Goal: Task Accomplishment & Management: Use online tool/utility

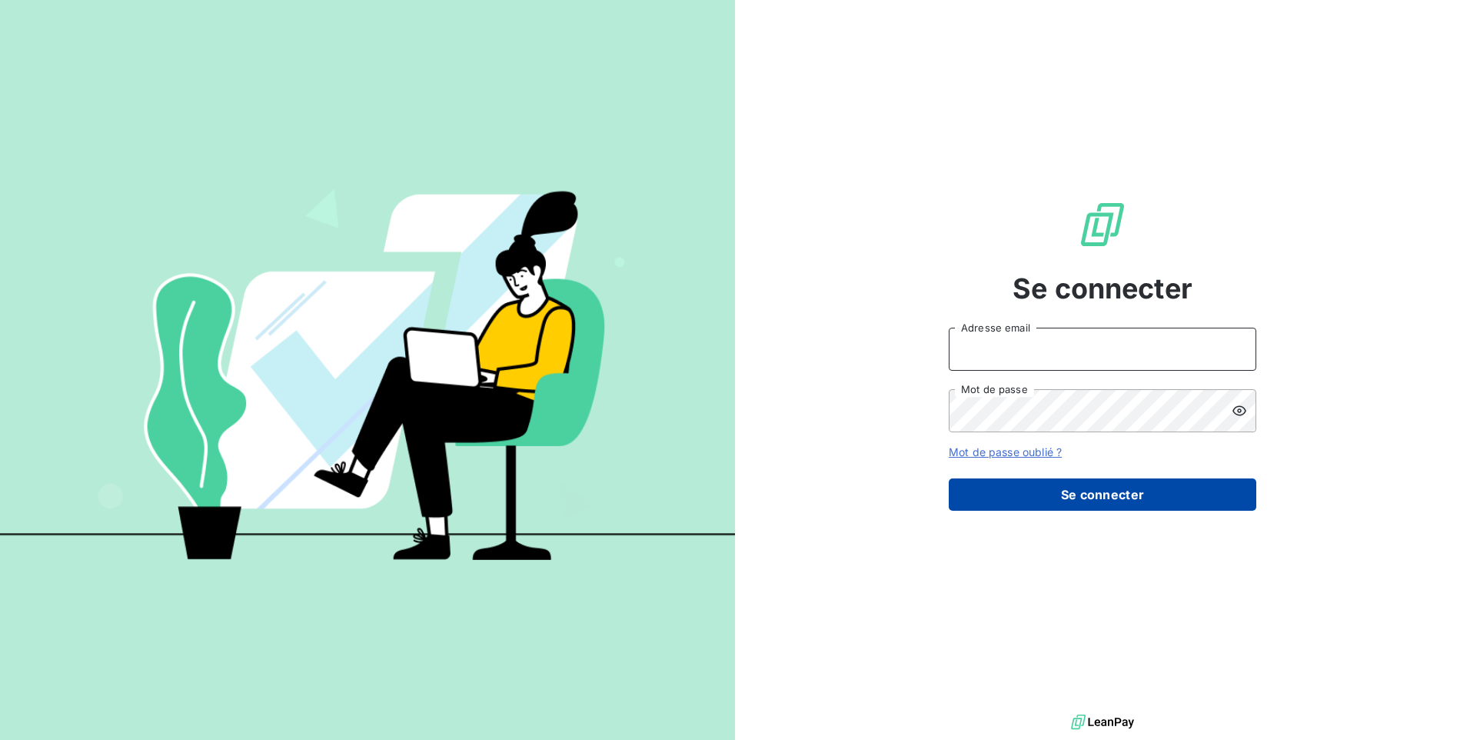
type input "[EMAIL_ADDRESS][DOMAIN_NAME]"
click at [1045, 506] on button "Se connecter" at bounding box center [1103, 494] width 308 height 32
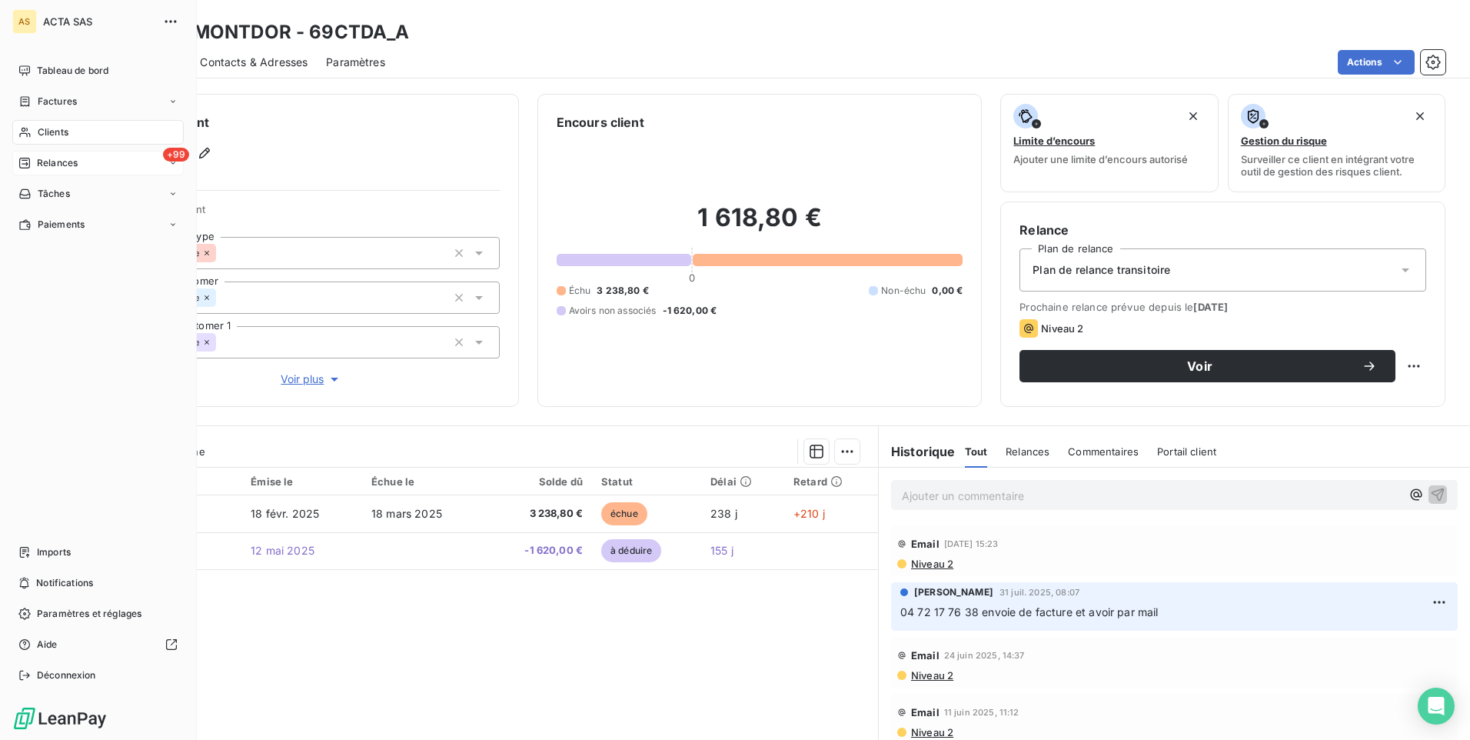
click at [90, 171] on div "+99 Relances" at bounding box center [97, 163] width 171 height 25
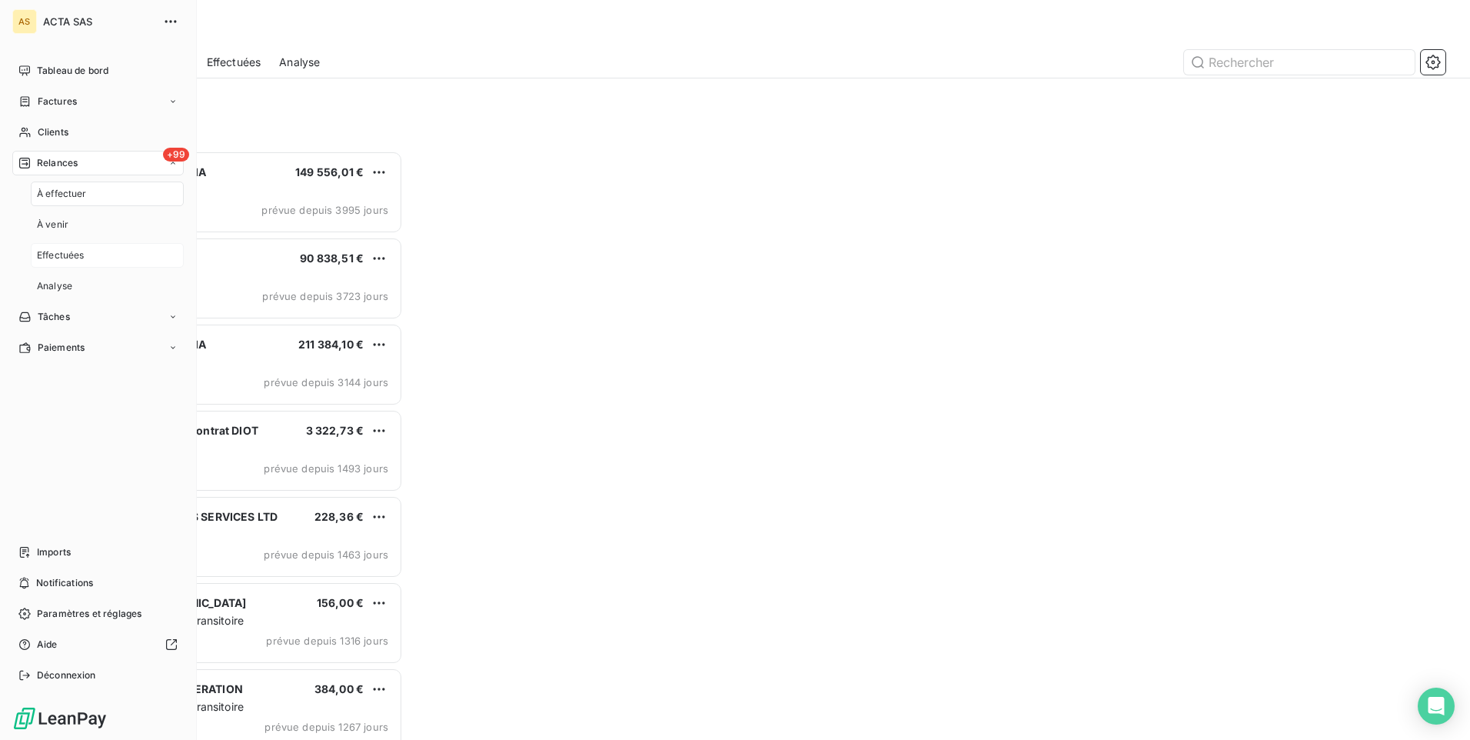
scroll to position [578, 318]
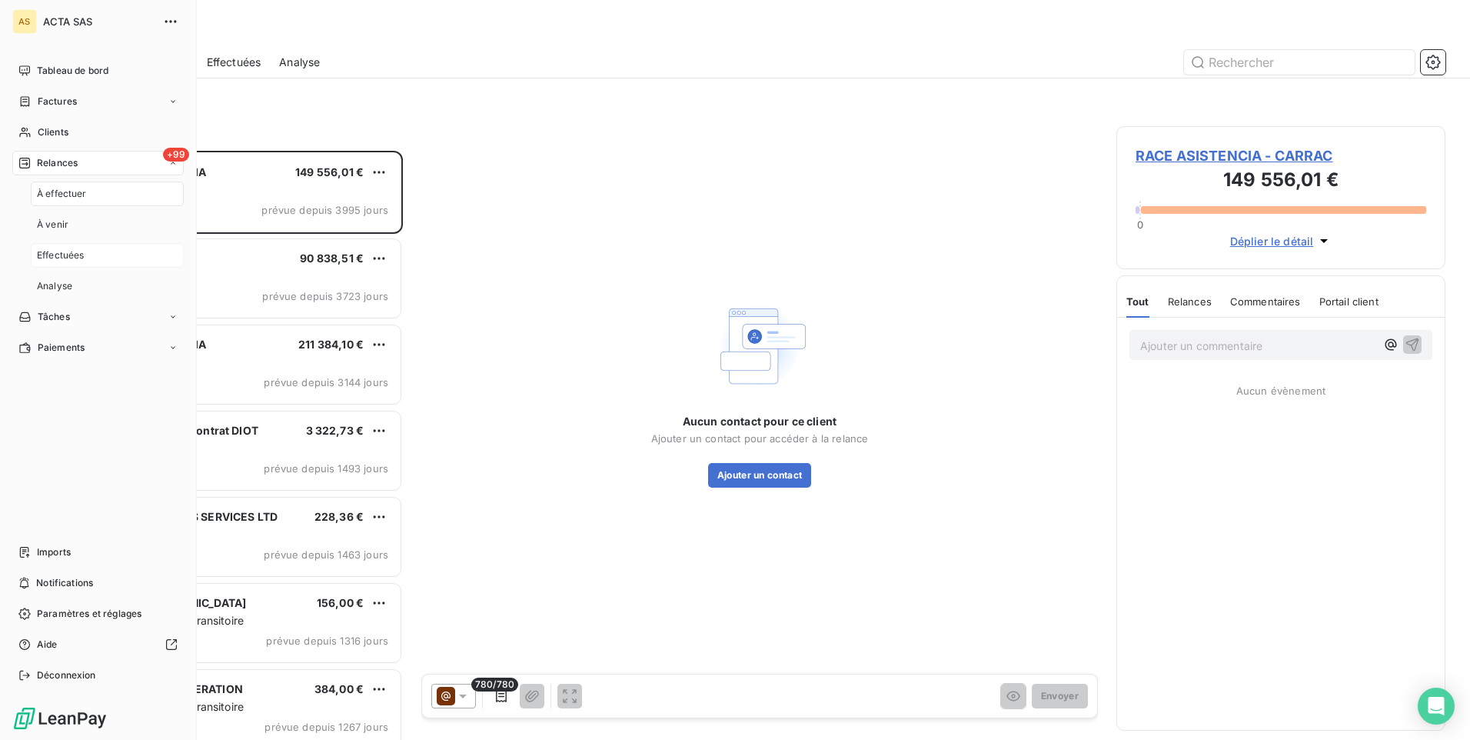
click at [82, 255] on span "Effectuées" at bounding box center [61, 255] width 48 height 14
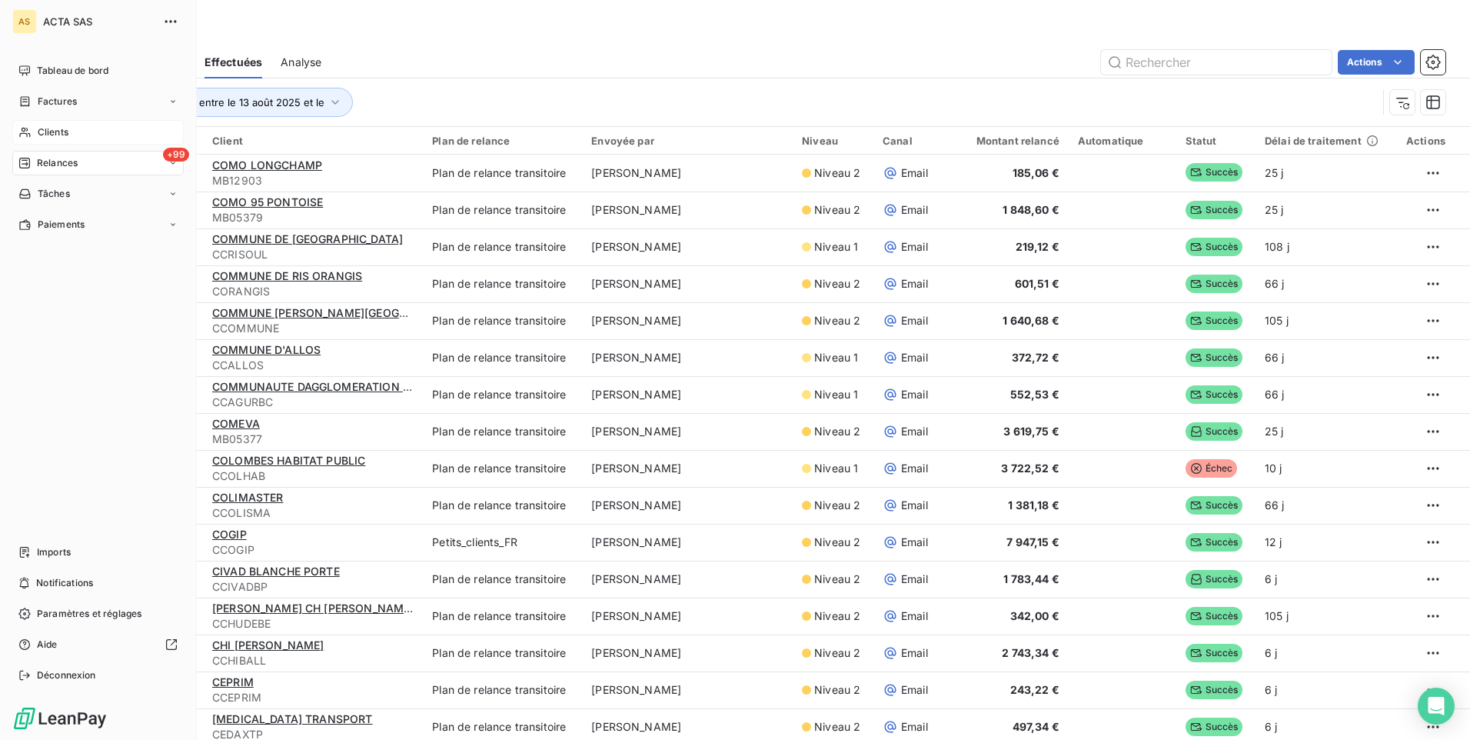
click at [59, 135] on span "Clients" at bounding box center [53, 132] width 31 height 14
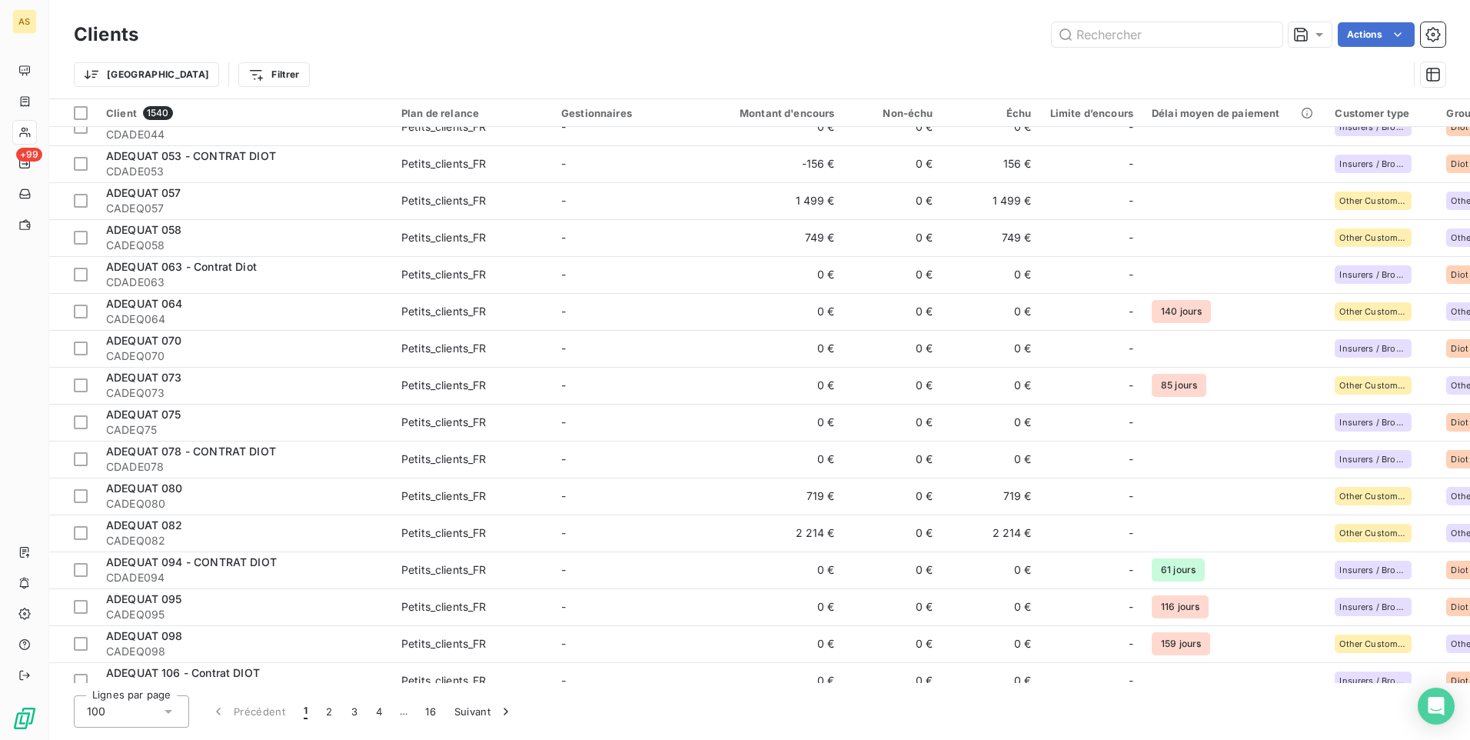
scroll to position [1846, 0]
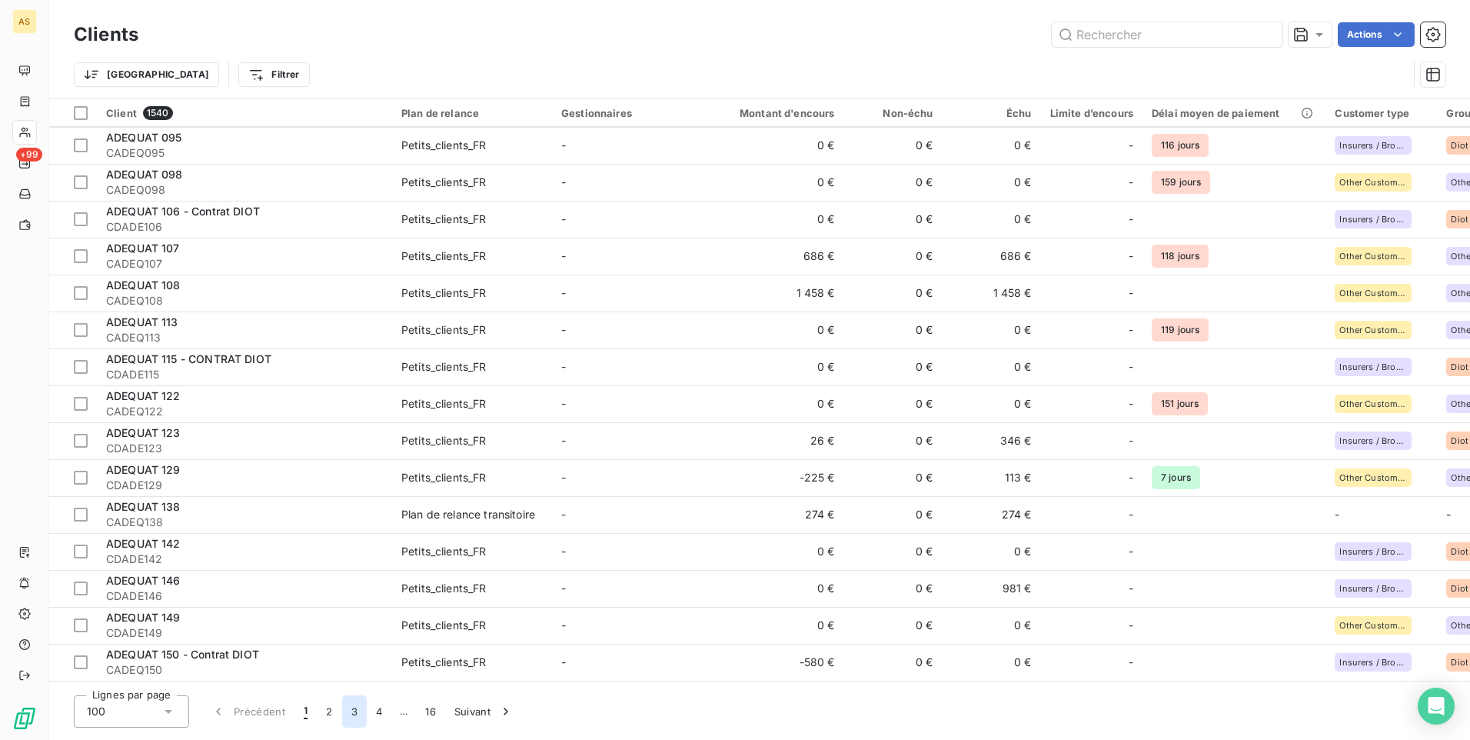
click at [352, 712] on button "3" at bounding box center [354, 711] width 25 height 32
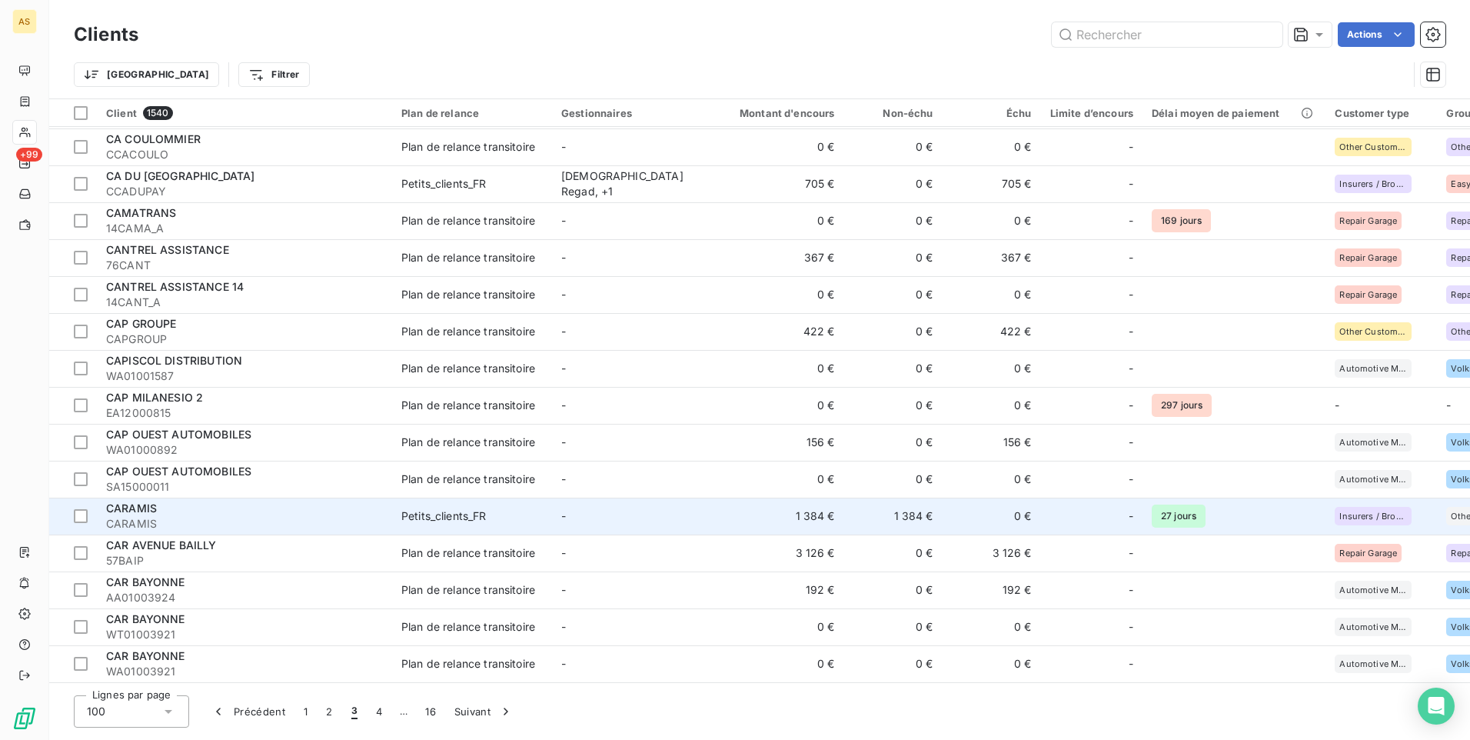
scroll to position [3142, 0]
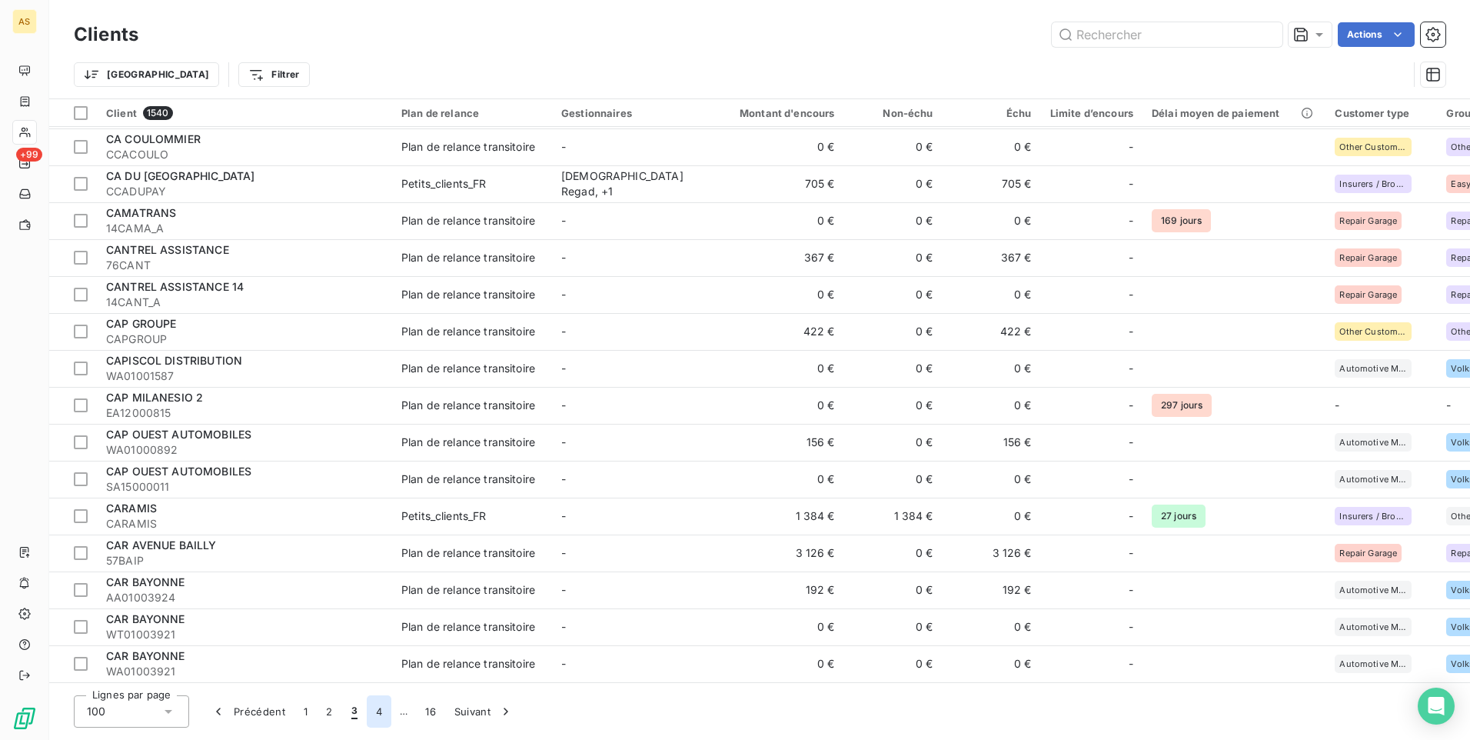
click at [387, 716] on button "4" at bounding box center [379, 711] width 25 height 32
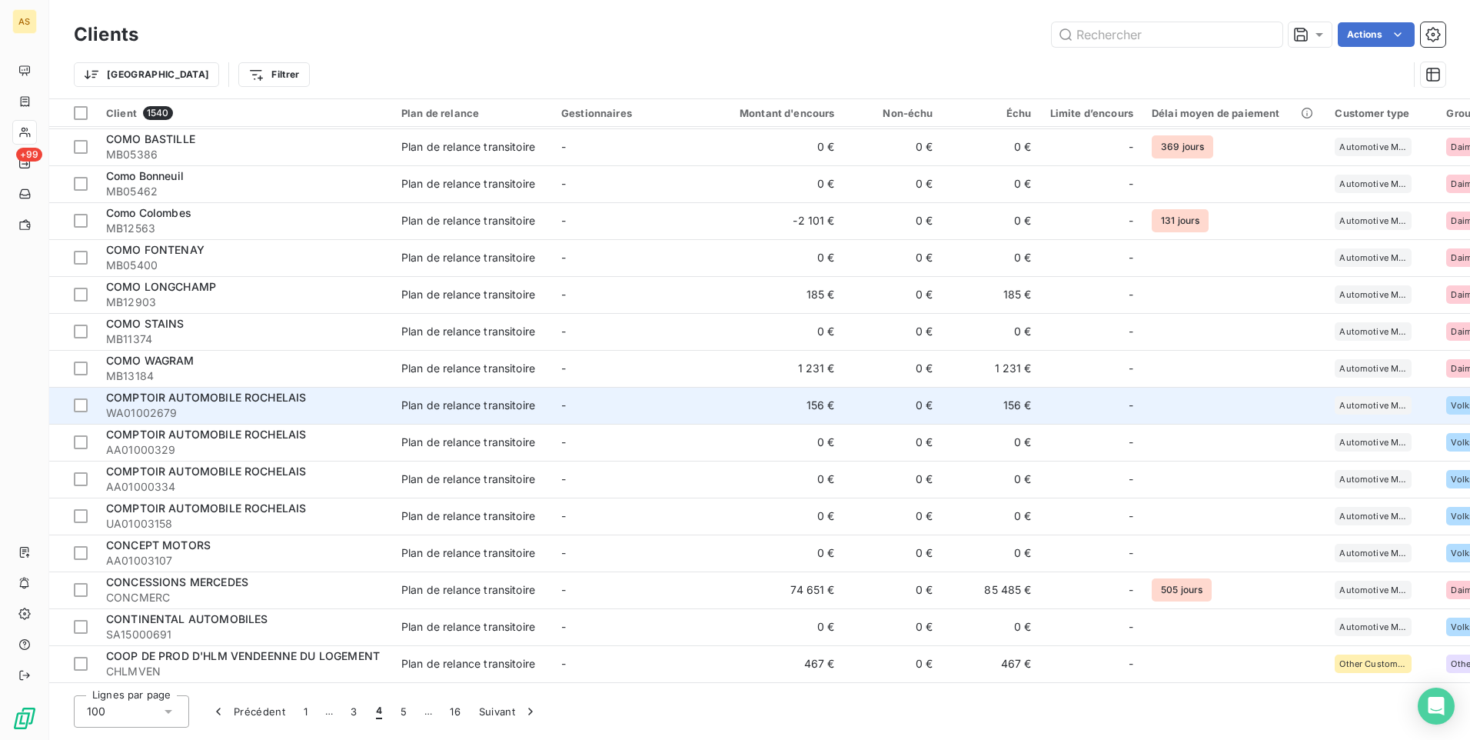
click at [282, 405] on span "WA01002679" at bounding box center [244, 412] width 277 height 15
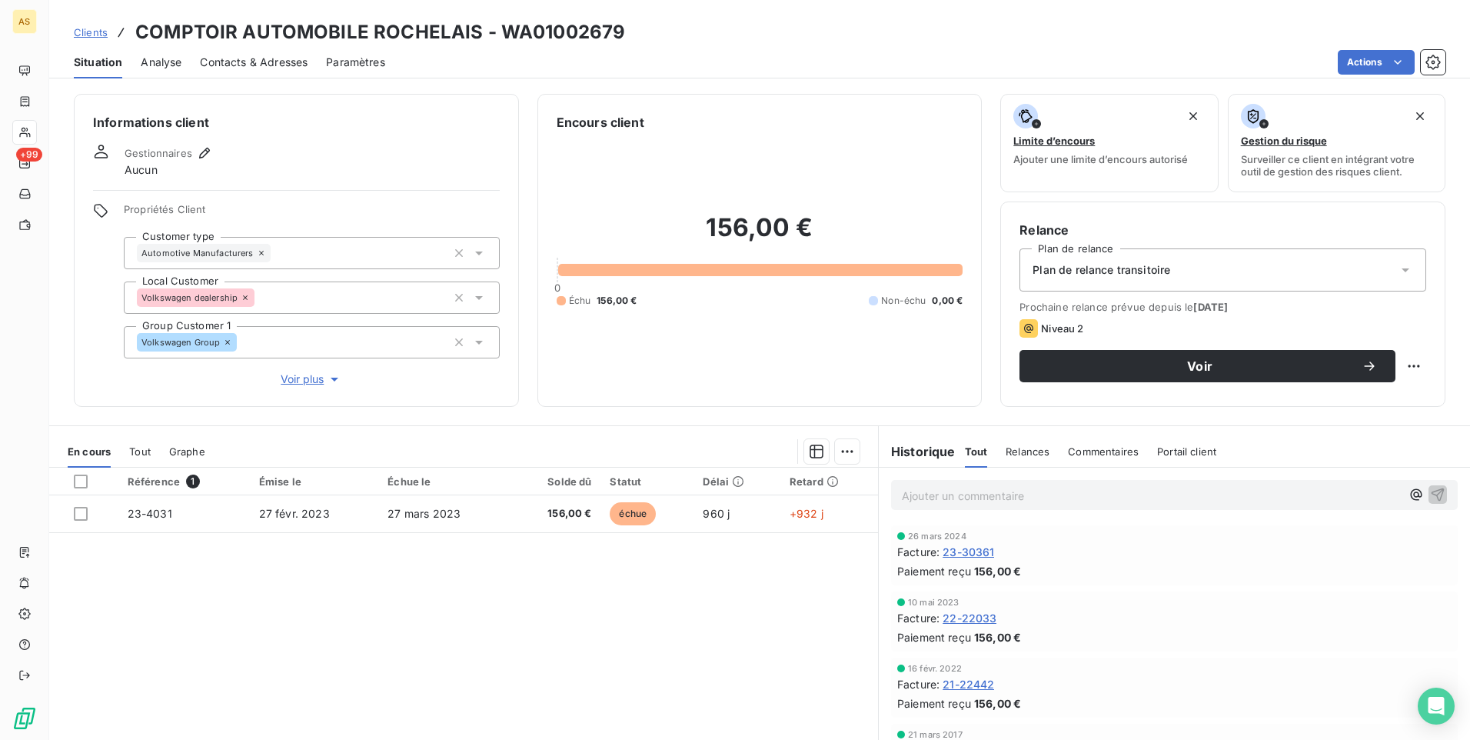
click at [82, 31] on span "Clients" at bounding box center [91, 32] width 34 height 12
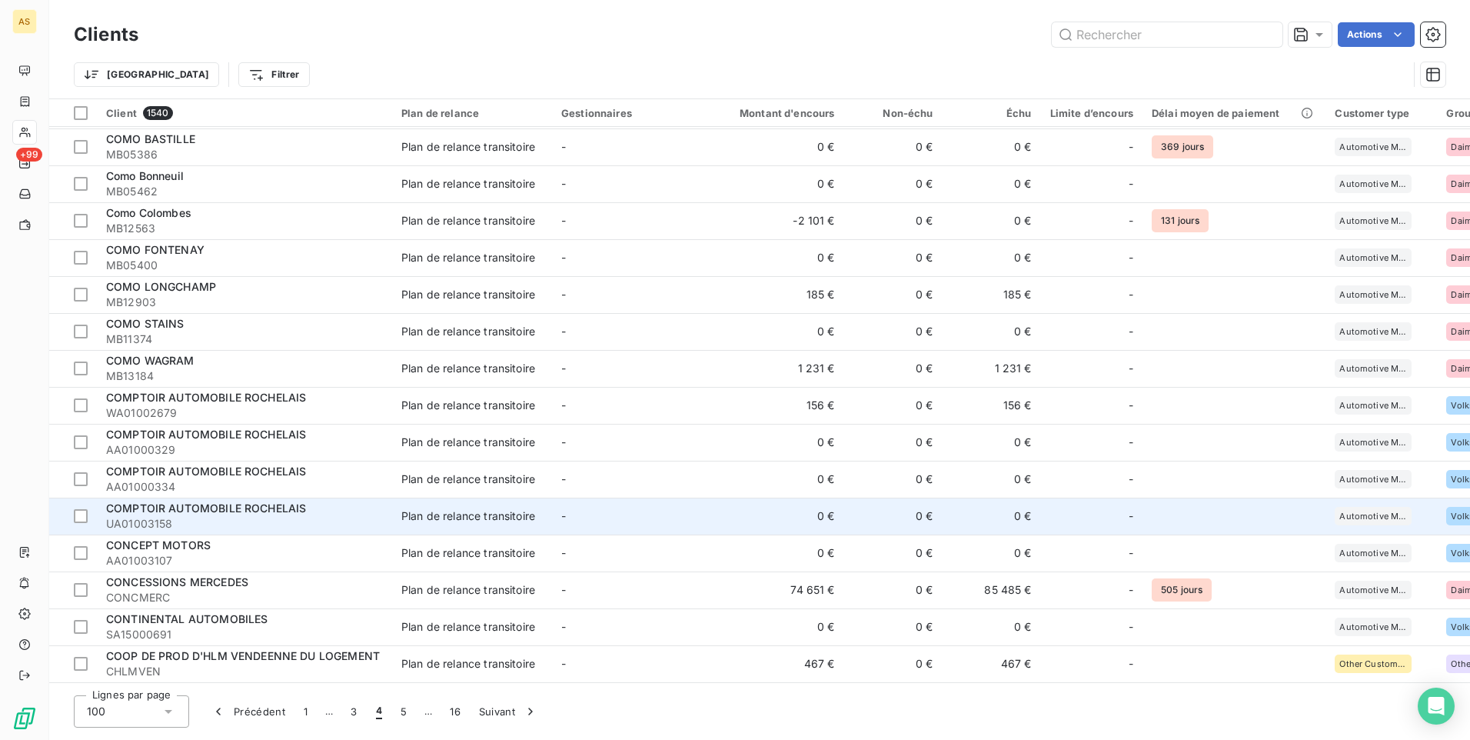
scroll to position [3142, 0]
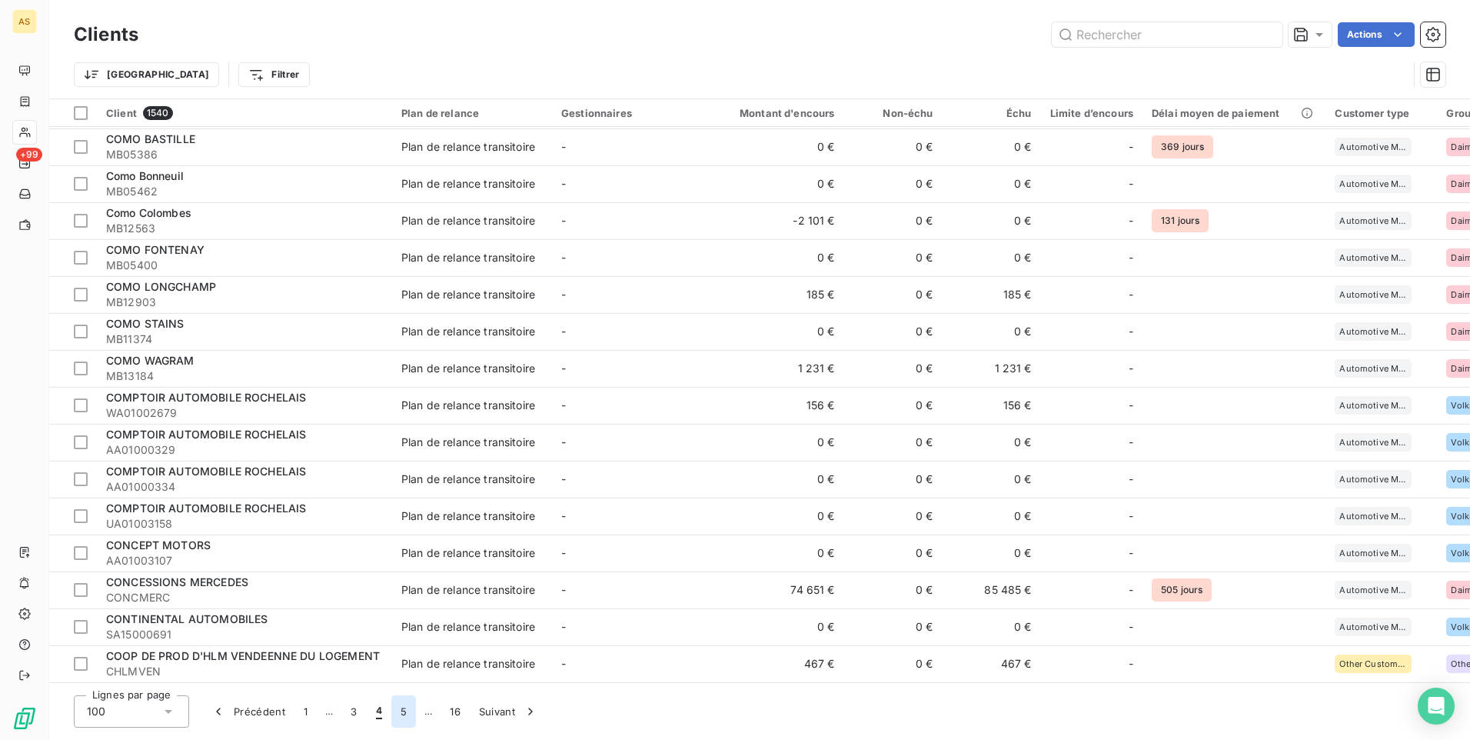
click at [396, 715] on button "5" at bounding box center [403, 711] width 25 height 32
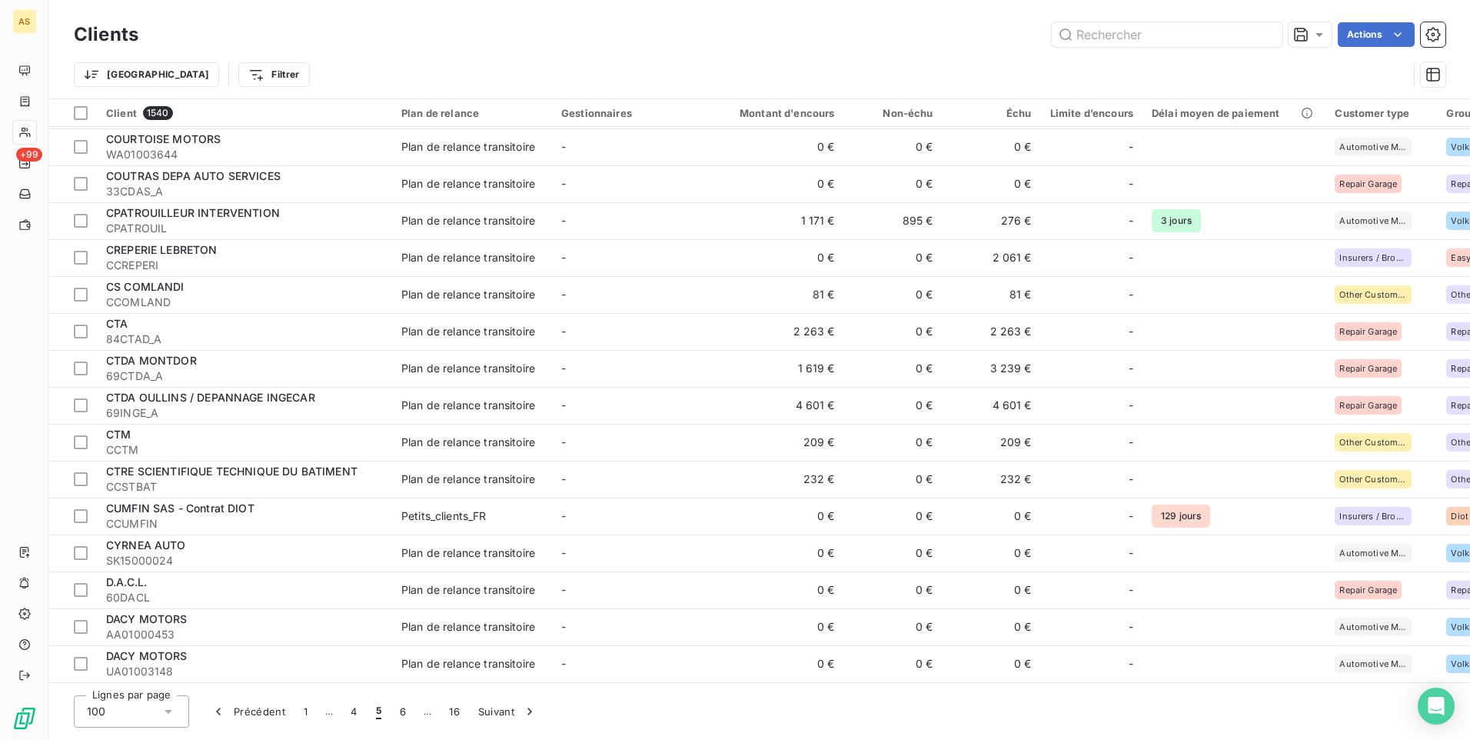
scroll to position [0, 0]
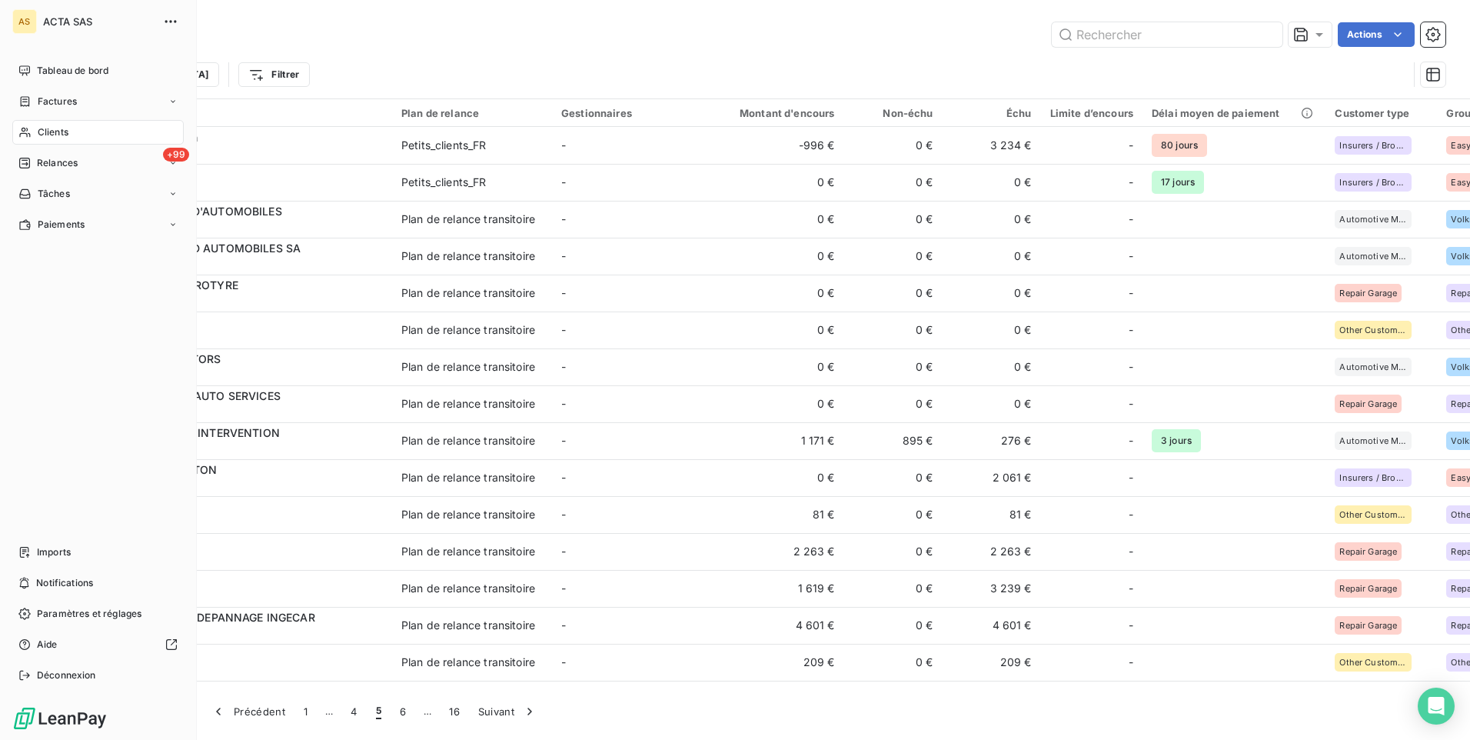
click at [68, 131] on span "Clients" at bounding box center [53, 132] width 31 height 14
click at [145, 141] on div "Clients" at bounding box center [97, 132] width 171 height 25
click at [70, 163] on span "Relances" at bounding box center [57, 163] width 41 height 14
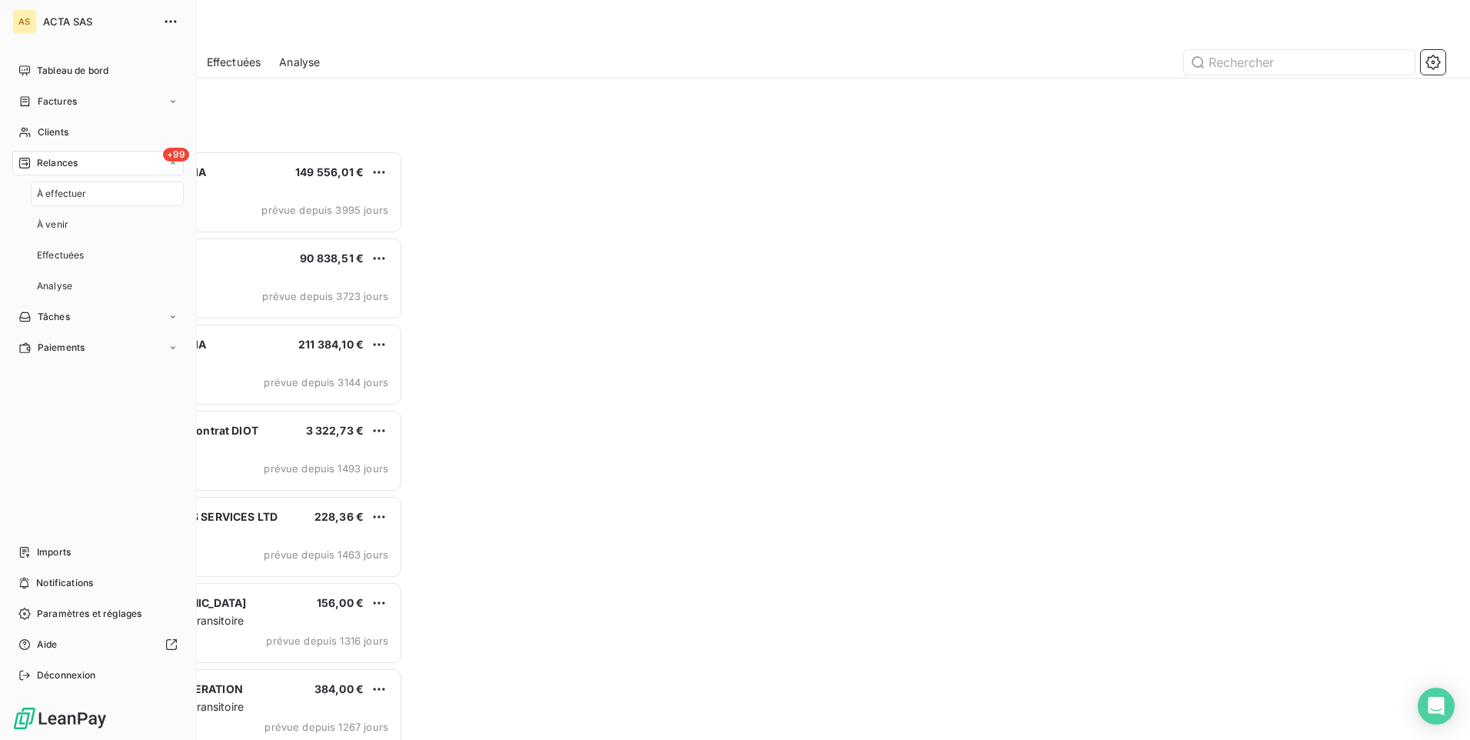
scroll to position [578, 318]
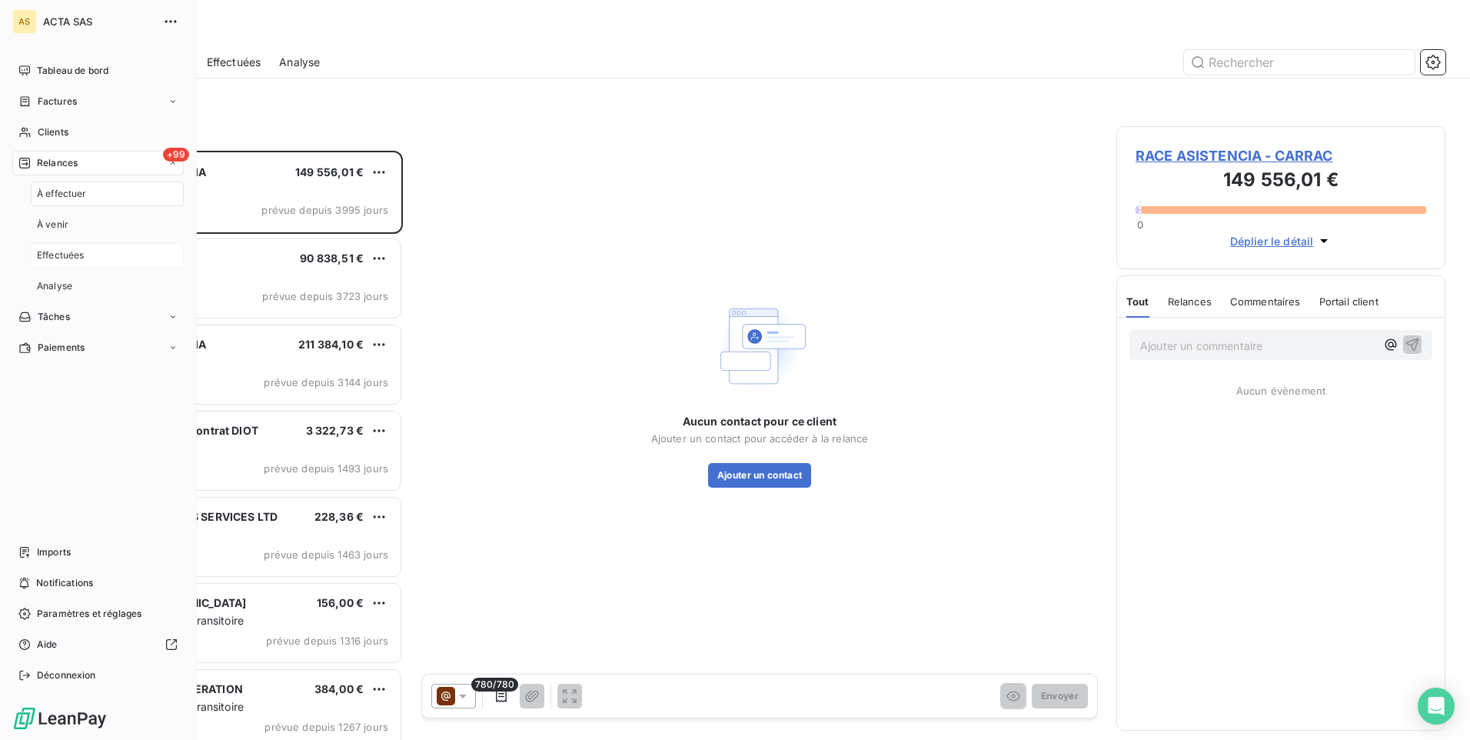
click at [75, 256] on span "Effectuées" at bounding box center [61, 255] width 48 height 14
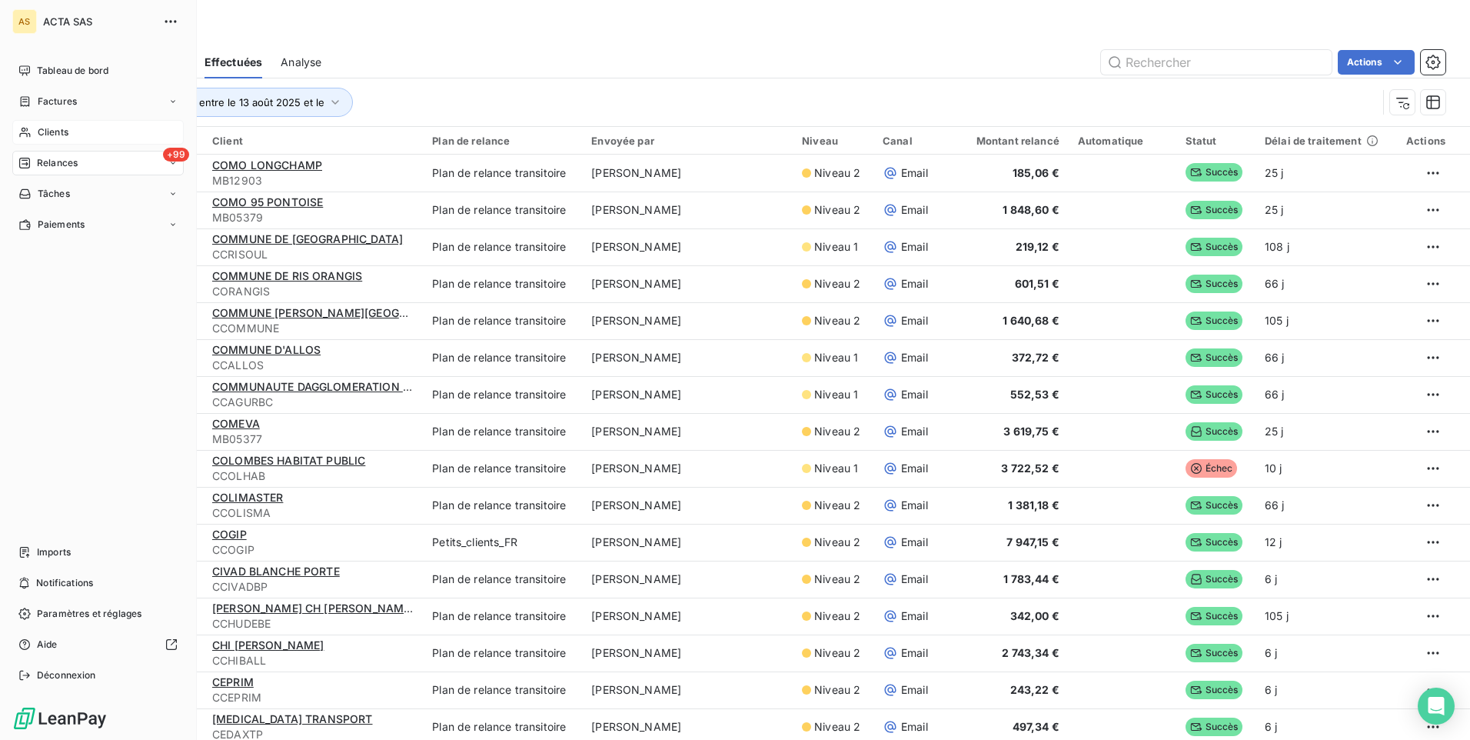
click at [49, 135] on span "Clients" at bounding box center [53, 132] width 31 height 14
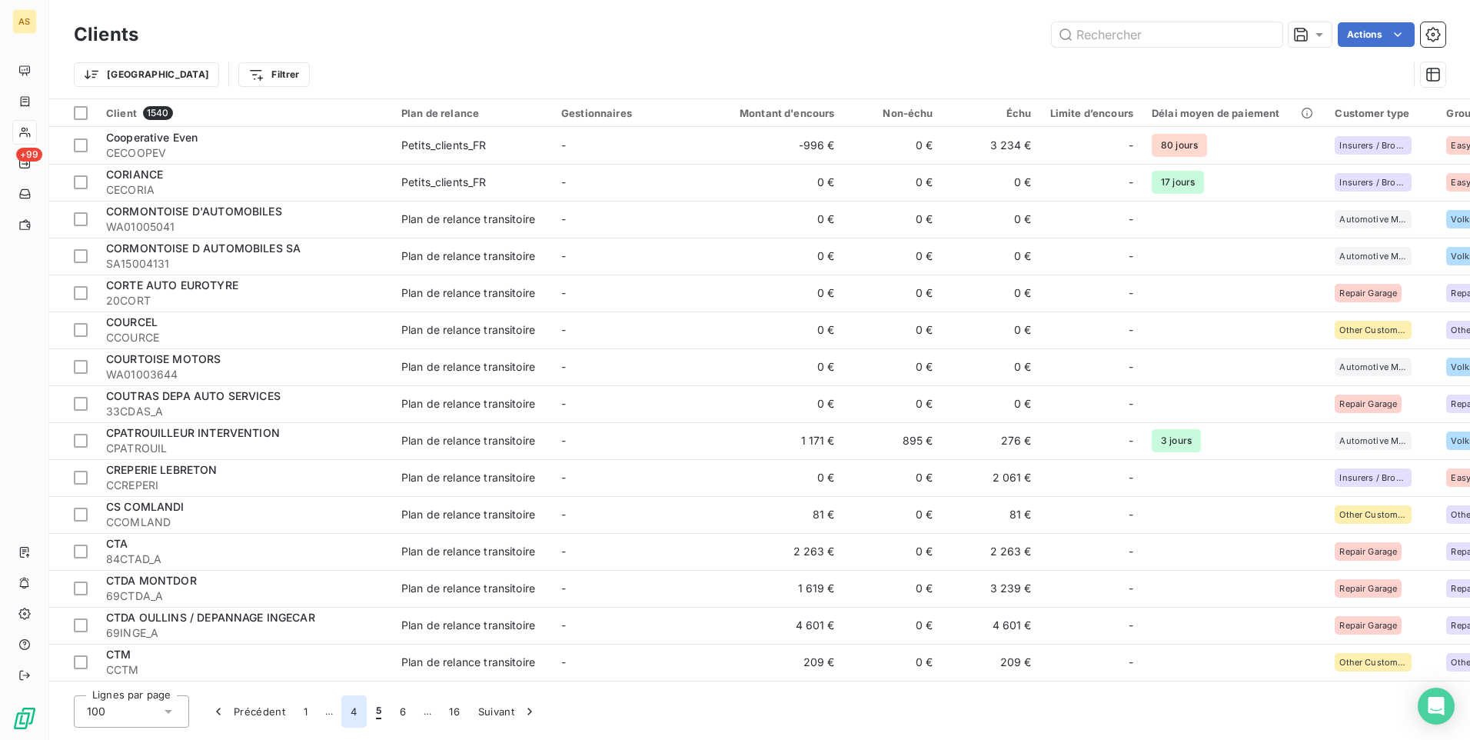
click at [350, 716] on button "4" at bounding box center [353, 711] width 25 height 32
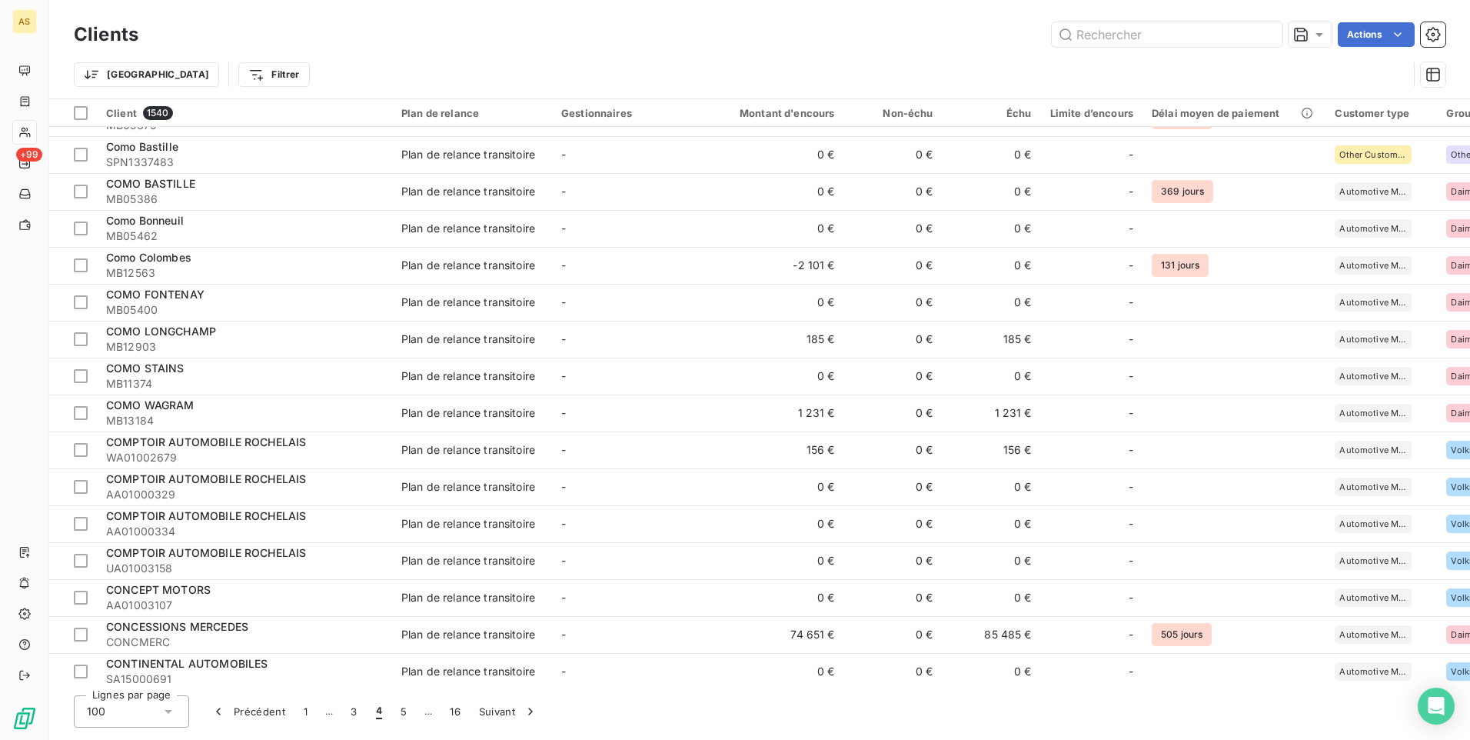
scroll to position [3142, 0]
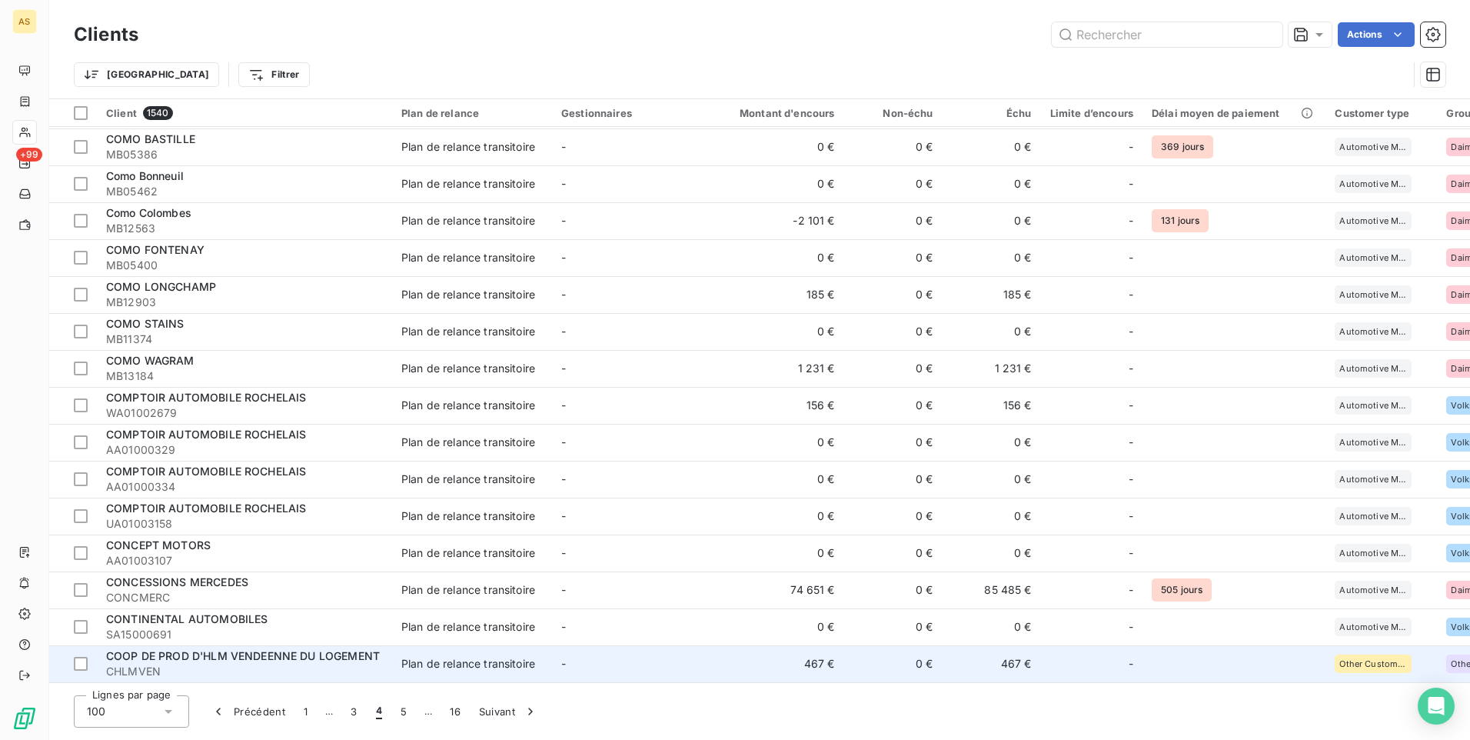
click at [315, 654] on span "COOP DE PROD D'HLM VENDEENNE DU LOGEMENT" at bounding box center [243, 655] width 274 height 13
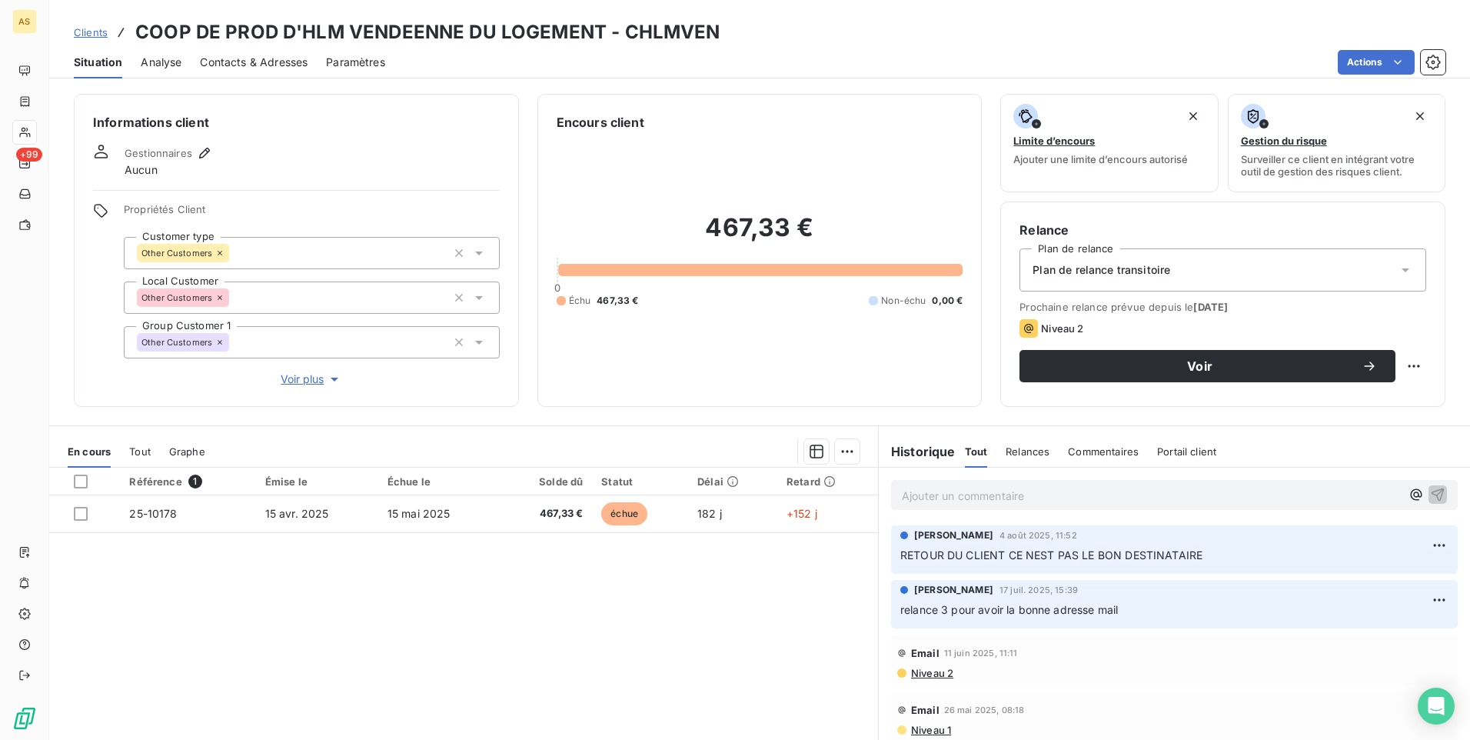
click at [240, 66] on span "Contacts & Adresses" at bounding box center [254, 62] width 108 height 15
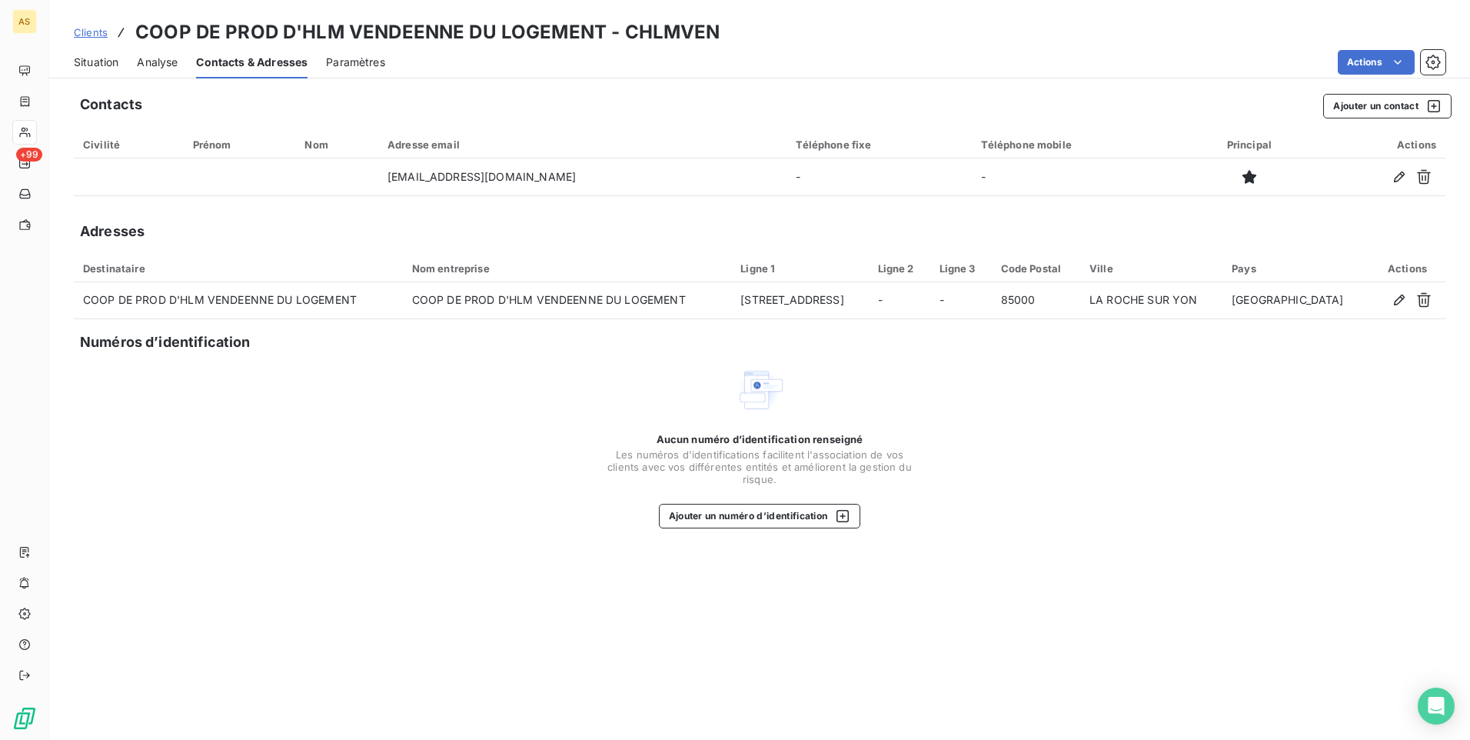
click at [97, 74] on div "Situation" at bounding box center [96, 62] width 45 height 32
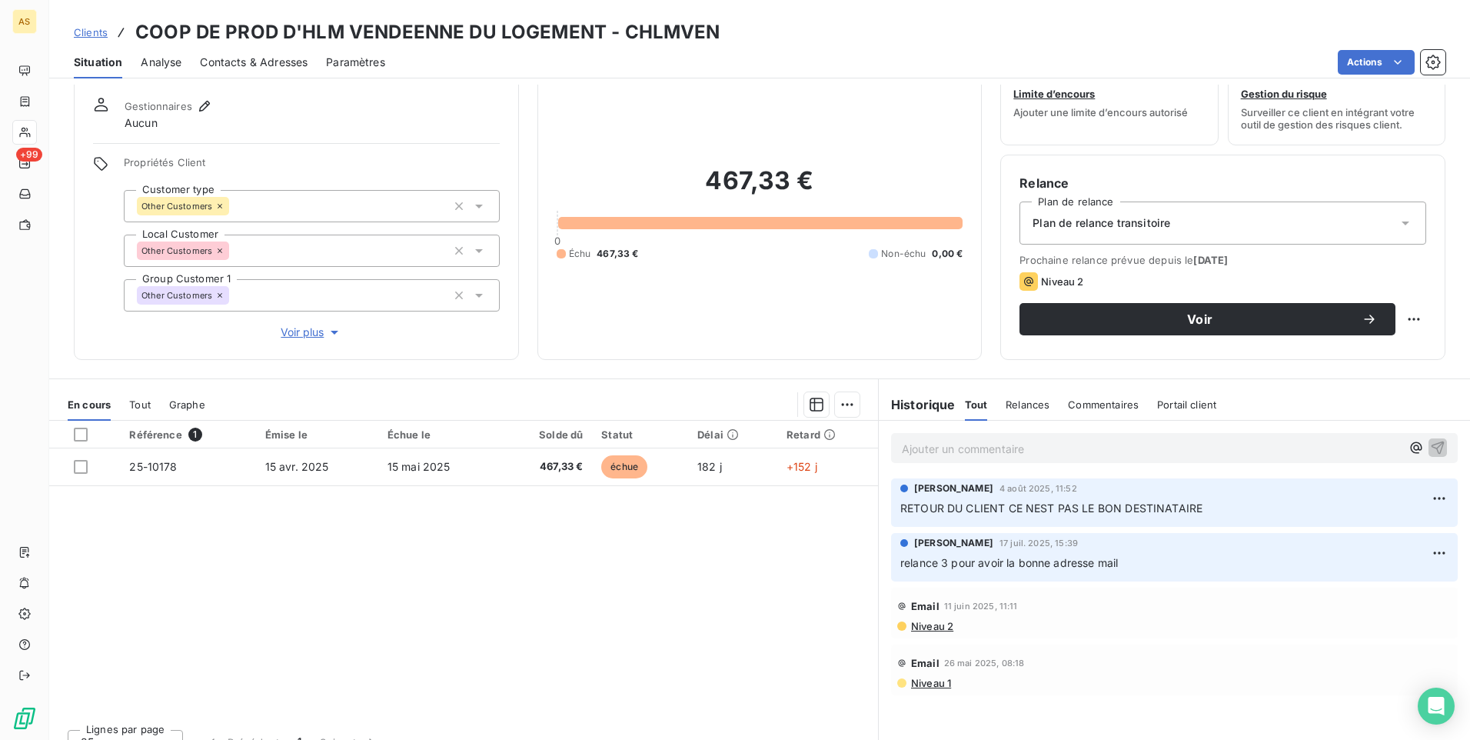
scroll to position [70, 0]
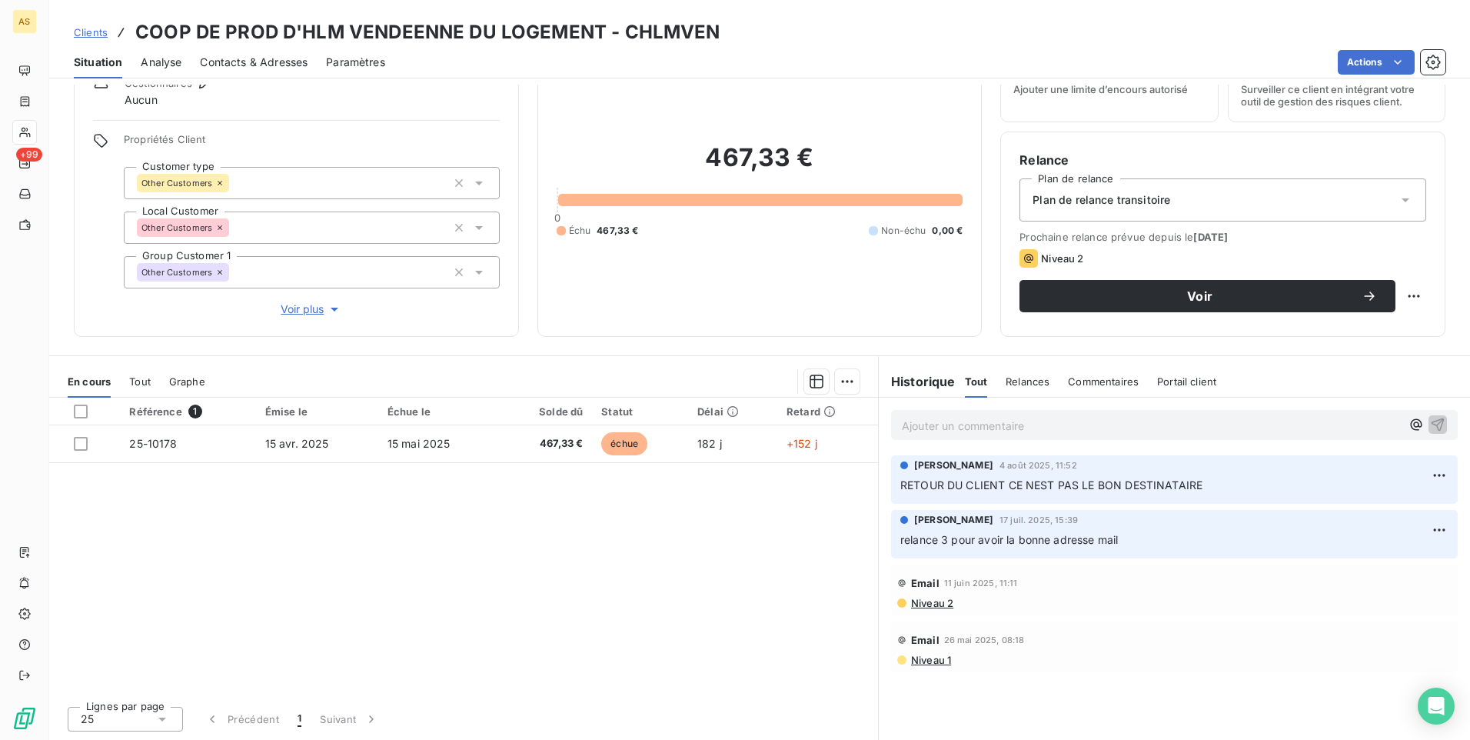
click at [910, 664] on span "Niveau 1" at bounding box center [931, 660] width 42 height 12
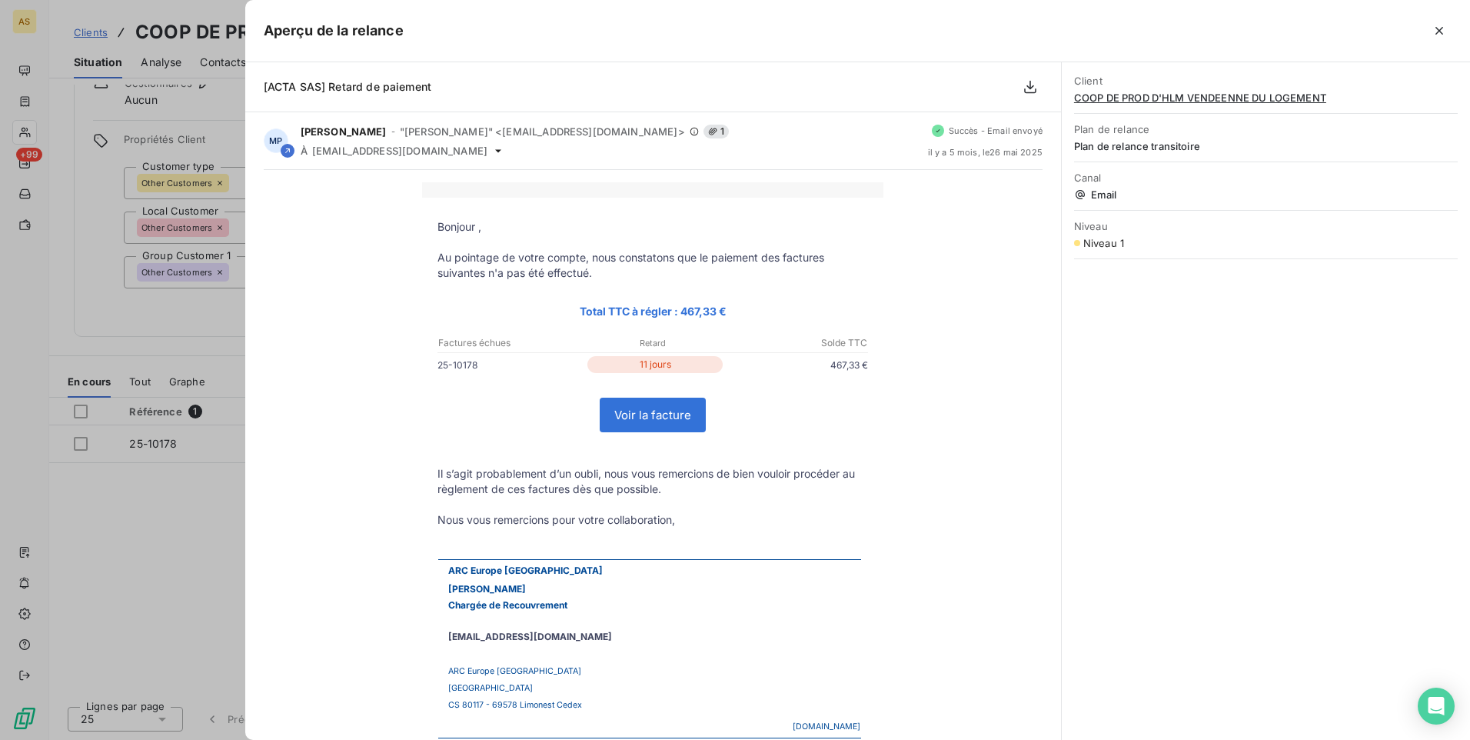
click at [230, 601] on div at bounding box center [735, 370] width 1470 height 740
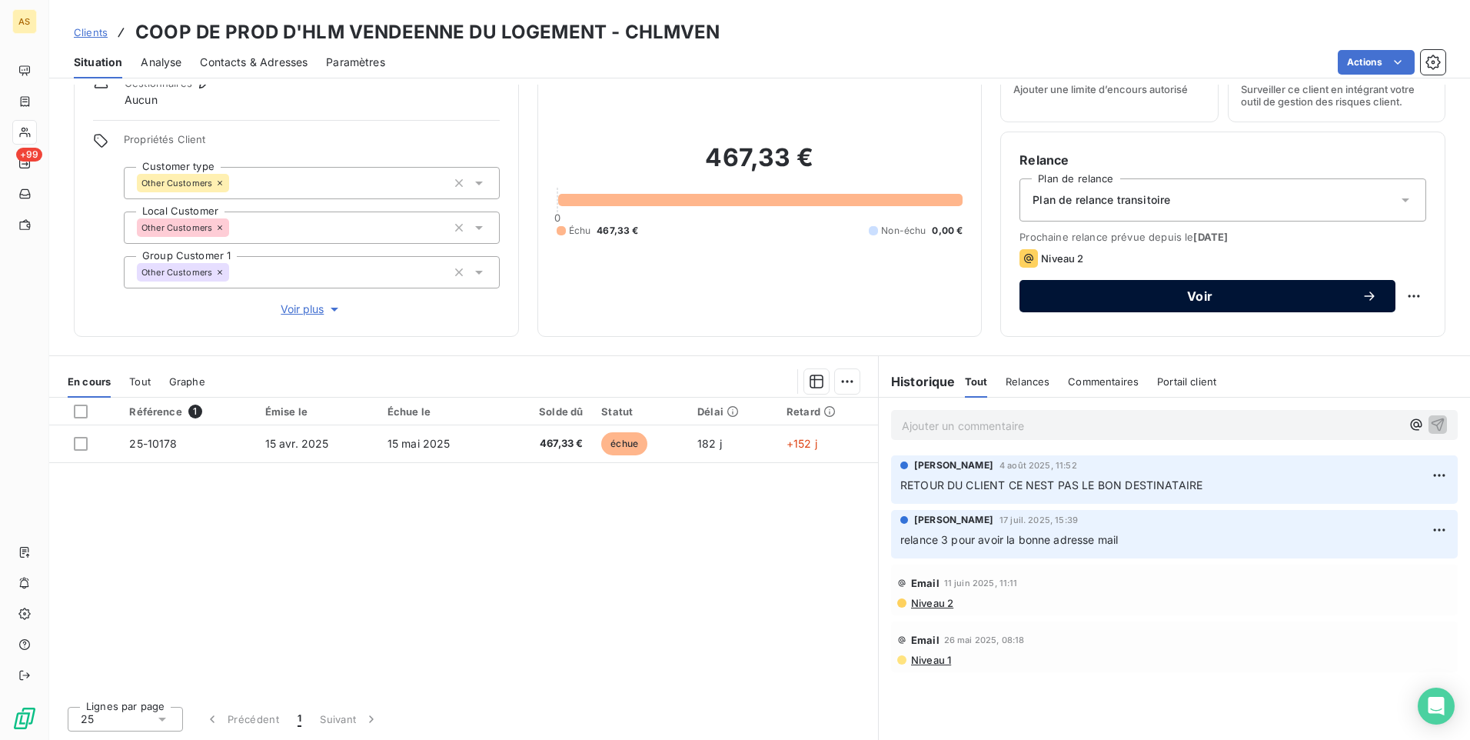
click at [1117, 293] on span "Voir" at bounding box center [1200, 296] width 324 height 12
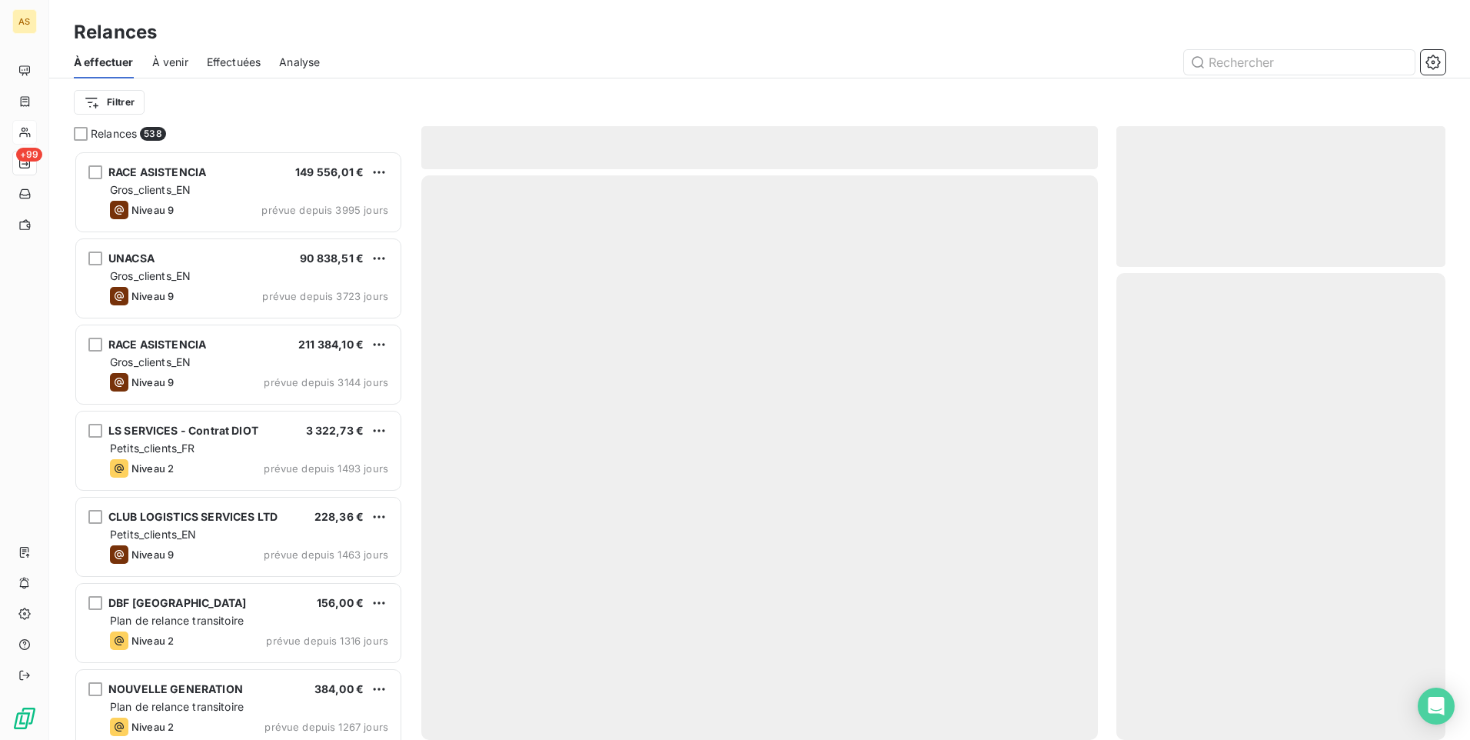
scroll to position [578, 318]
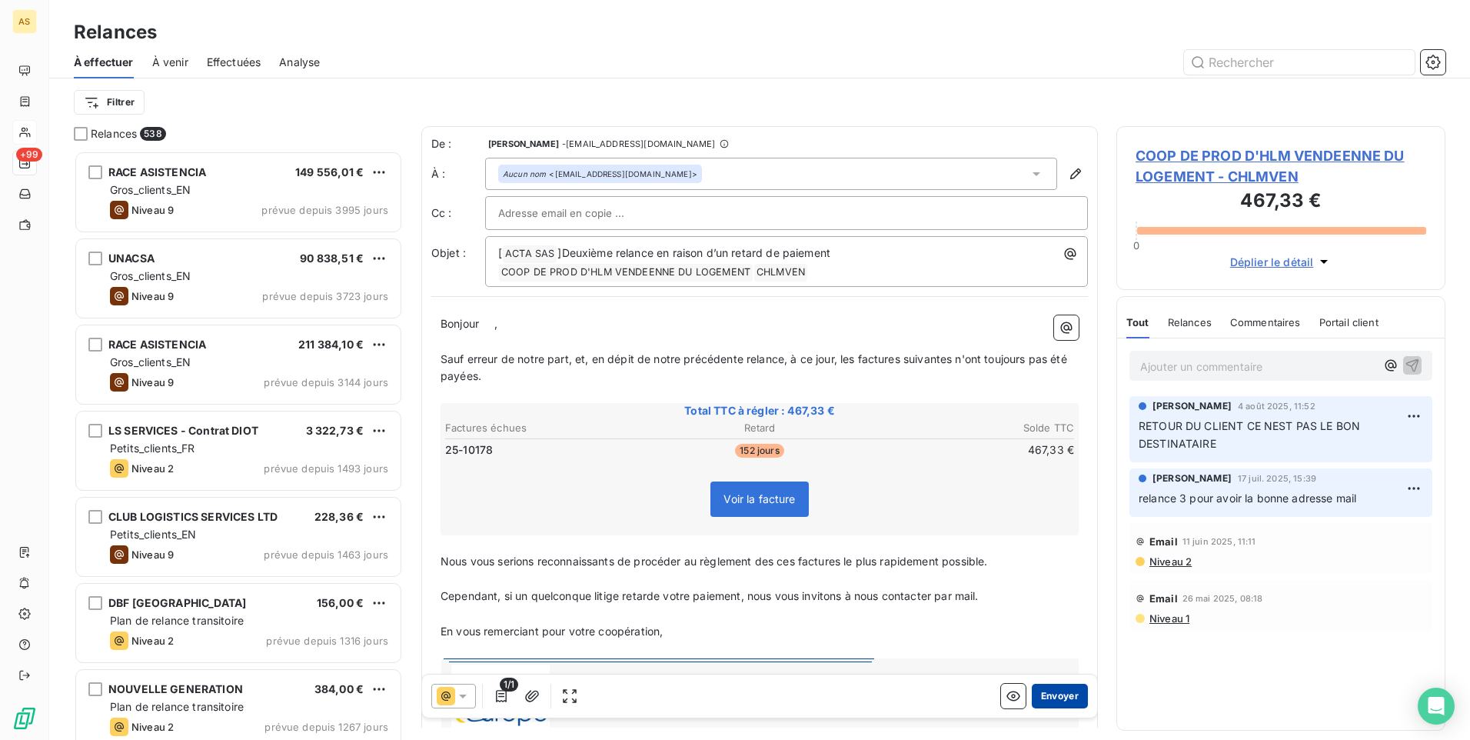
click at [1034, 696] on button "Envoyer" at bounding box center [1060, 696] width 56 height 25
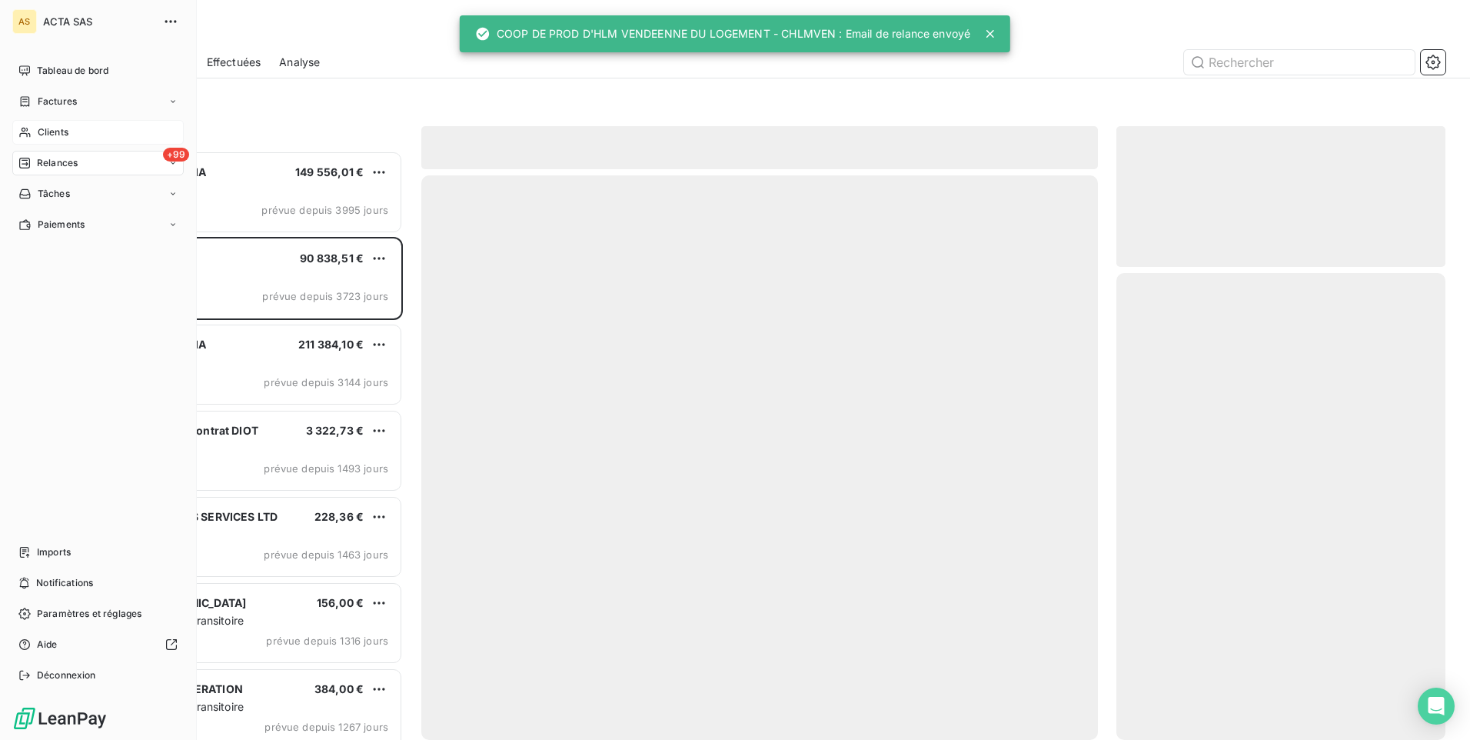
click at [43, 132] on span "Clients" at bounding box center [53, 132] width 31 height 14
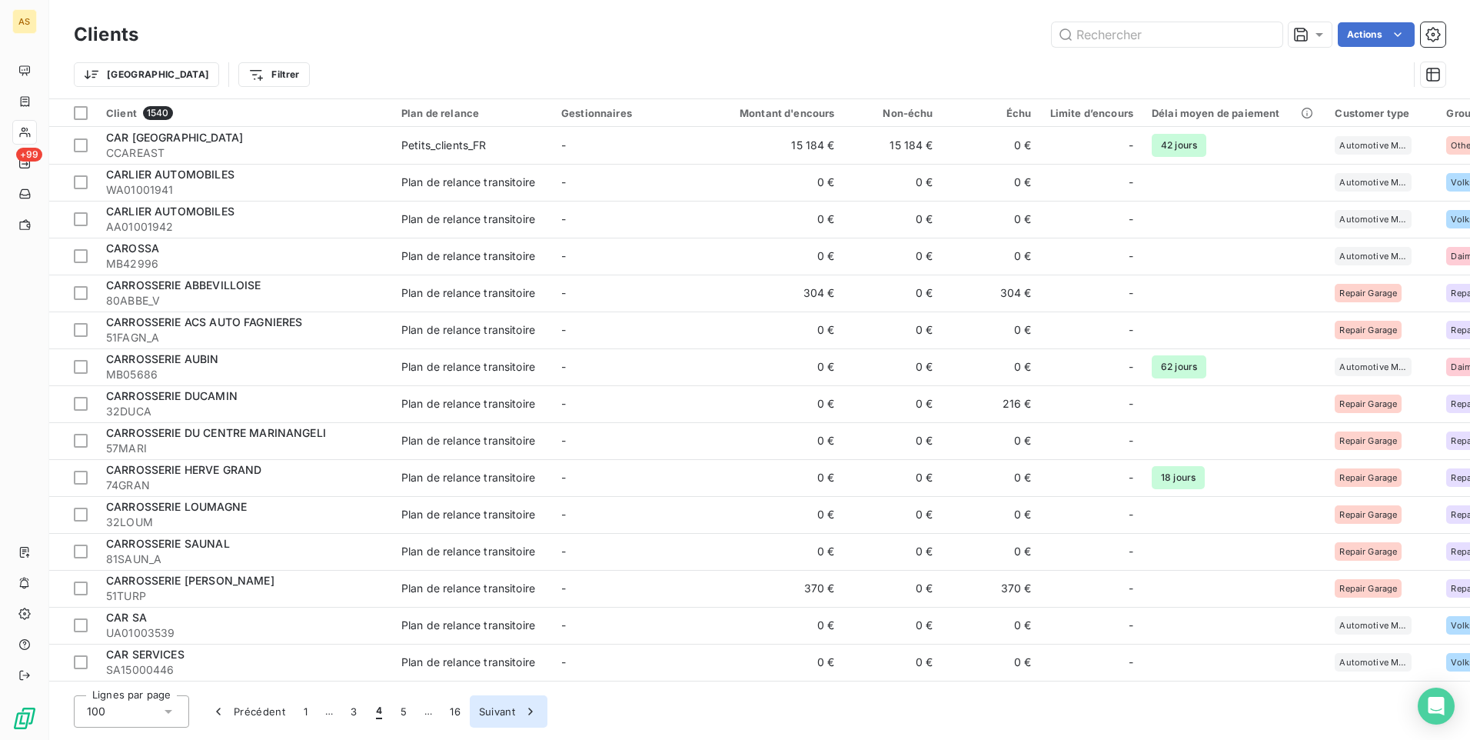
scroll to position [461, 0]
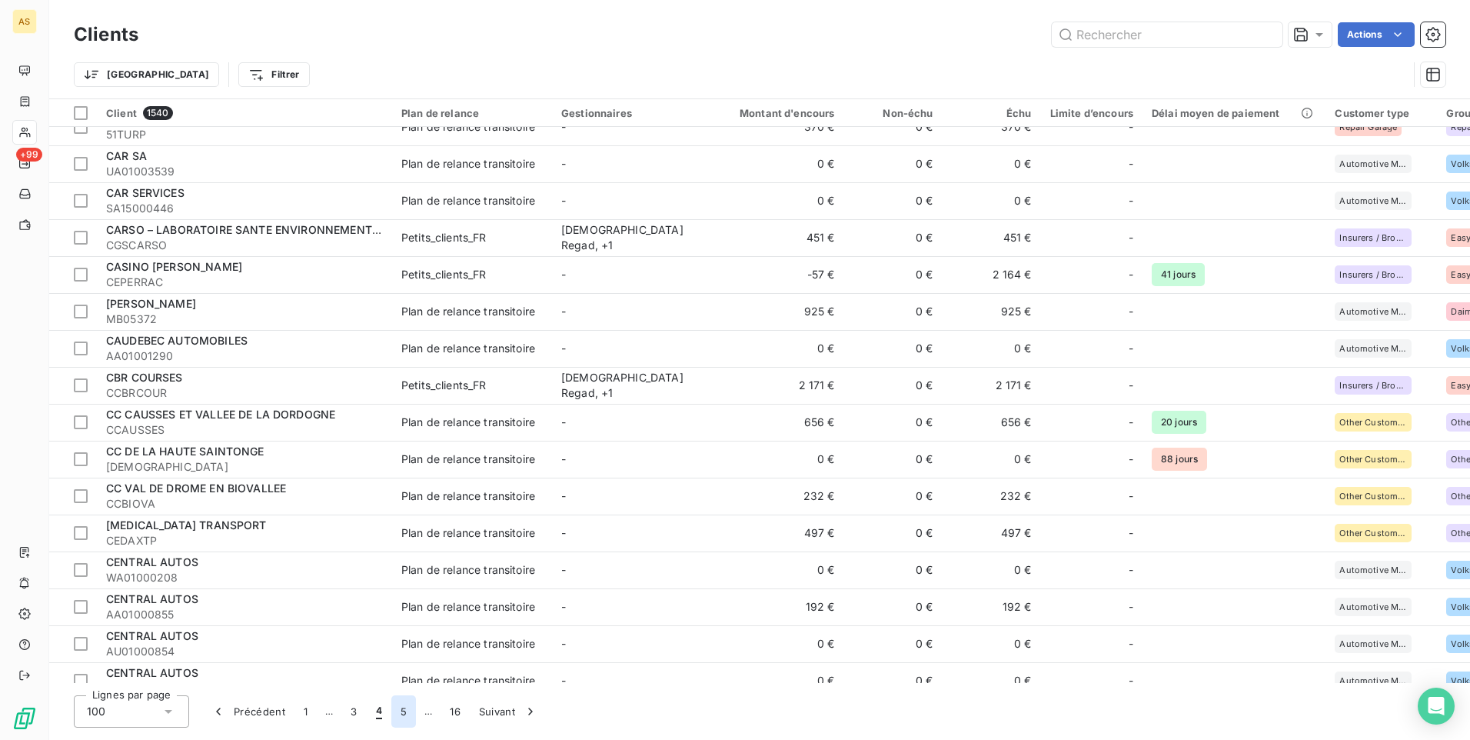
click at [407, 714] on button "5" at bounding box center [403, 711] width 25 height 32
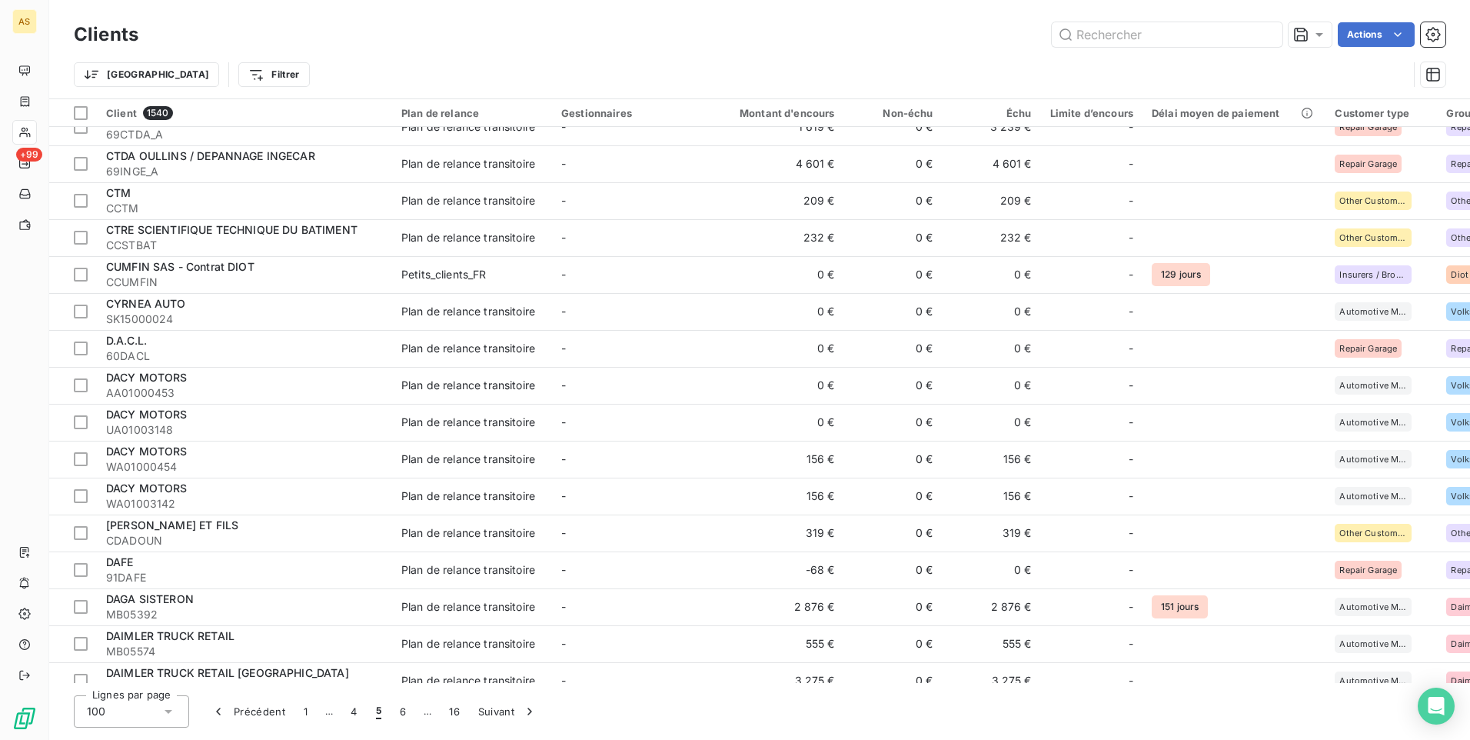
scroll to position [0, 0]
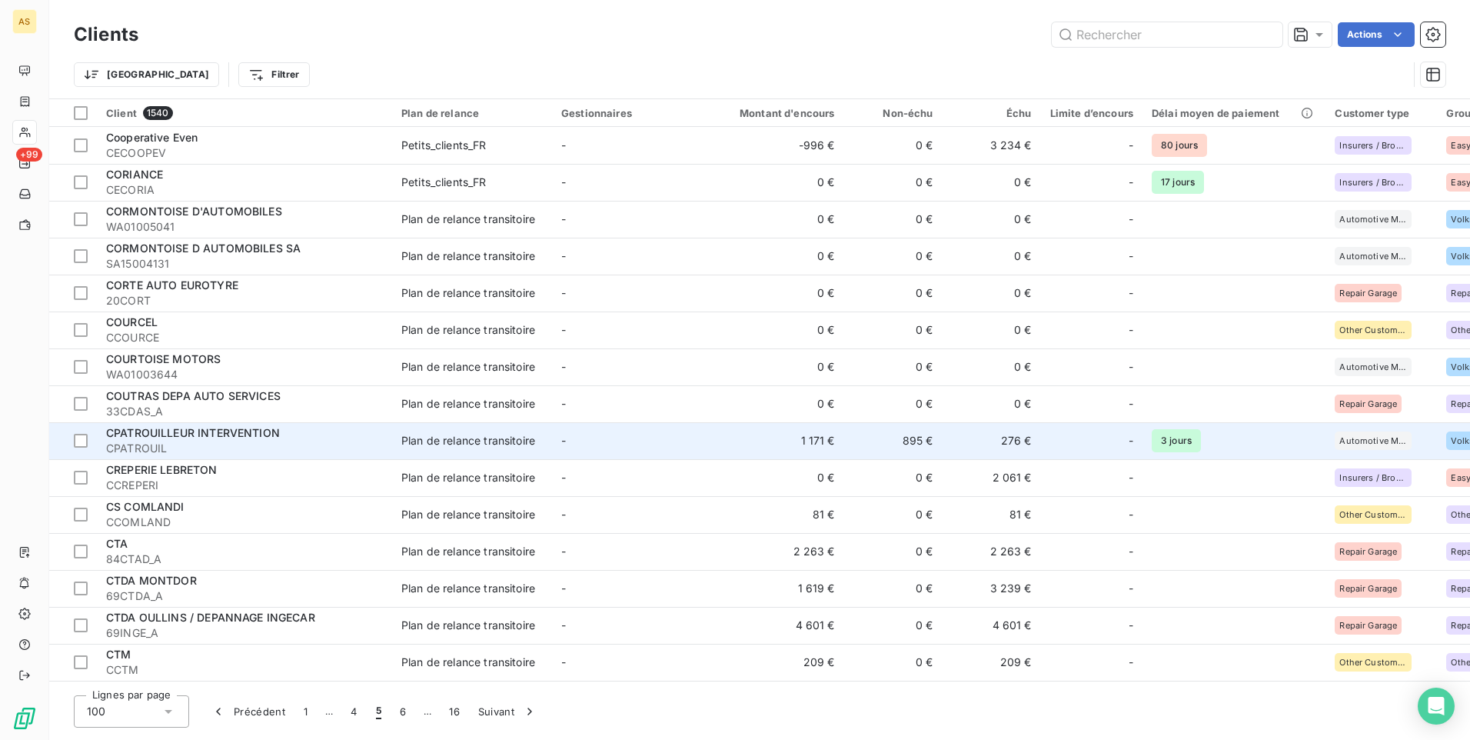
click at [1021, 444] on td "276 €" at bounding box center [992, 440] width 98 height 37
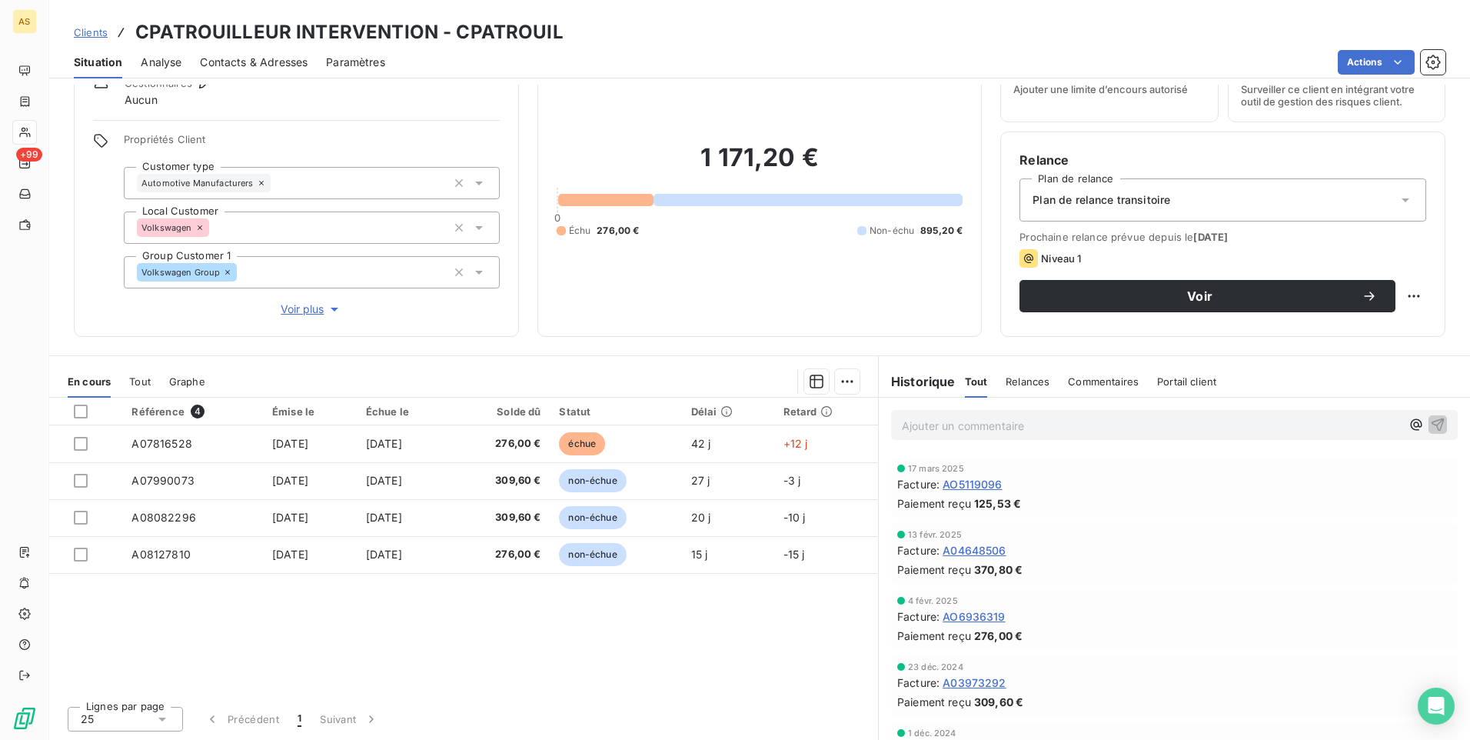
scroll to position [2069, 0]
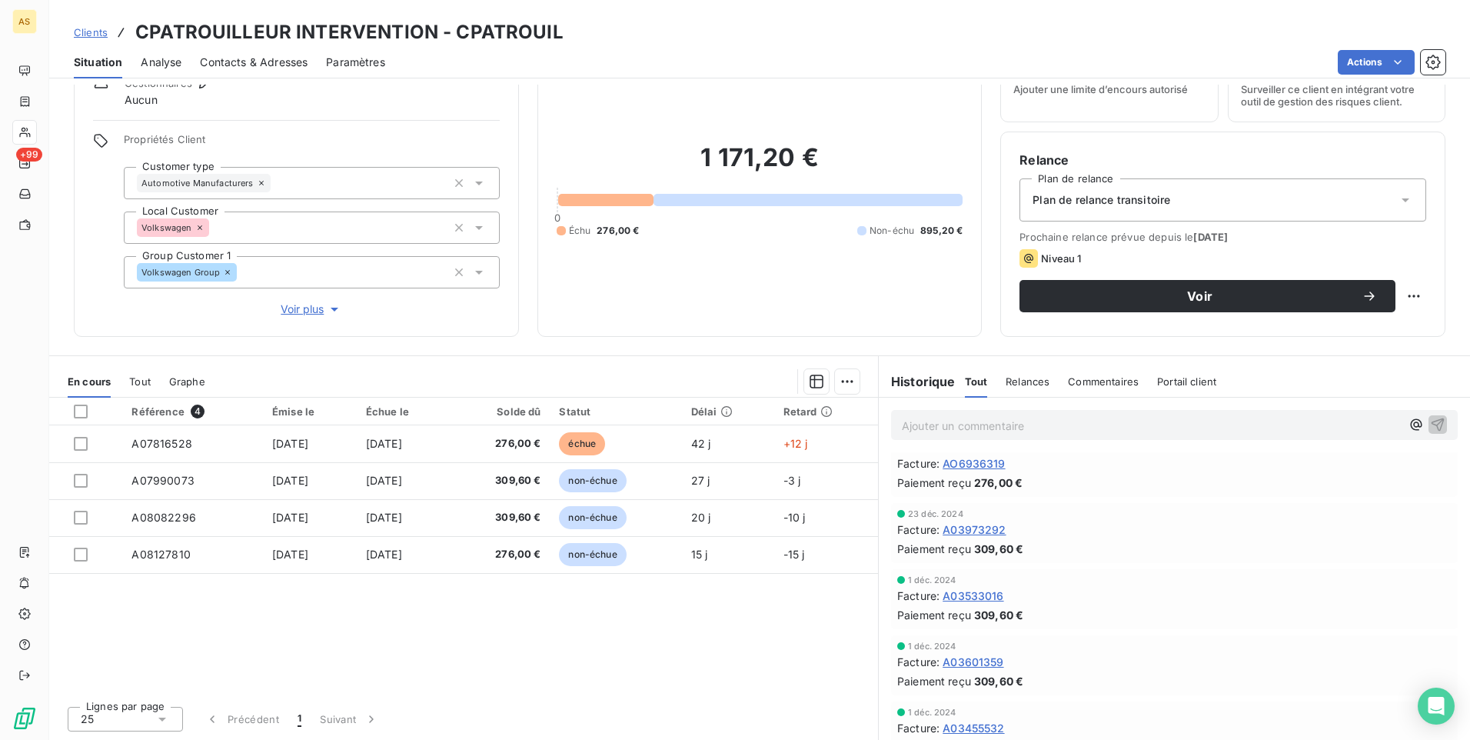
click at [82, 27] on span "Clients" at bounding box center [91, 32] width 34 height 12
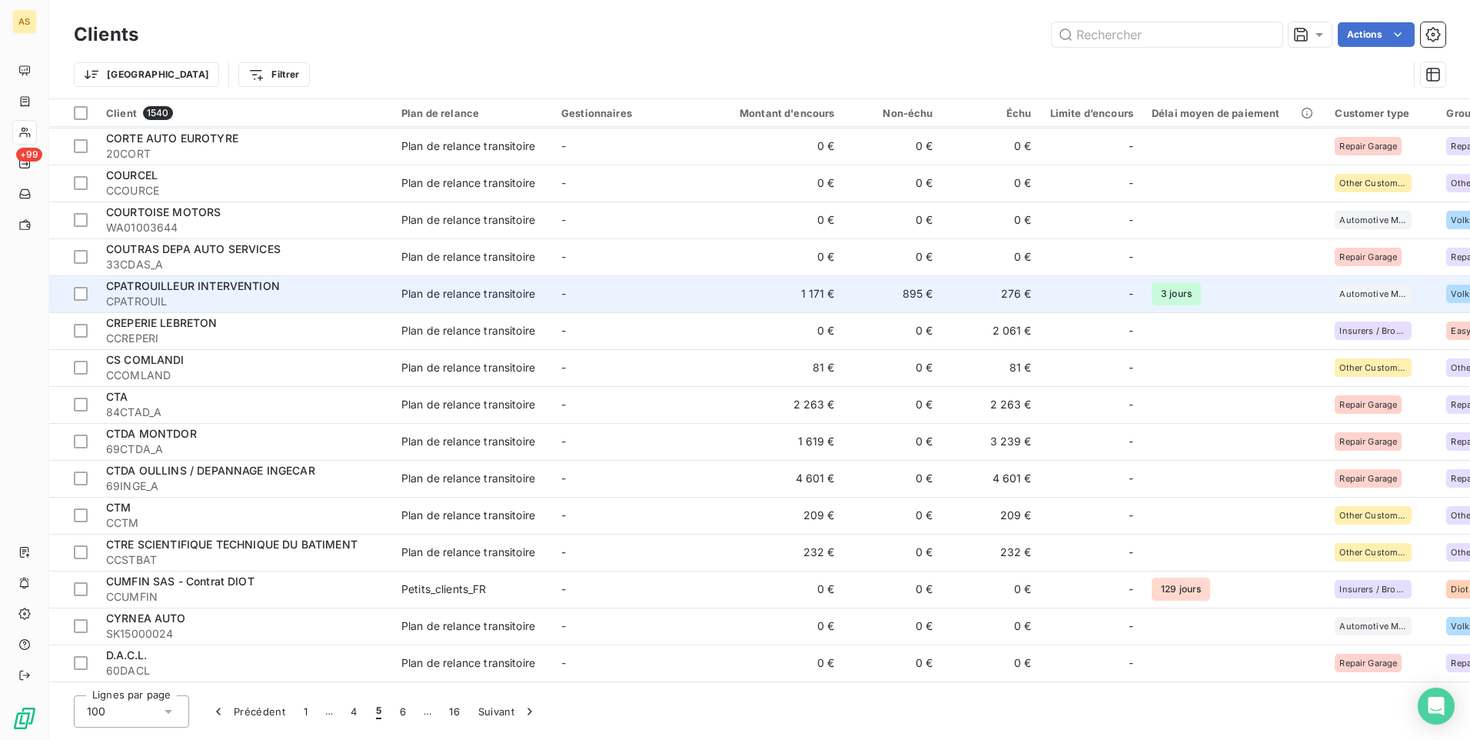
scroll to position [154, 0]
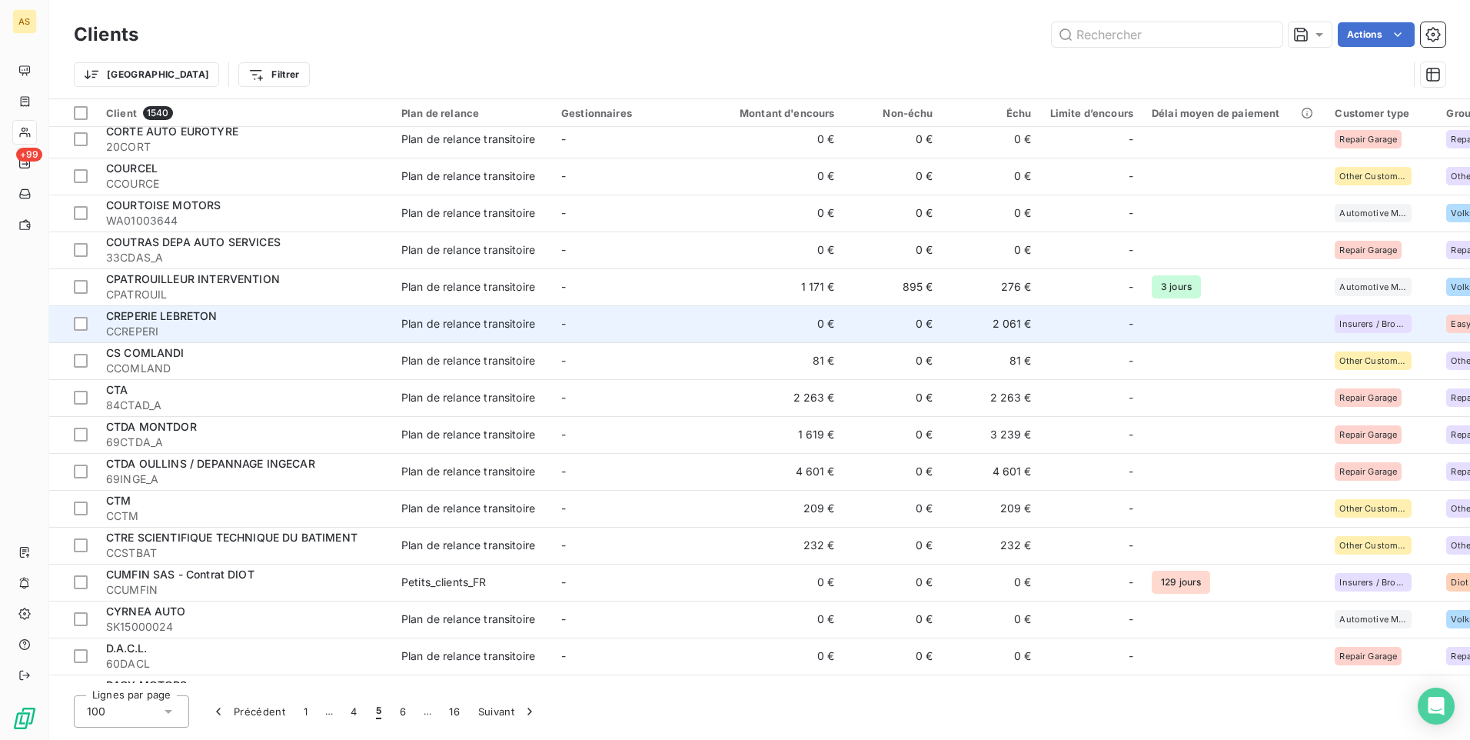
click at [1027, 319] on td "2 061 €" at bounding box center [992, 323] width 98 height 37
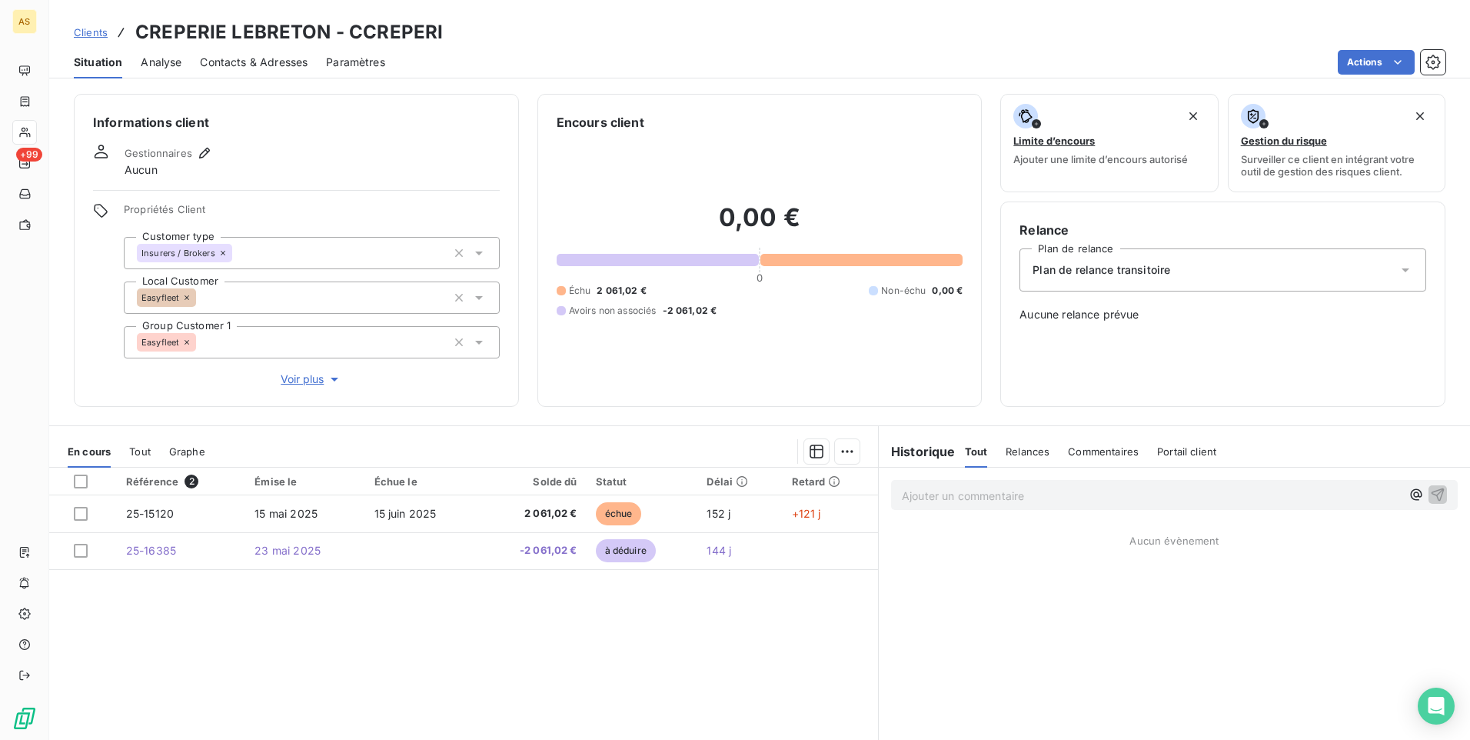
click at [92, 25] on link "Clients" at bounding box center [91, 32] width 34 height 15
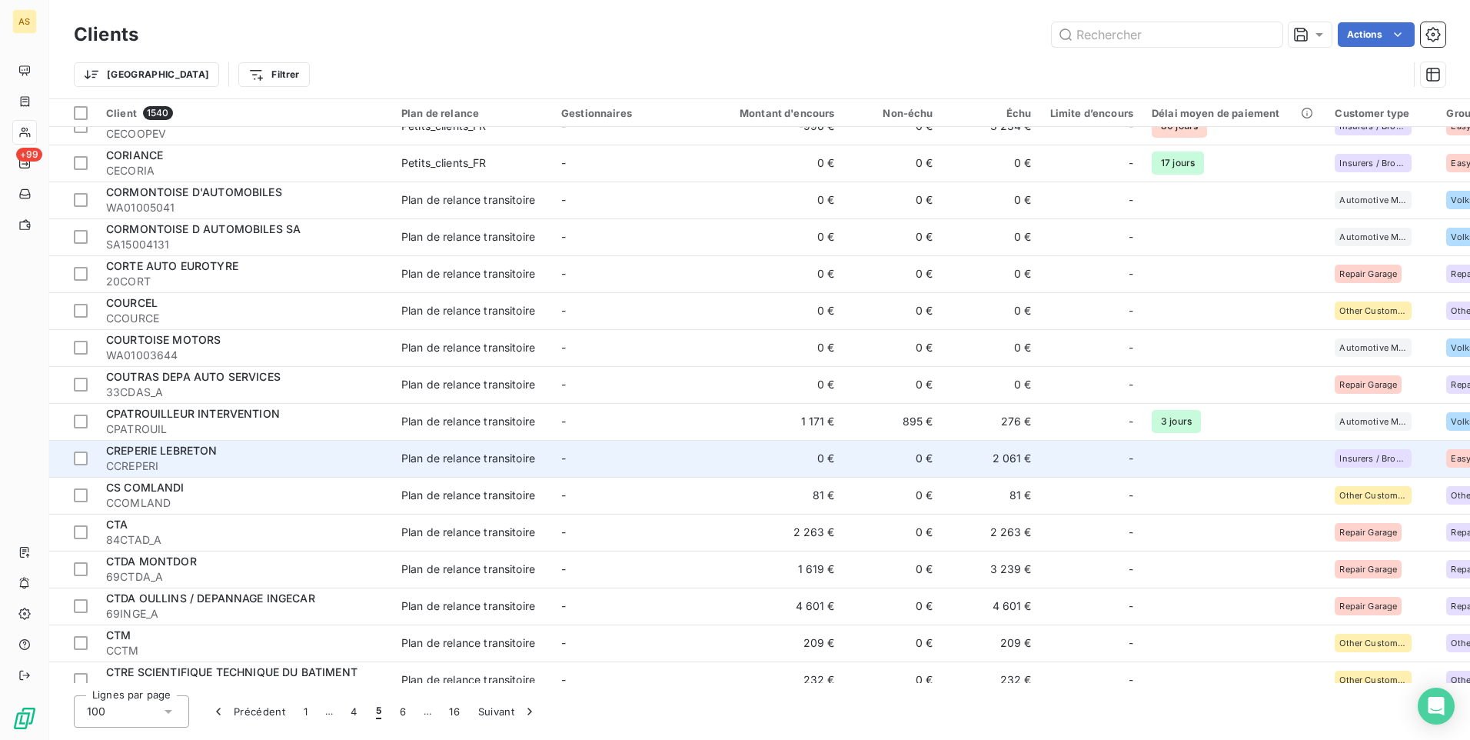
scroll to position [77, 0]
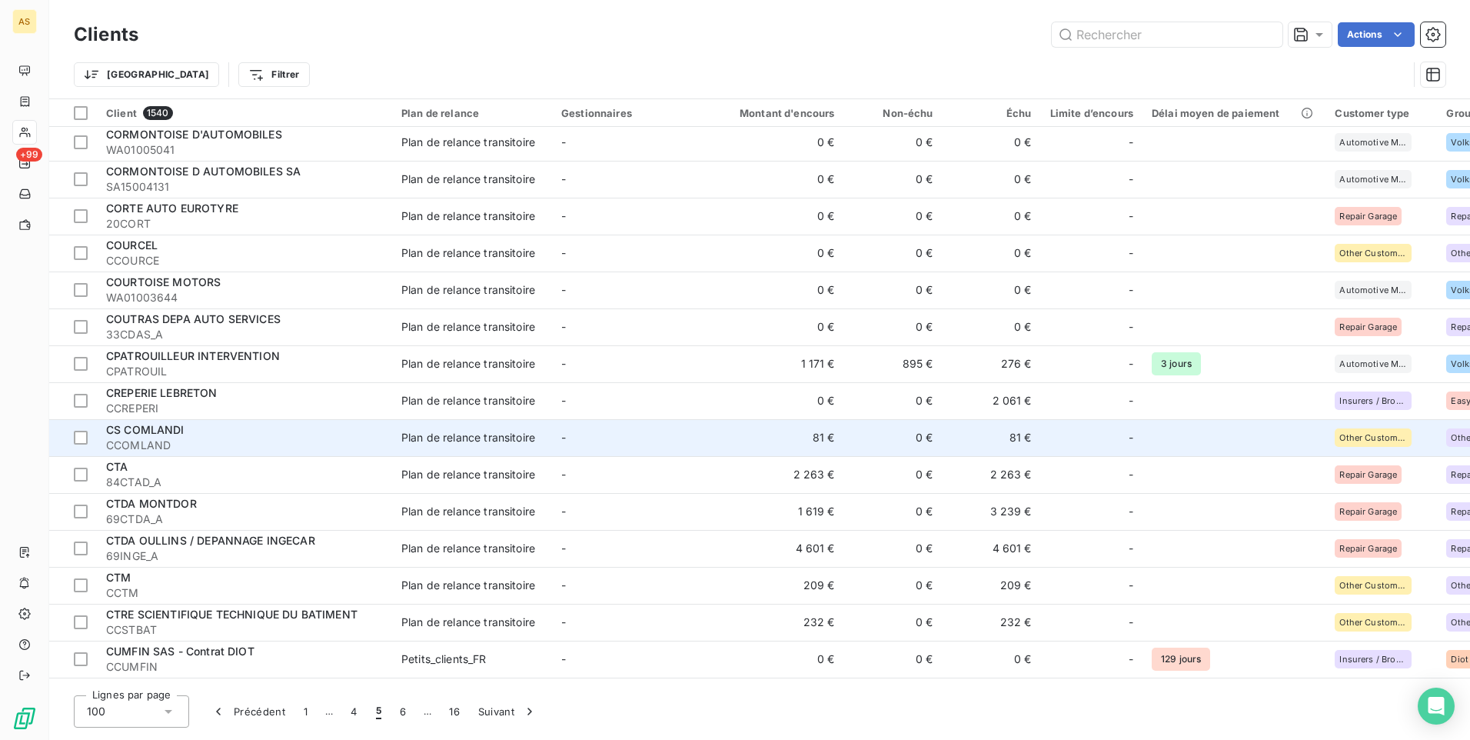
click at [1016, 440] on td "81 €" at bounding box center [992, 437] width 98 height 37
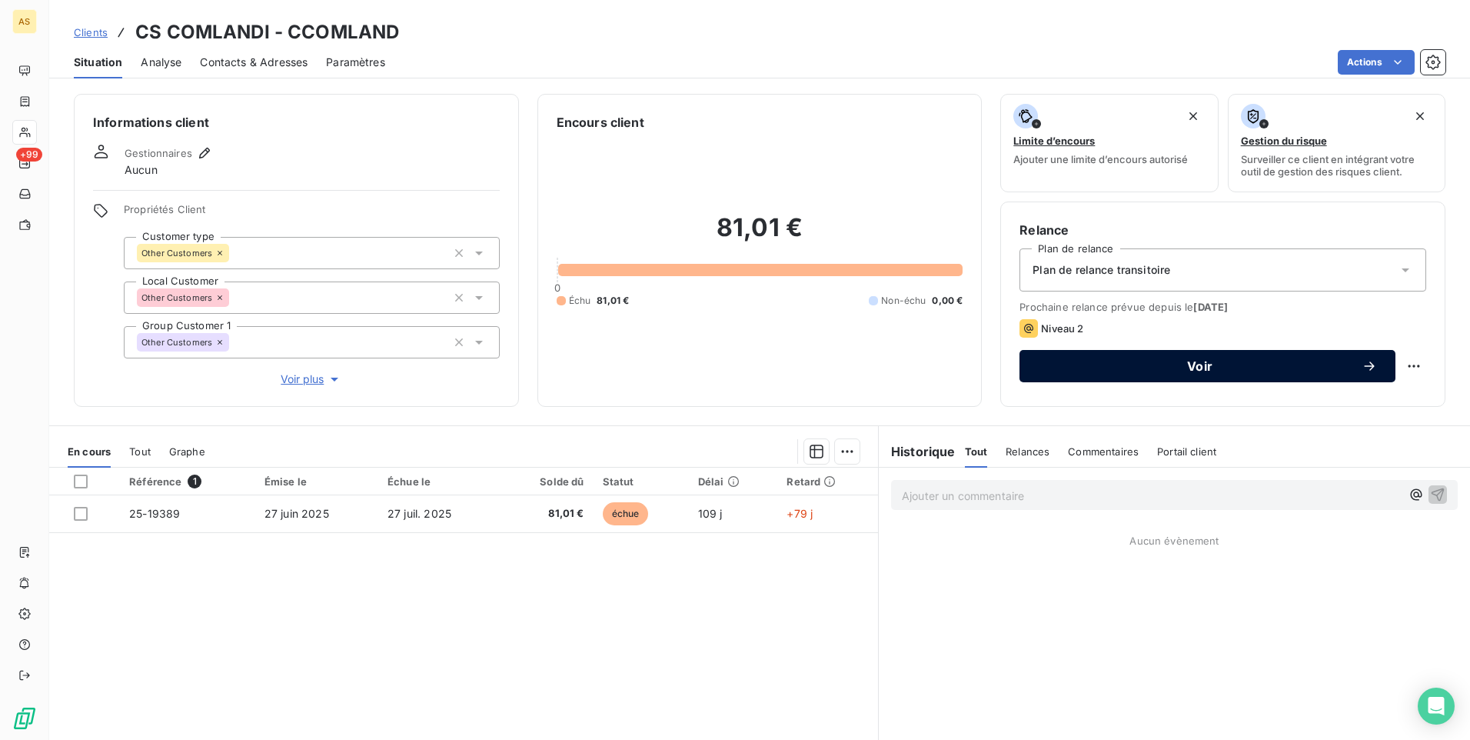
click at [1080, 368] on span "Voir" at bounding box center [1200, 366] width 324 height 12
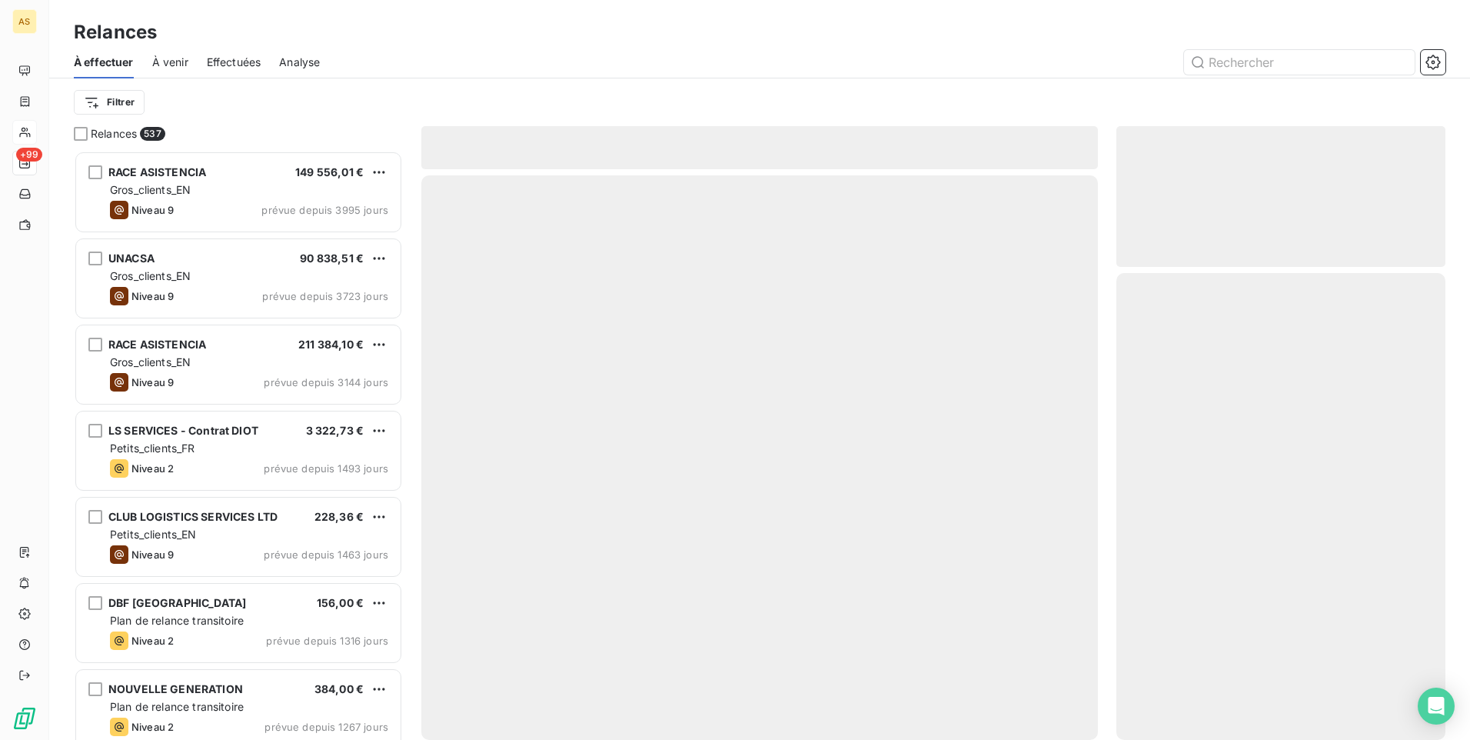
scroll to position [578, 318]
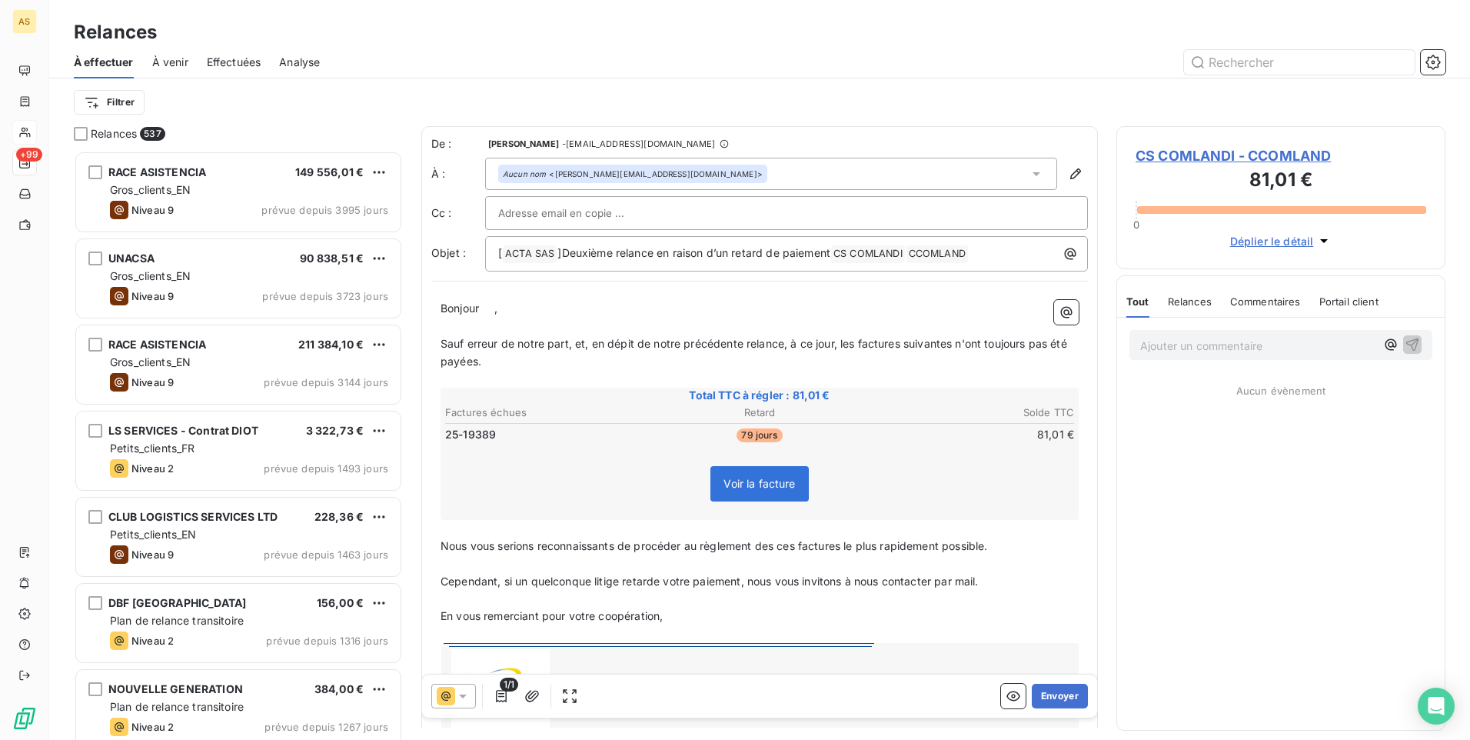
click at [1029, 683] on div "1/1 Envoyer" at bounding box center [759, 695] width 675 height 43
click at [1039, 701] on button "Envoyer" at bounding box center [1060, 696] width 56 height 25
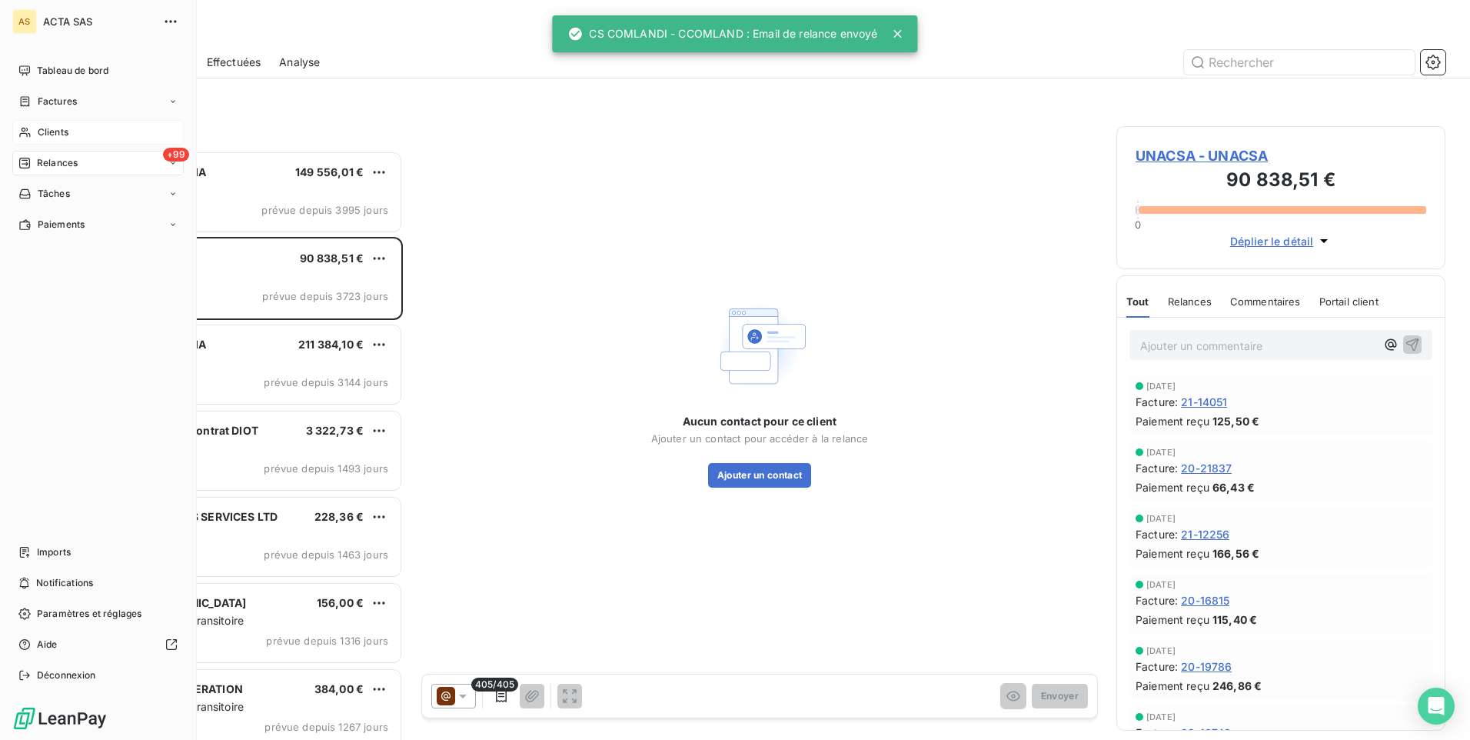
click at [41, 135] on span "Clients" at bounding box center [53, 132] width 31 height 14
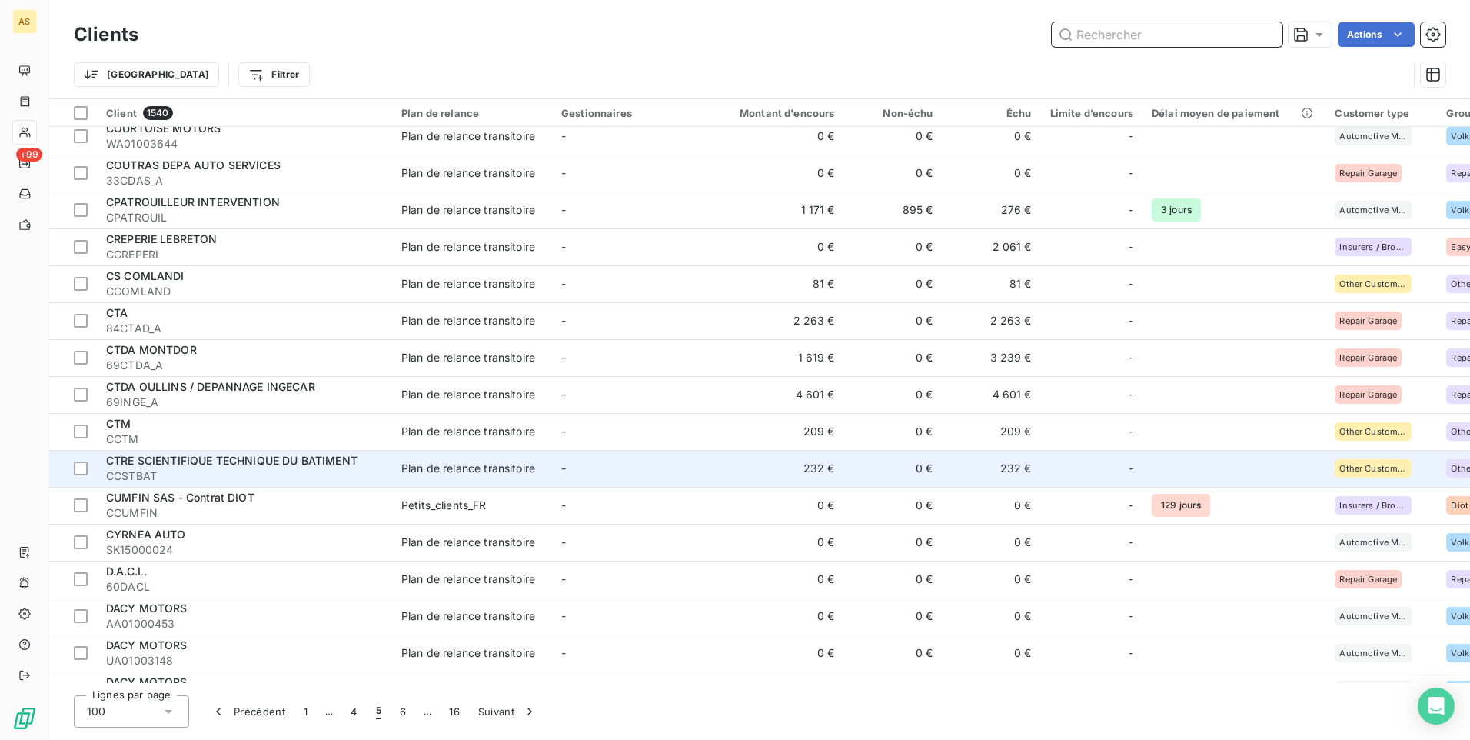
scroll to position [189, 0]
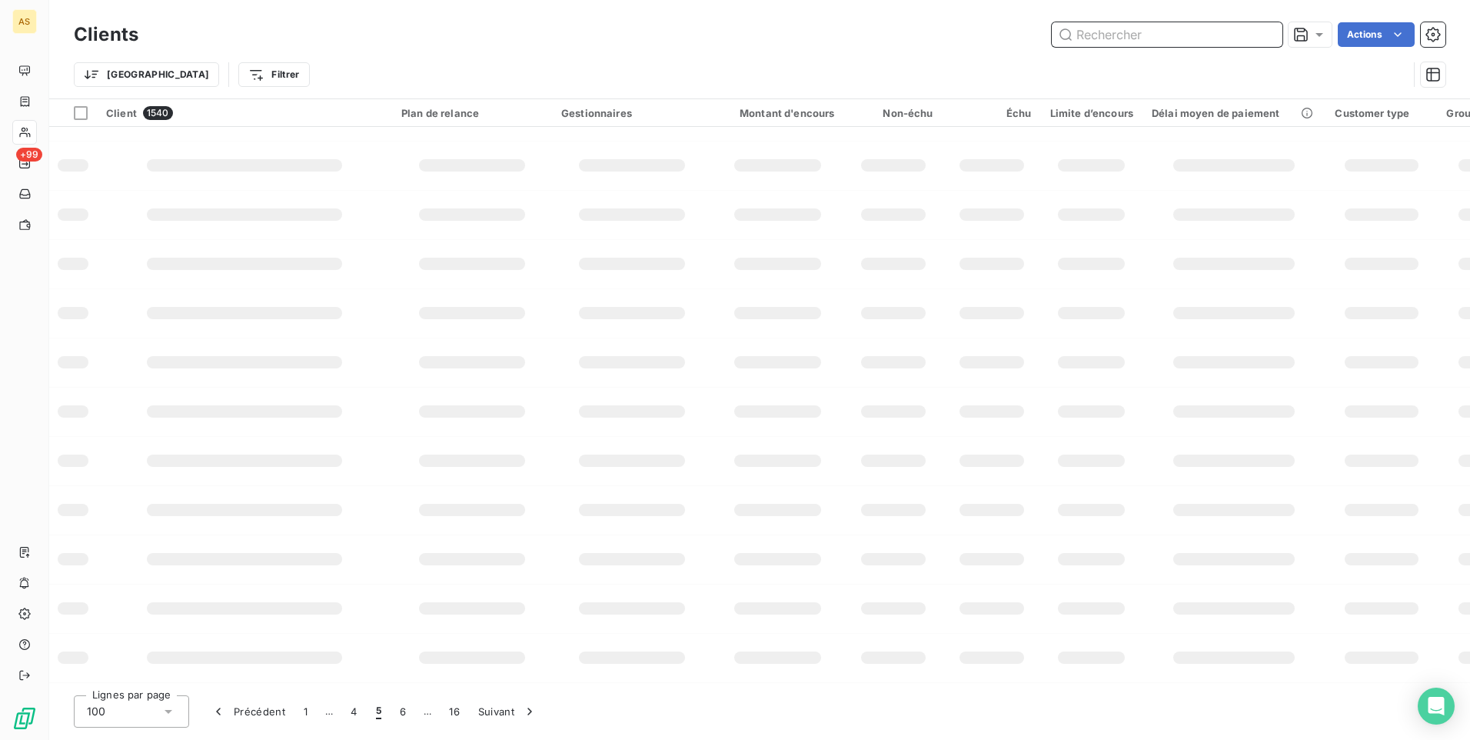
click at [1076, 37] on input "text" at bounding box center [1167, 34] width 231 height 25
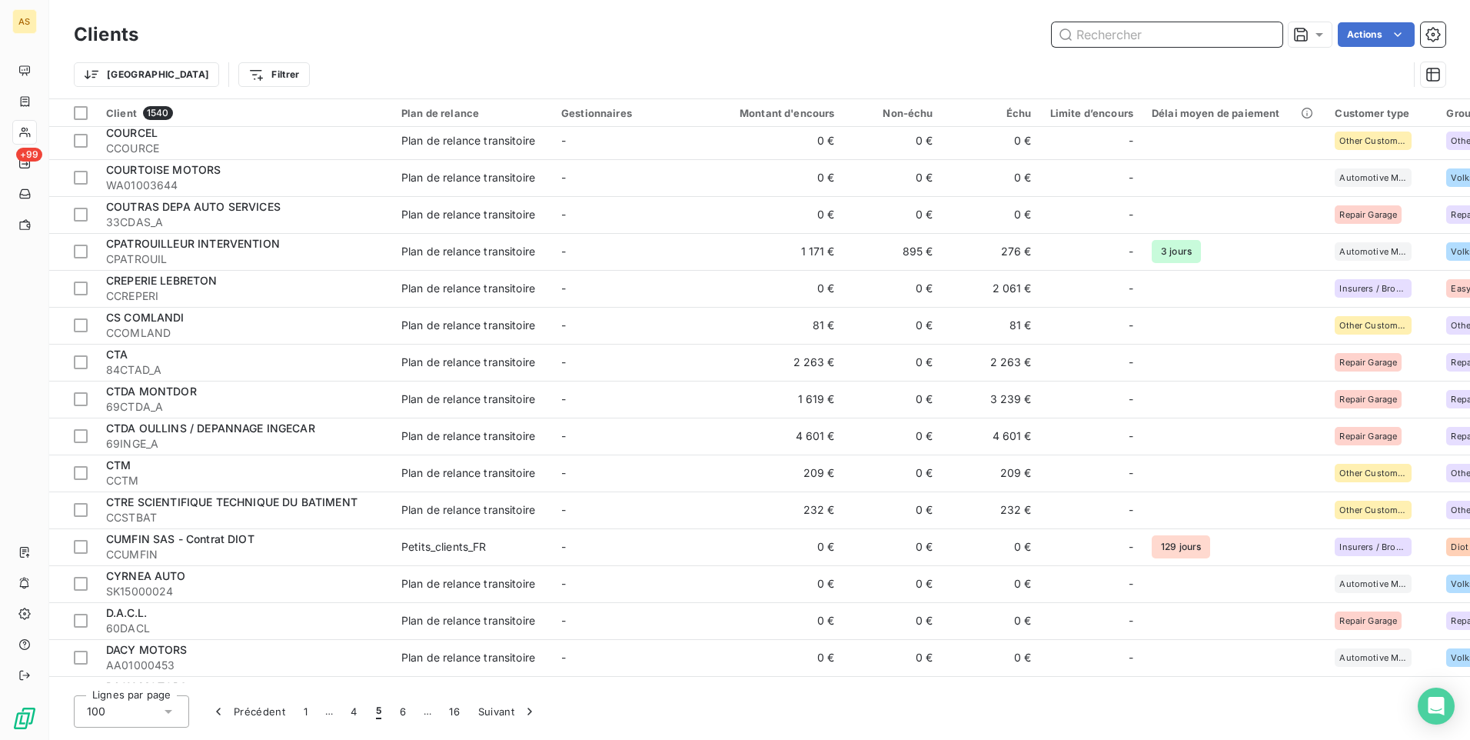
paste input "CEDAXTP"
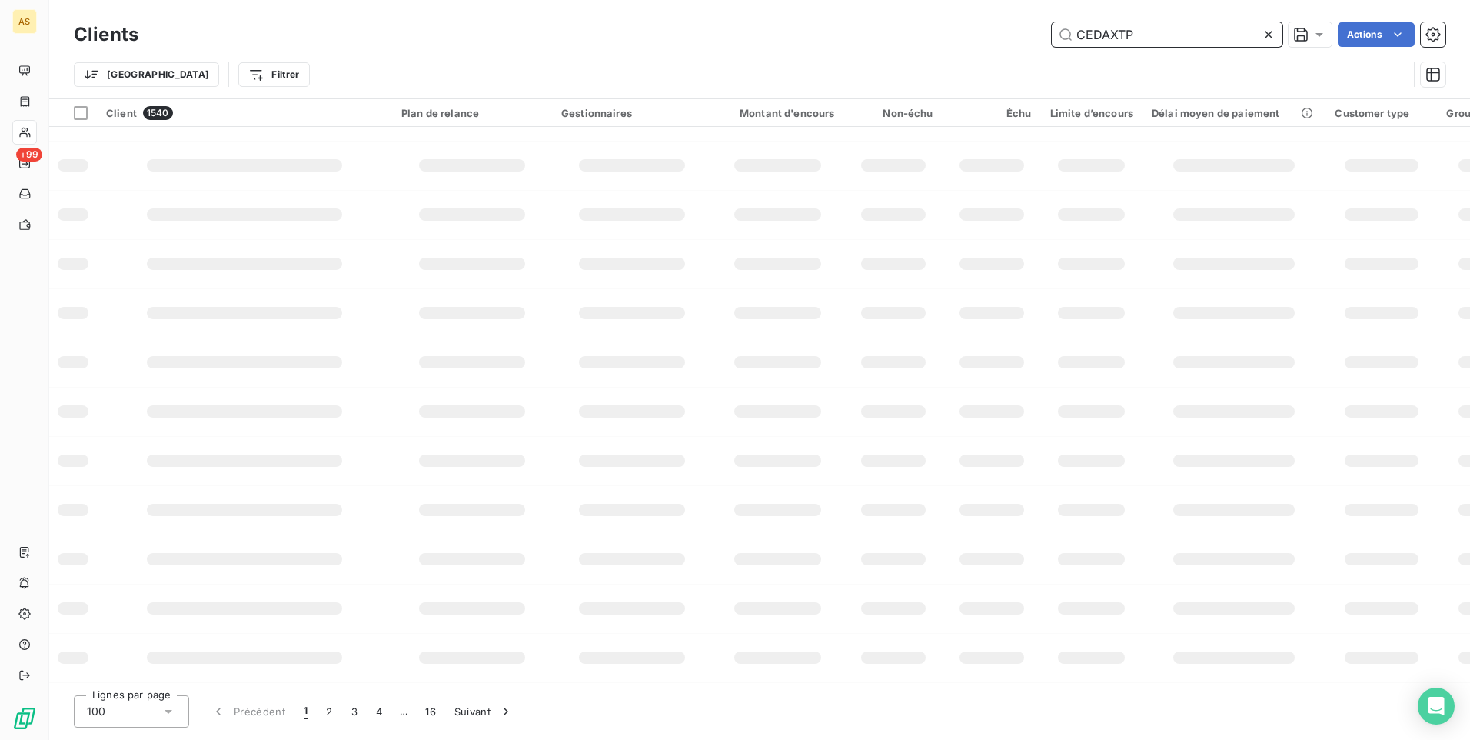
scroll to position [0, 0]
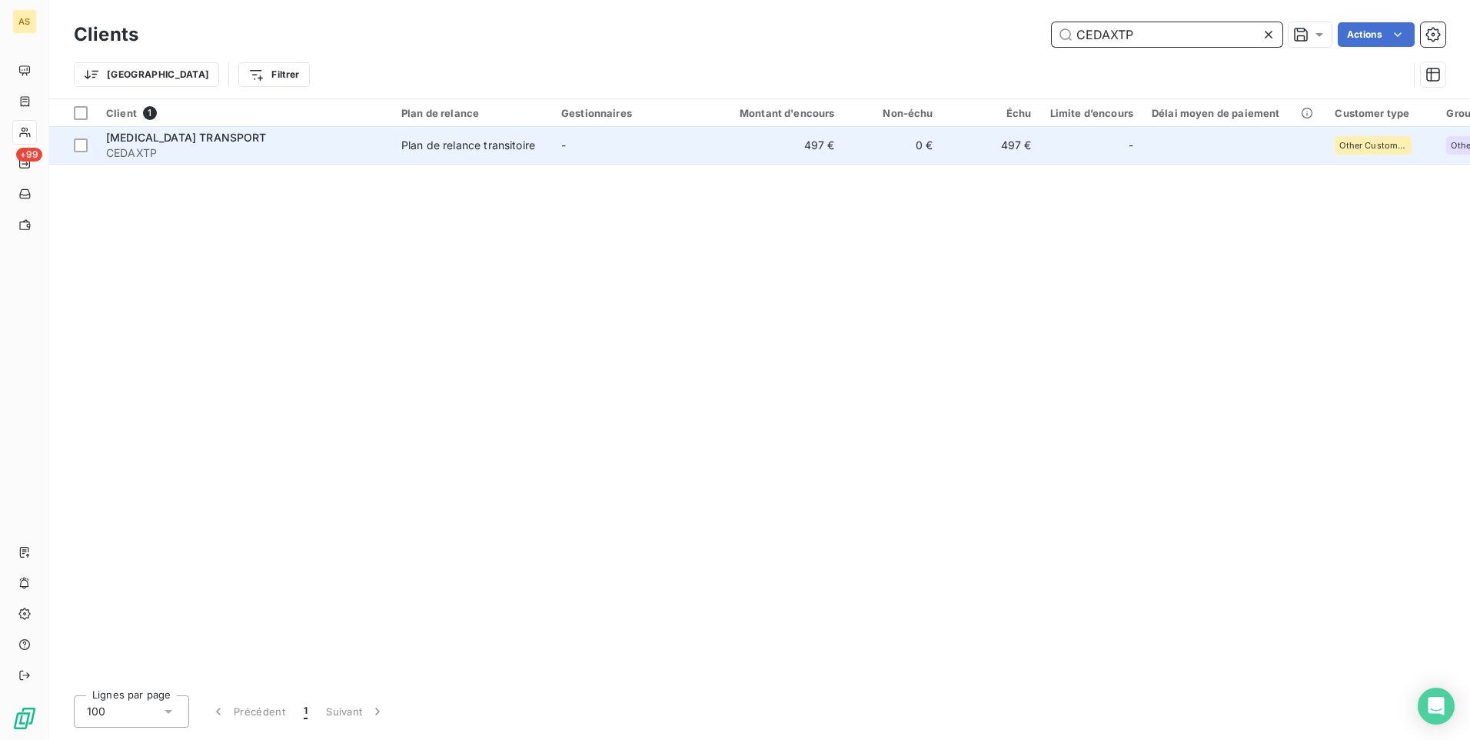
type input "CEDAXTP"
click at [562, 132] on td "-" at bounding box center [632, 145] width 160 height 37
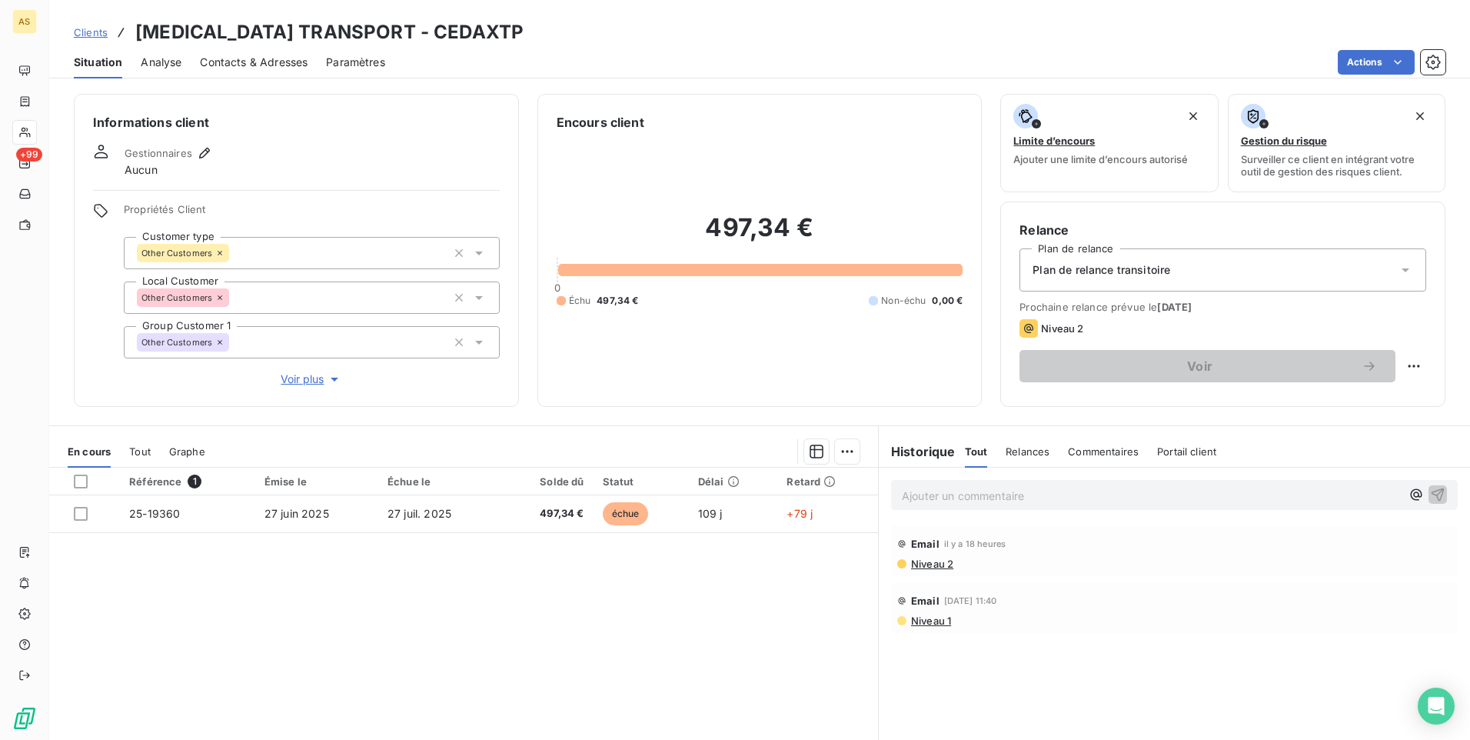
click at [255, 64] on span "Contacts & Adresses" at bounding box center [254, 62] width 108 height 15
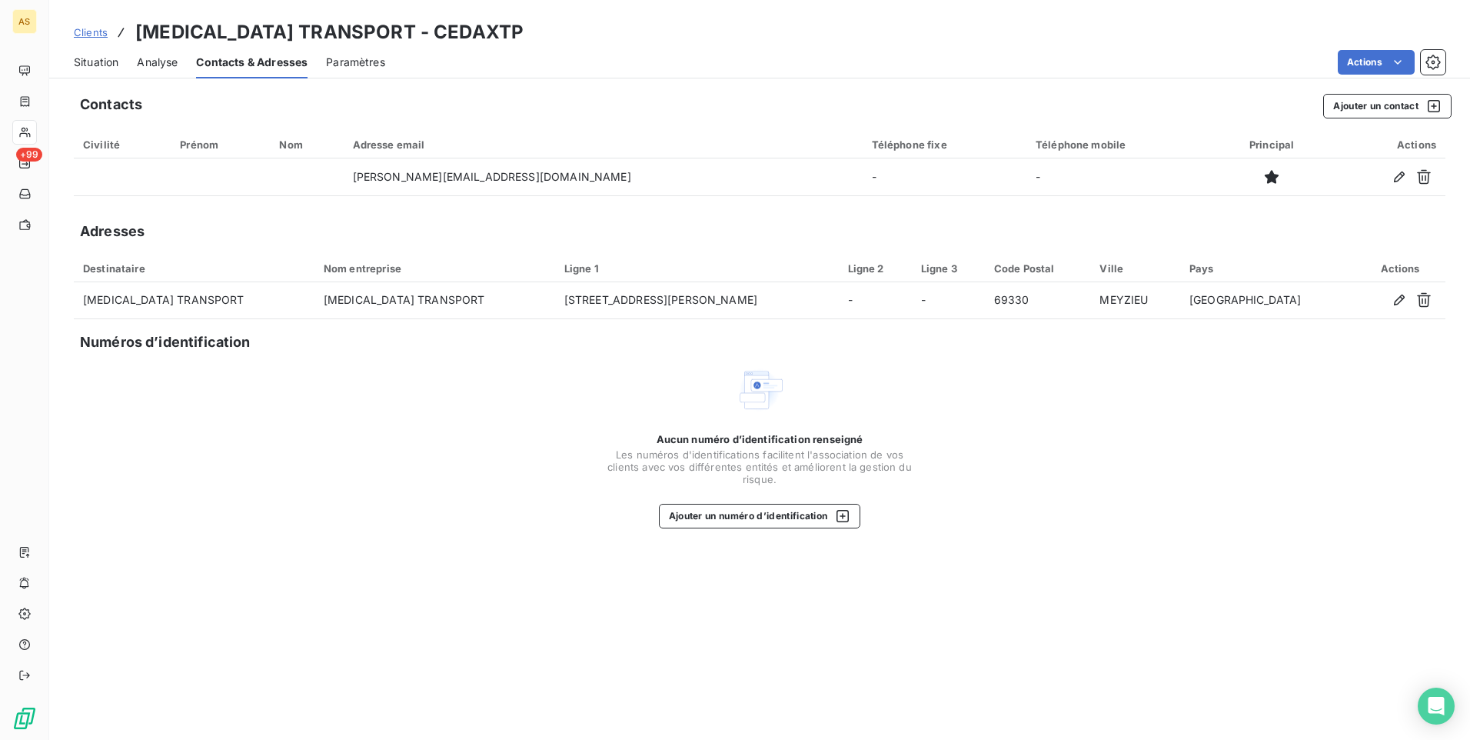
click at [89, 35] on span "Clients" at bounding box center [91, 32] width 34 height 12
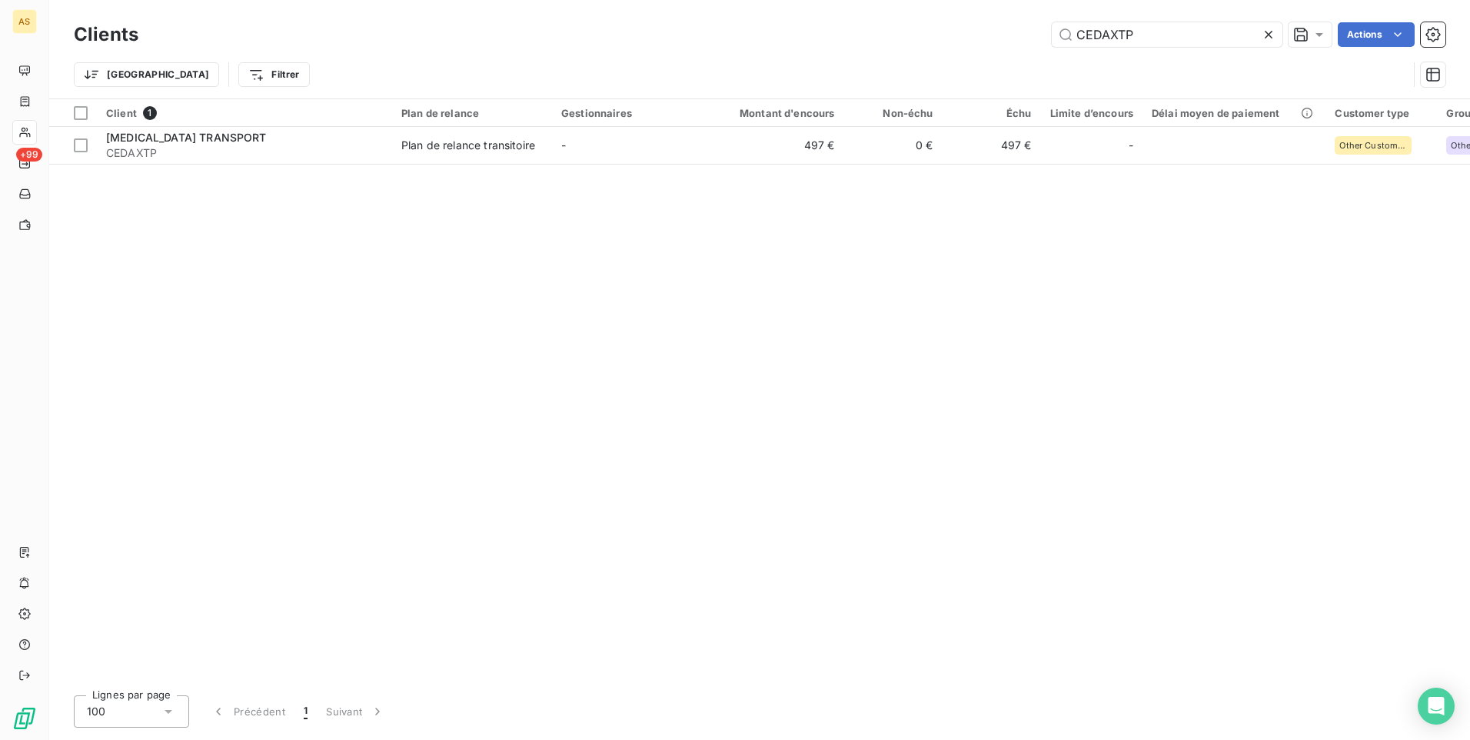
drag, startPoint x: 1175, startPoint y: 22, endPoint x: 923, endPoint y: 48, distance: 253.5
click at [923, 48] on div "Clients CEDAXTP Actions" at bounding box center [760, 34] width 1372 height 32
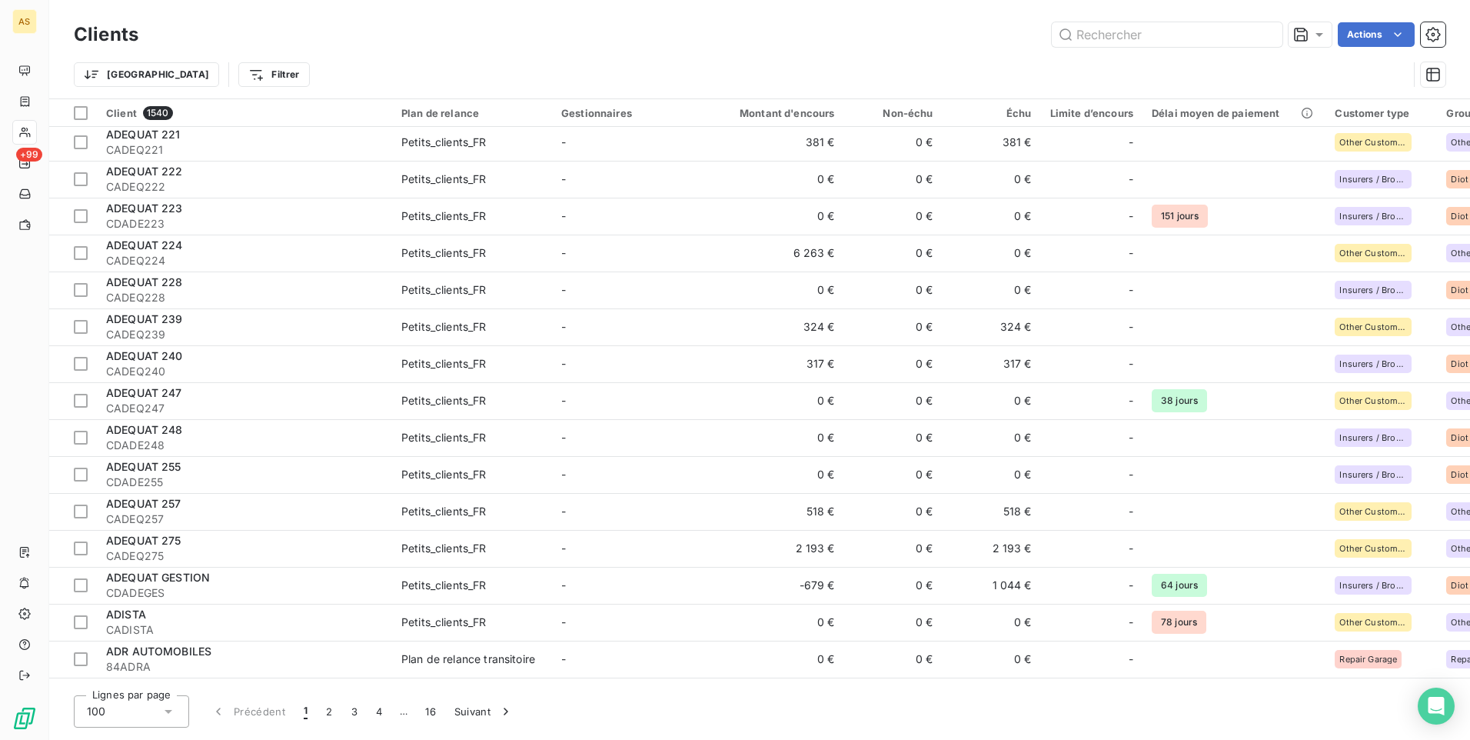
scroll to position [2461, 0]
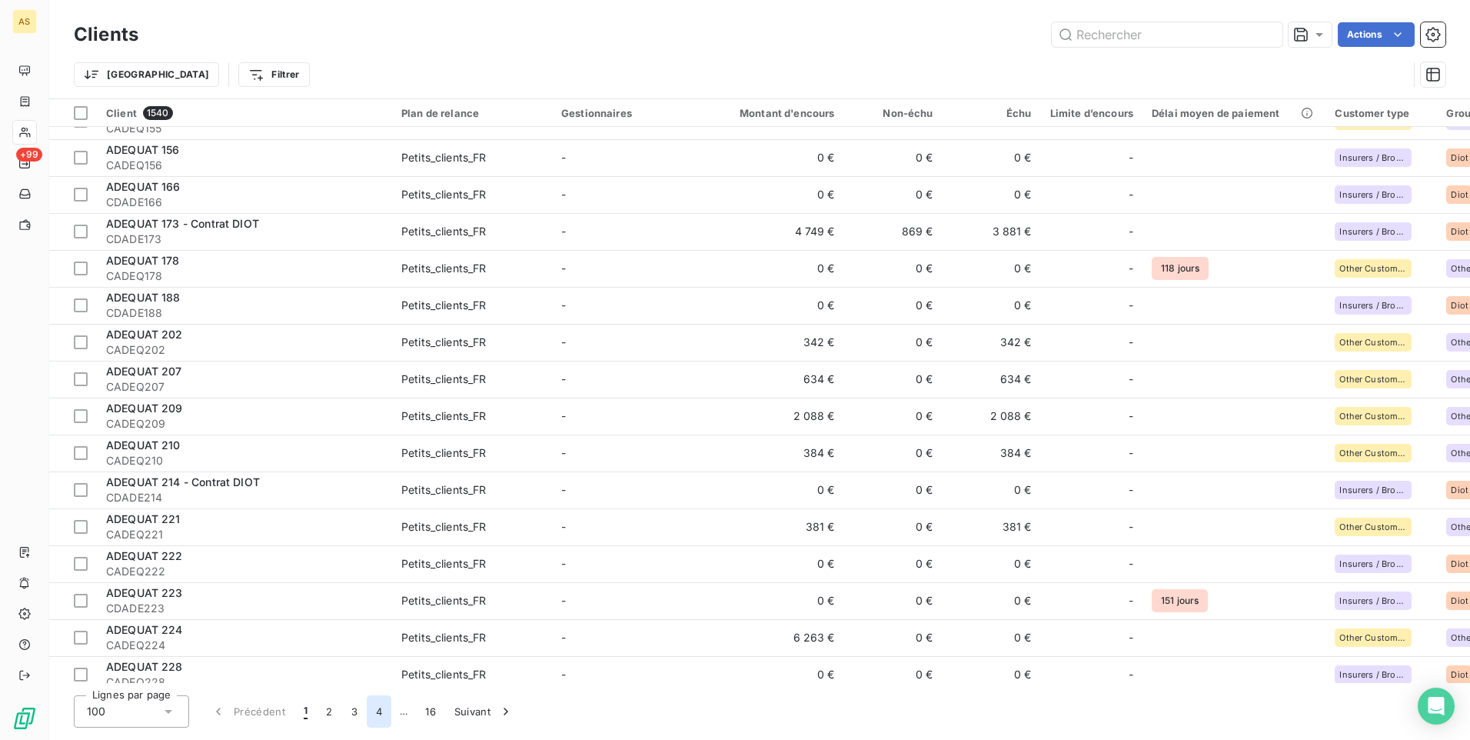
click at [379, 718] on button "4" at bounding box center [379, 711] width 25 height 32
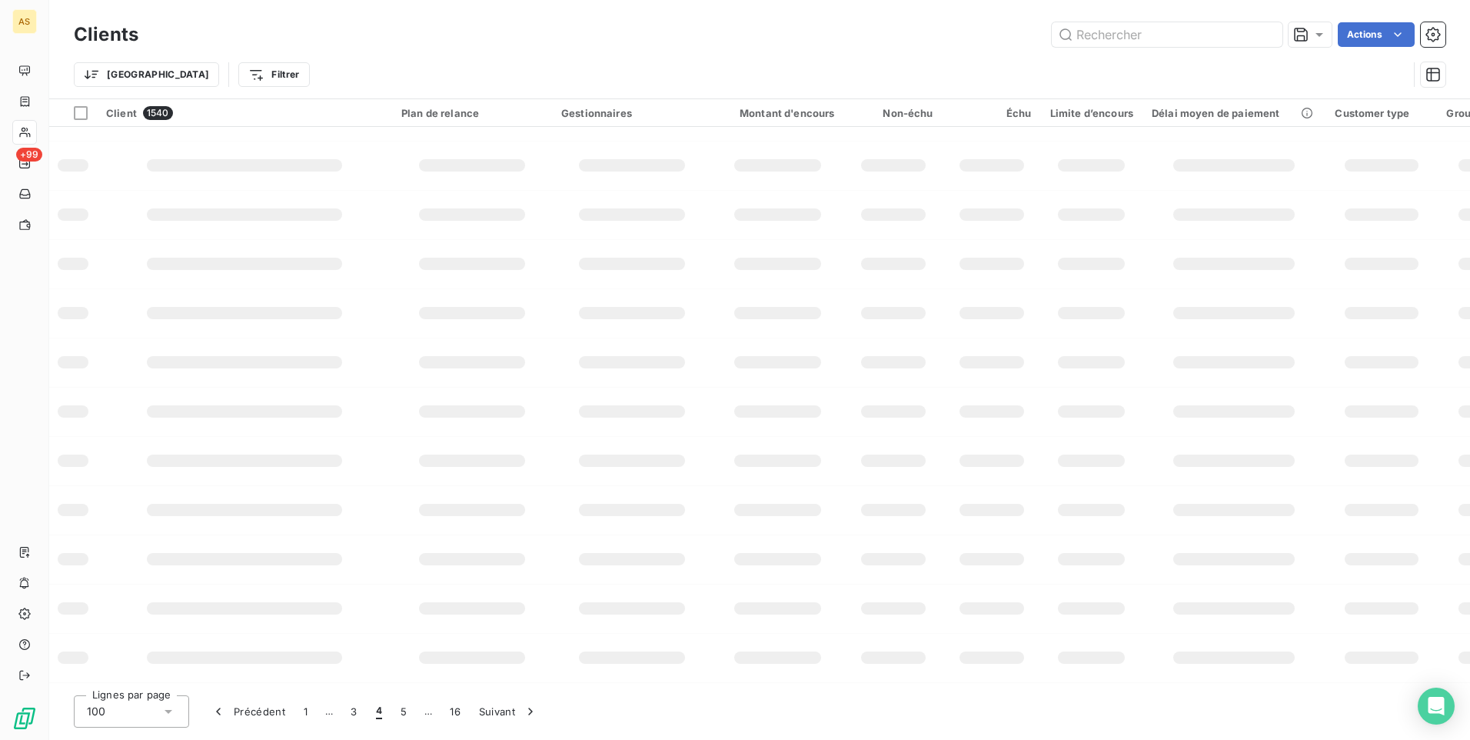
scroll to position [189, 0]
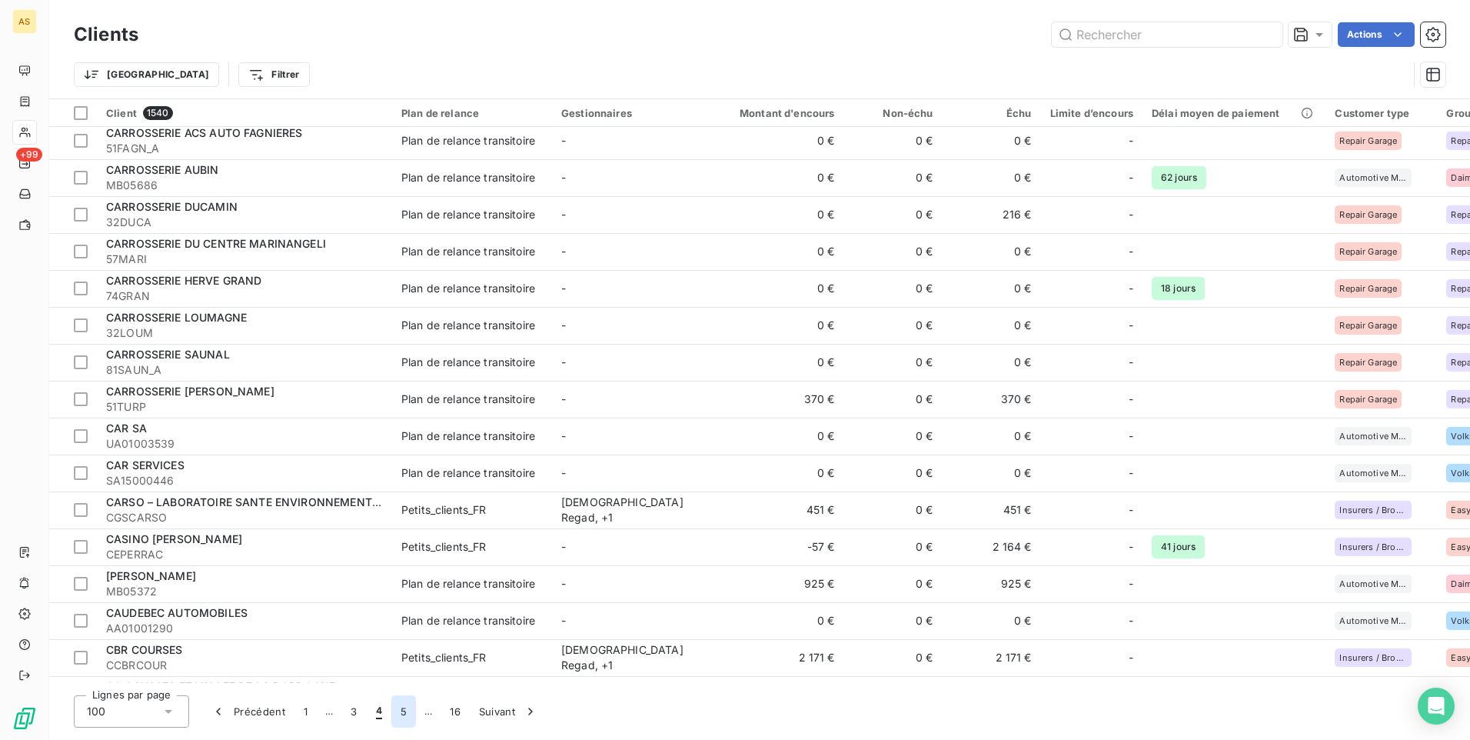
click at [399, 712] on button "5" at bounding box center [403, 711] width 25 height 32
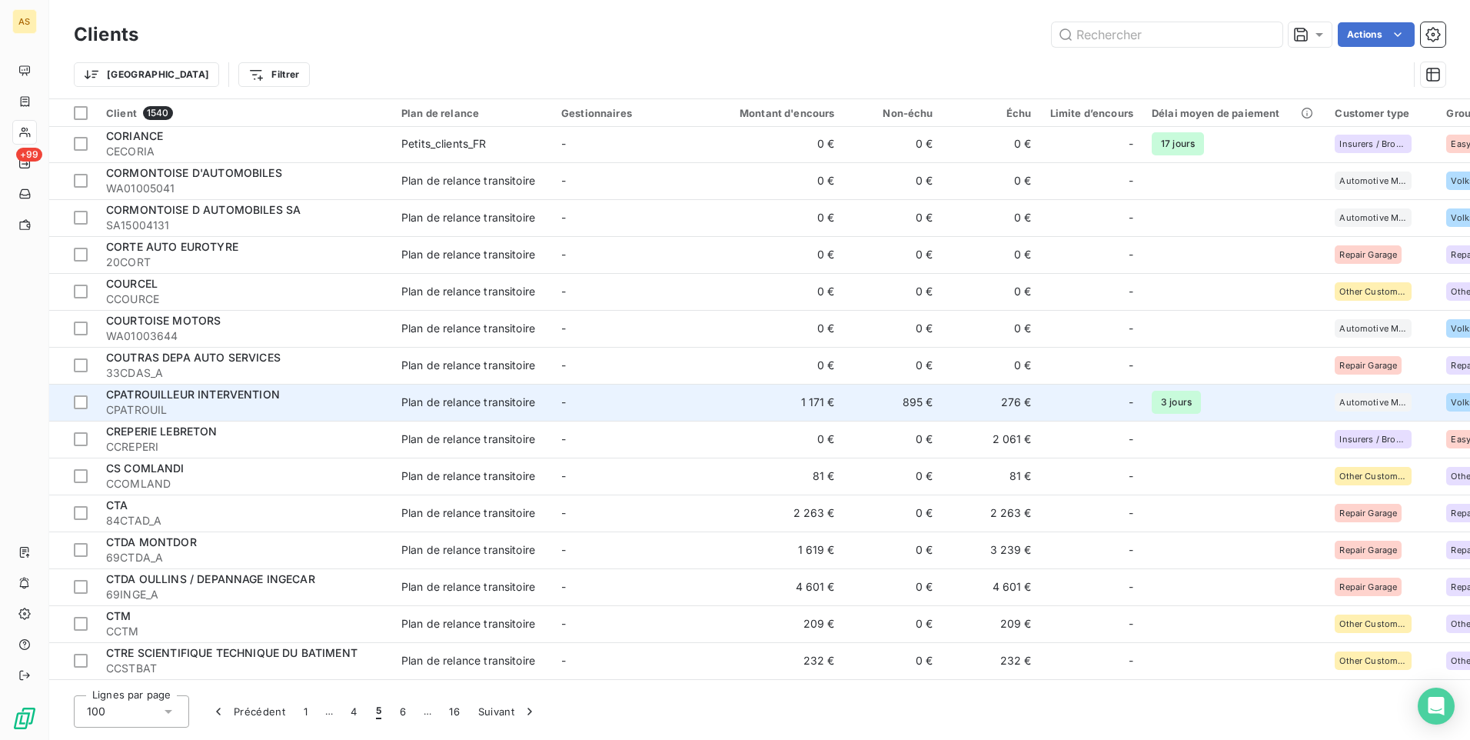
scroll to position [77, 0]
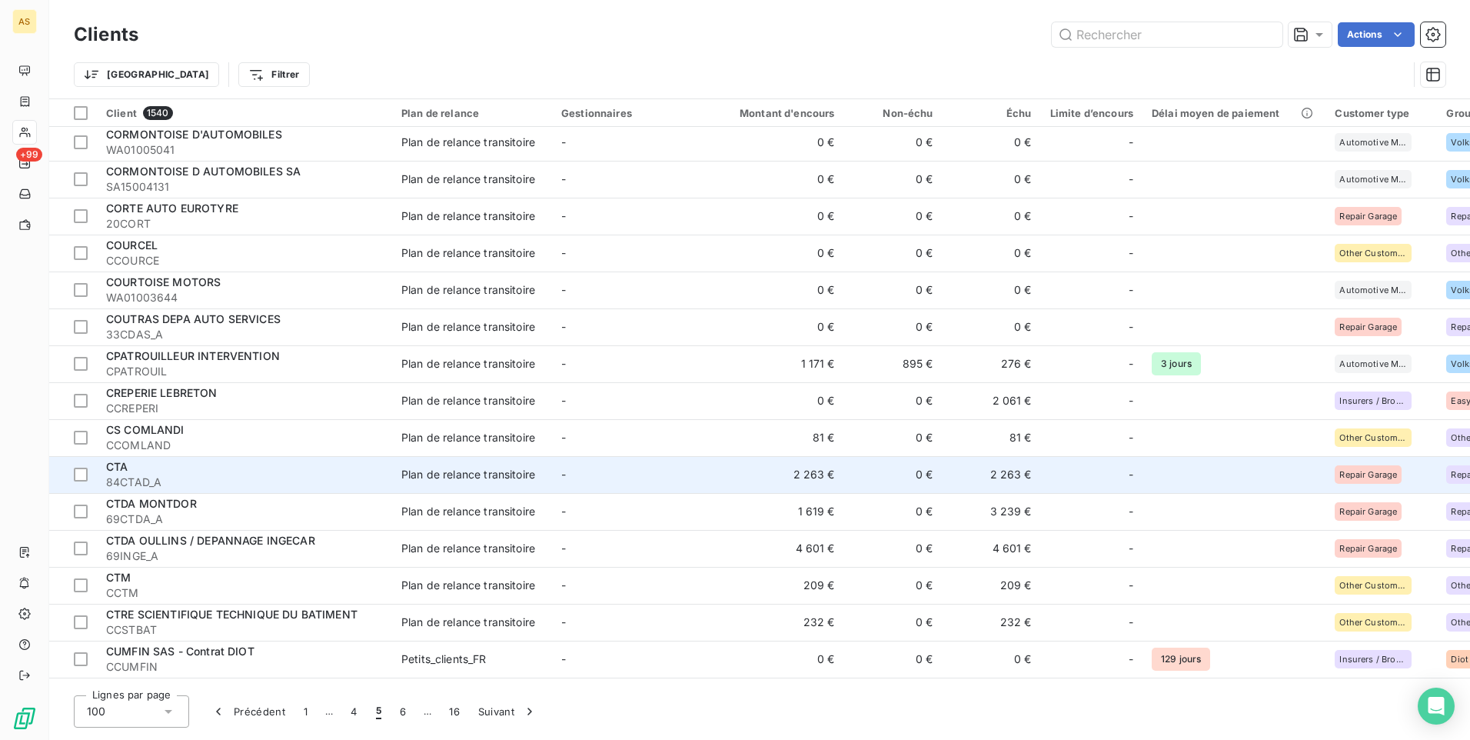
click at [472, 465] on td "Plan de relance transitoire" at bounding box center [472, 474] width 160 height 37
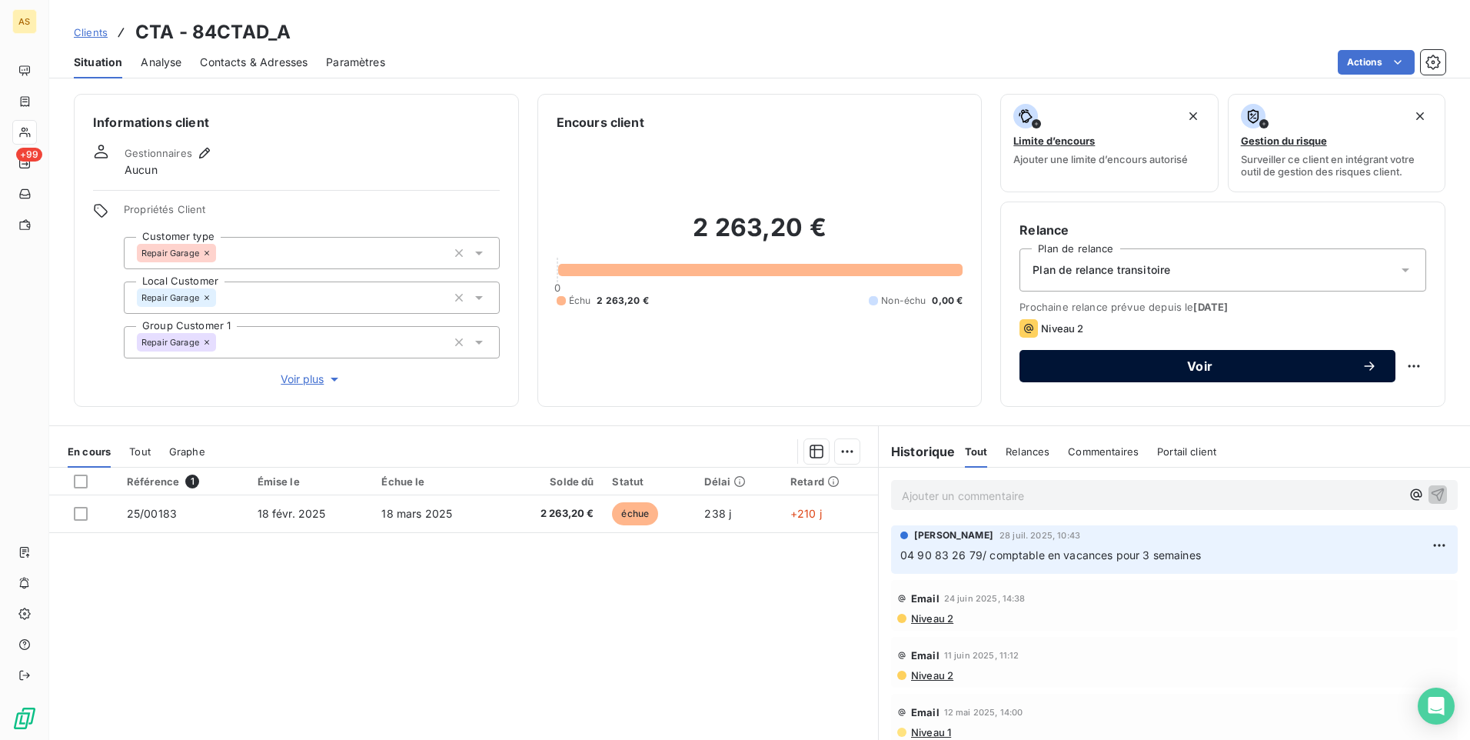
click at [1082, 362] on span "Voir" at bounding box center [1200, 366] width 324 height 12
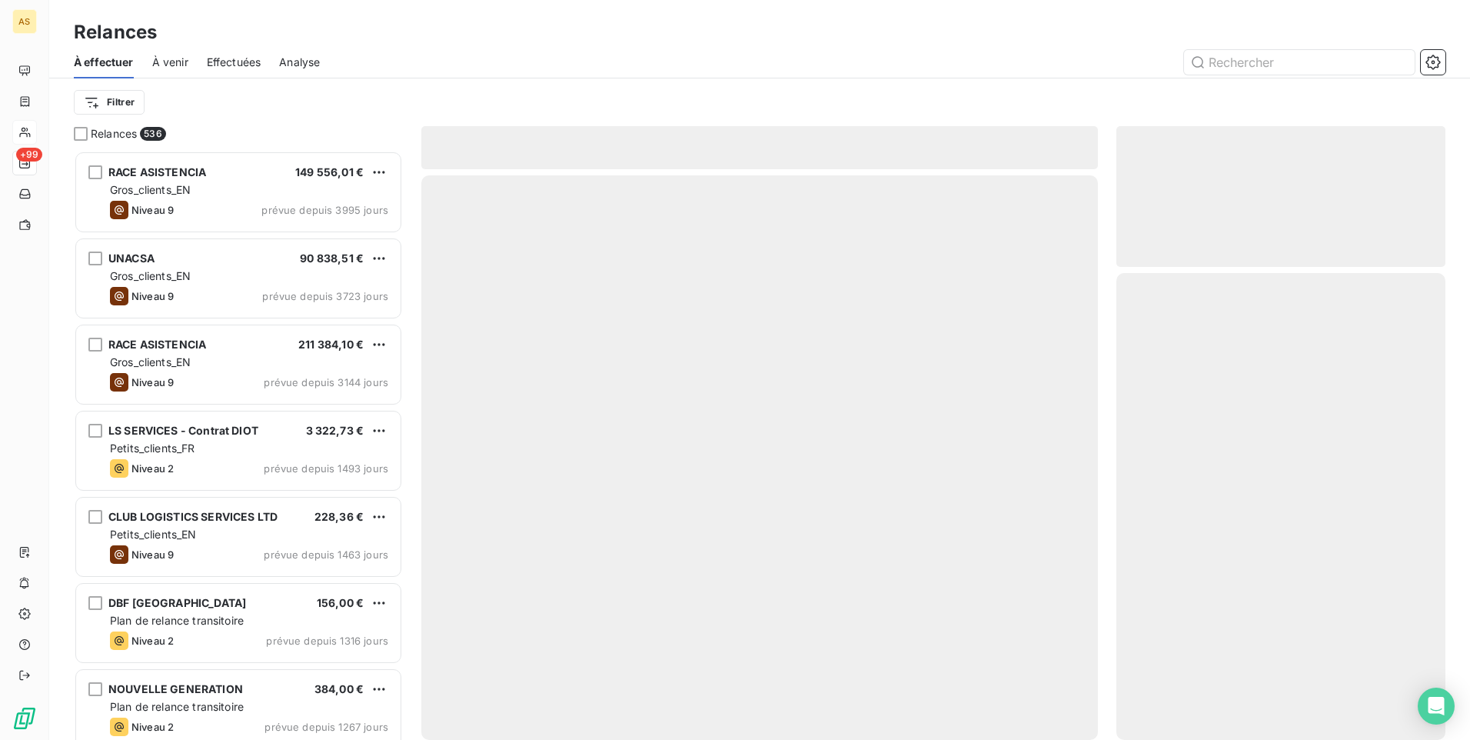
scroll to position [578, 318]
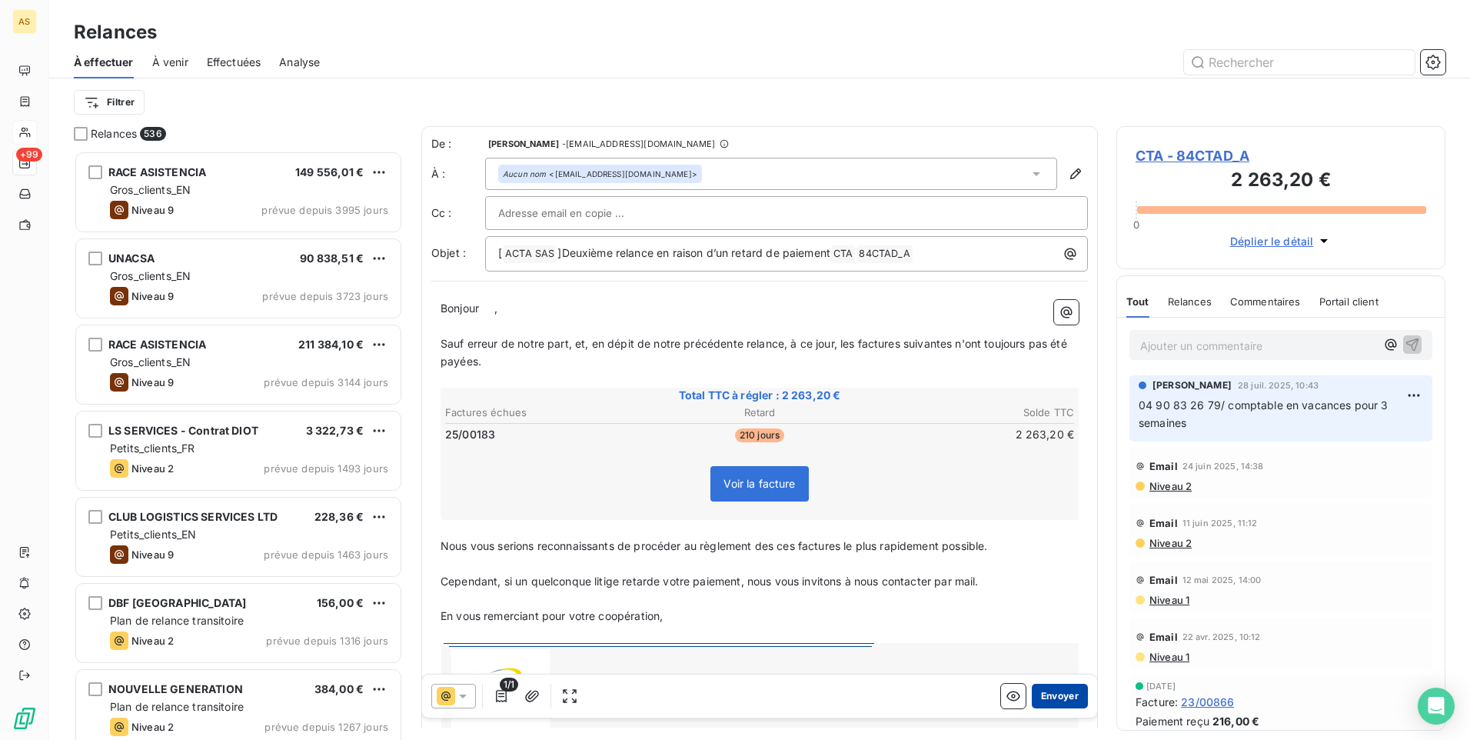
click at [1065, 700] on button "Envoyer" at bounding box center [1060, 696] width 56 height 25
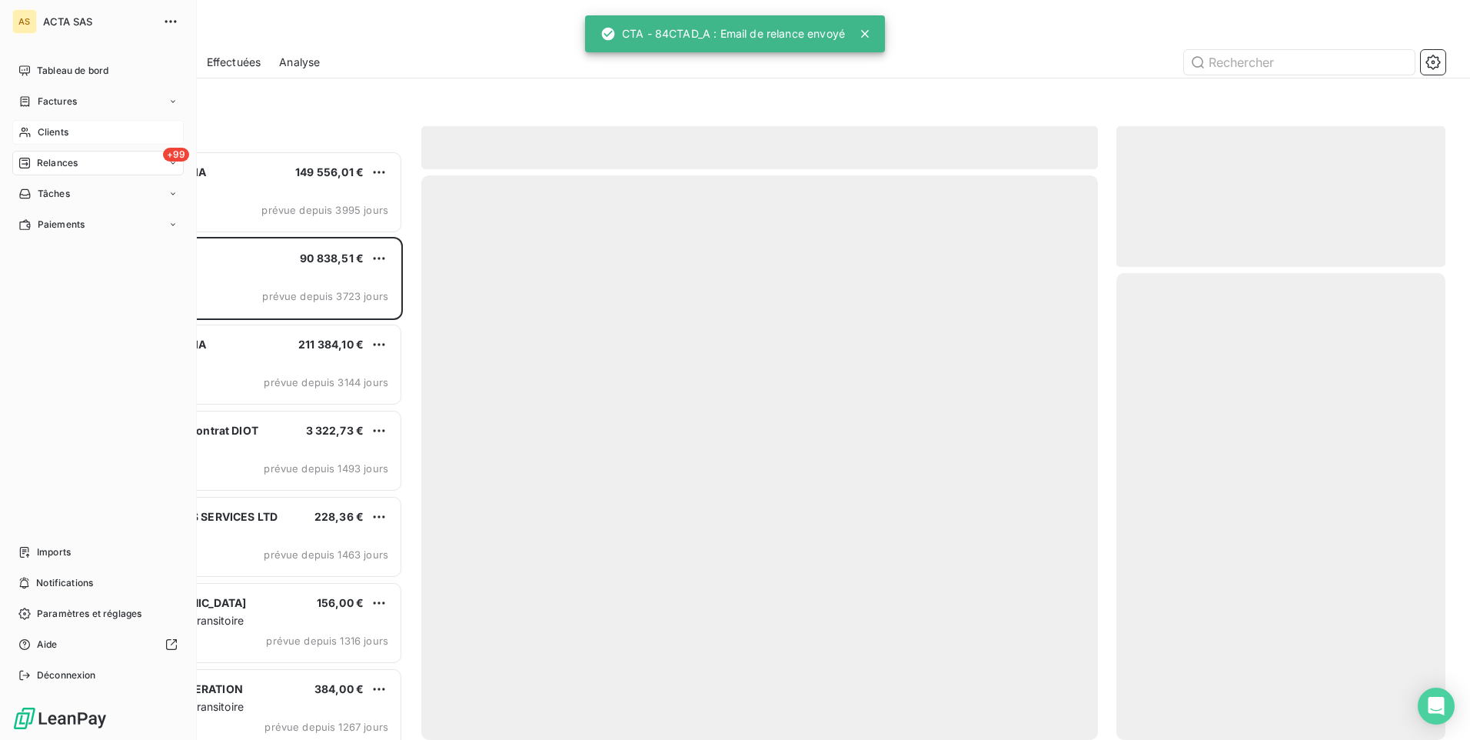
click at [57, 133] on span "Clients" at bounding box center [53, 132] width 31 height 14
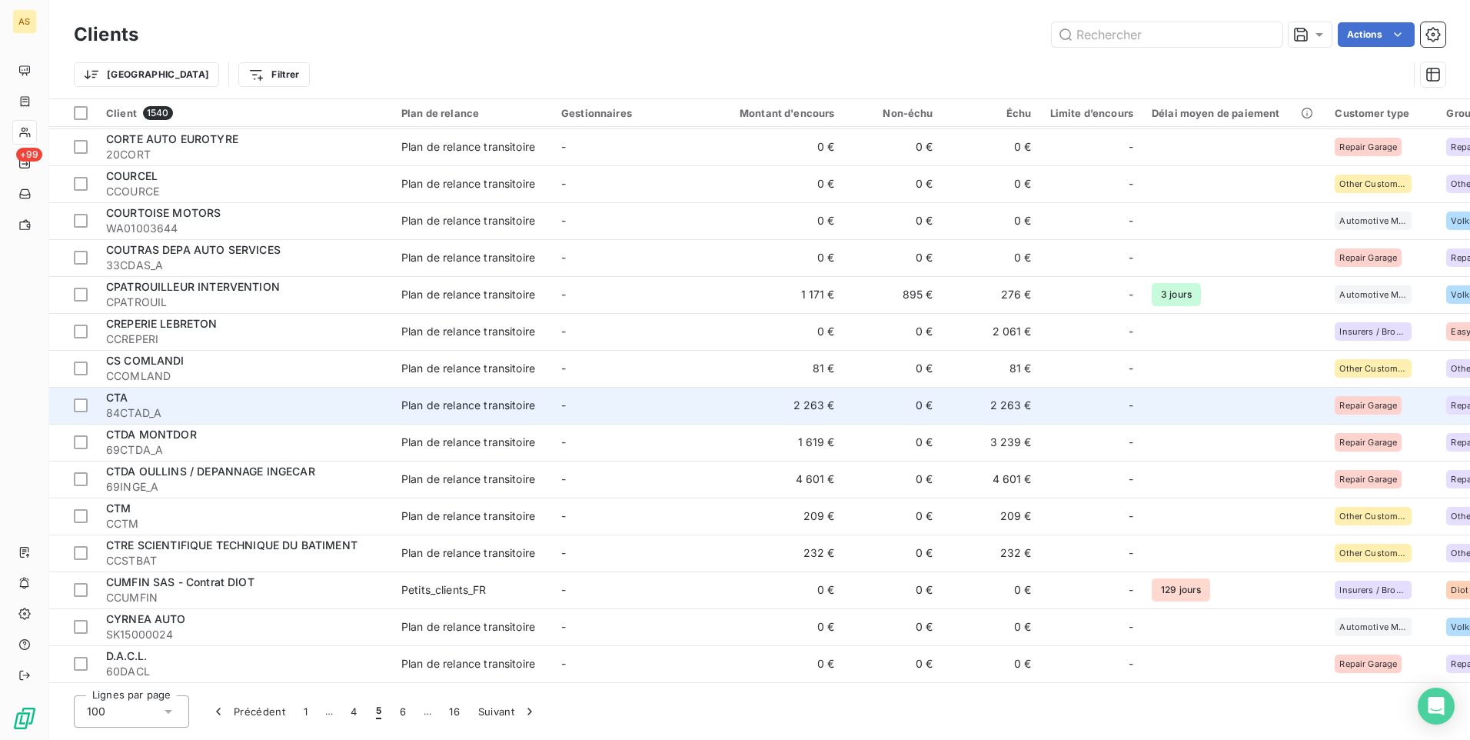
scroll to position [154, 0]
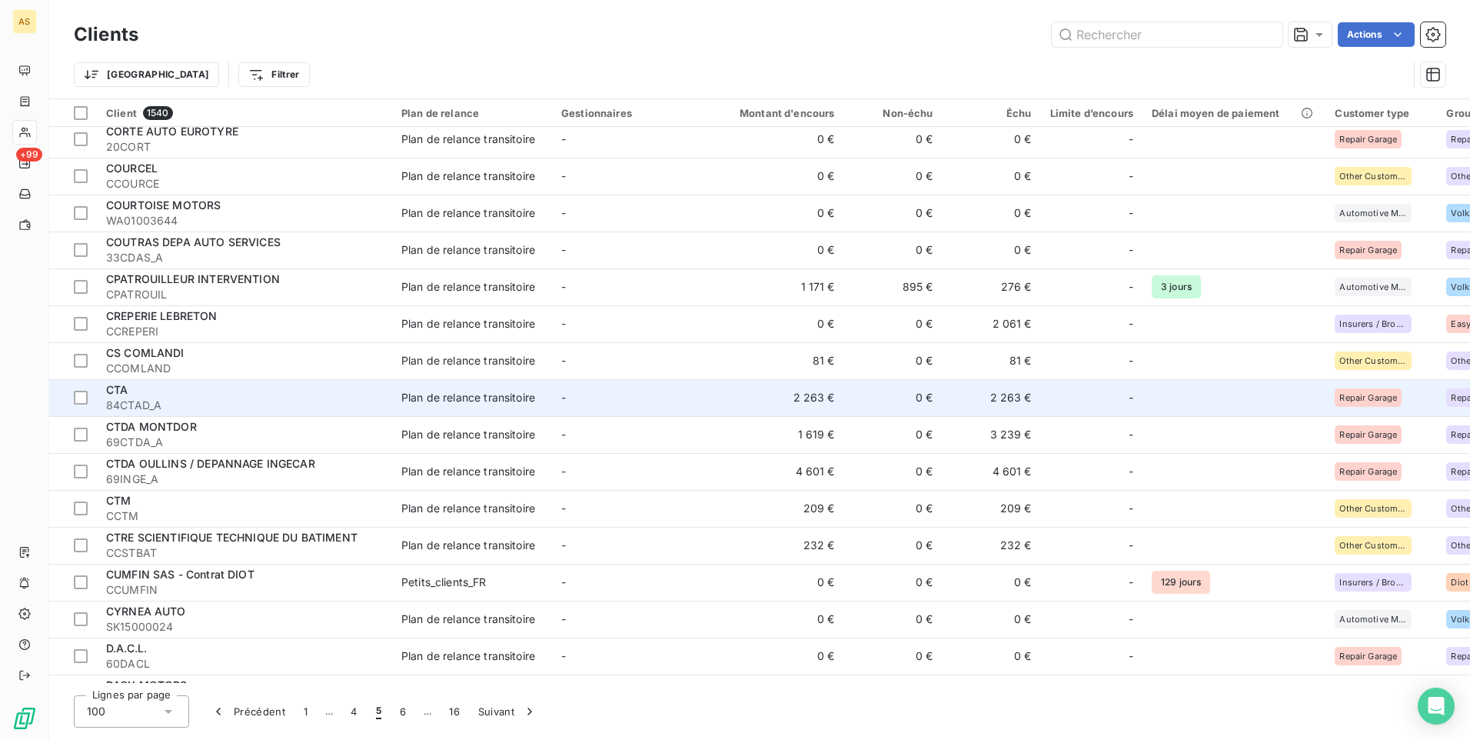
click at [991, 394] on td "2 263 €" at bounding box center [992, 397] width 98 height 37
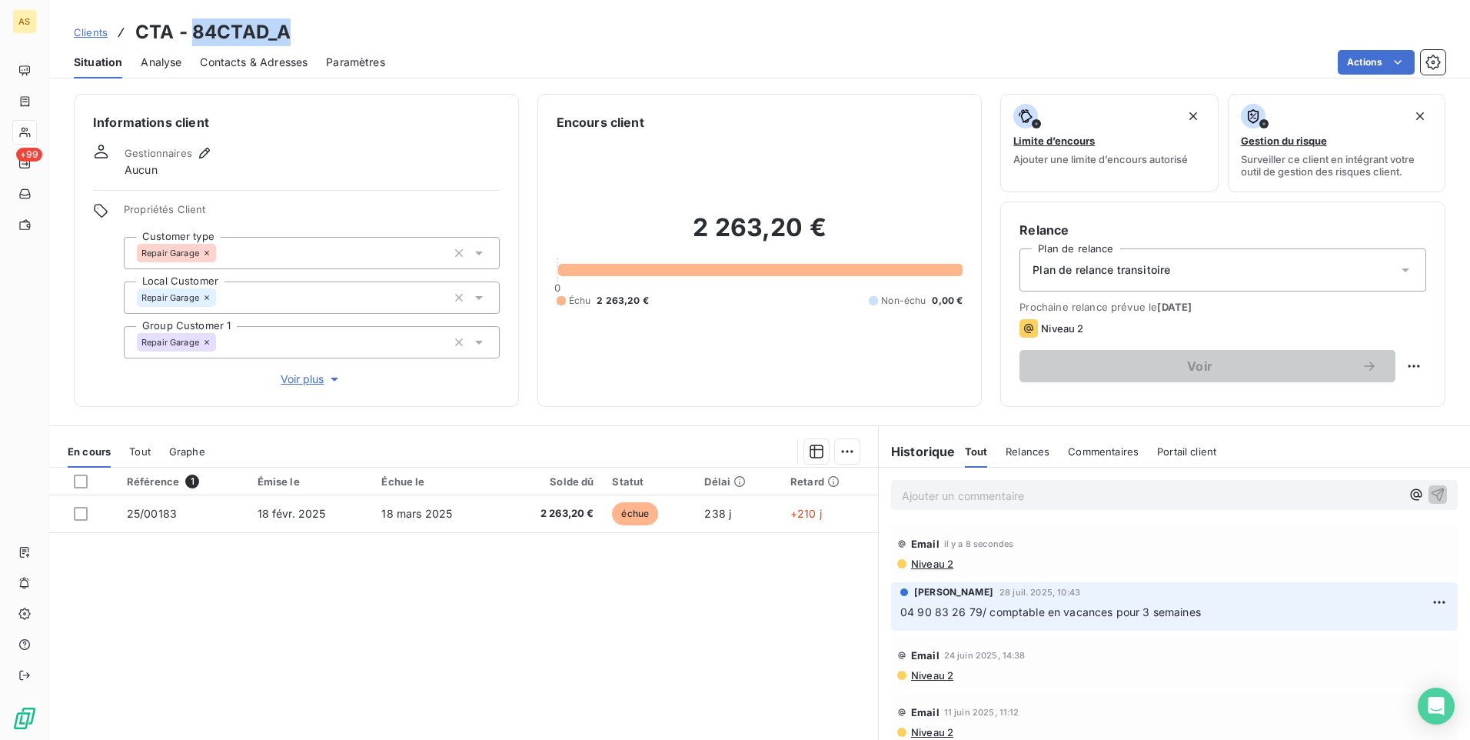
drag, startPoint x: 314, startPoint y: 25, endPoint x: 191, endPoint y: 30, distance: 123.2
click at [191, 30] on div "Clients CTA - 84CTAD_A" at bounding box center [759, 32] width 1421 height 28
copy h3 "84CTAD_A"
click at [160, 37] on h3 "CTA - 84CTAD_A" at bounding box center [212, 32] width 155 height 28
drag, startPoint x: 177, startPoint y: 35, endPoint x: 140, endPoint y: 35, distance: 36.9
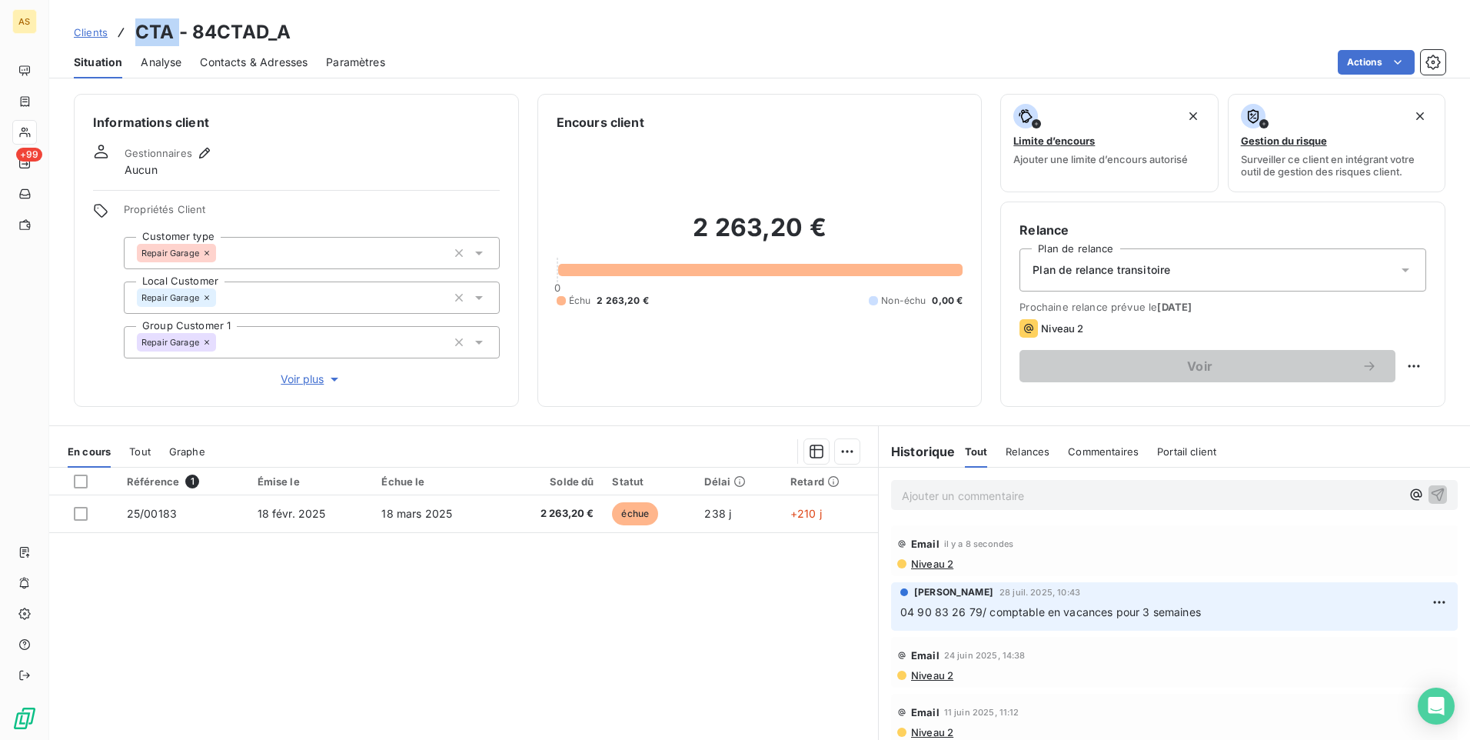
click at [140, 35] on h3 "CTA - 84CTAD_A" at bounding box center [212, 32] width 155 height 28
copy h3 "CTA"
click at [91, 42] on div "Clients CTA - 84CTAD_A" at bounding box center [182, 32] width 217 height 28
click at [78, 34] on span "Clients" at bounding box center [91, 32] width 34 height 12
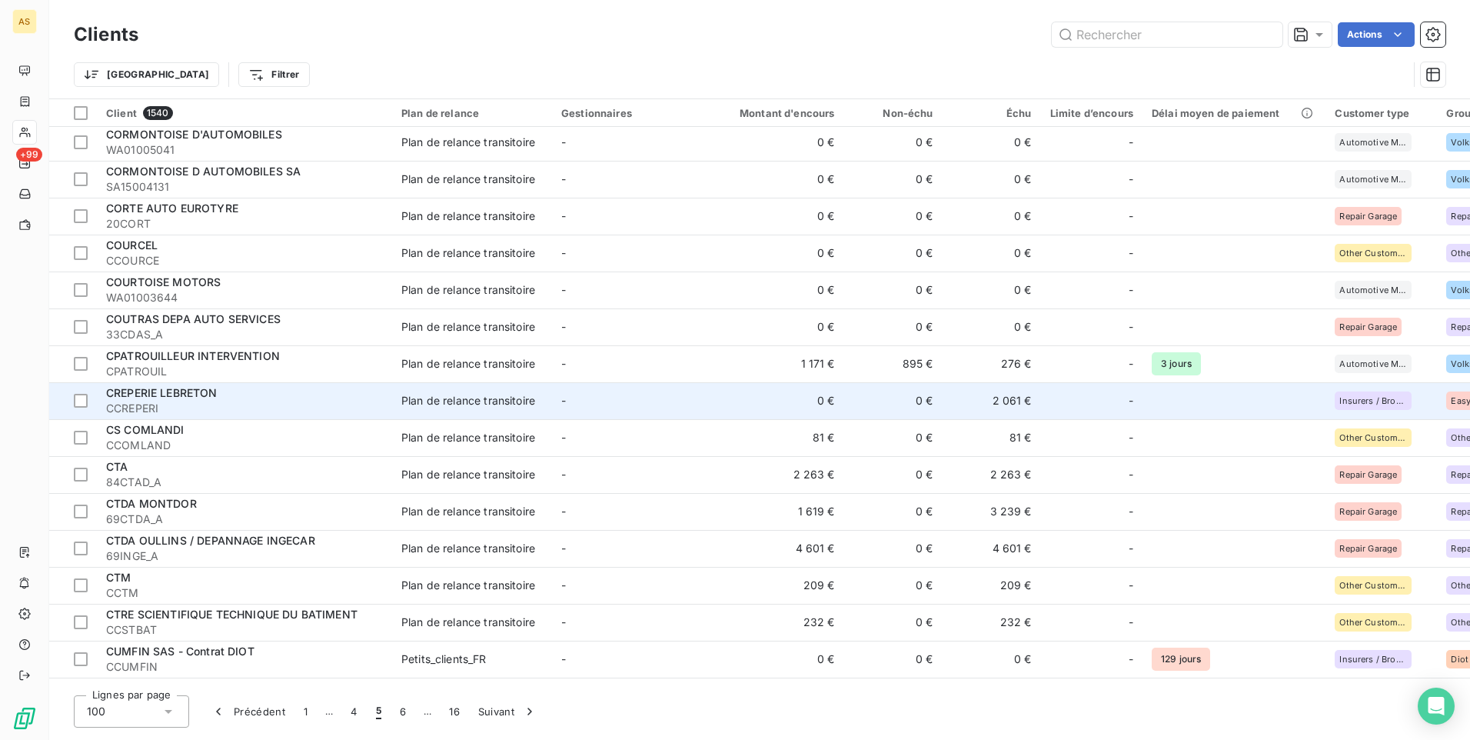
scroll to position [154, 0]
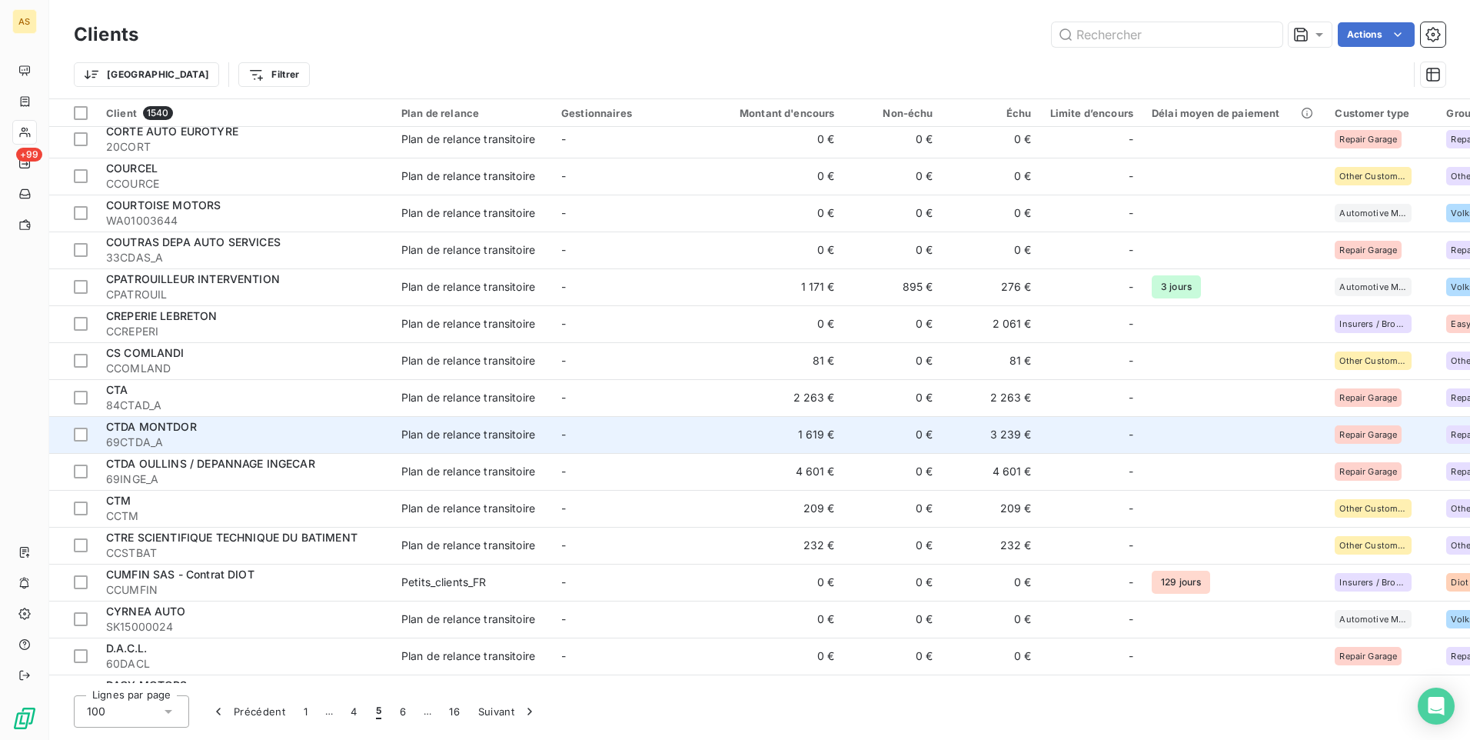
click at [191, 443] on span "69CTDA_A" at bounding box center [244, 442] width 277 height 15
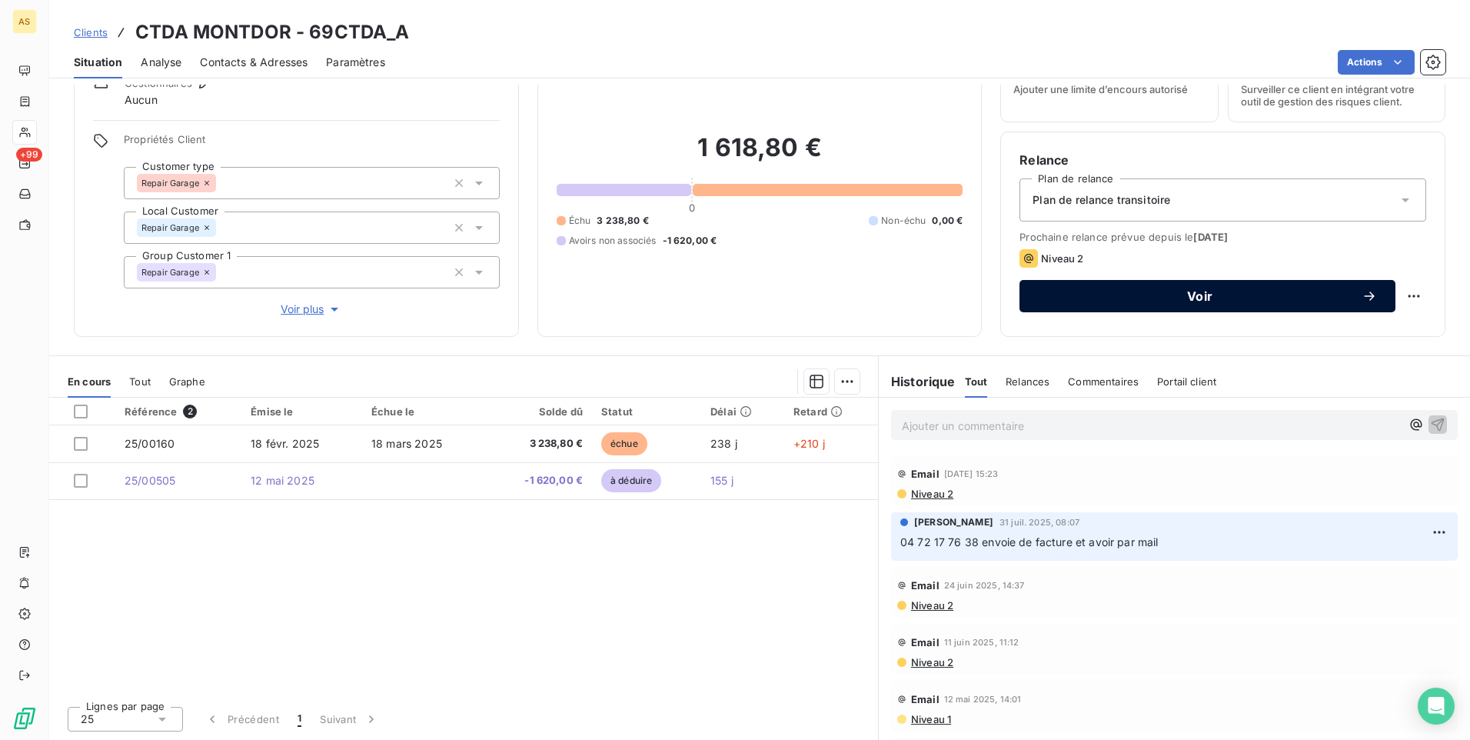
click at [1074, 311] on button "Voir" at bounding box center [1208, 296] width 376 height 32
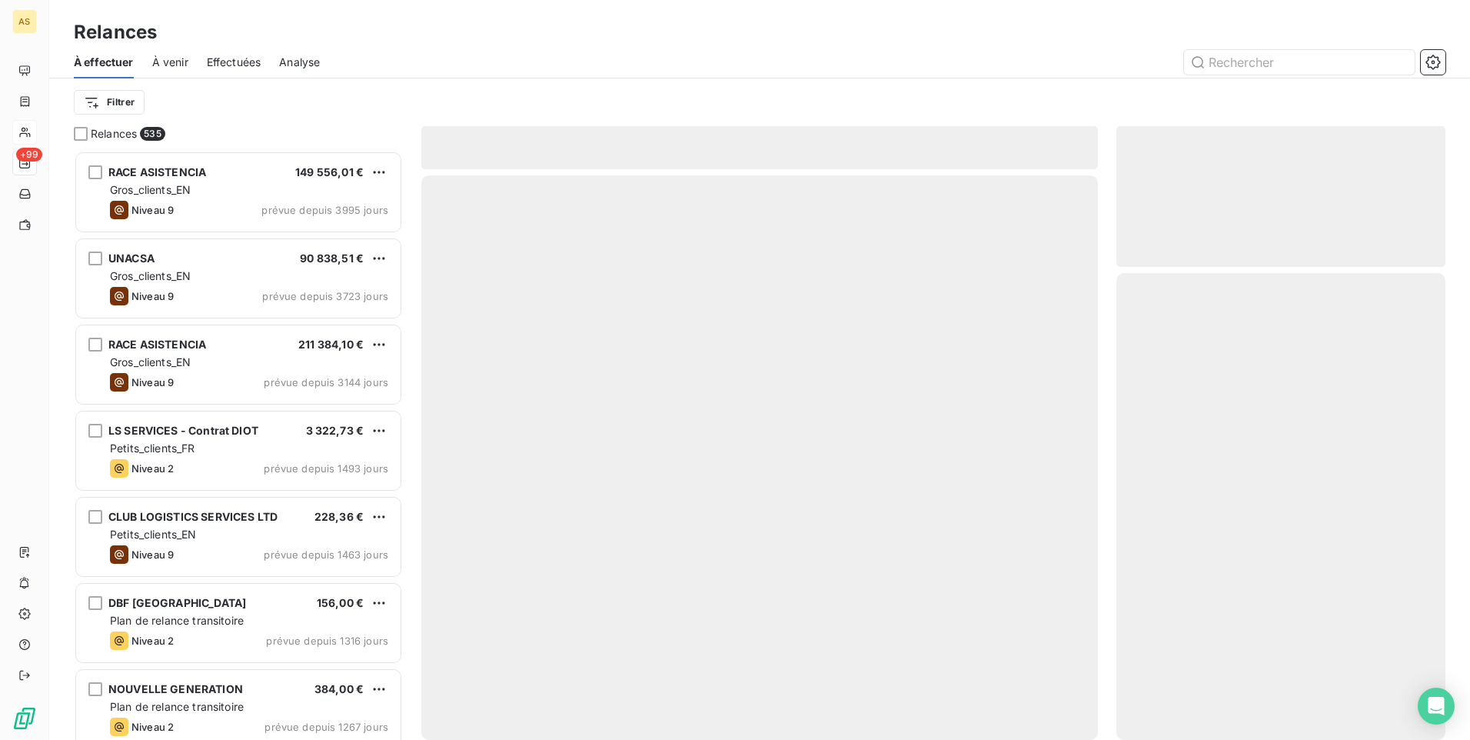
scroll to position [578, 318]
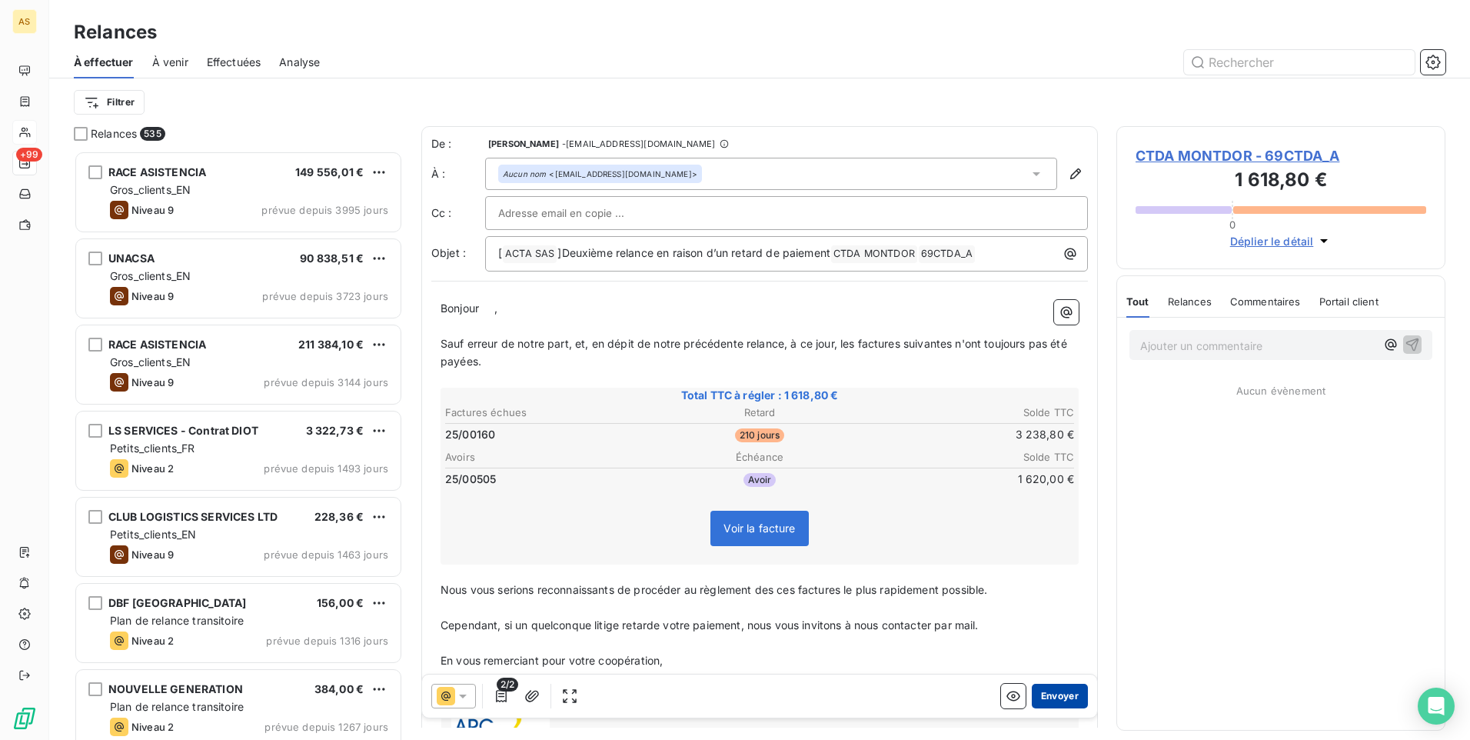
click at [1047, 700] on button "Envoyer" at bounding box center [1060, 696] width 56 height 25
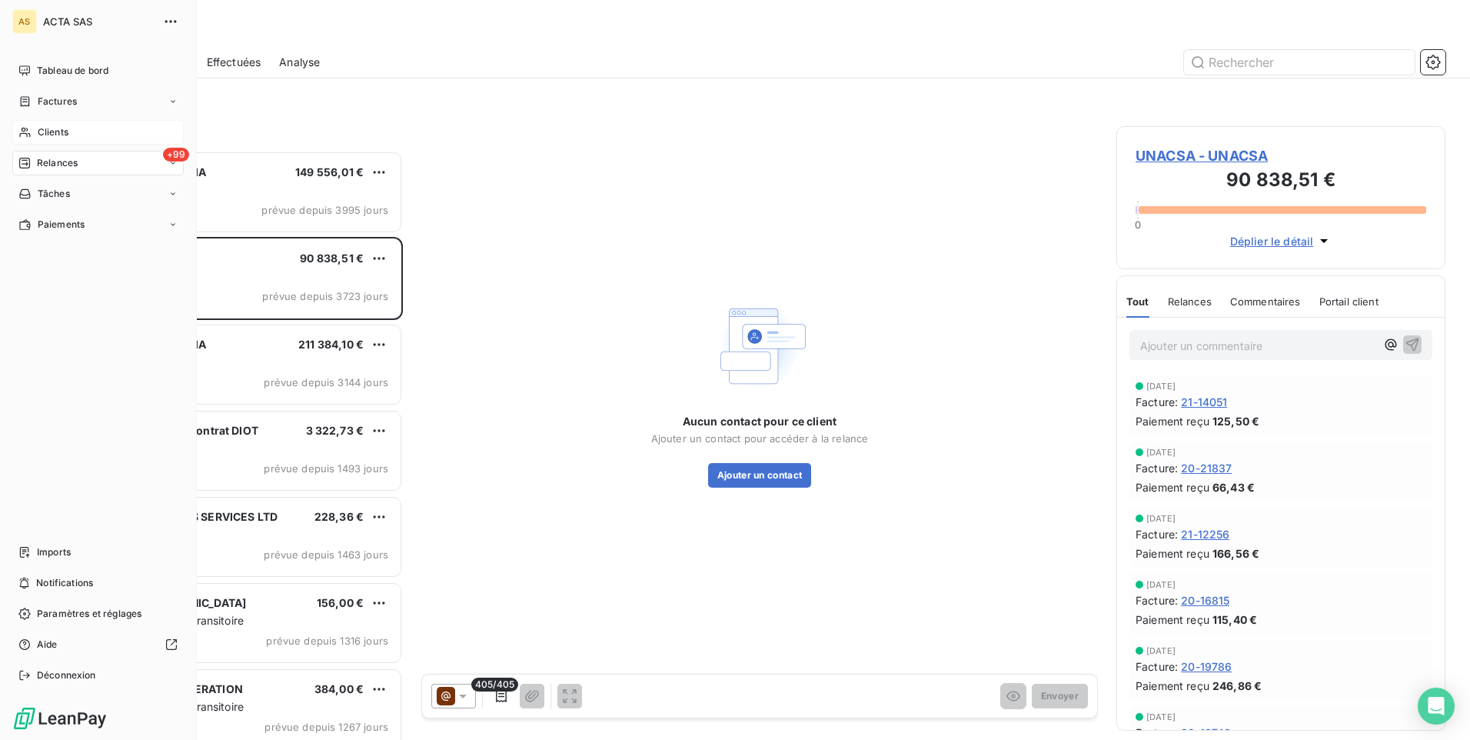
click at [46, 135] on span "Clients" at bounding box center [53, 132] width 31 height 14
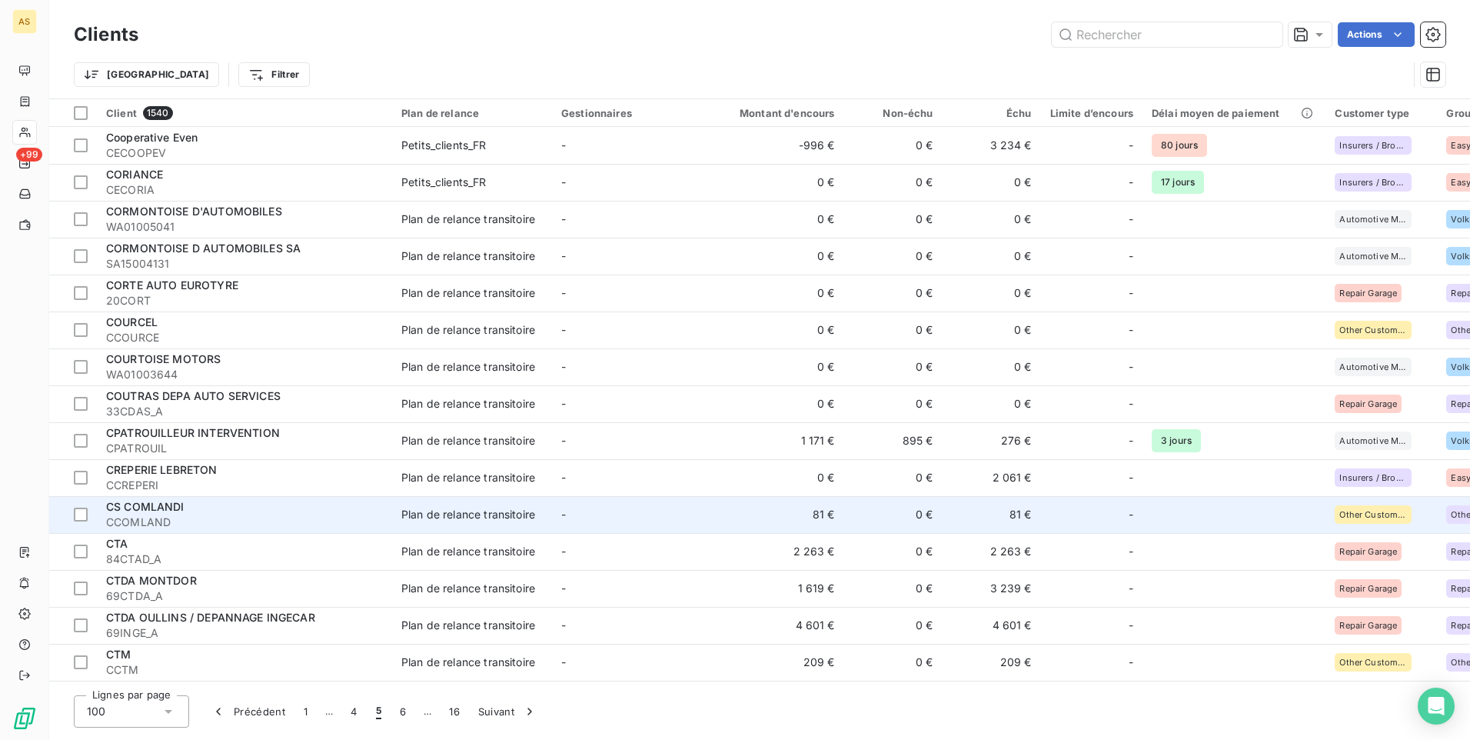
scroll to position [154, 0]
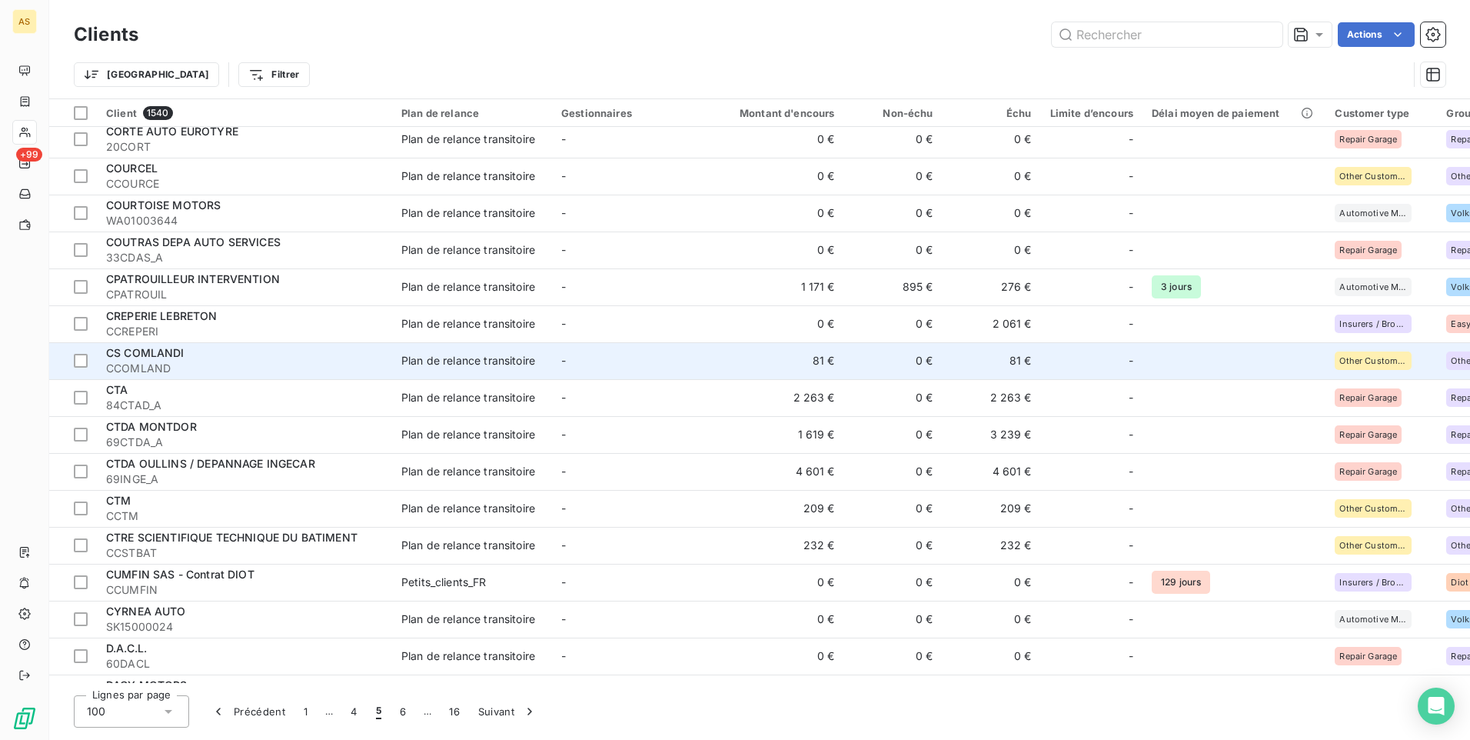
click at [341, 473] on span "69INGE_A" at bounding box center [244, 478] width 277 height 15
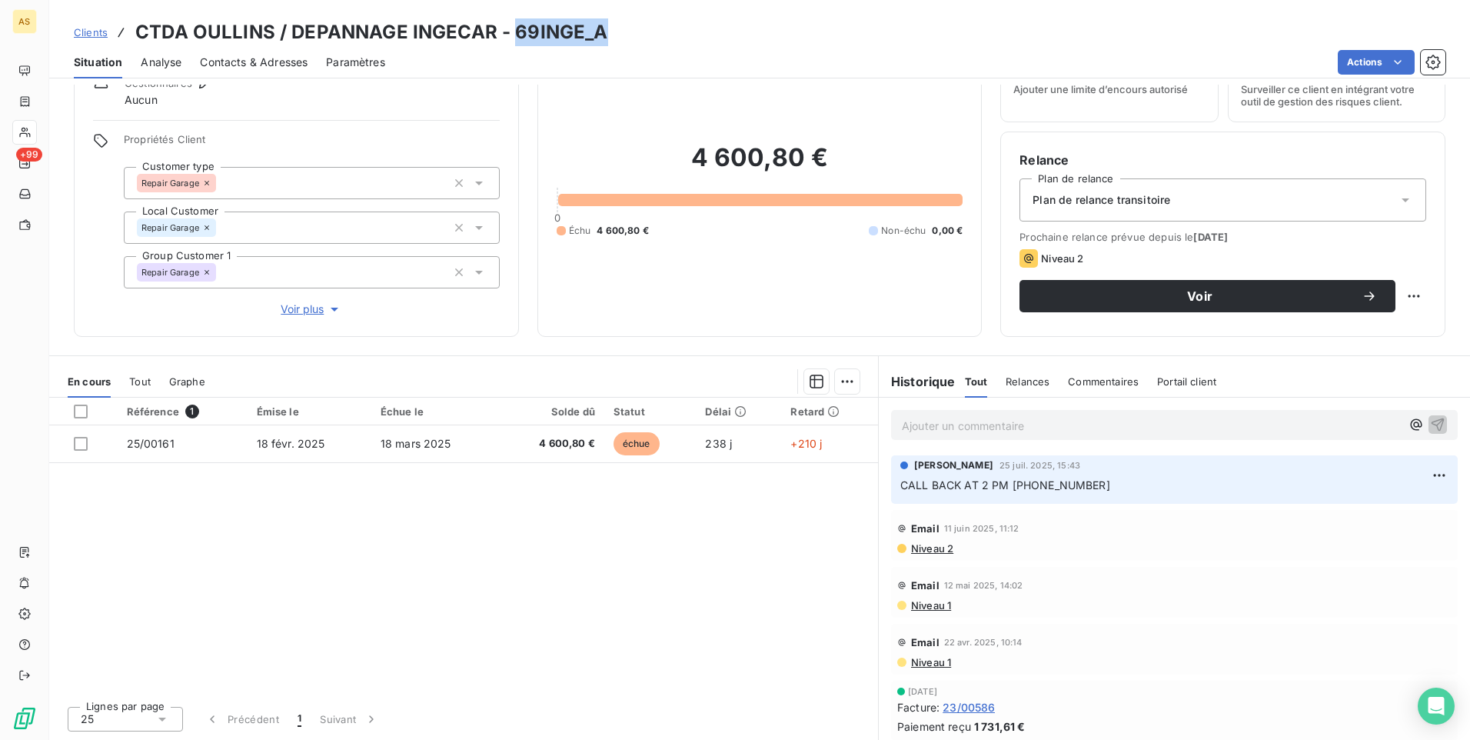
drag, startPoint x: 607, startPoint y: 30, endPoint x: 511, endPoint y: 41, distance: 96.0
click at [511, 41] on div "Clients CTDA OULLINS / DEPANNAGE INGECAR - 69INGE_A" at bounding box center [759, 32] width 1421 height 28
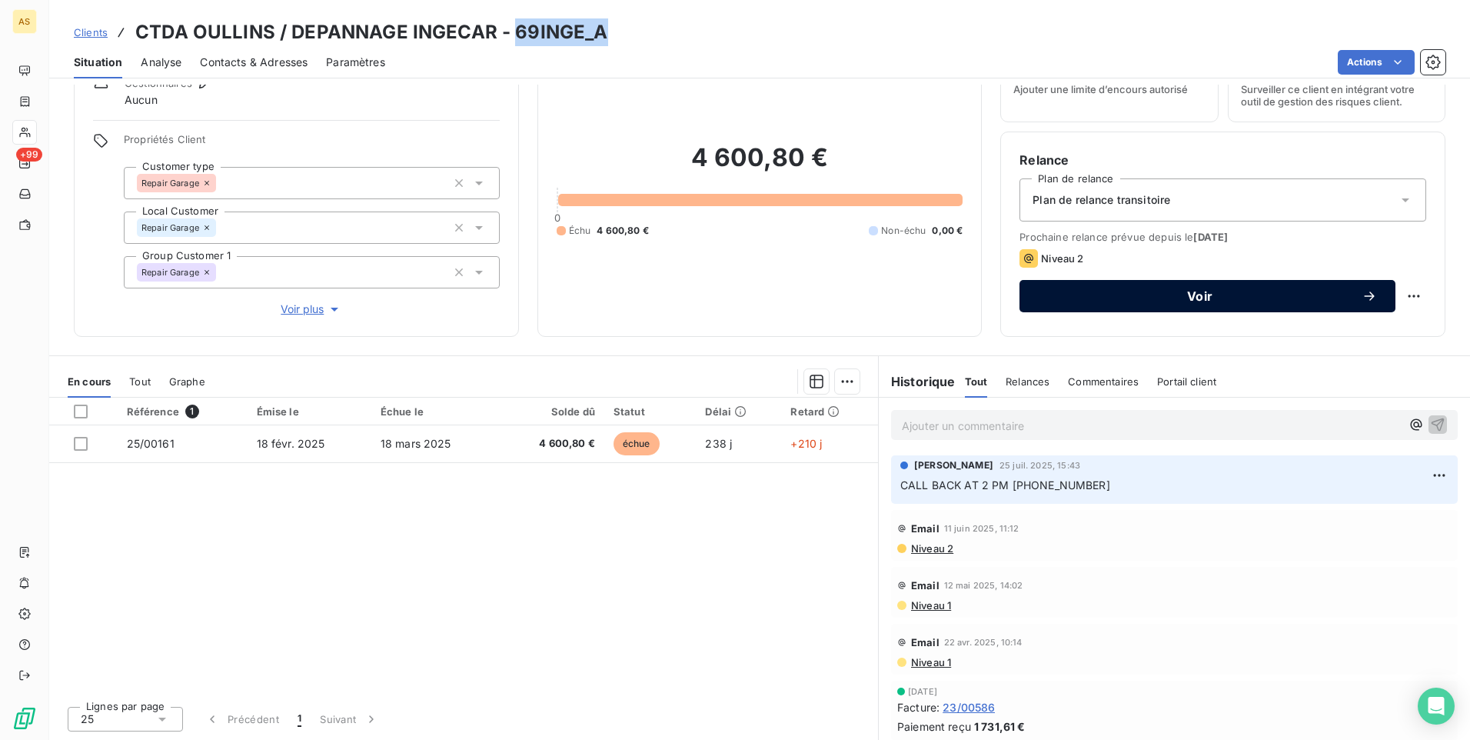
click at [1136, 295] on span "Voir" at bounding box center [1200, 296] width 324 height 12
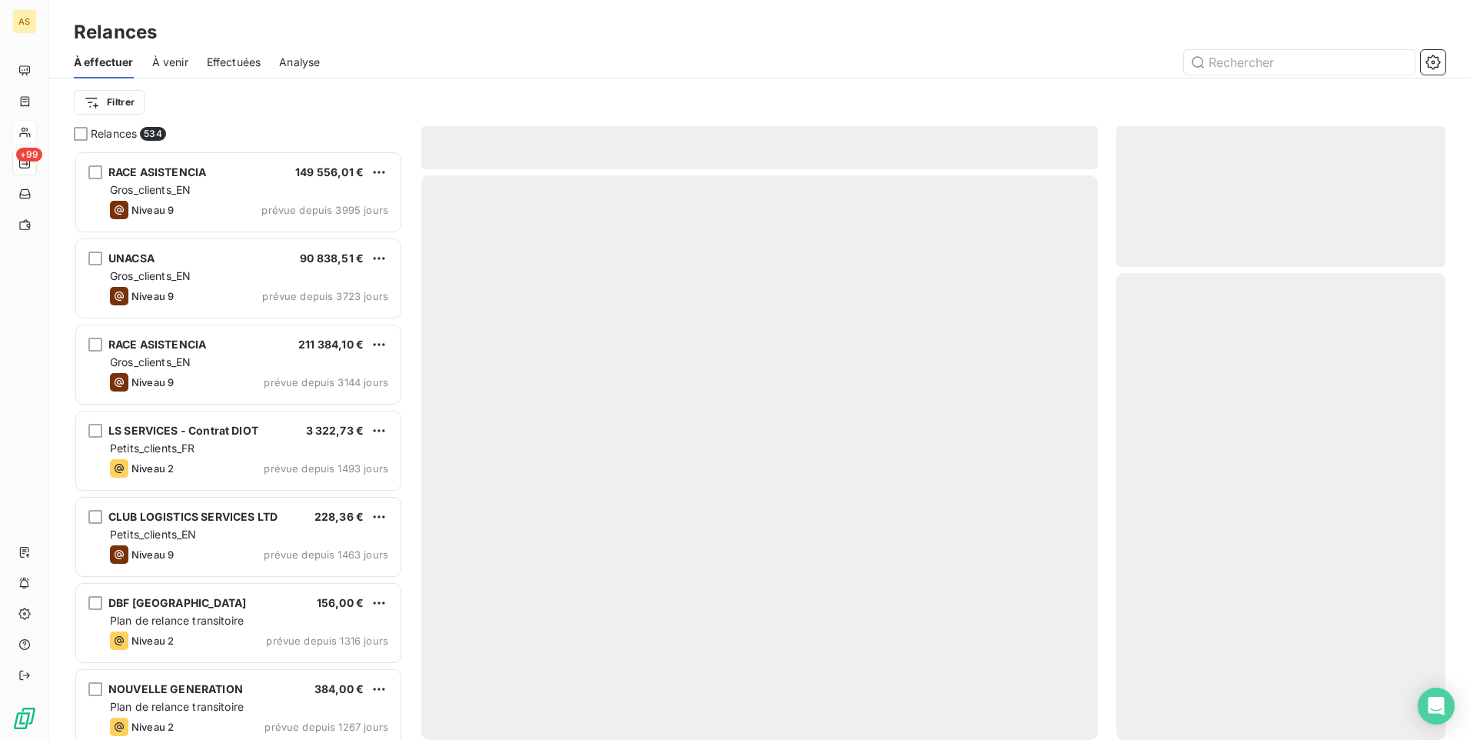
scroll to position [578, 318]
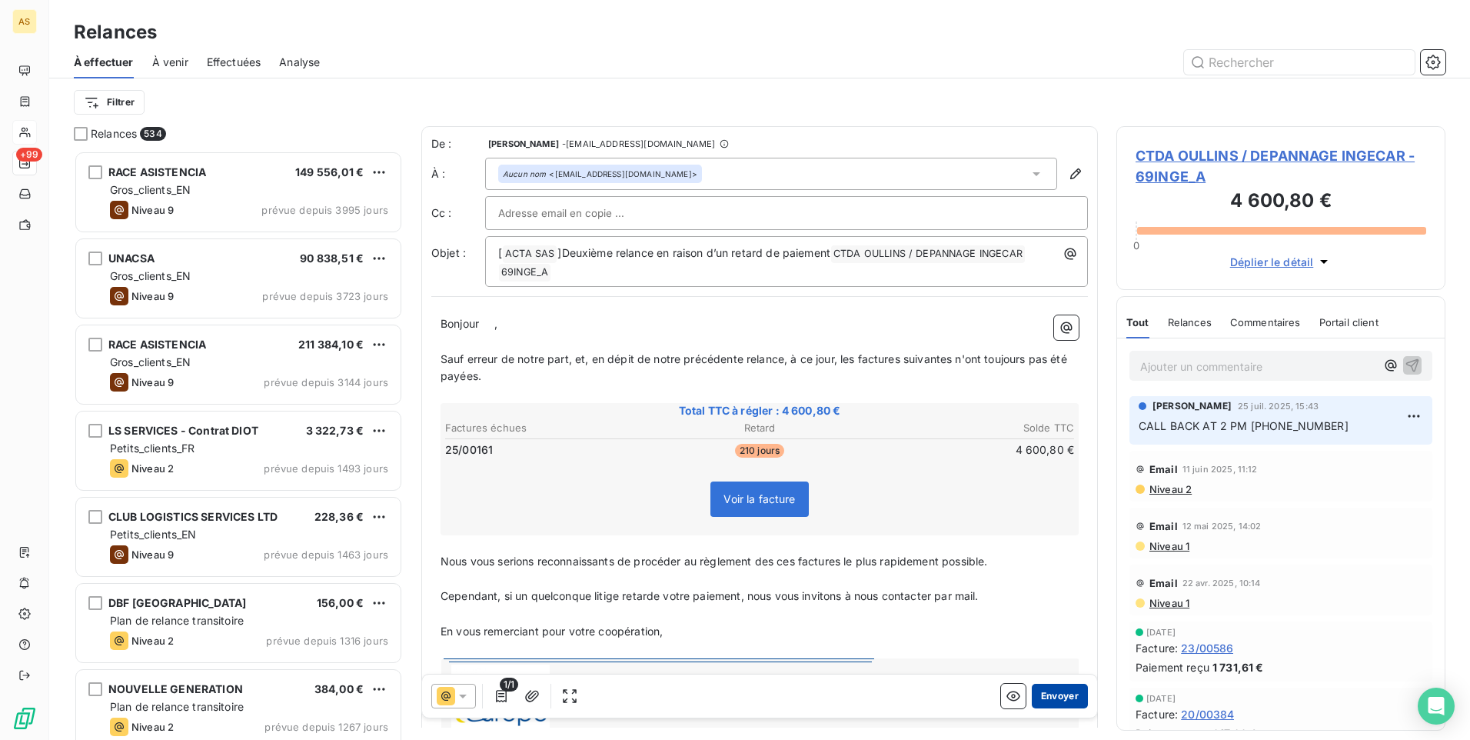
click at [1054, 699] on button "Envoyer" at bounding box center [1060, 696] width 56 height 25
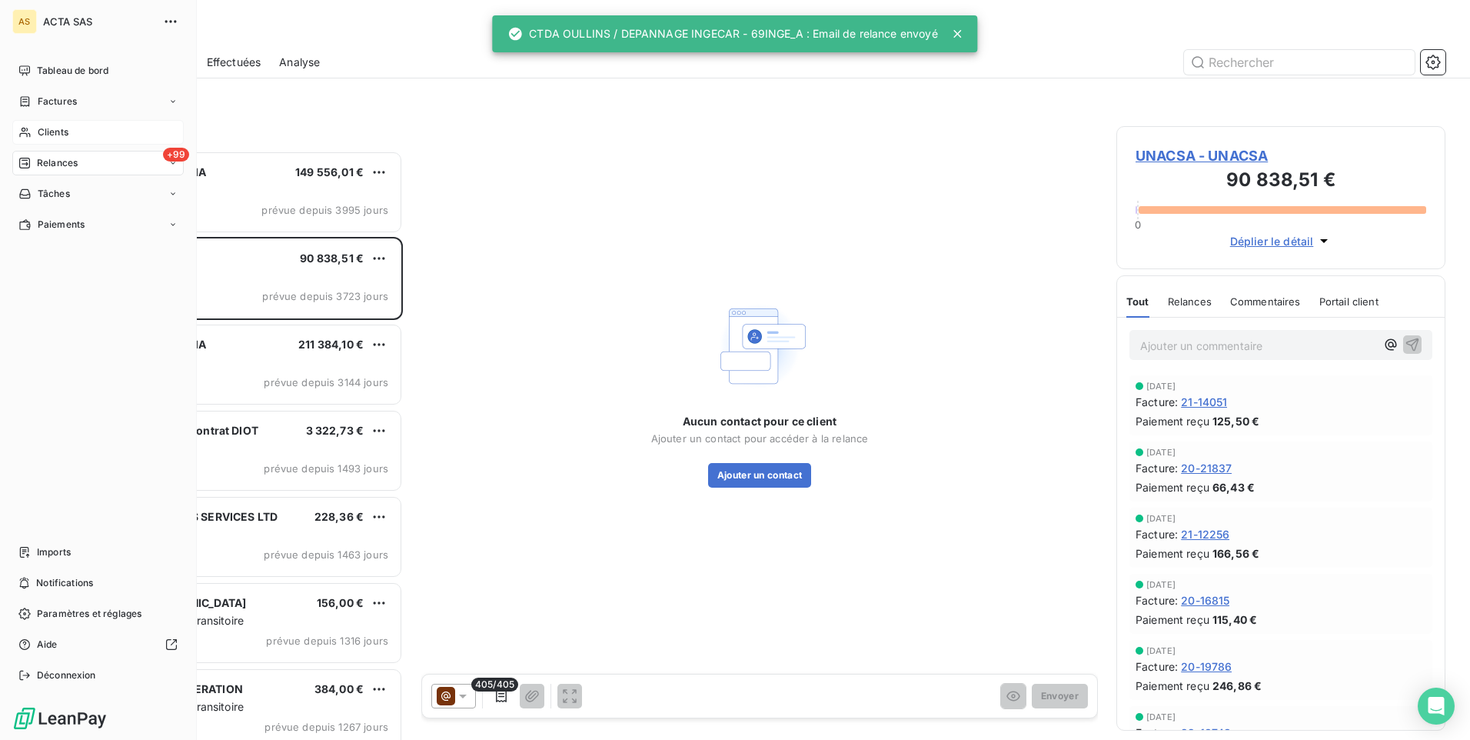
click at [32, 130] on div "Clients" at bounding box center [97, 132] width 171 height 25
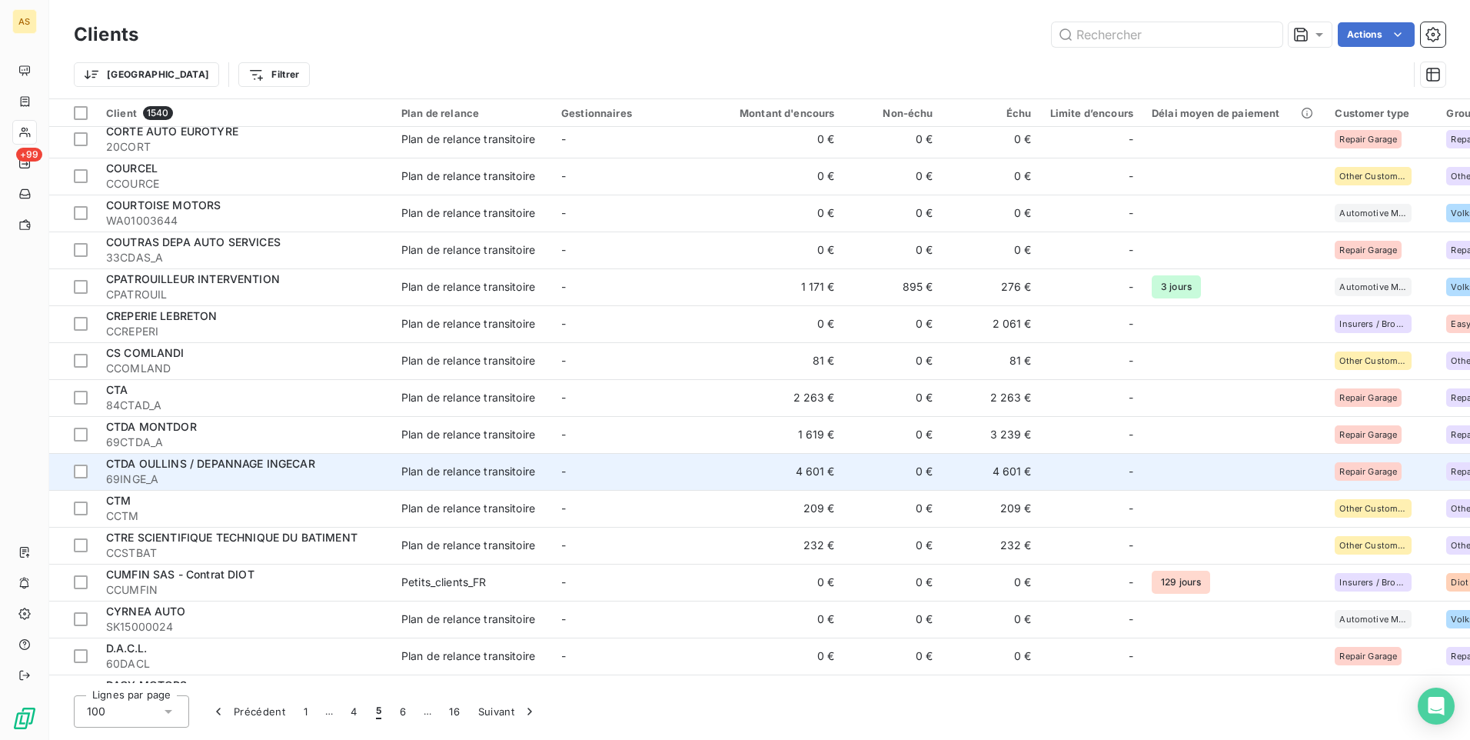
scroll to position [231, 0]
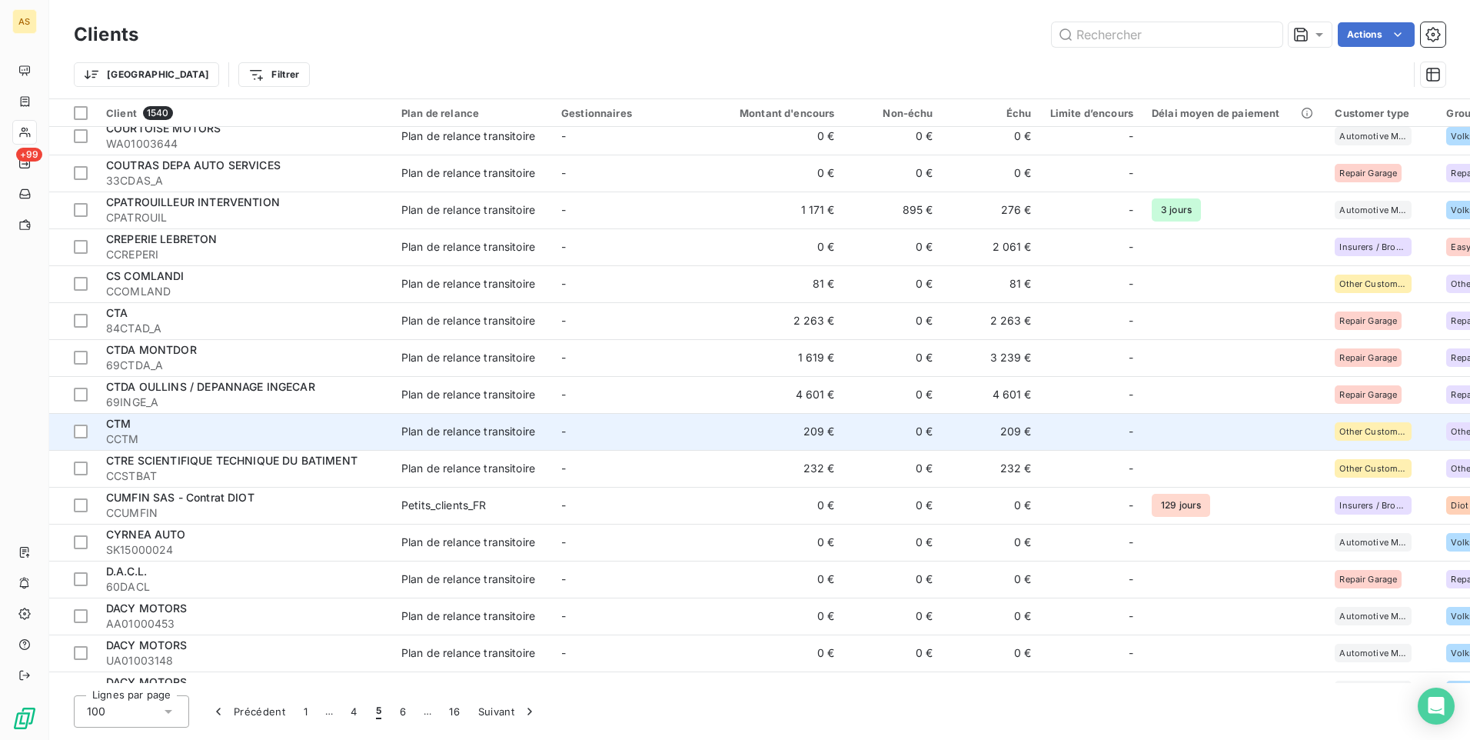
click at [414, 427] on div "Plan de relance transitoire" at bounding box center [468, 431] width 134 height 15
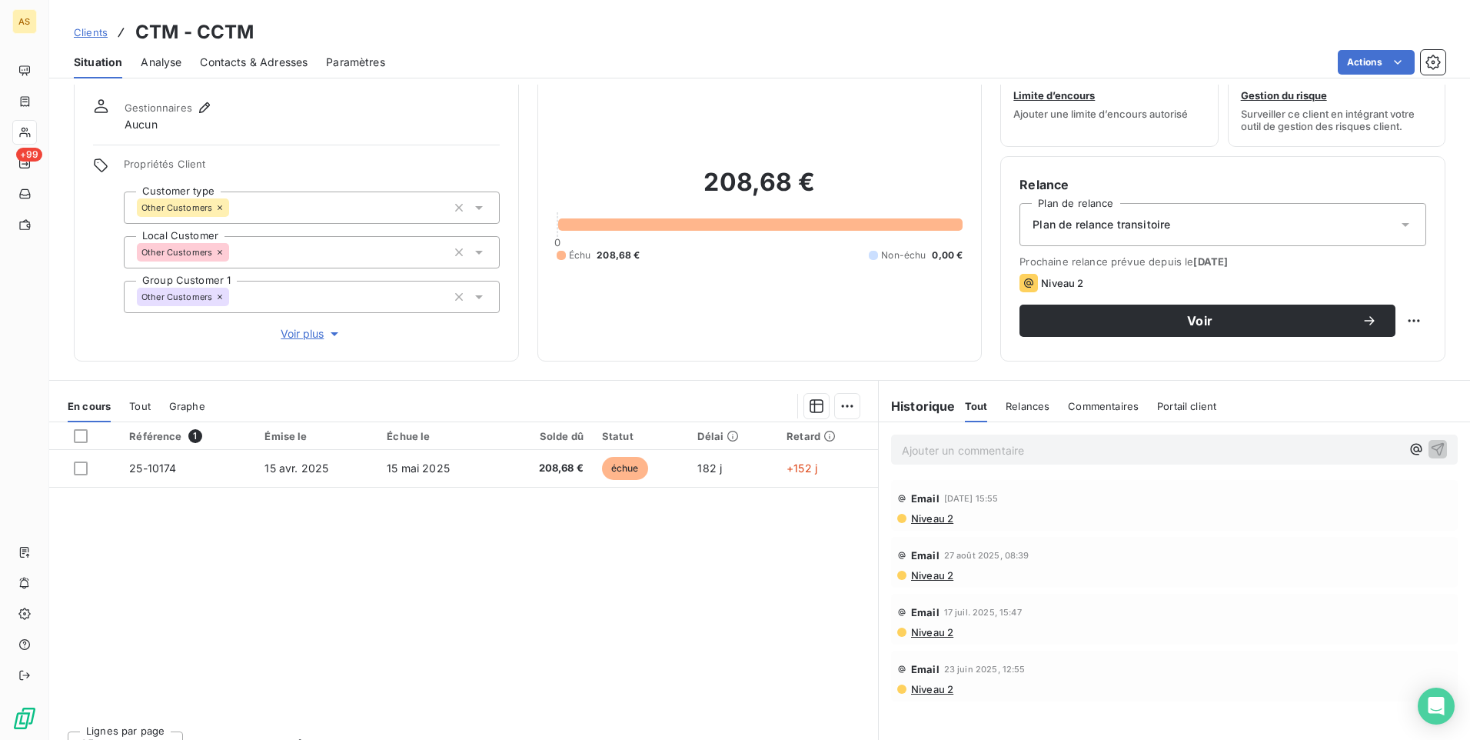
scroll to position [70, 0]
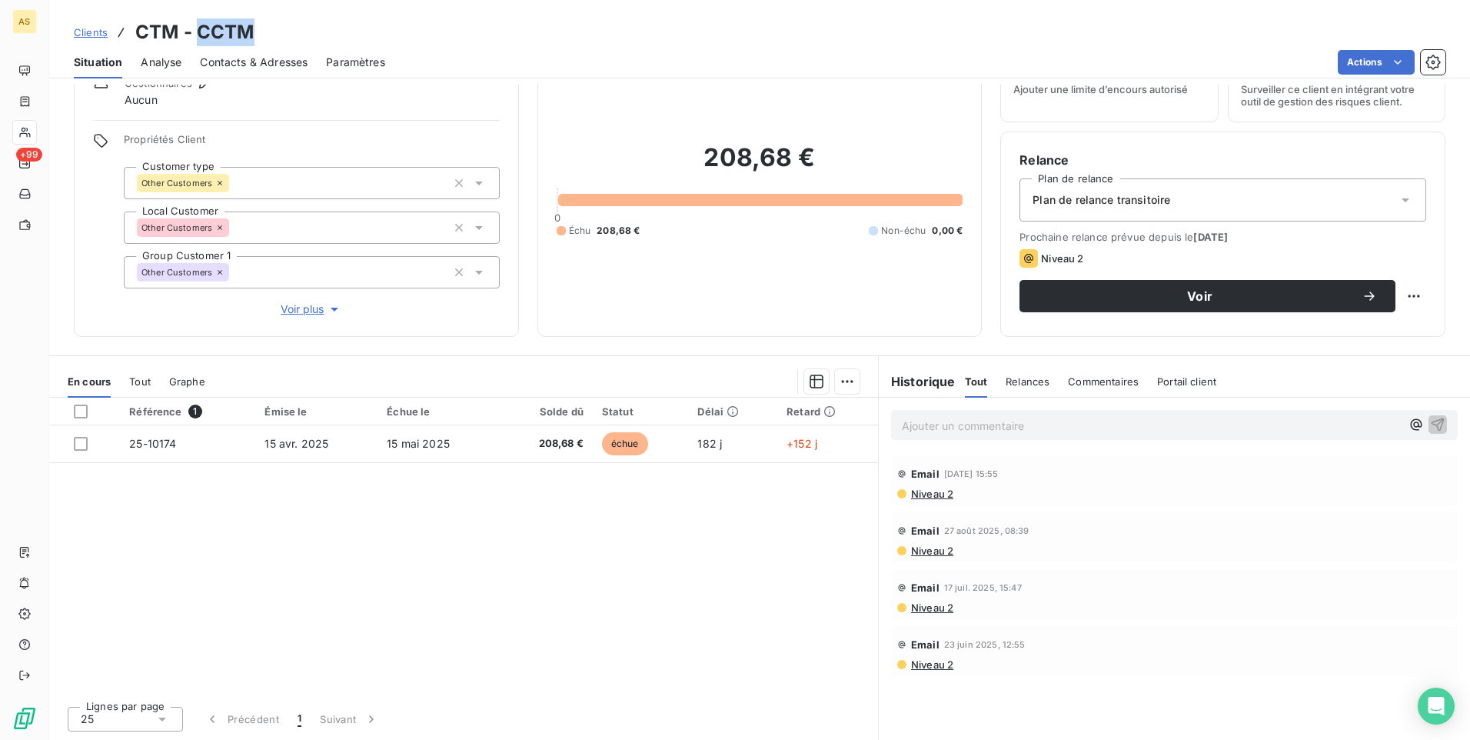
drag, startPoint x: 268, startPoint y: 32, endPoint x: 198, endPoint y: 32, distance: 70.0
click at [198, 32] on div "Clients CTM - CCTM" at bounding box center [759, 32] width 1421 height 28
copy h3 "CCTM"
click at [176, 25] on h3 "CTM - CCTM" at bounding box center [194, 32] width 119 height 28
drag, startPoint x: 176, startPoint y: 28, endPoint x: 129, endPoint y: 28, distance: 46.9
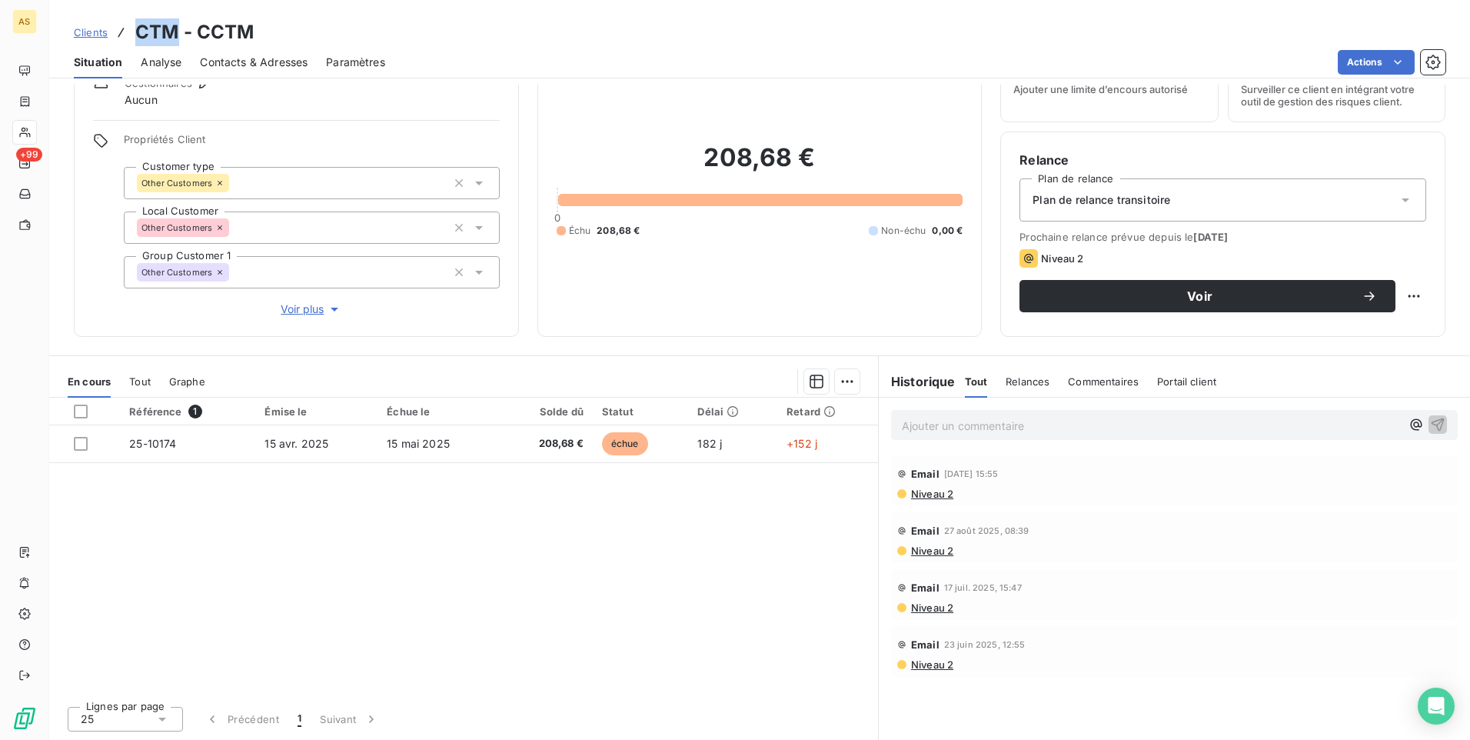
click at [129, 28] on div "Clients CTM - CCTM" at bounding box center [164, 32] width 181 height 28
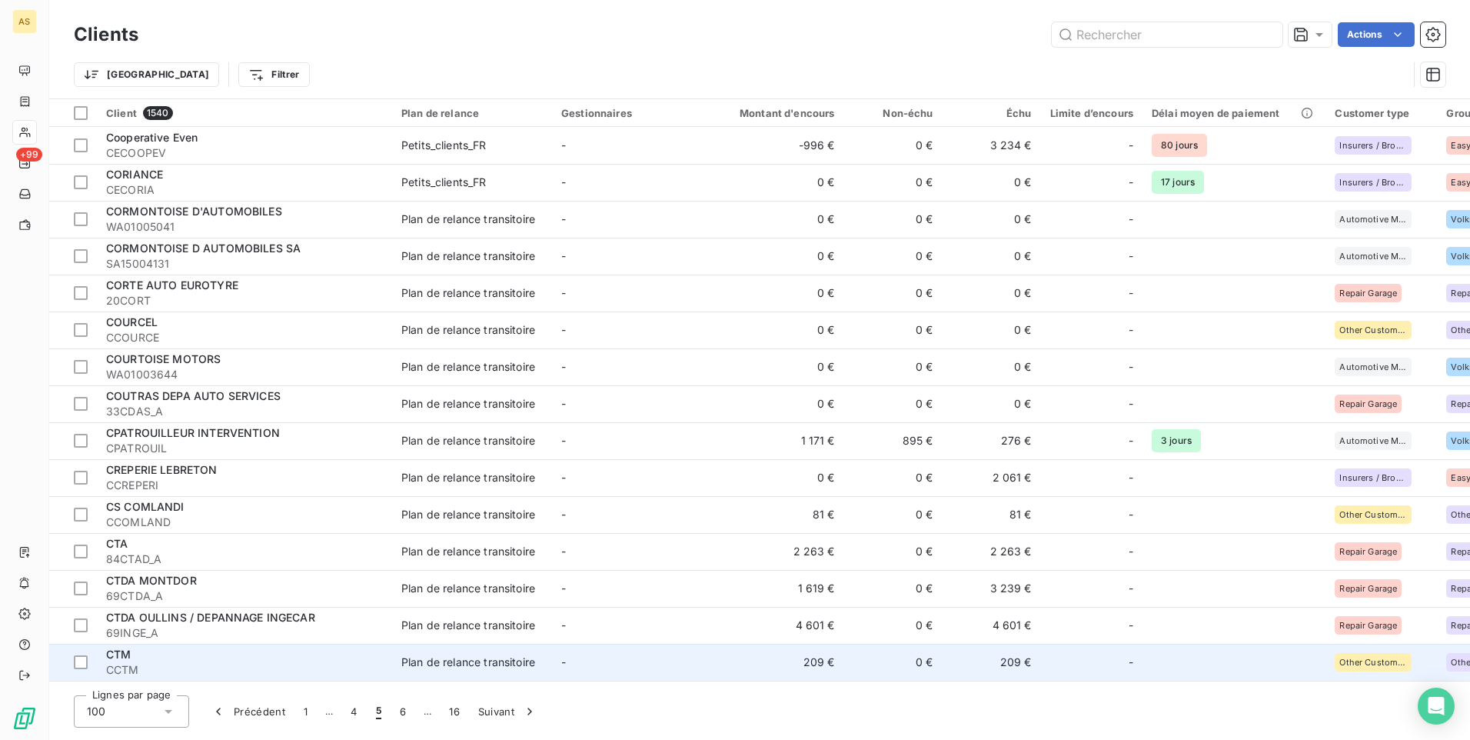
click at [179, 658] on div "CTM" at bounding box center [244, 654] width 277 height 15
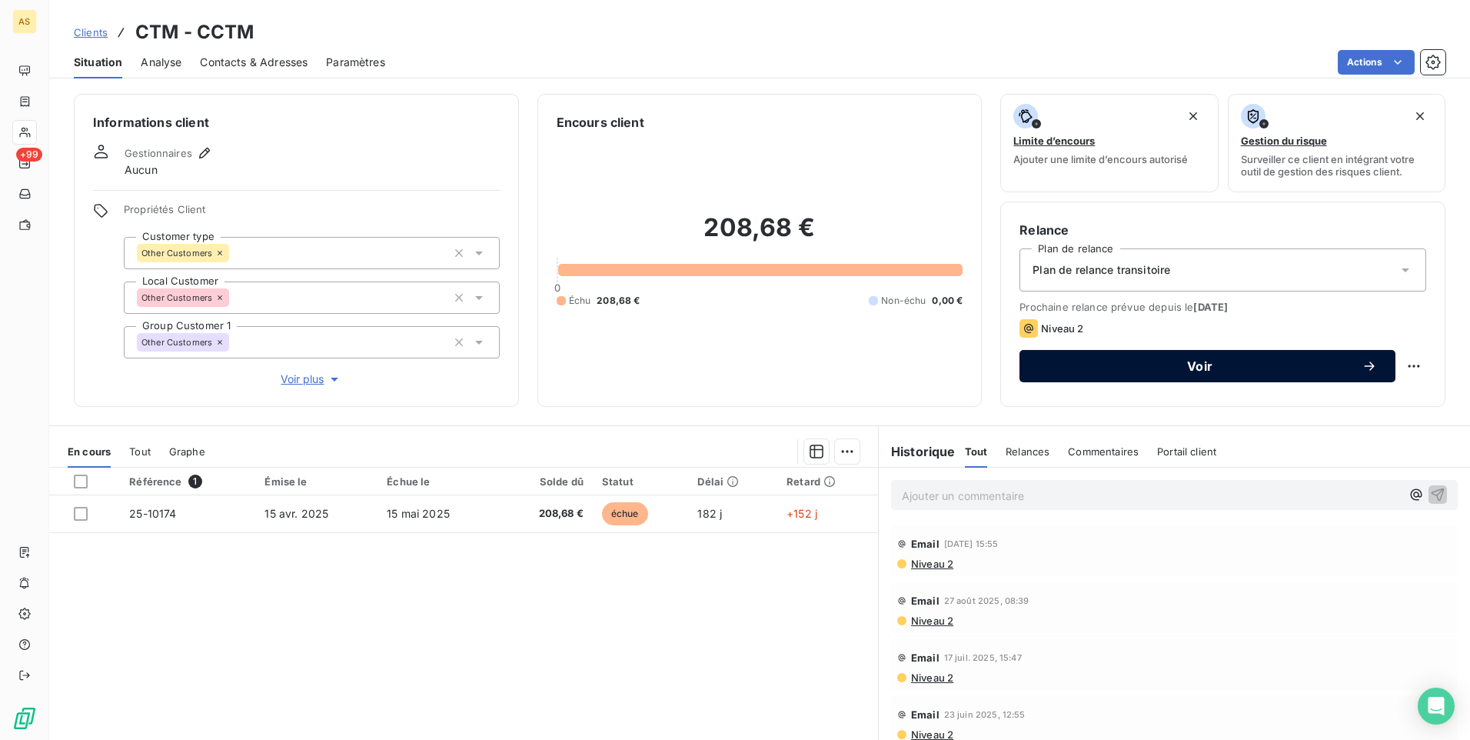
click at [1084, 361] on span "Voir" at bounding box center [1200, 366] width 324 height 12
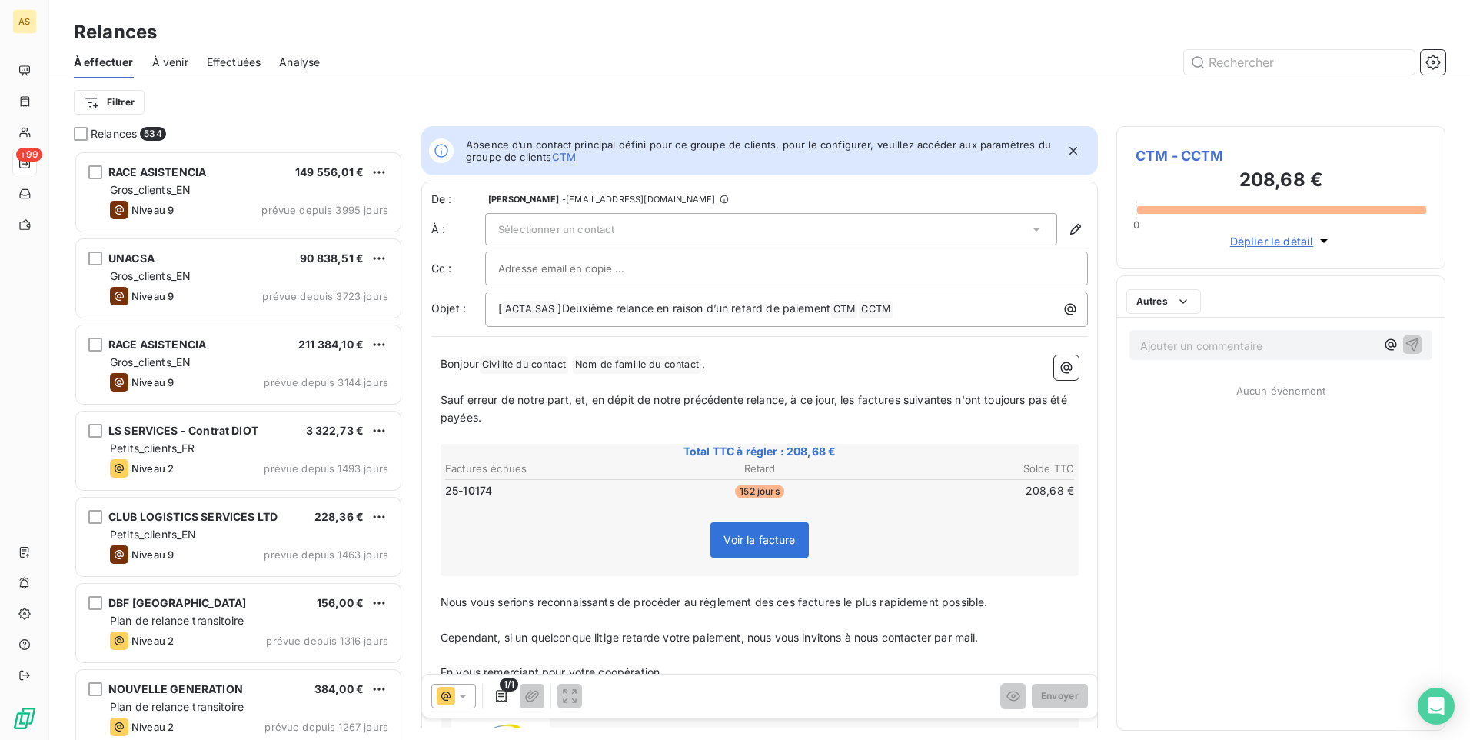
scroll to position [578, 318]
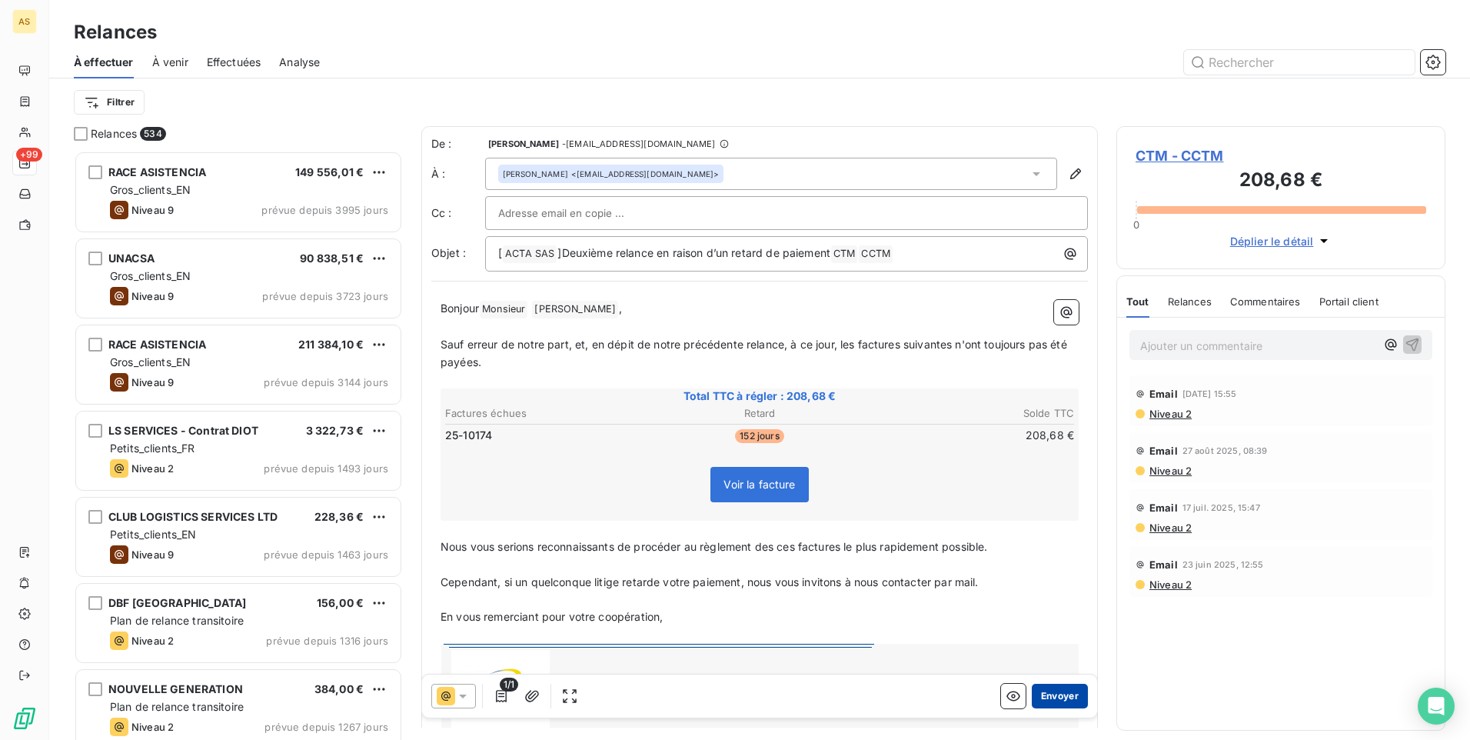
click at [1043, 692] on button "Envoyer" at bounding box center [1060, 696] width 56 height 25
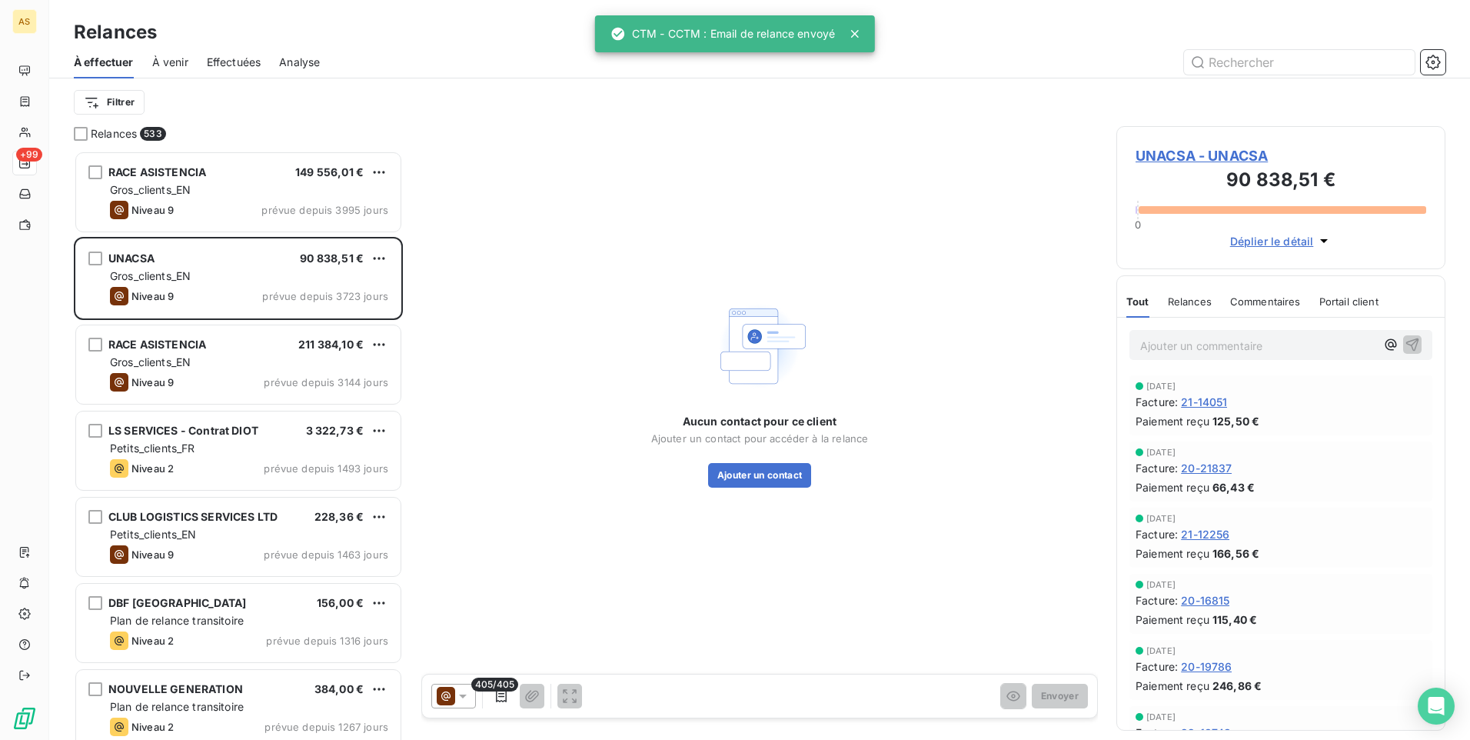
click at [569, 207] on div "Aucun contact pour ce client Ajouter un contact pour accéder à la relance Ajout…" at bounding box center [759, 392] width 677 height 532
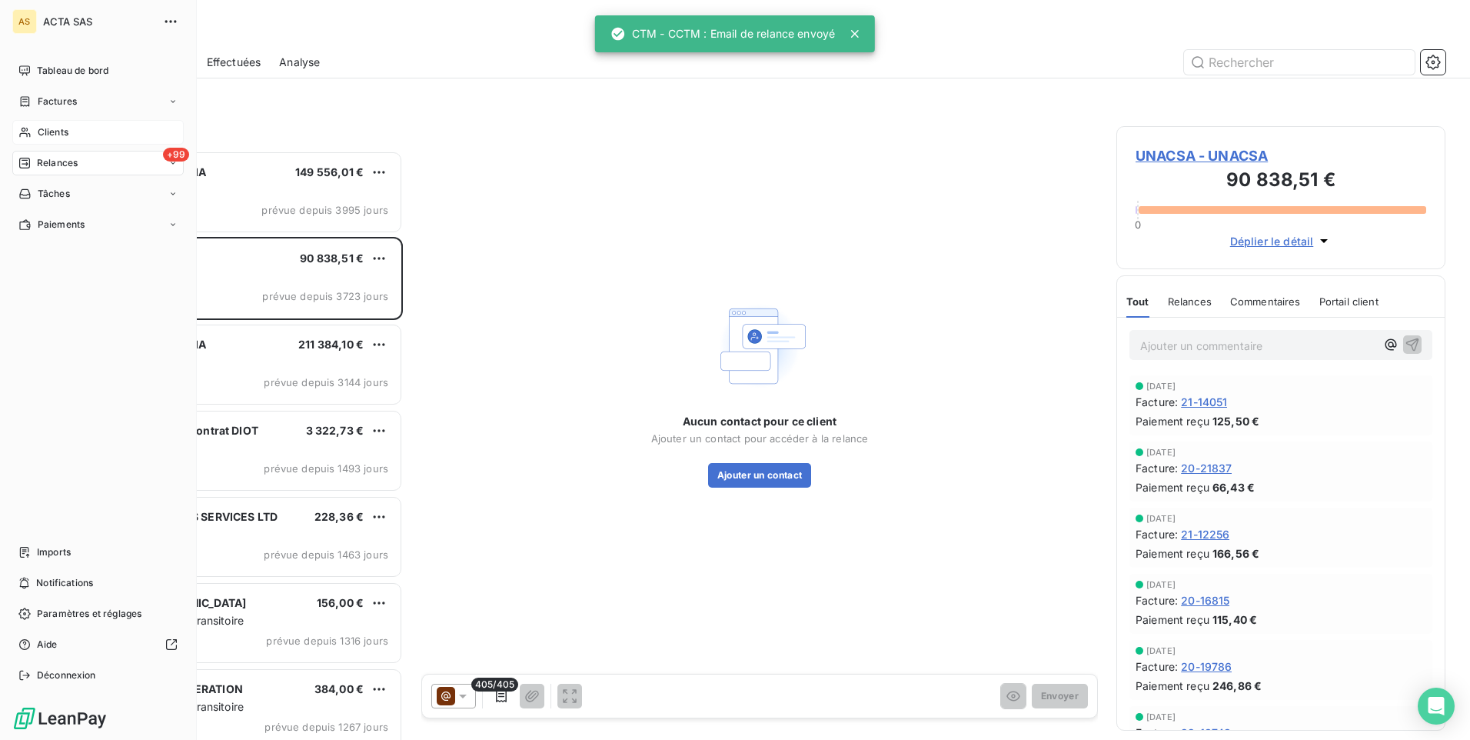
click at [39, 134] on span "Clients" at bounding box center [53, 132] width 31 height 14
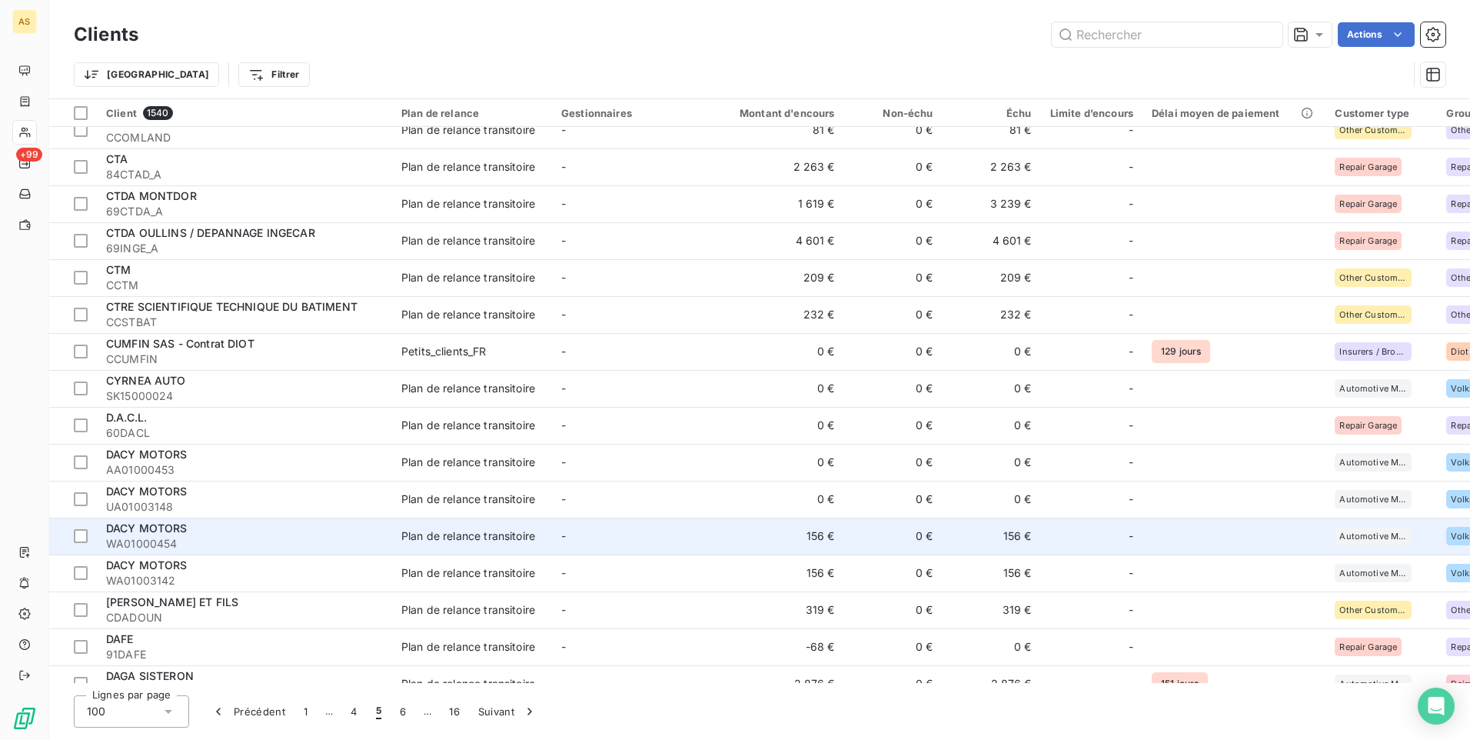
scroll to position [461, 0]
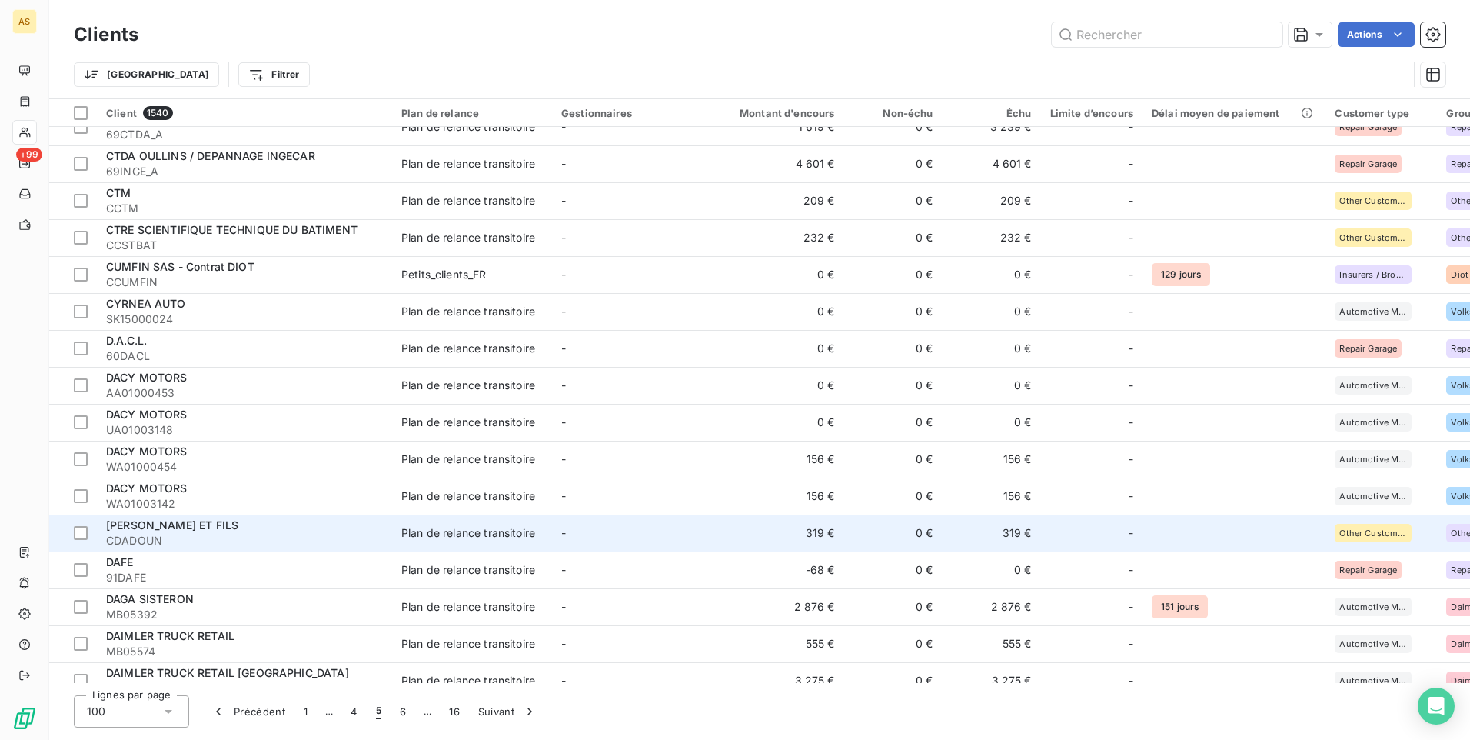
click at [421, 538] on div "Plan de relance transitoire" at bounding box center [468, 532] width 134 height 15
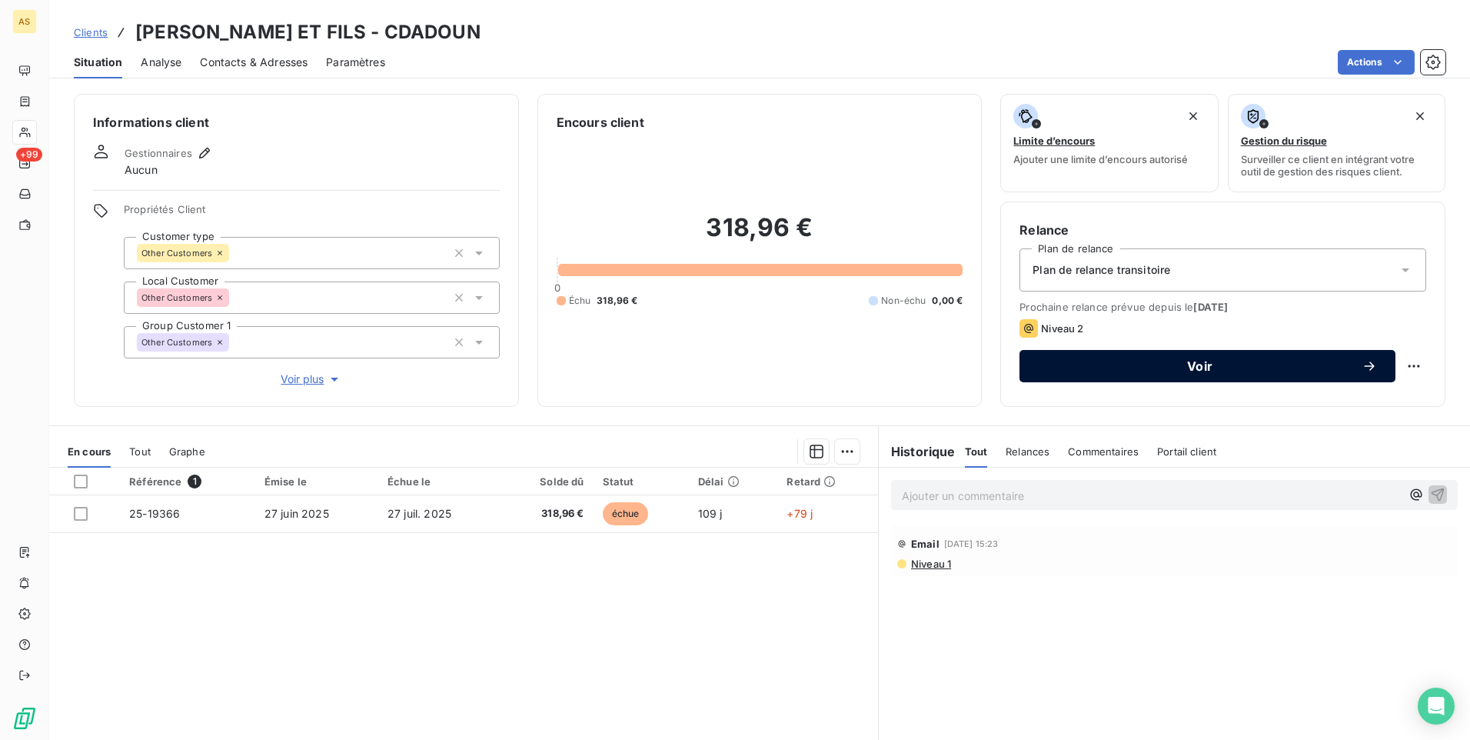
click at [1068, 368] on span "Voir" at bounding box center [1200, 366] width 324 height 12
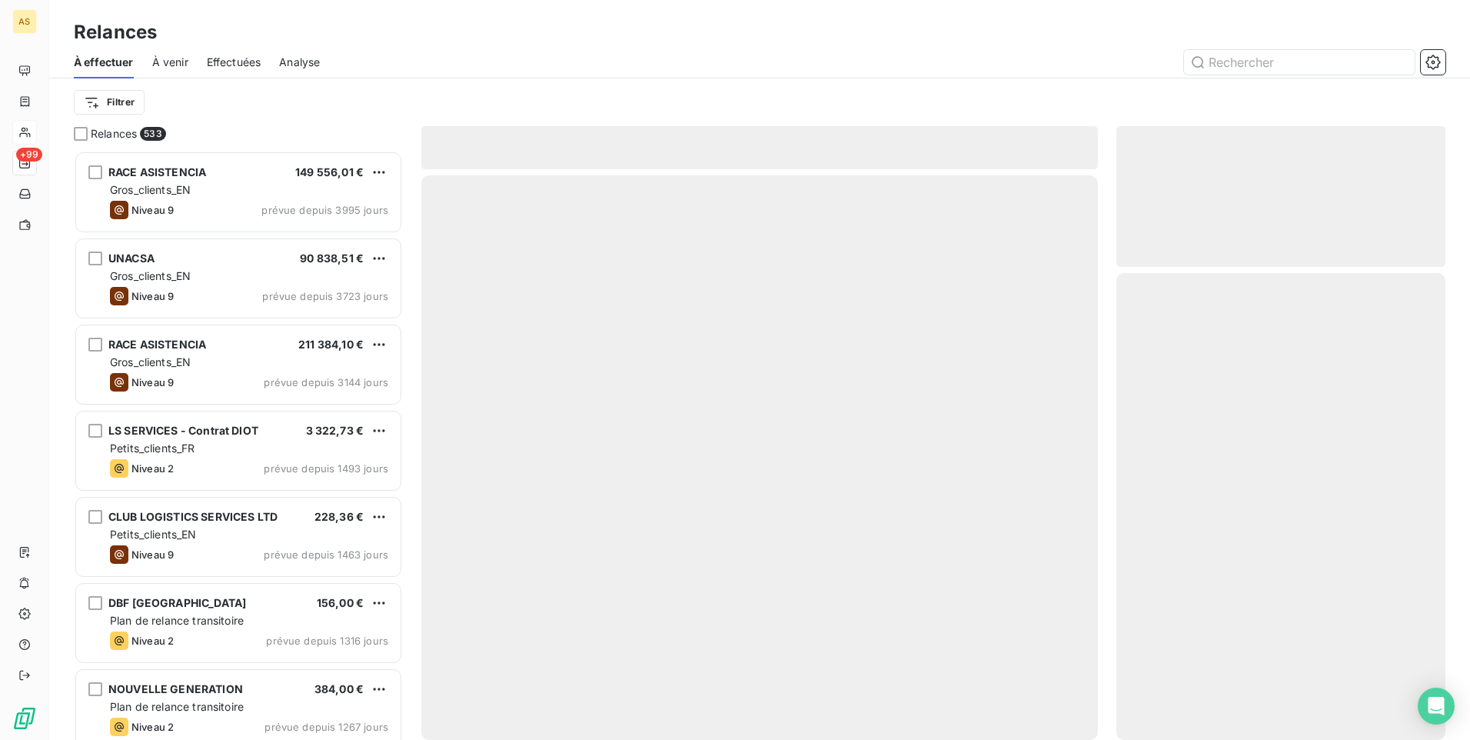
scroll to position [578, 318]
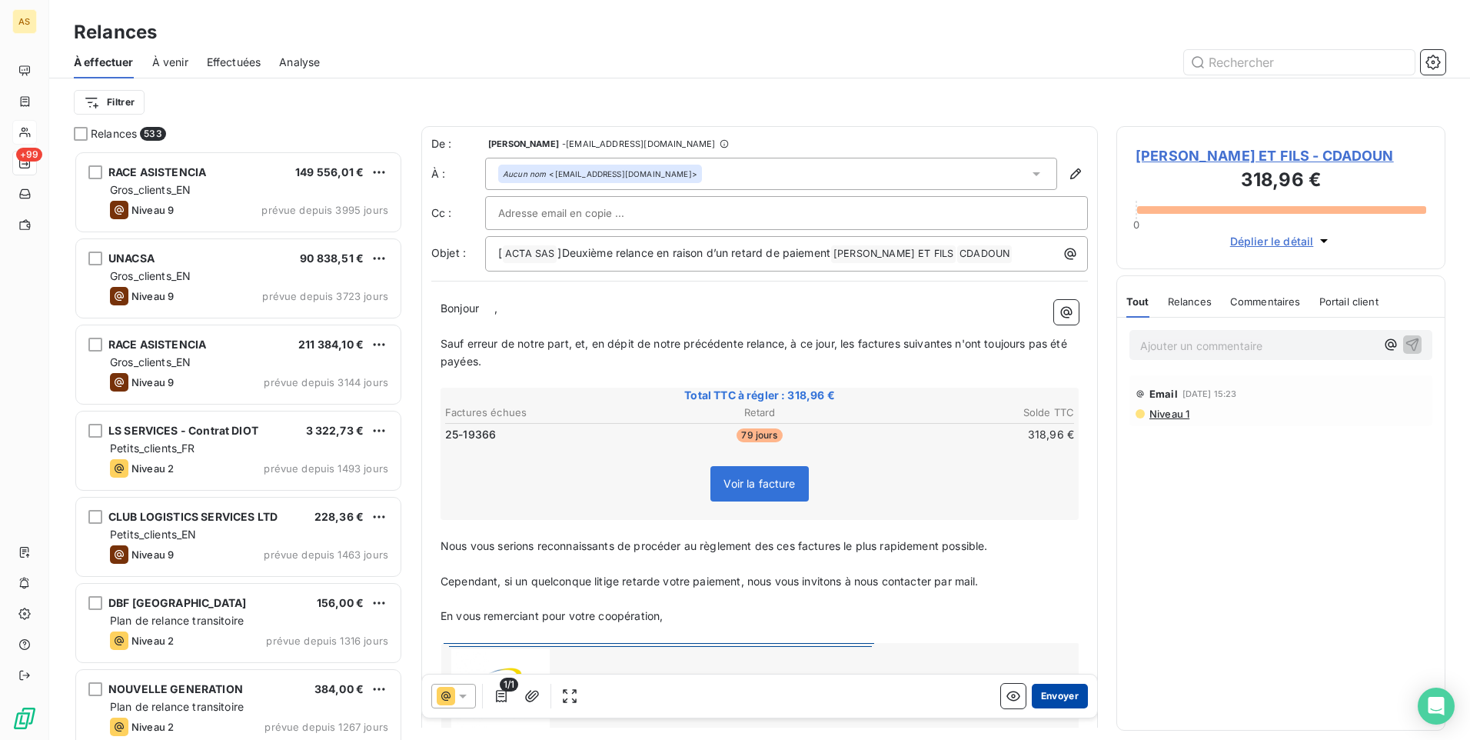
click at [1032, 691] on button "Envoyer" at bounding box center [1060, 696] width 56 height 25
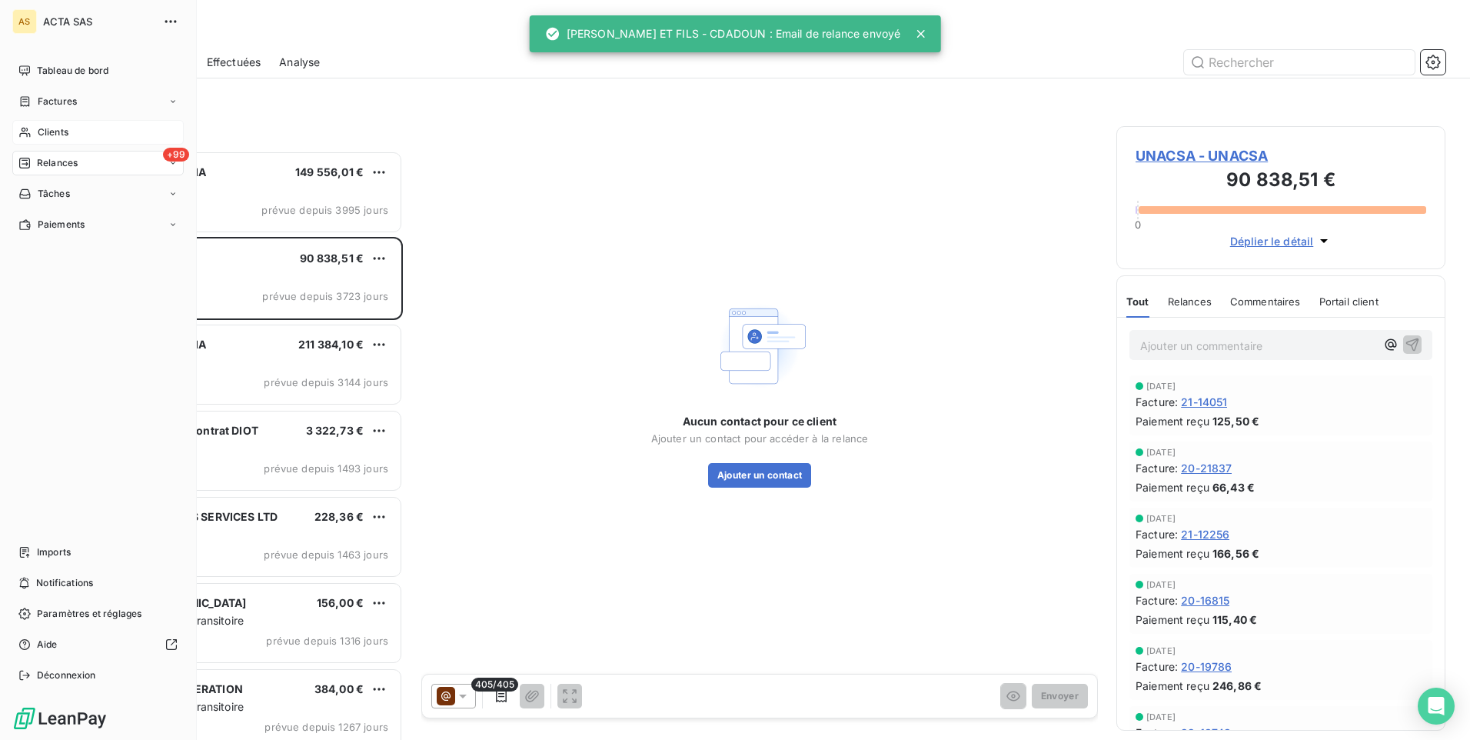
click at [46, 131] on span "Clients" at bounding box center [53, 132] width 31 height 14
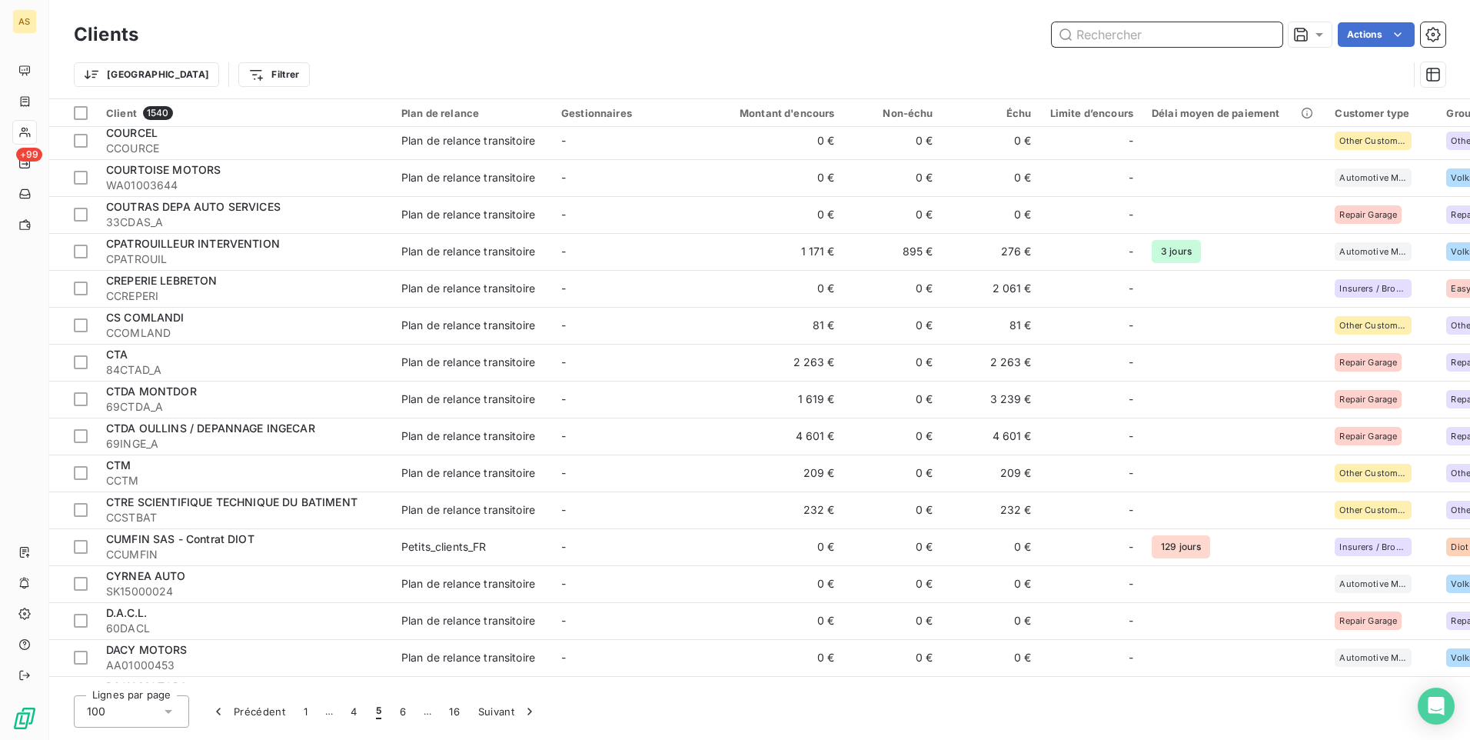
scroll to position [1000, 0]
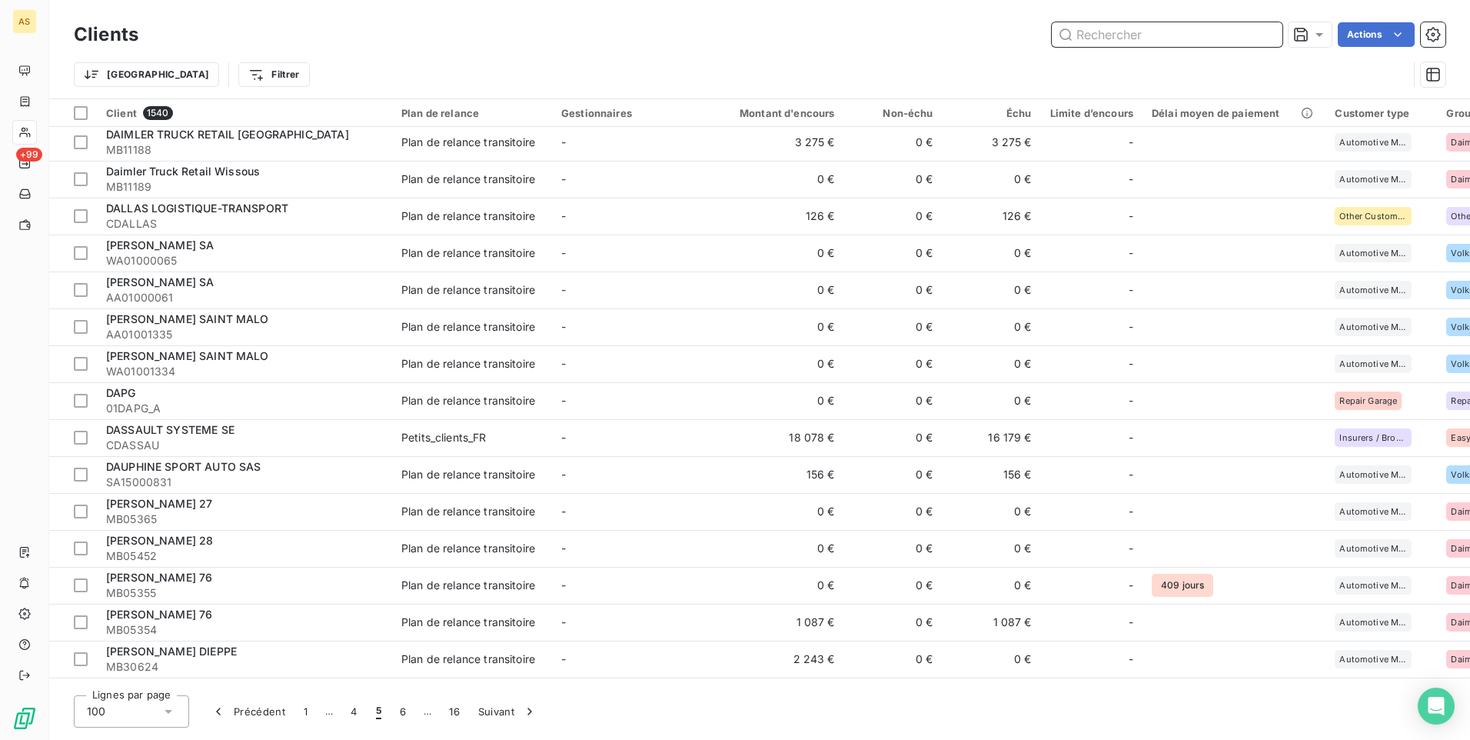
click at [1077, 32] on input "text" at bounding box center [1167, 34] width 231 height 25
paste input "CJARDIN"
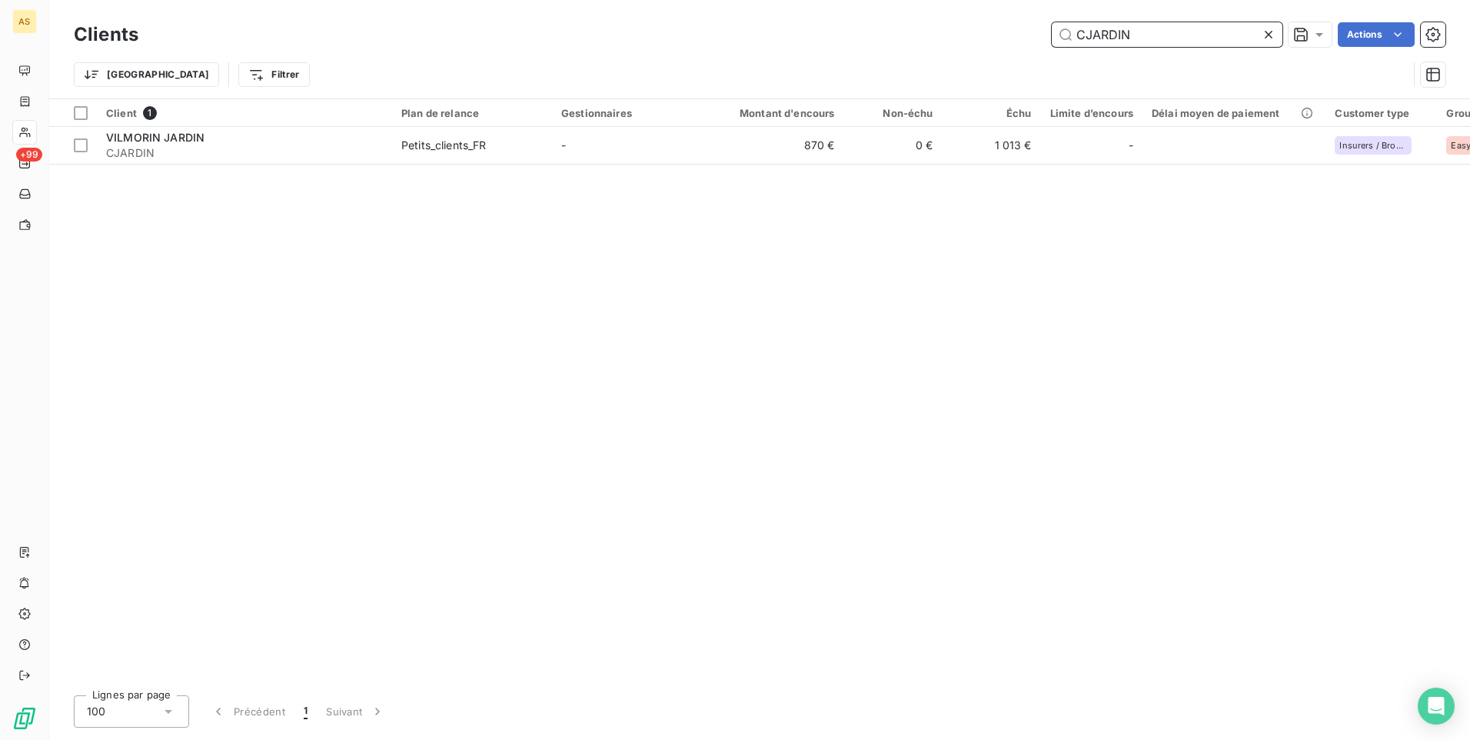
scroll to position [0, 0]
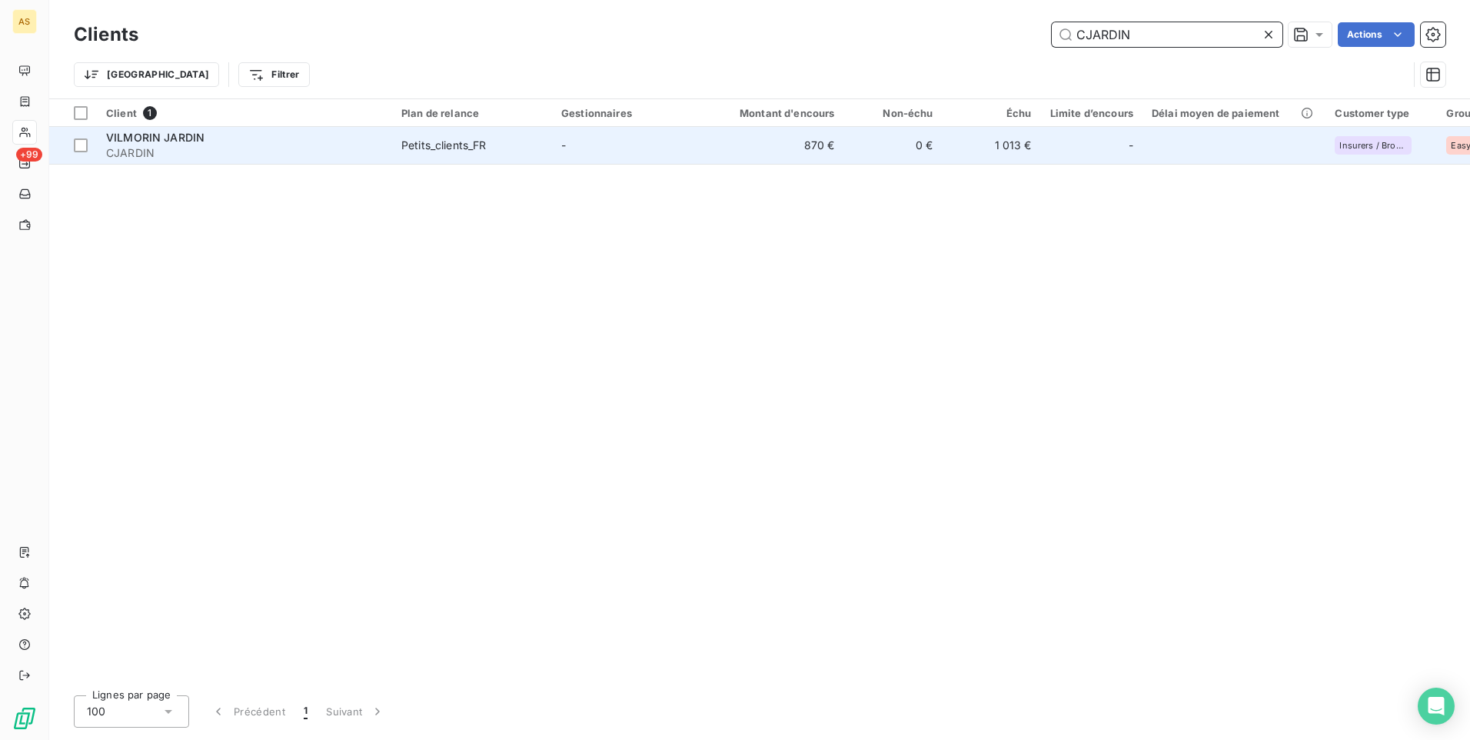
type input "CJARDIN"
click at [964, 159] on td "1 013 €" at bounding box center [992, 145] width 98 height 37
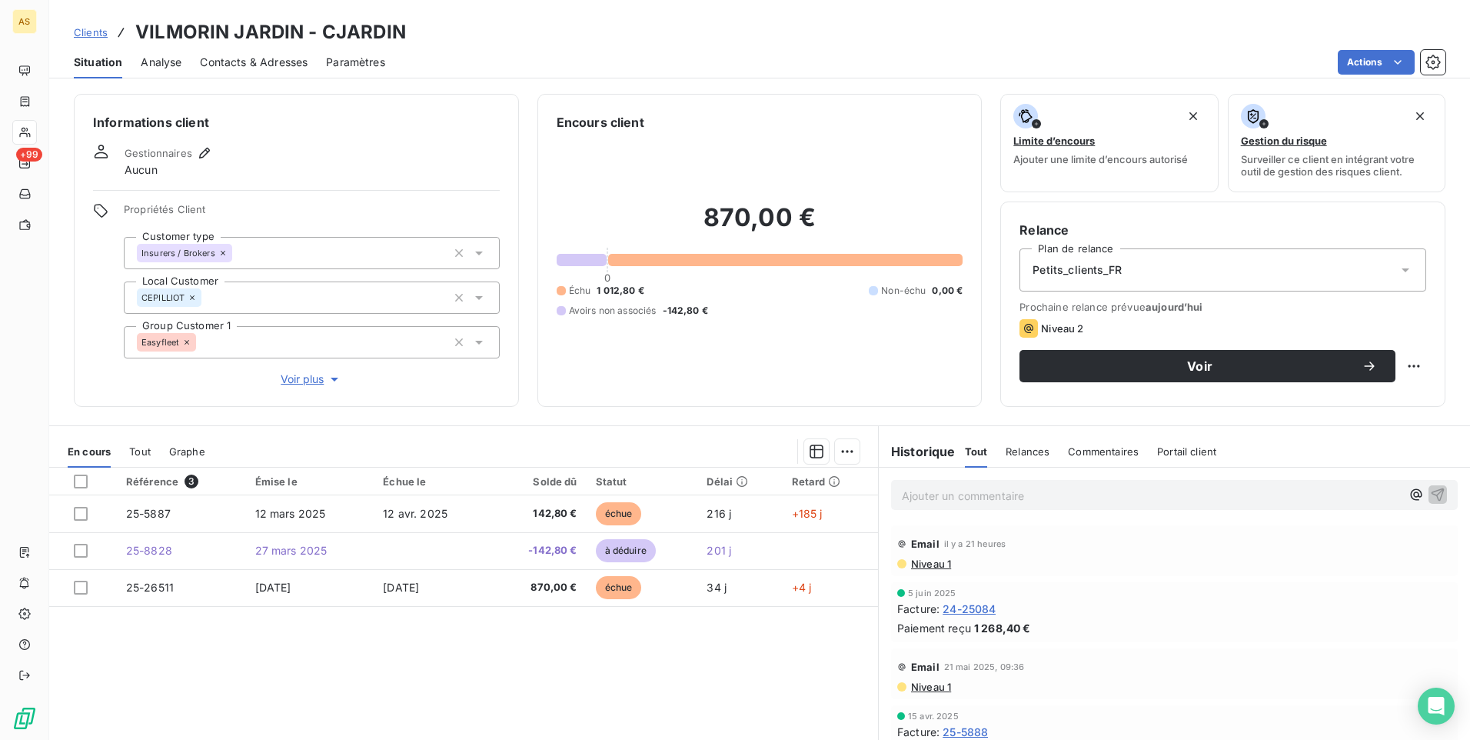
click at [904, 501] on p "Ajouter un commentaire ﻿" at bounding box center [1151, 495] width 499 height 19
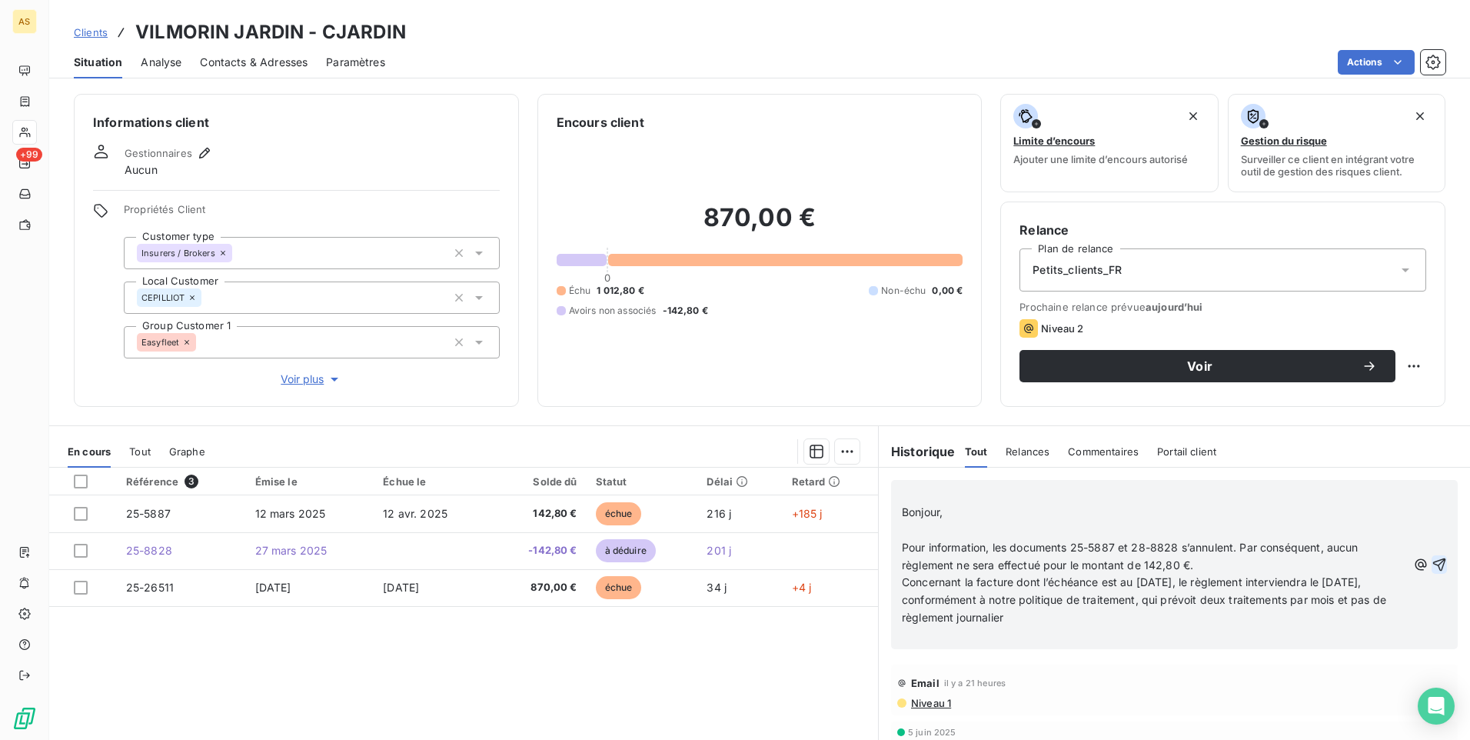
click at [1432, 562] on icon "button" at bounding box center [1439, 564] width 15 height 15
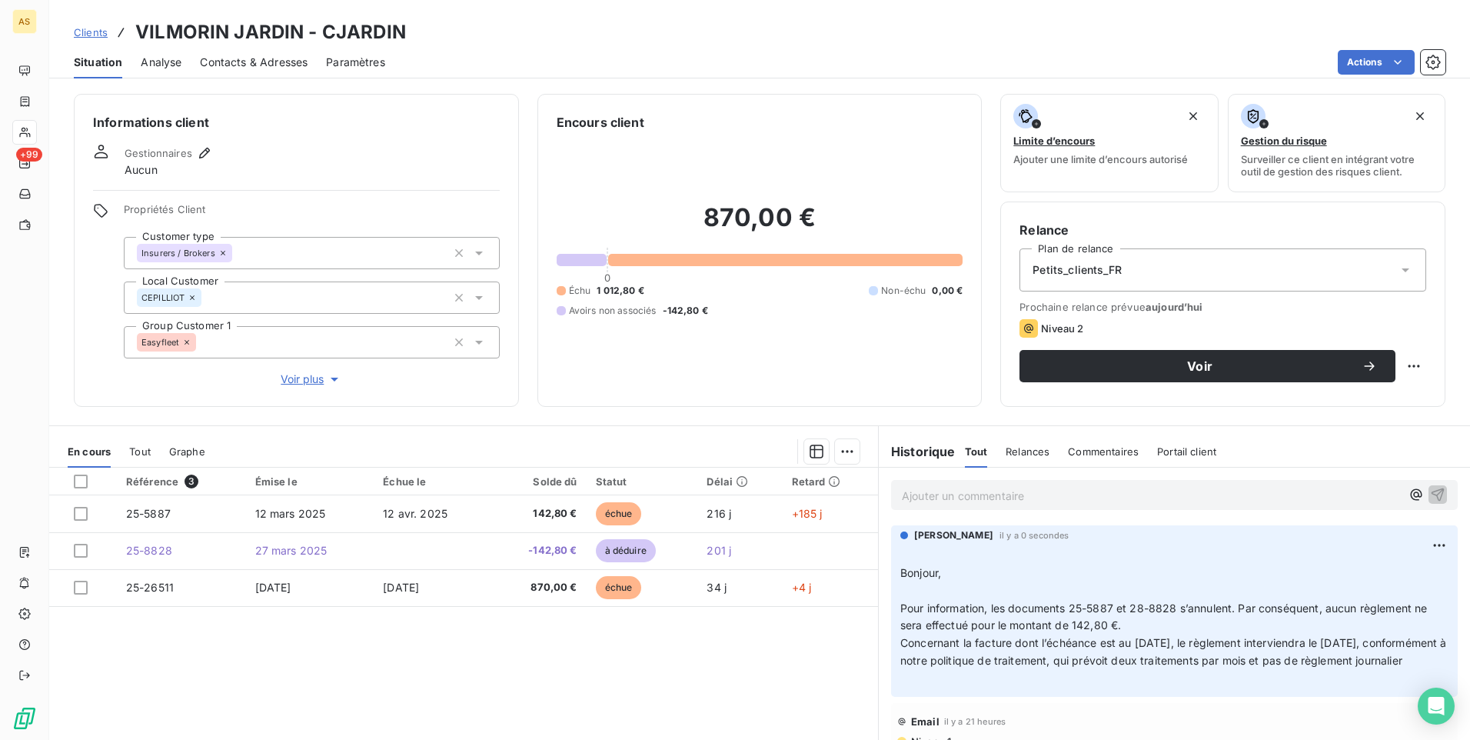
click at [102, 25] on link "Clients" at bounding box center [91, 32] width 34 height 15
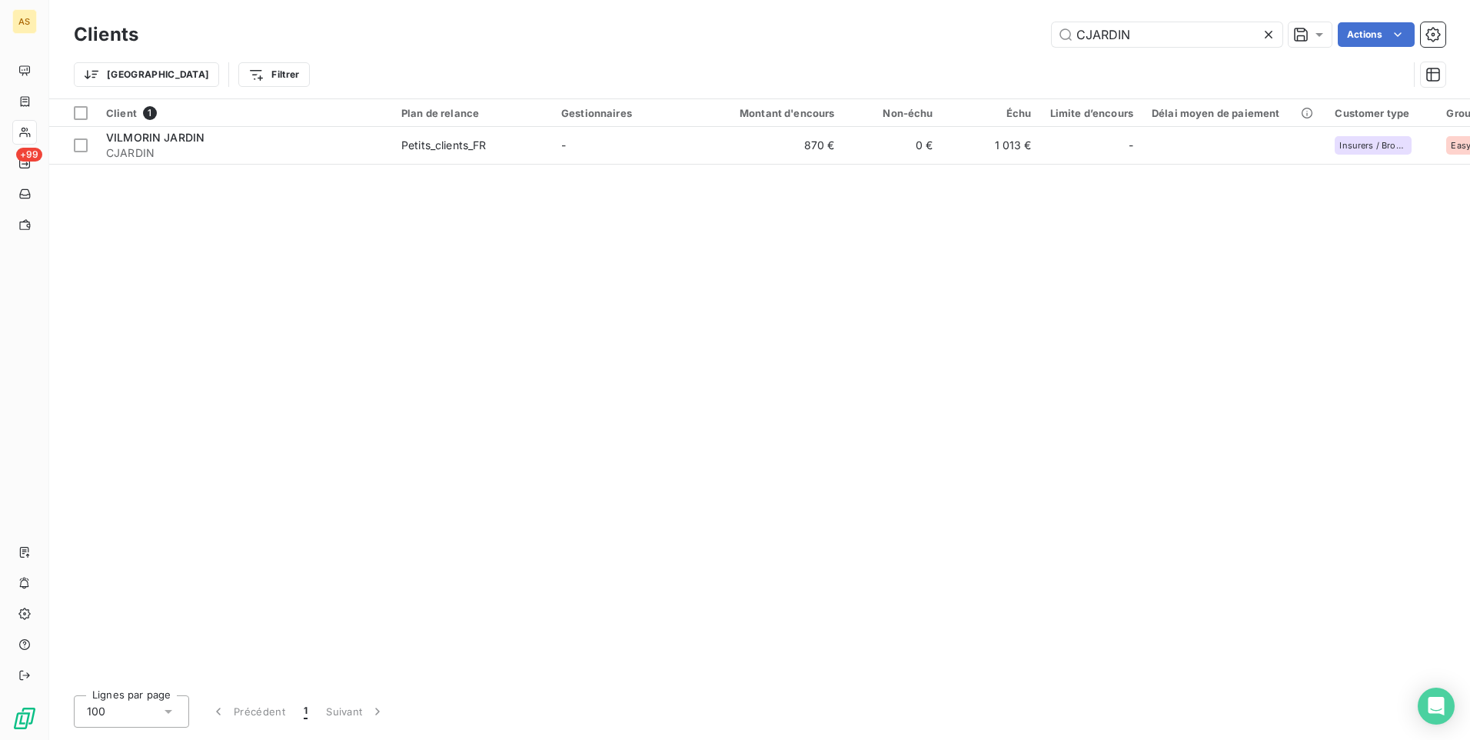
drag, startPoint x: 1164, startPoint y: 30, endPoint x: 985, endPoint y: 33, distance: 179.2
click at [985, 33] on div "CJARDIN Actions" at bounding box center [801, 34] width 1289 height 25
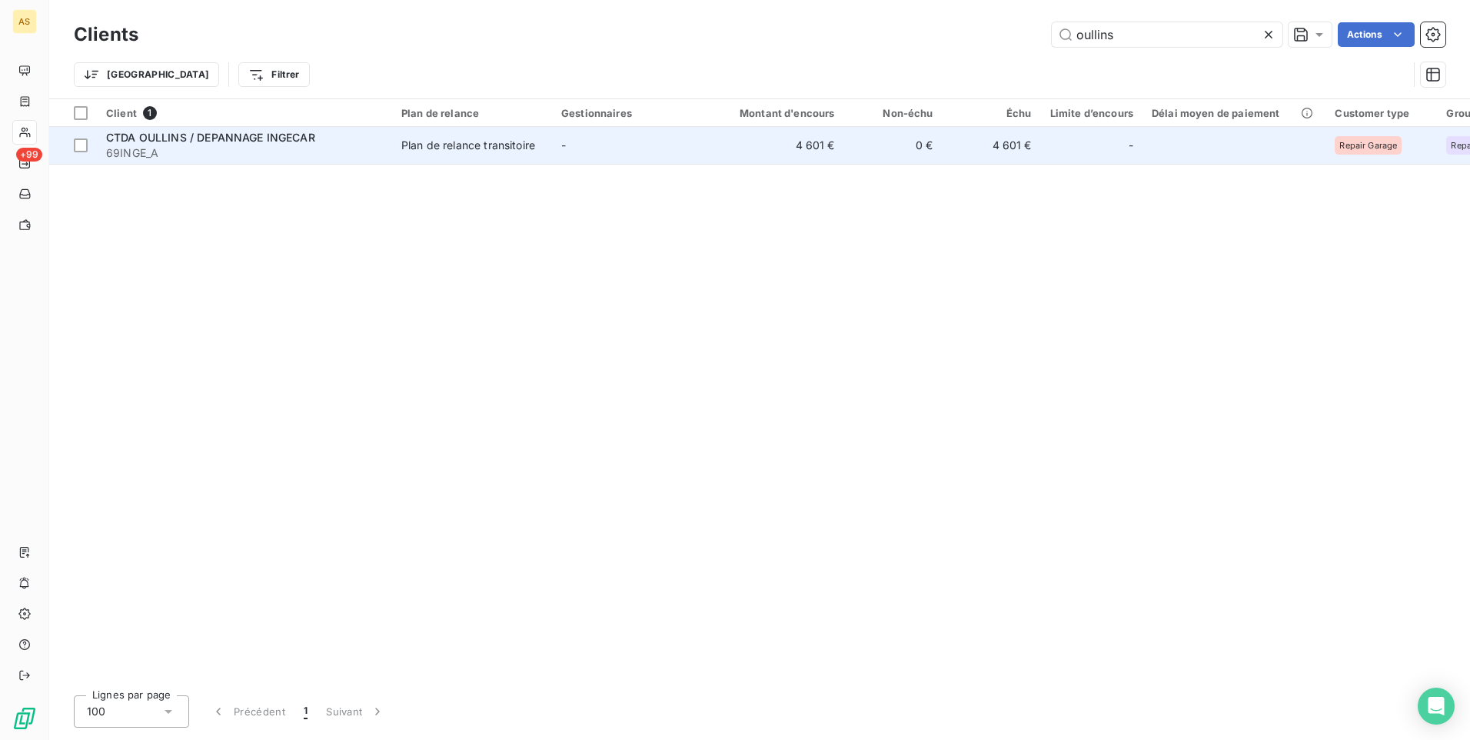
type input "oullins"
click at [590, 149] on td "-" at bounding box center [632, 145] width 160 height 37
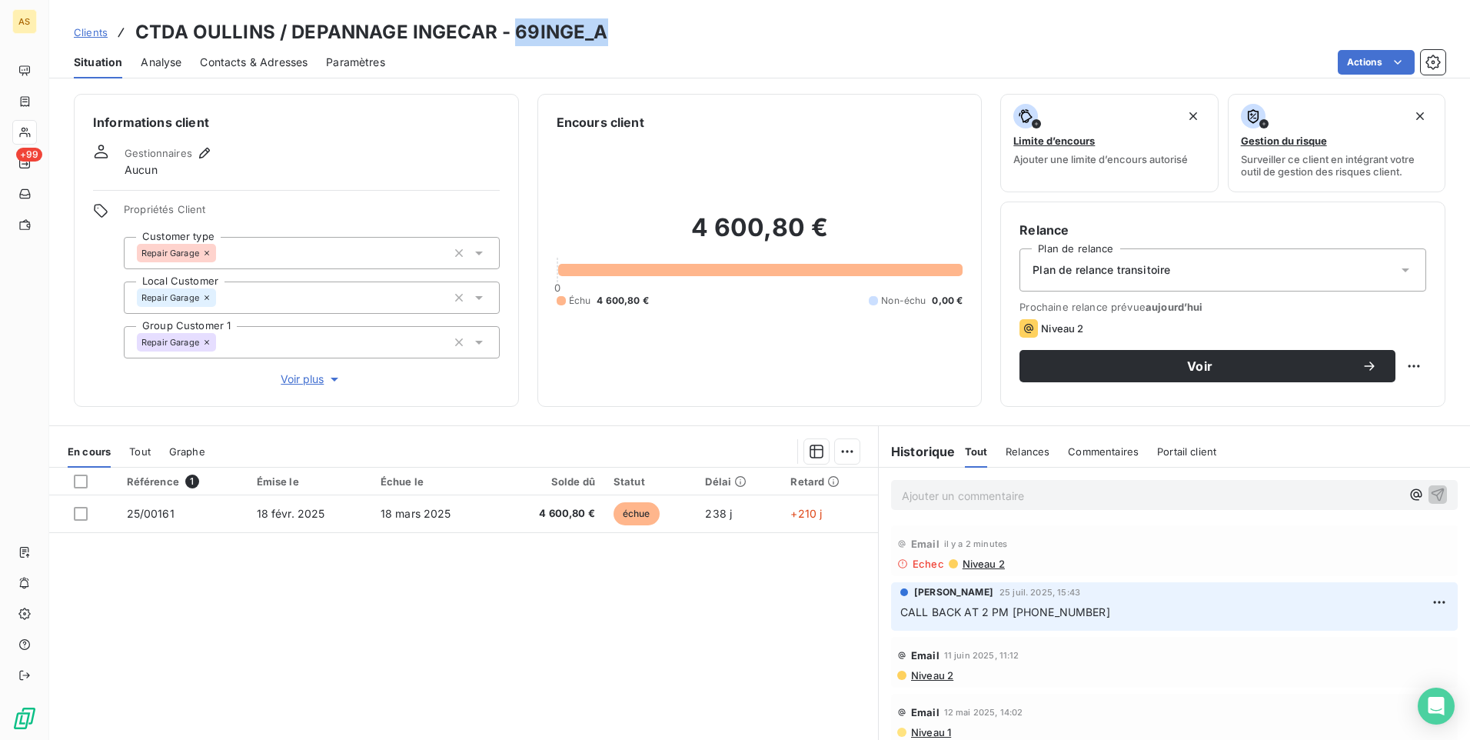
drag, startPoint x: 612, startPoint y: 33, endPoint x: 513, endPoint y: 33, distance: 99.2
click at [513, 33] on div "Clients CTDA OULLINS / DEPANNAGE INGECAR - 69INGE_A" at bounding box center [759, 32] width 1421 height 28
drag, startPoint x: 513, startPoint y: 33, endPoint x: 523, endPoint y: 38, distance: 11.4
copy h3 "69INGE_A"
drag, startPoint x: 492, startPoint y: 31, endPoint x: 138, endPoint y: 17, distance: 354.0
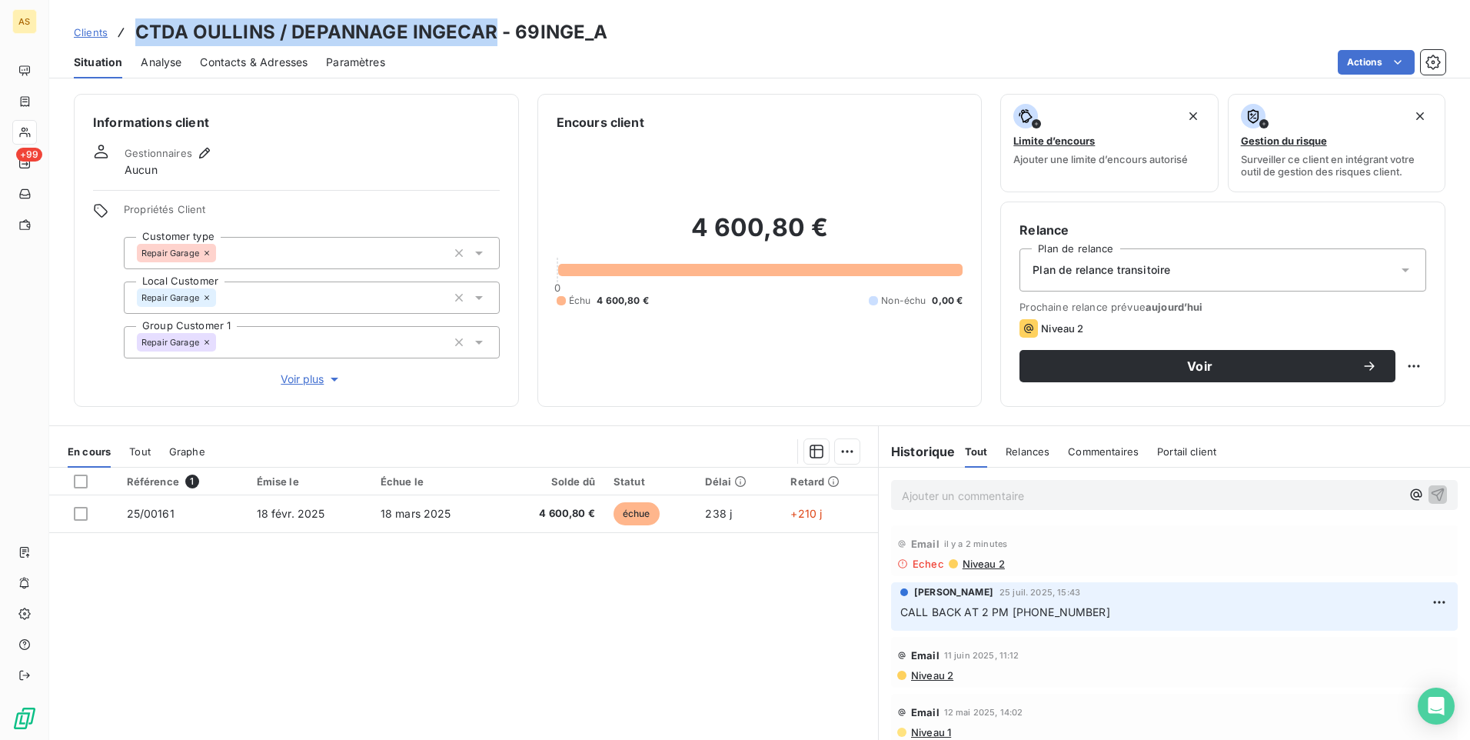
click at [138, 17] on div "Clients CTDA OULLINS / DEPANNAGE INGECAR - 69INGE_A Situation Analyse Contacts …" at bounding box center [759, 39] width 1421 height 78
drag, startPoint x: 138, startPoint y: 17, endPoint x: 142, endPoint y: 25, distance: 8.6
copy h3 "CTDA OULLINS / DEPANNAGE INGECAR"
click at [95, 29] on span "Clients" at bounding box center [91, 32] width 34 height 12
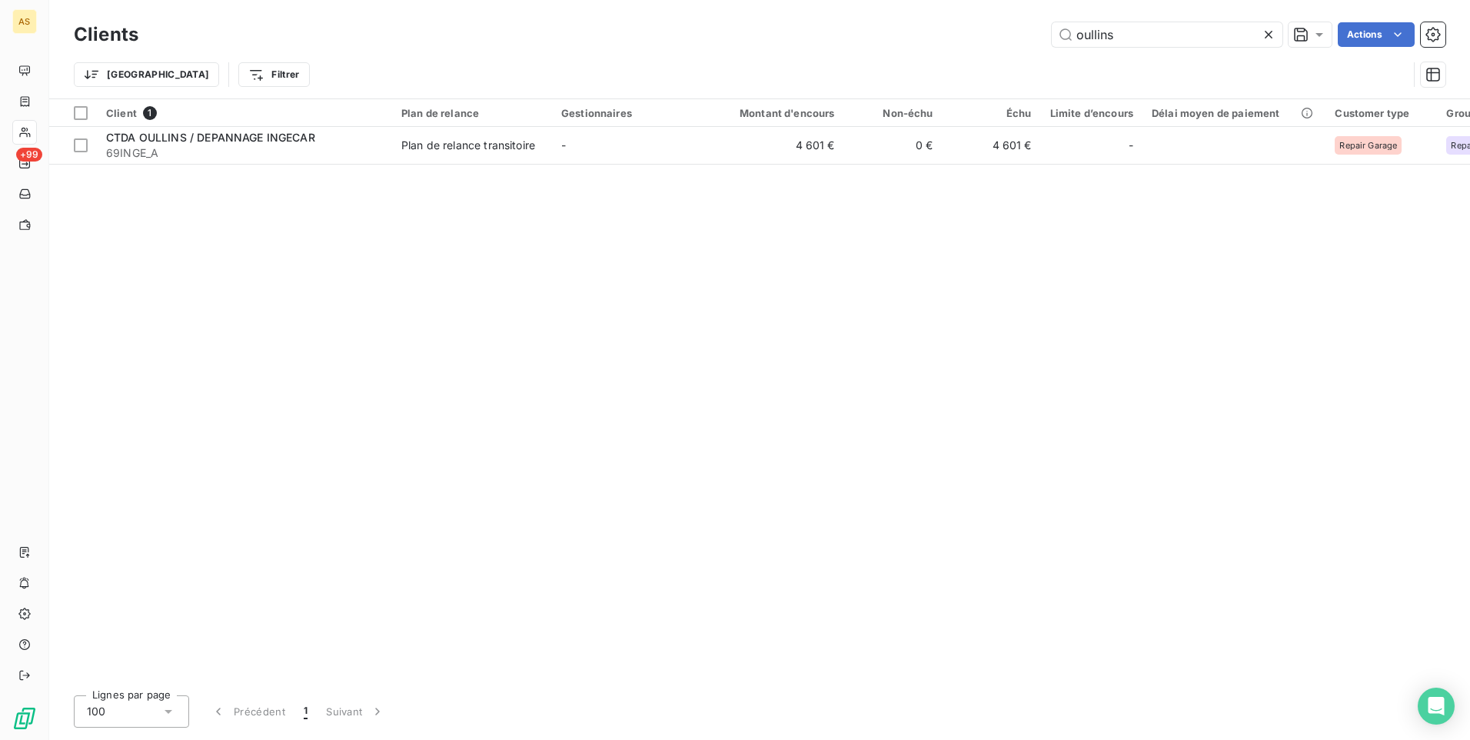
drag, startPoint x: 1146, startPoint y: 34, endPoint x: 897, endPoint y: 7, distance: 250.6
click at [897, 7] on div "Clients oullins Actions Trier Filtrer" at bounding box center [759, 49] width 1421 height 98
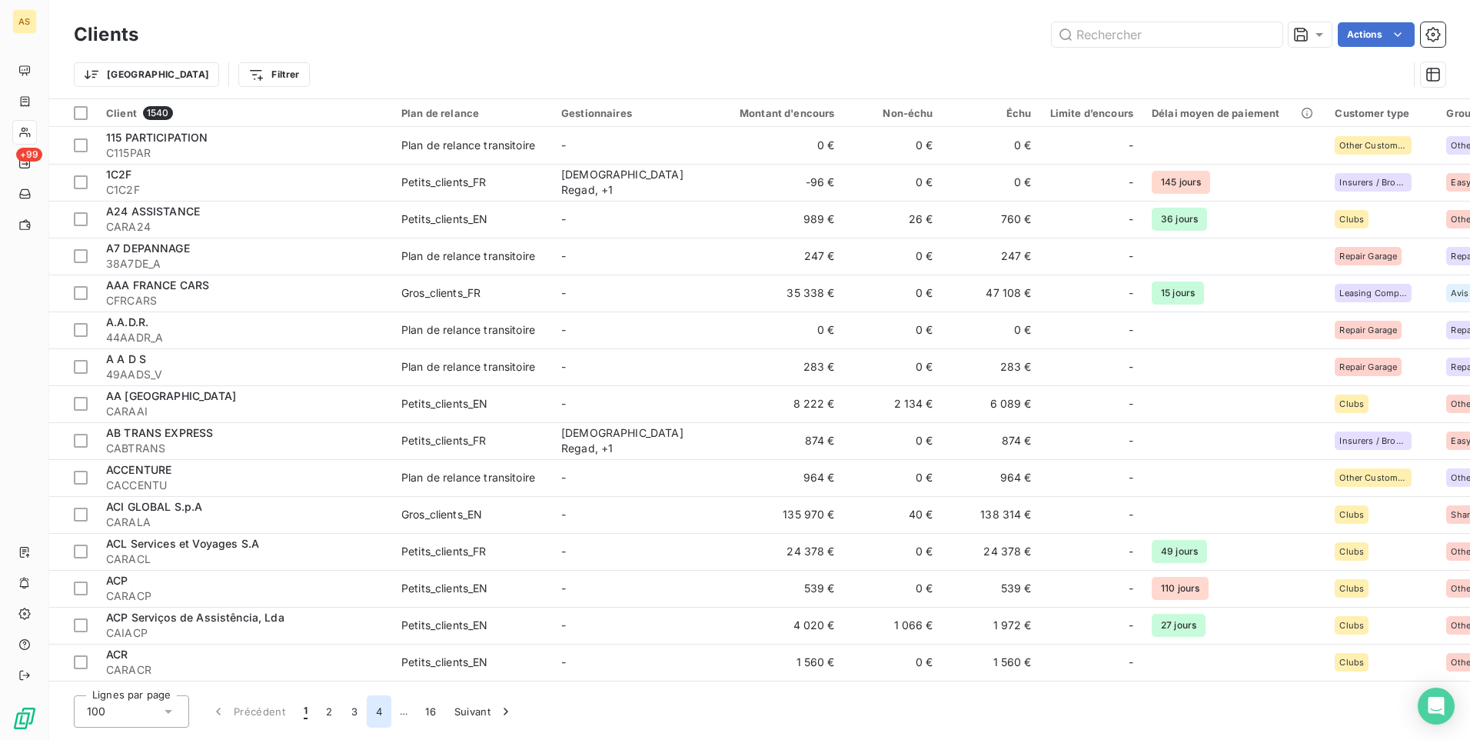
drag, startPoint x: 394, startPoint y: 703, endPoint x: 386, endPoint y: 712, distance: 12.0
click at [394, 709] on div "Clients Actions Trier Filtrer Client 1540 Plan de relance Gestionnaires Montant…" at bounding box center [759, 370] width 1421 height 740
click at [378, 711] on button "4" at bounding box center [379, 711] width 25 height 32
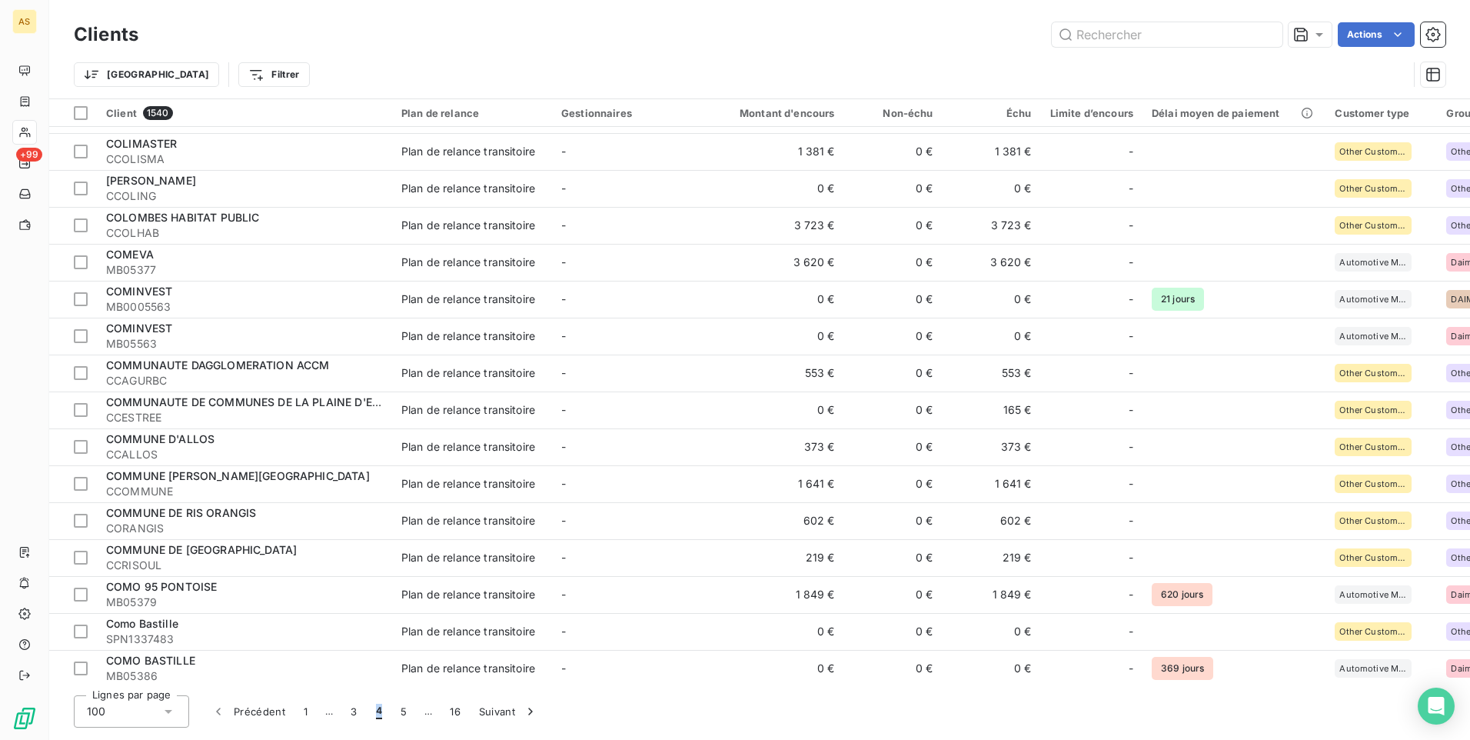
scroll to position [3142, 0]
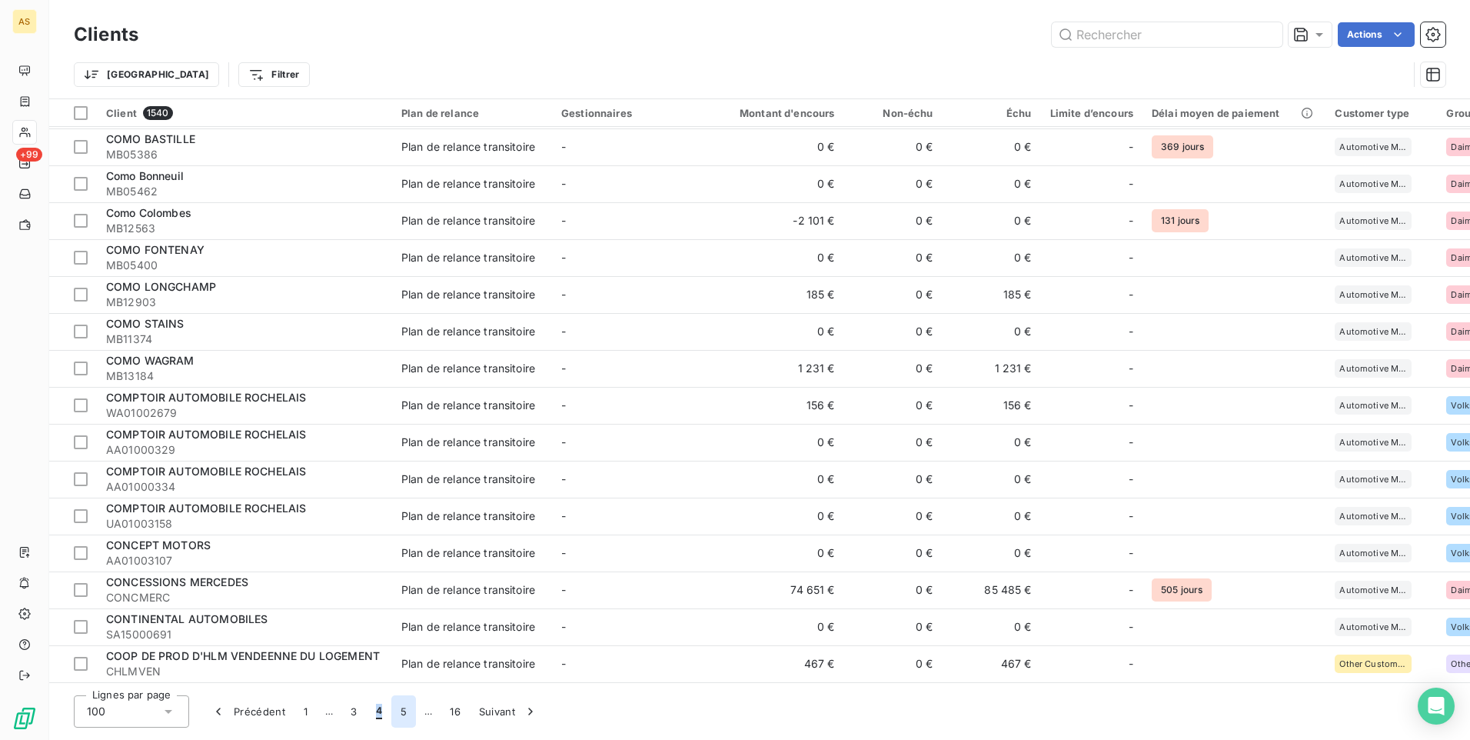
click at [400, 712] on button "5" at bounding box center [403, 711] width 25 height 32
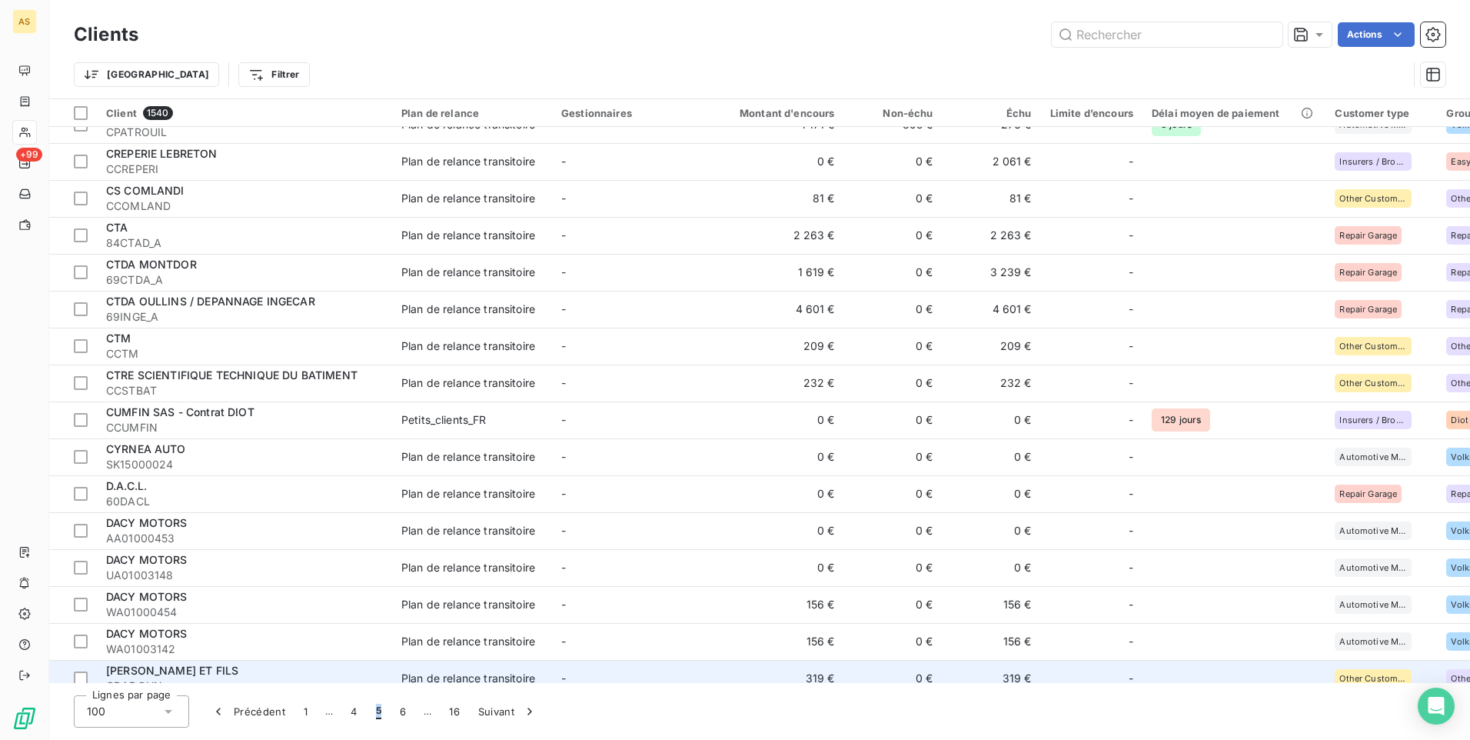
scroll to position [297, 0]
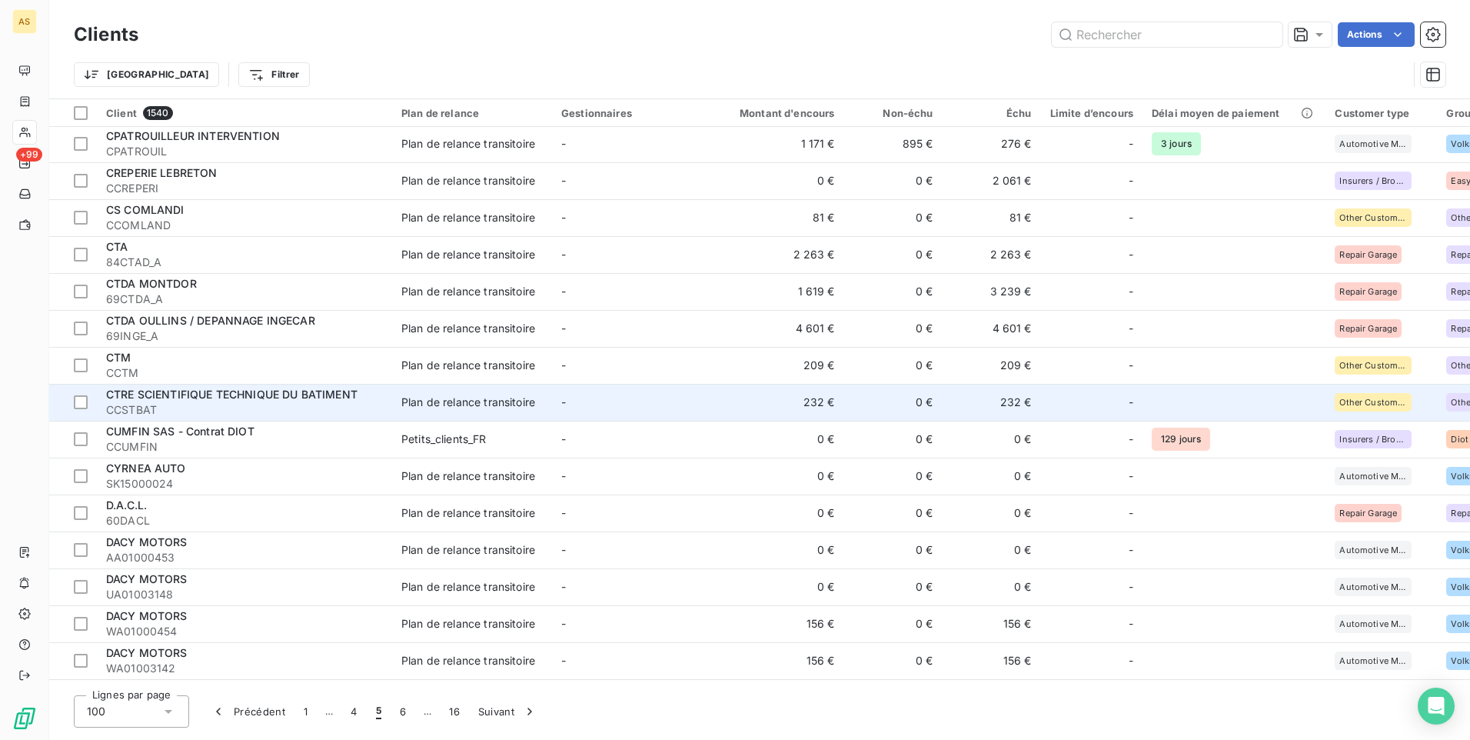
click at [394, 402] on td "Plan de relance transitoire" at bounding box center [472, 402] width 160 height 37
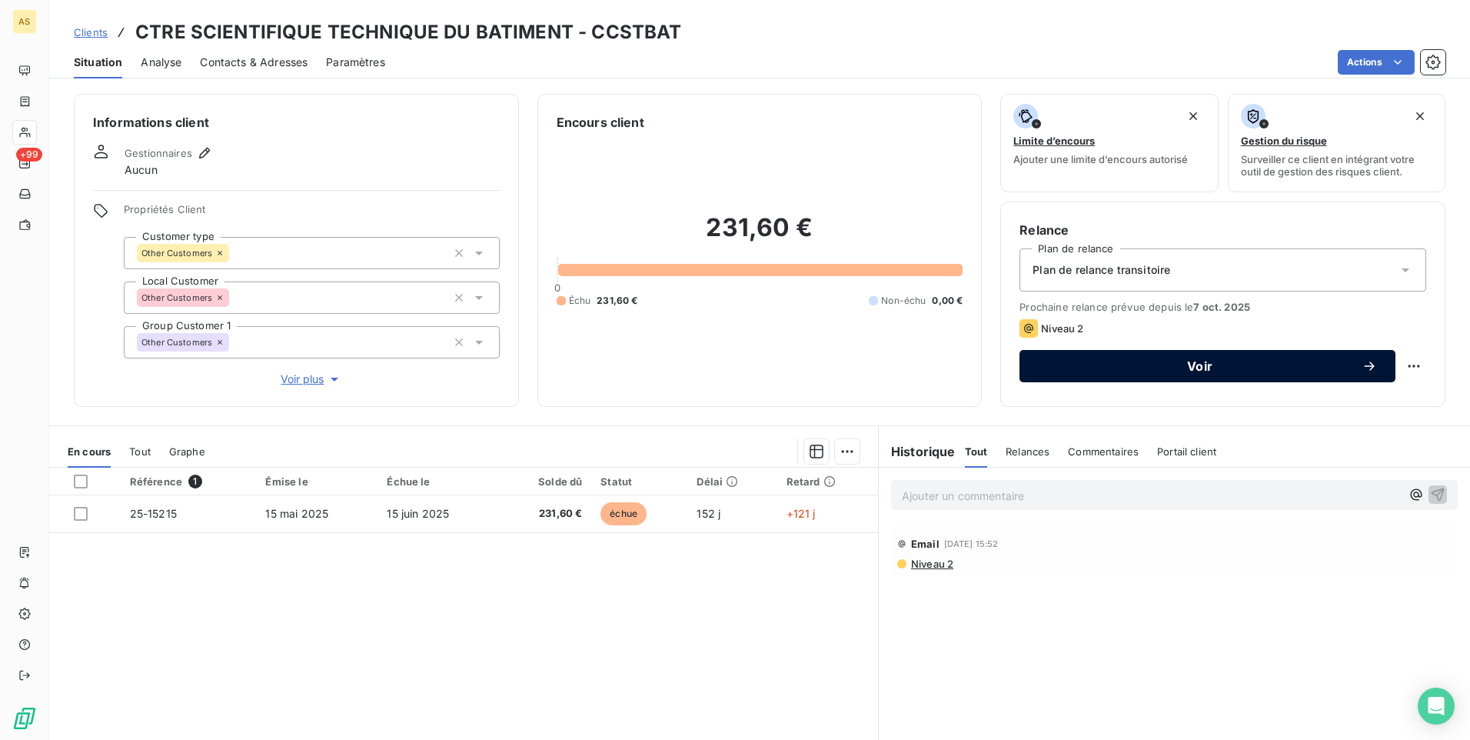
click at [1070, 372] on div "Voir" at bounding box center [1207, 365] width 339 height 15
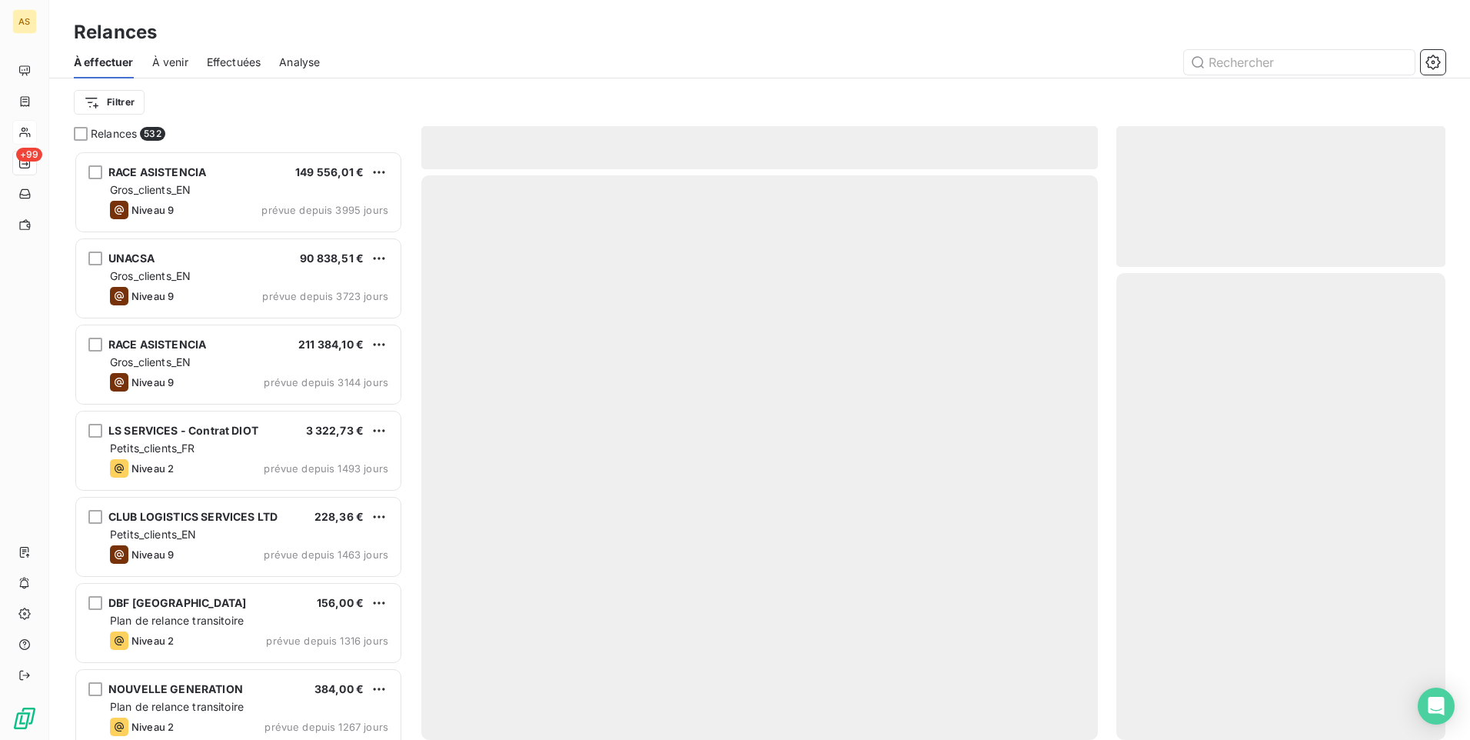
scroll to position [578, 318]
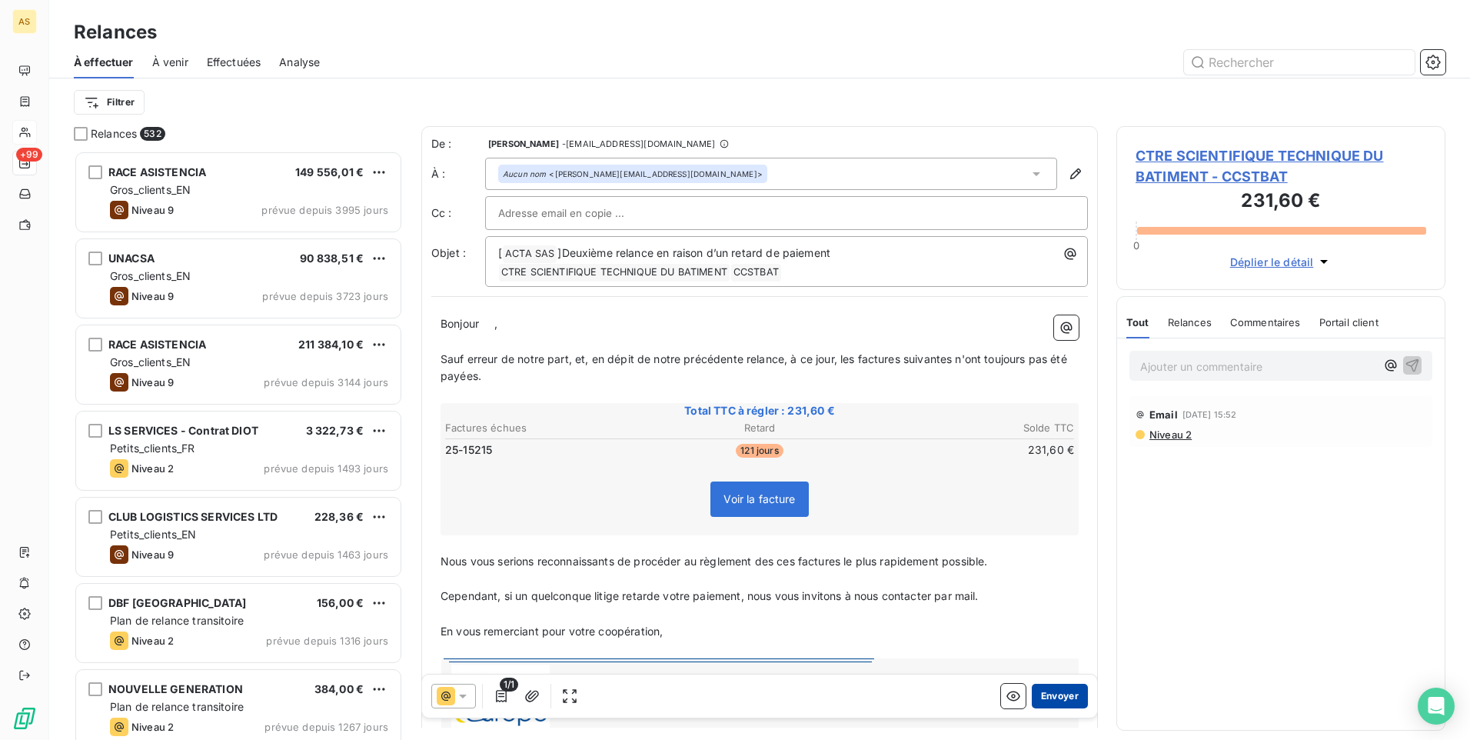
click at [1056, 693] on button "Envoyer" at bounding box center [1060, 696] width 56 height 25
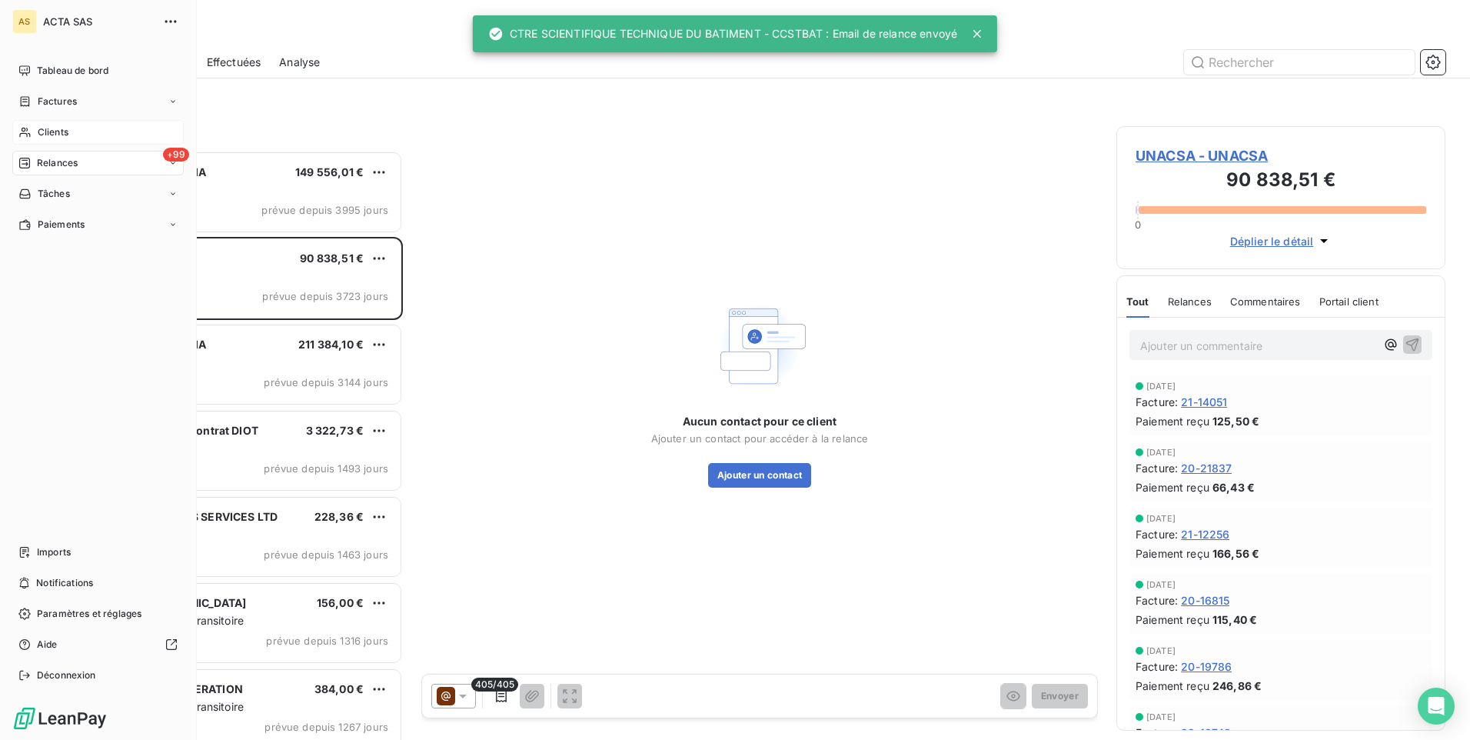
click at [32, 122] on div "Clients" at bounding box center [97, 132] width 171 height 25
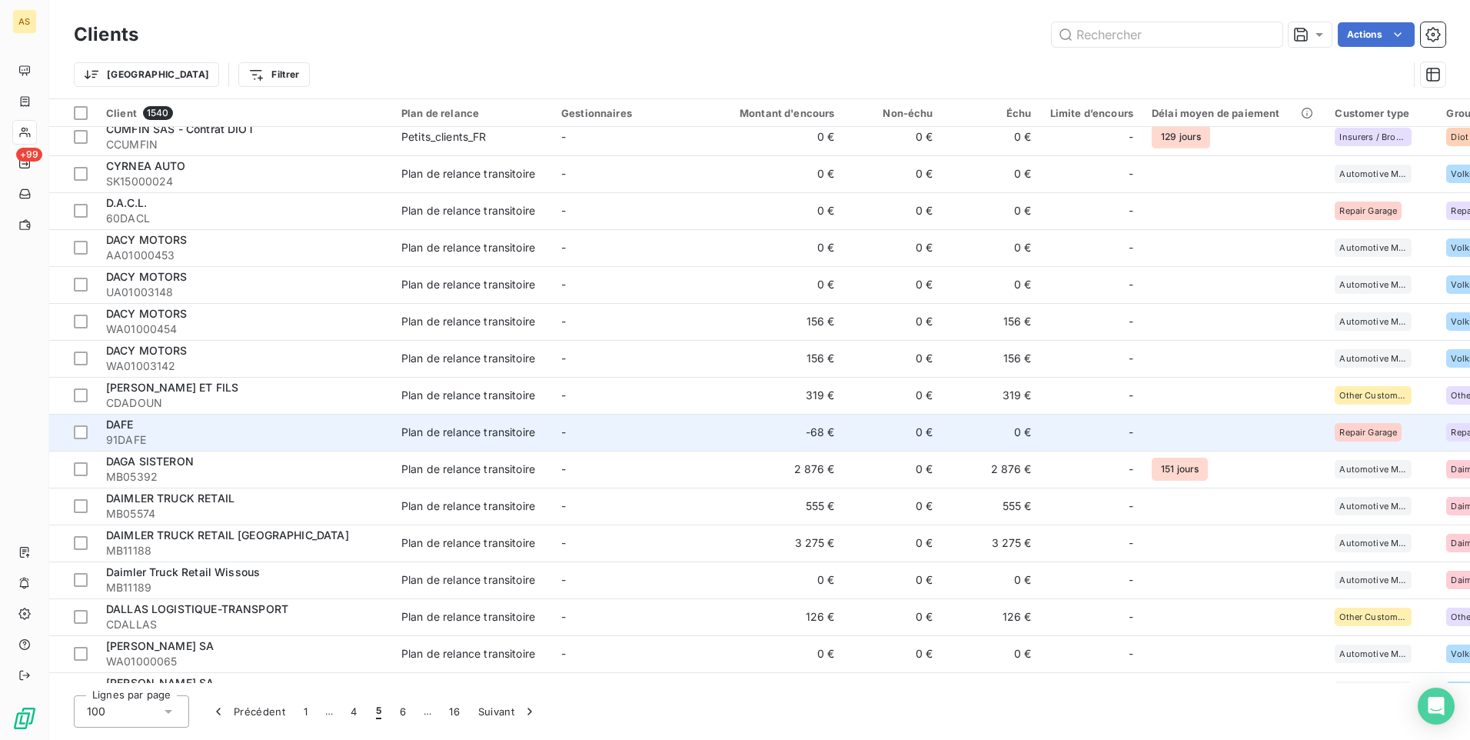
scroll to position [615, 0]
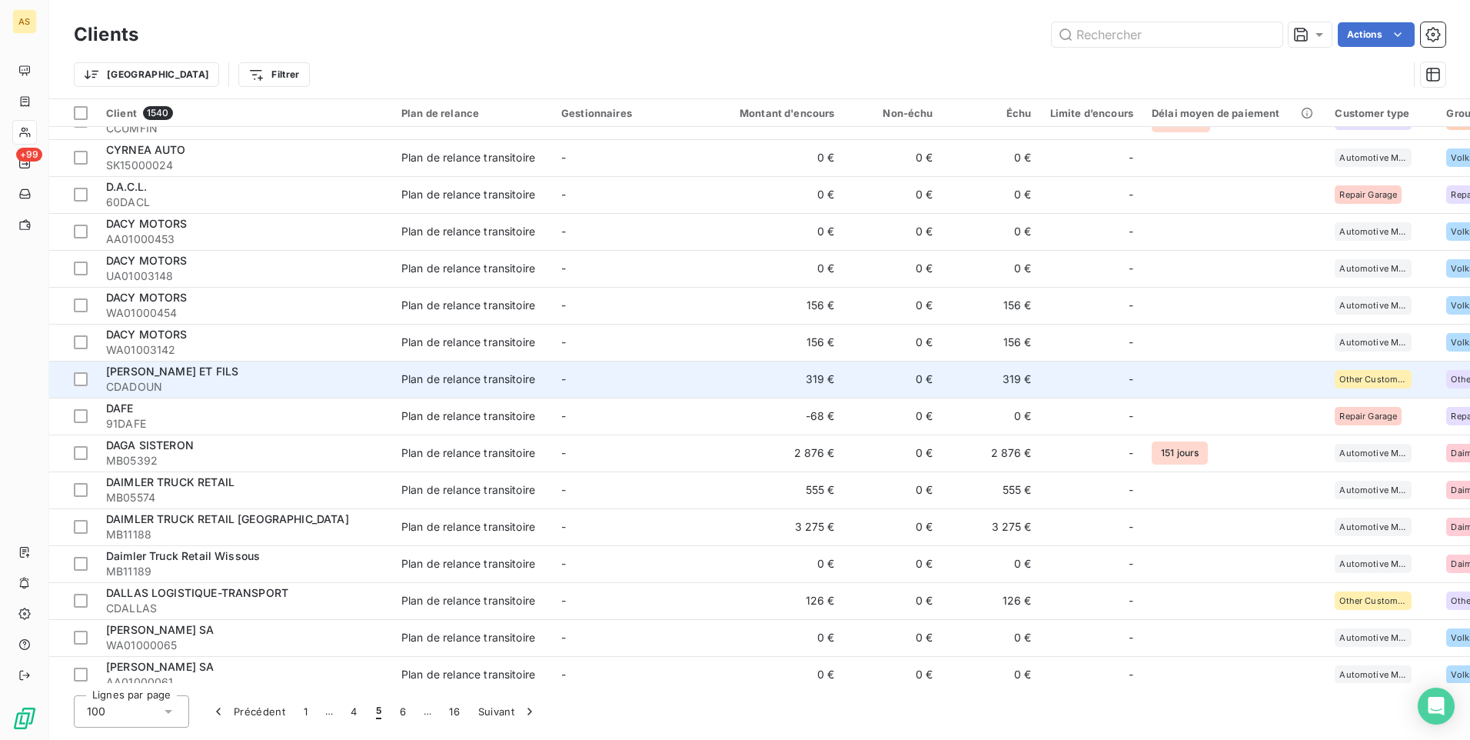
click at [294, 380] on span "CDADOUN" at bounding box center [244, 386] width 277 height 15
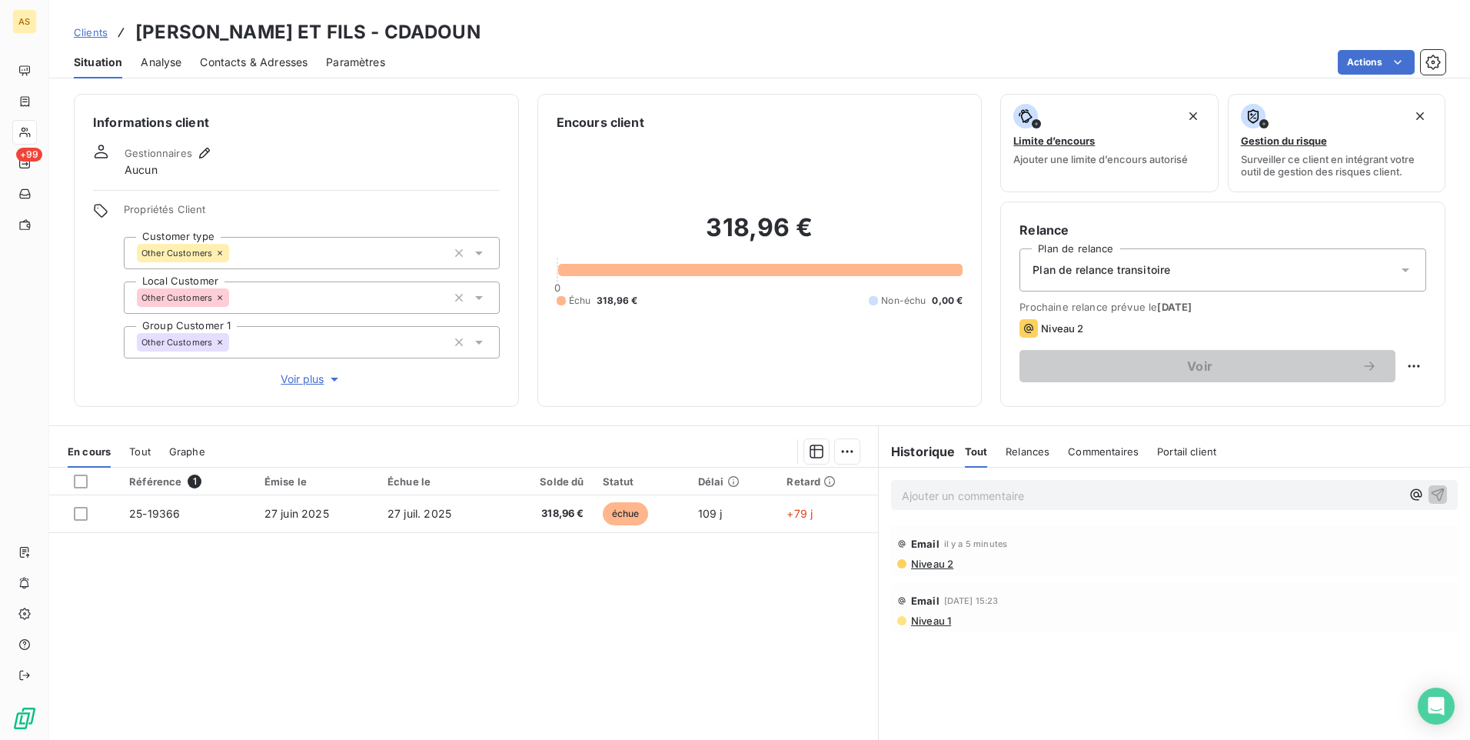
click at [89, 27] on span "Clients" at bounding box center [91, 32] width 34 height 12
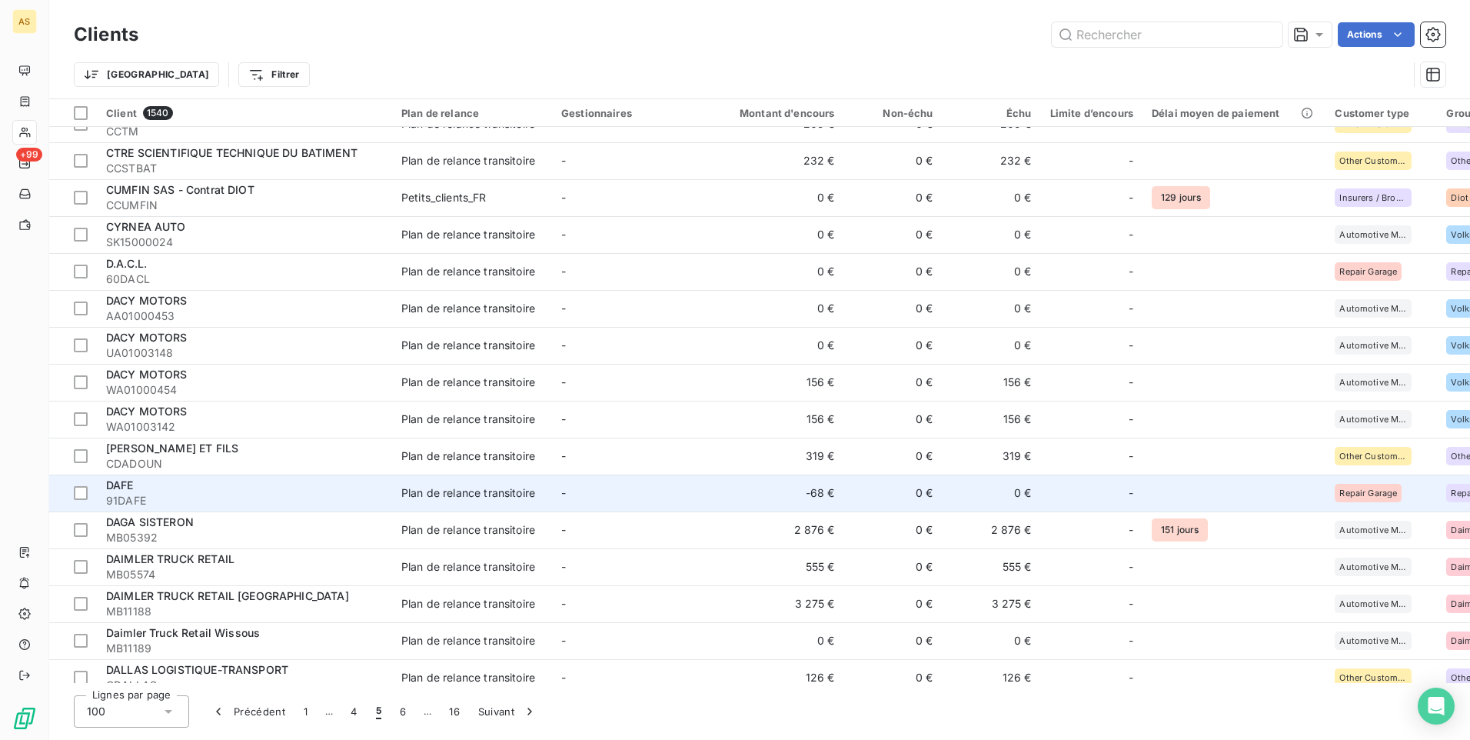
scroll to position [615, 0]
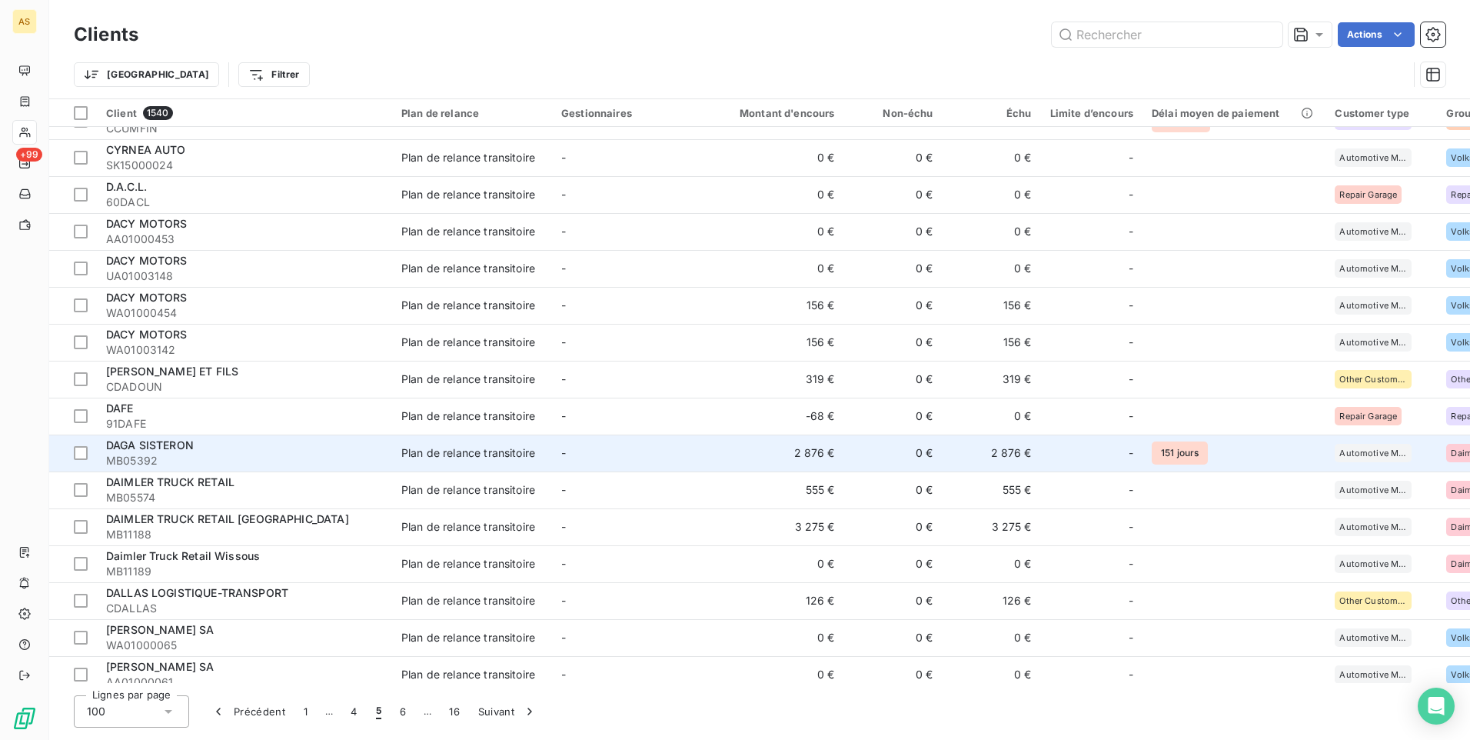
click at [389, 446] on td "DAGA SISTERON MB05392" at bounding box center [244, 453] width 295 height 37
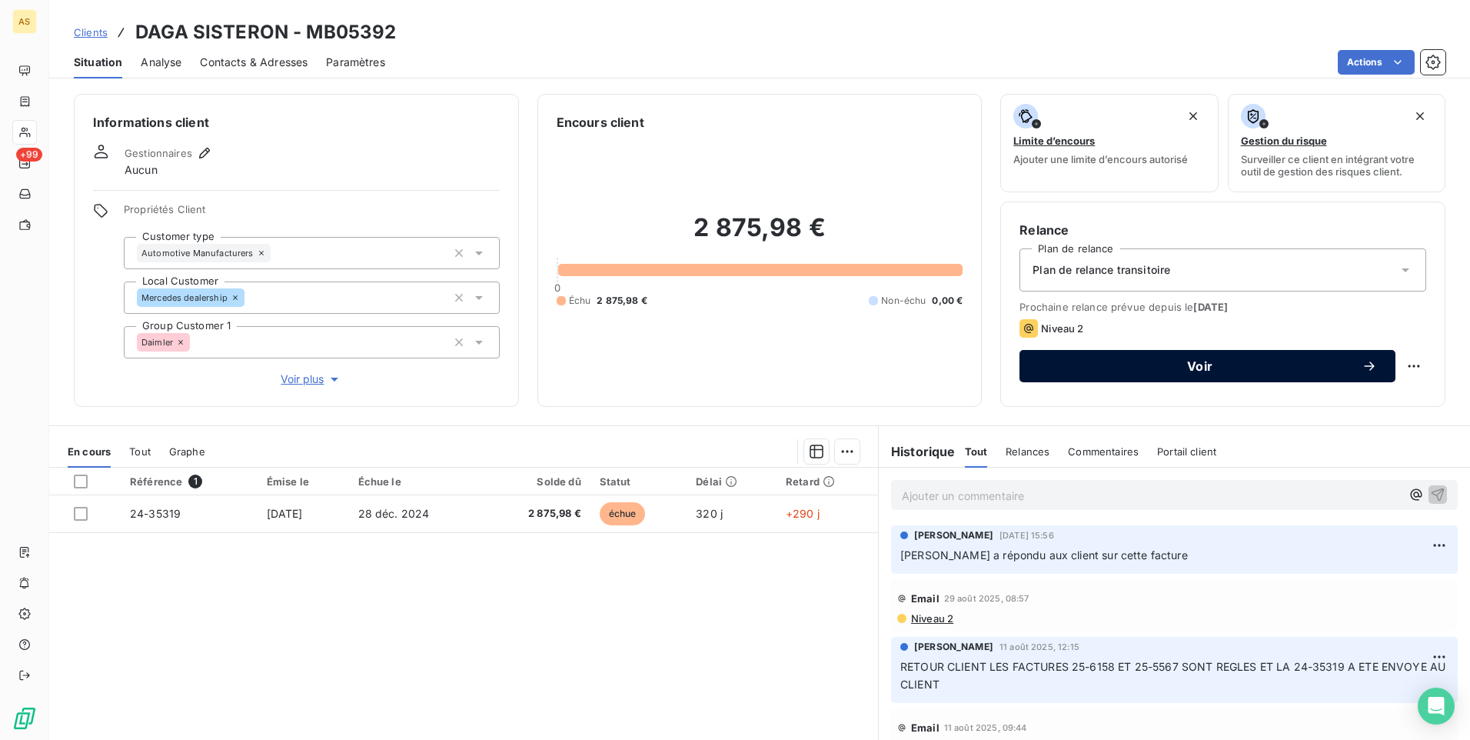
click at [1114, 365] on span "Voir" at bounding box center [1200, 366] width 324 height 12
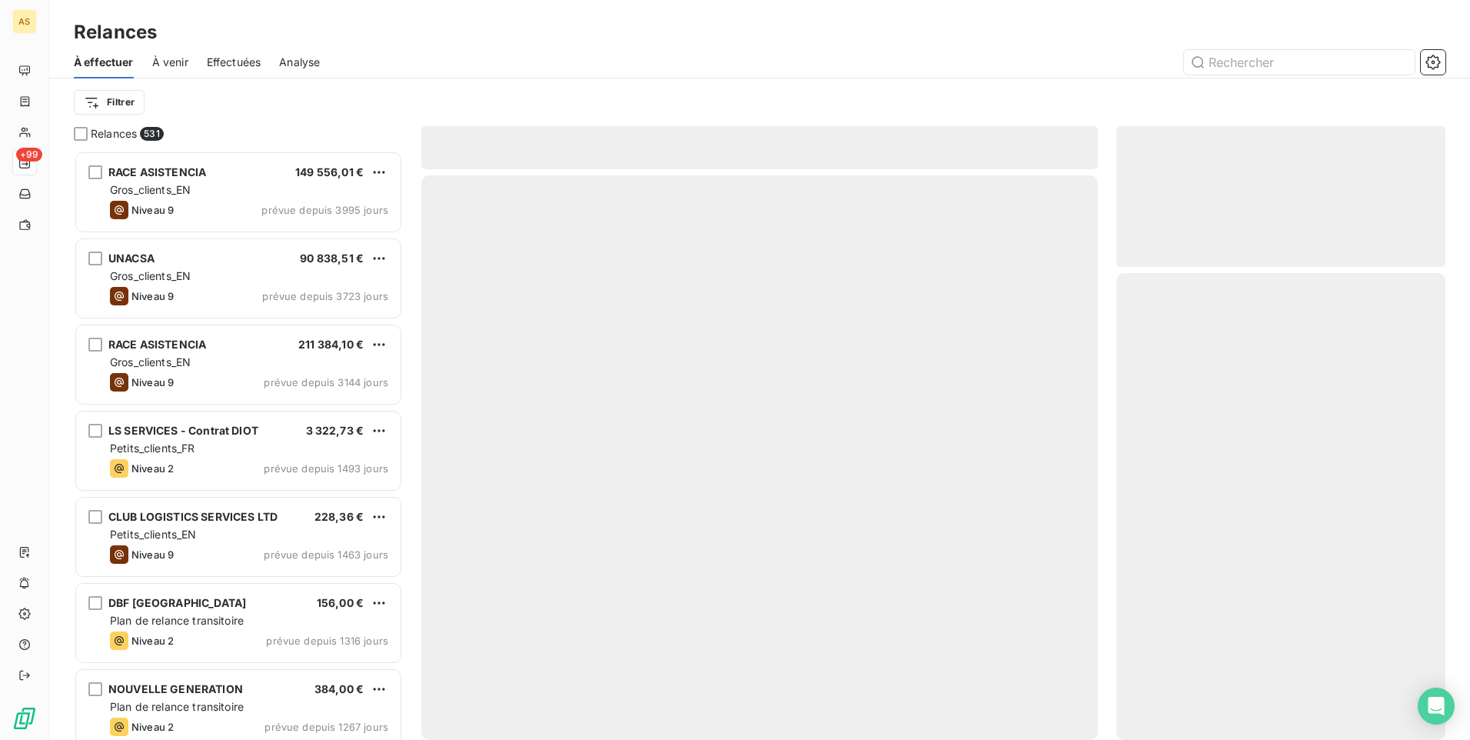
scroll to position [578, 318]
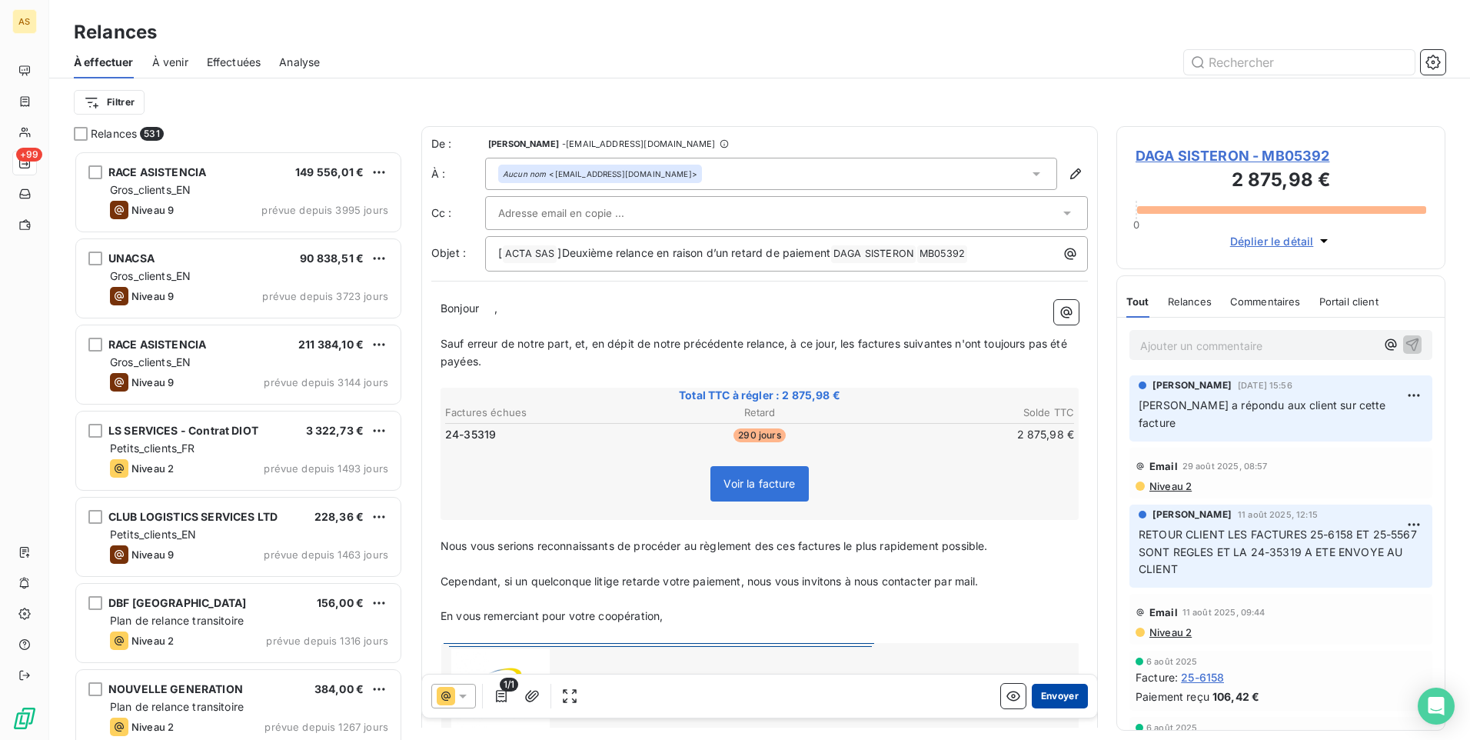
click at [1057, 691] on button "Envoyer" at bounding box center [1060, 696] width 56 height 25
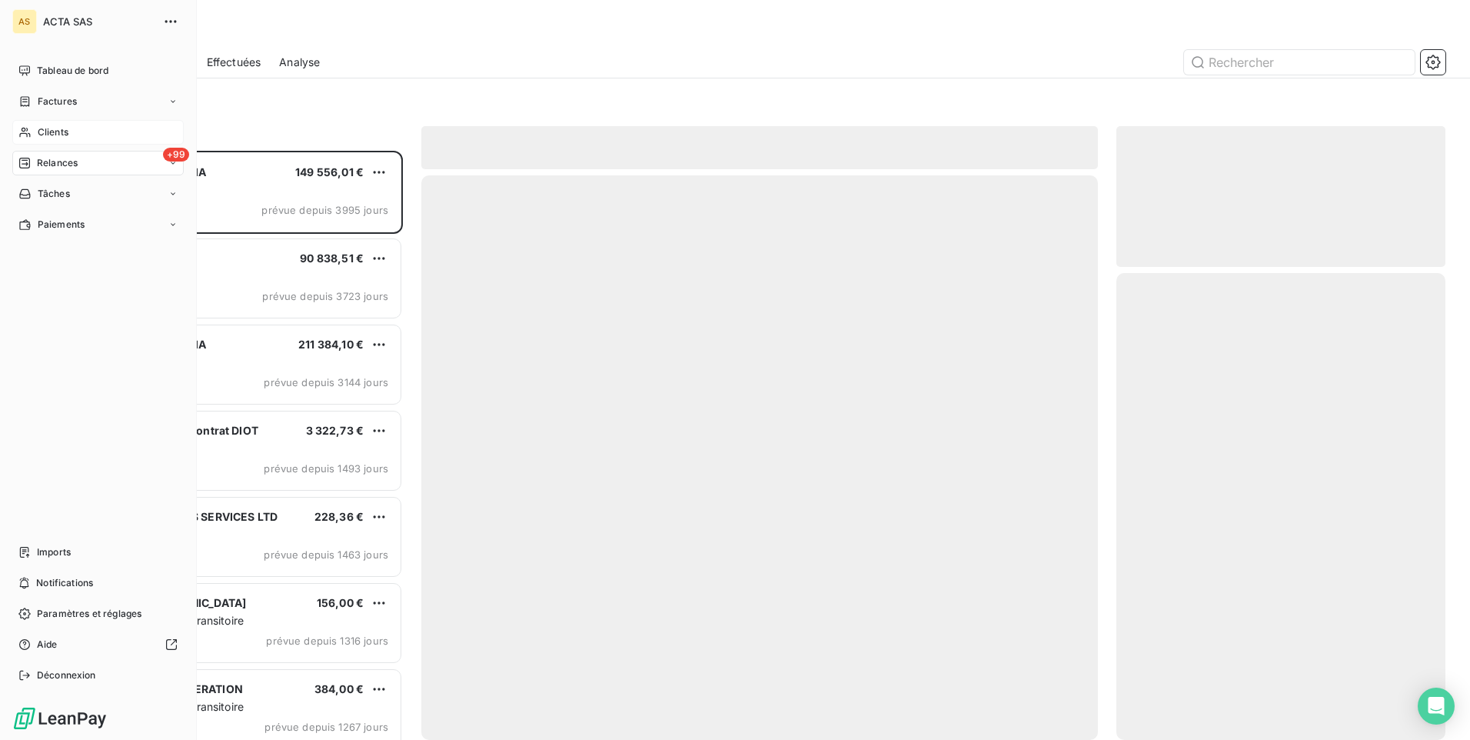
click at [44, 137] on span "Clients" at bounding box center [53, 132] width 31 height 14
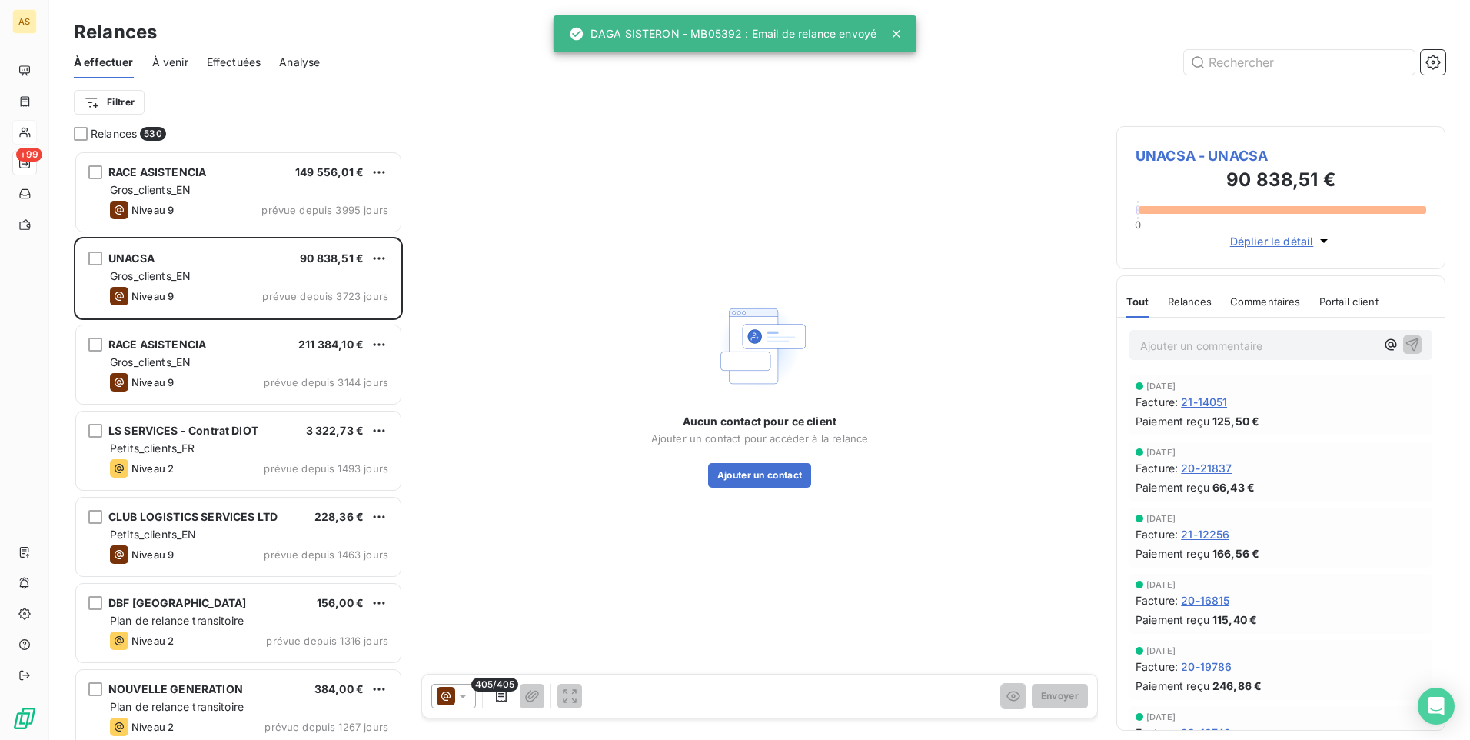
scroll to position [578, 318]
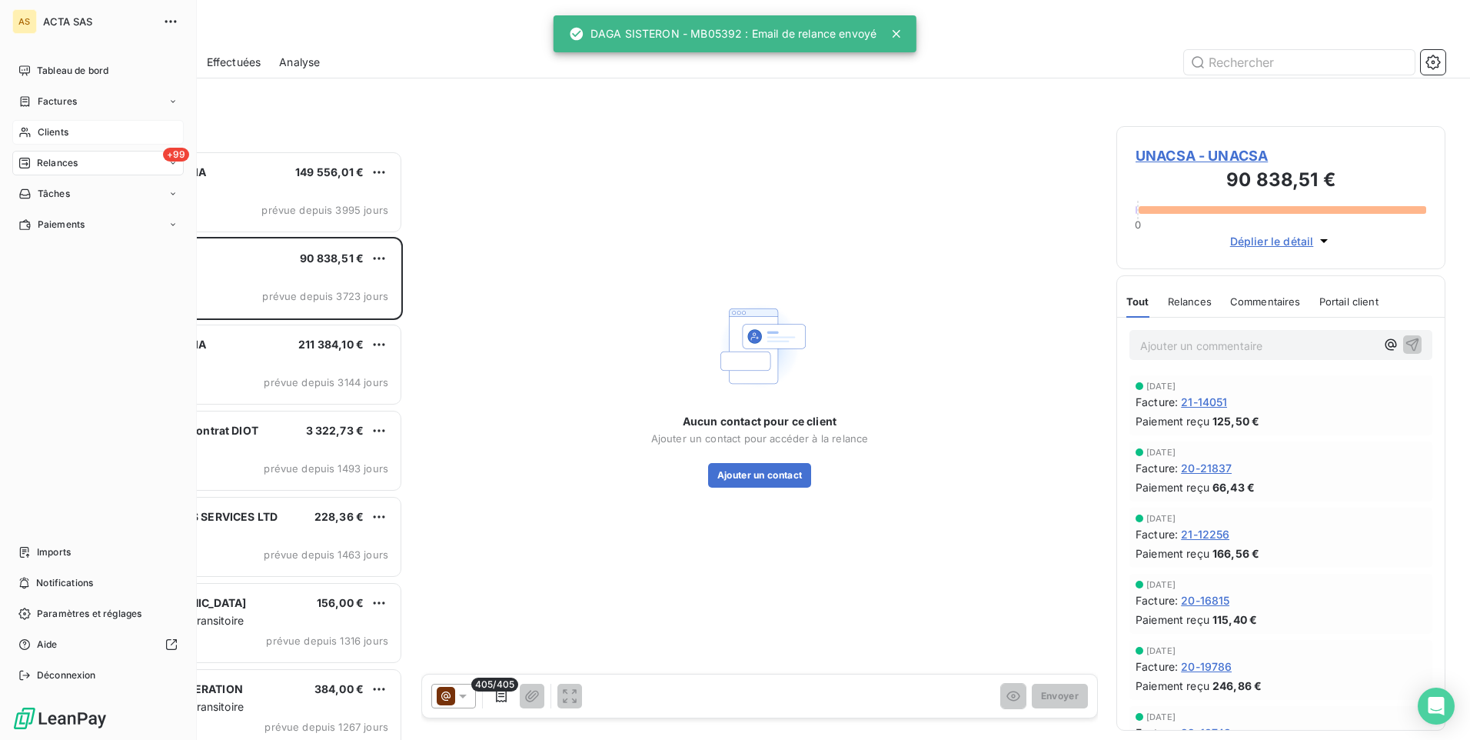
drag, startPoint x: 47, startPoint y: 125, endPoint x: 56, endPoint y: 125, distance: 9.2
click at [48, 125] on span "Clients" at bounding box center [53, 132] width 31 height 14
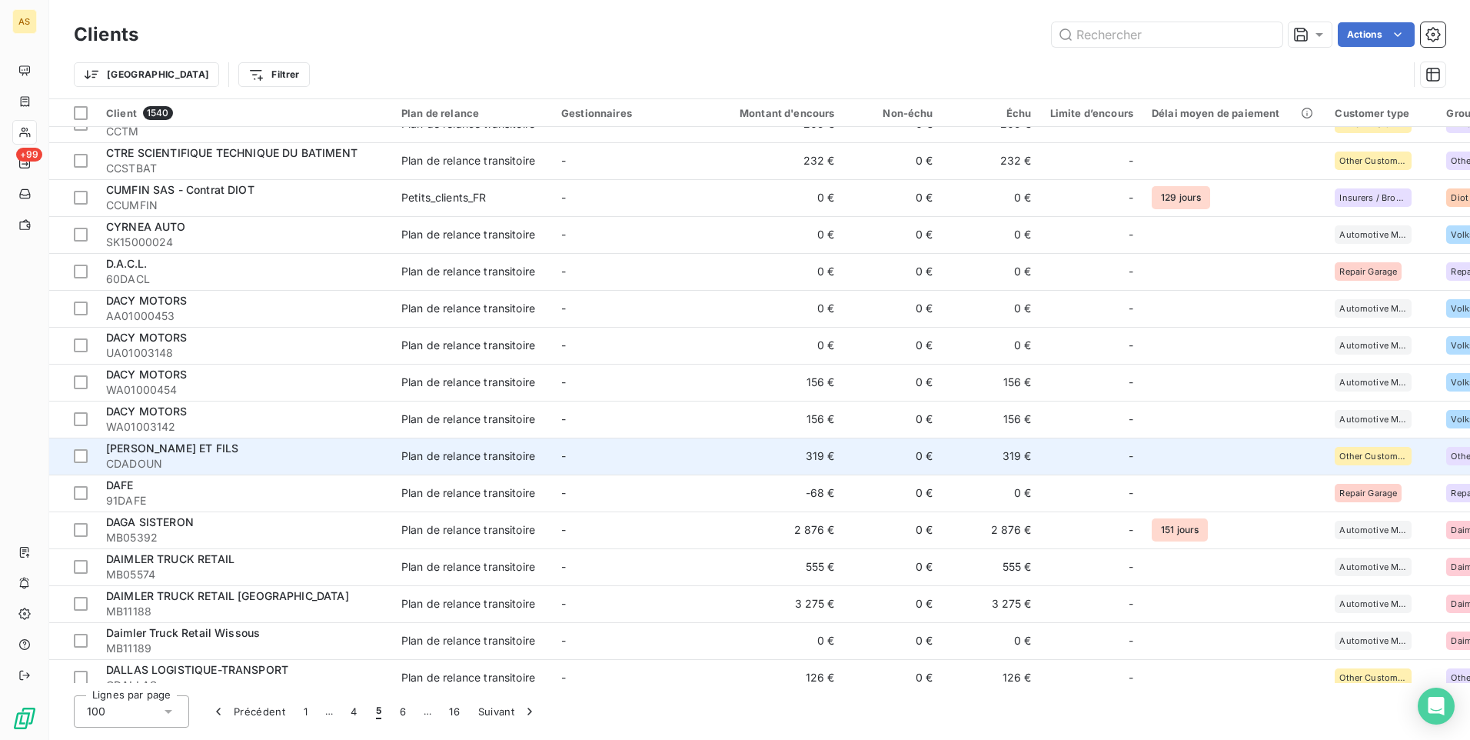
scroll to position [615, 0]
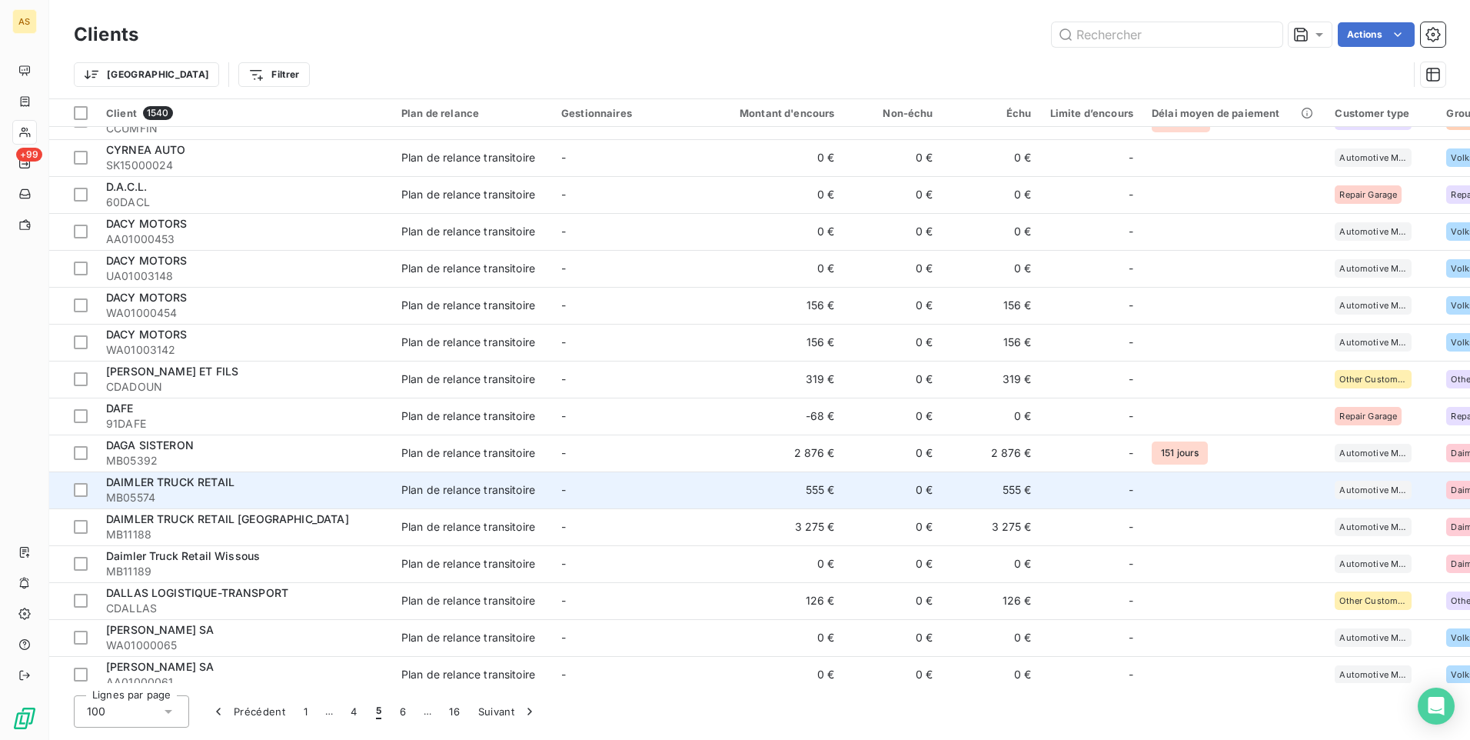
click at [584, 487] on td "-" at bounding box center [632, 489] width 160 height 37
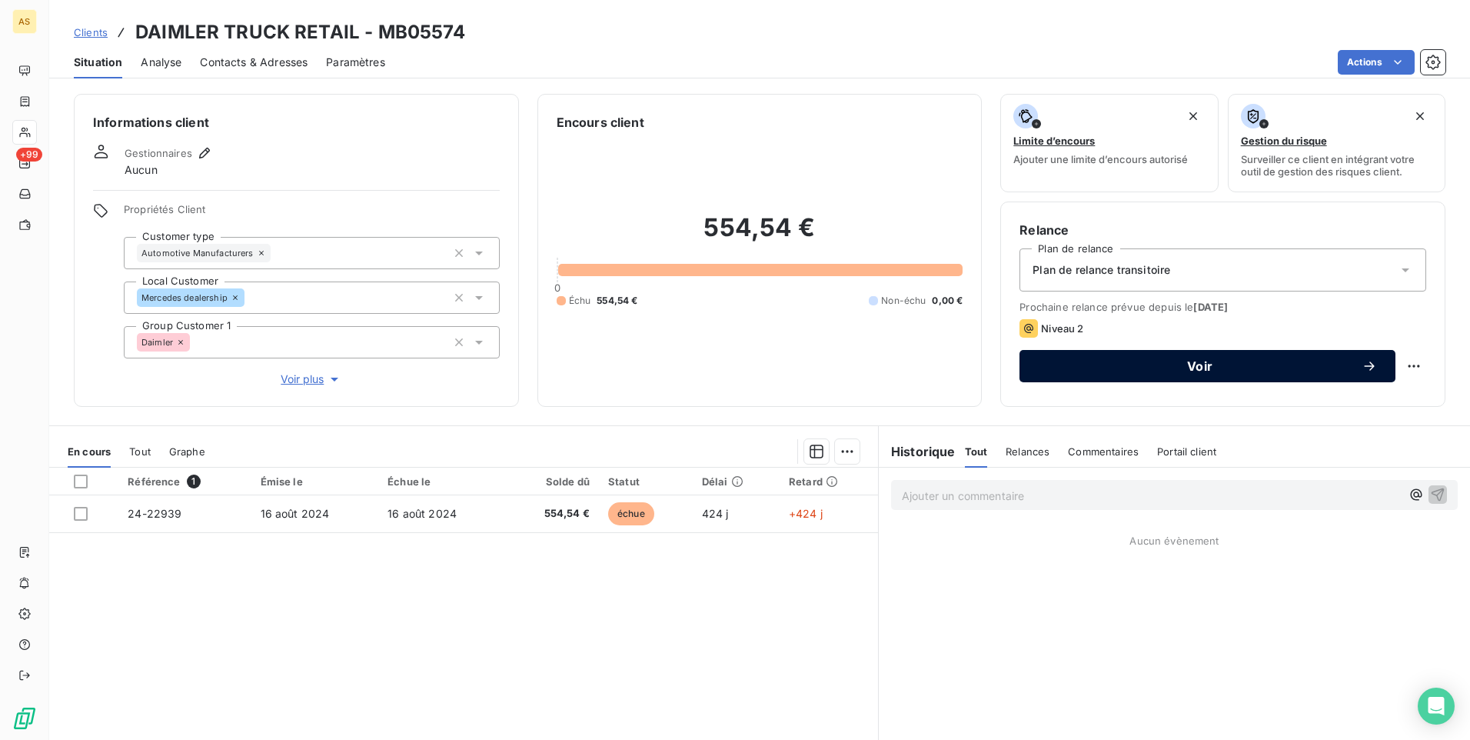
click at [1053, 376] on button "Voir" at bounding box center [1208, 366] width 376 height 32
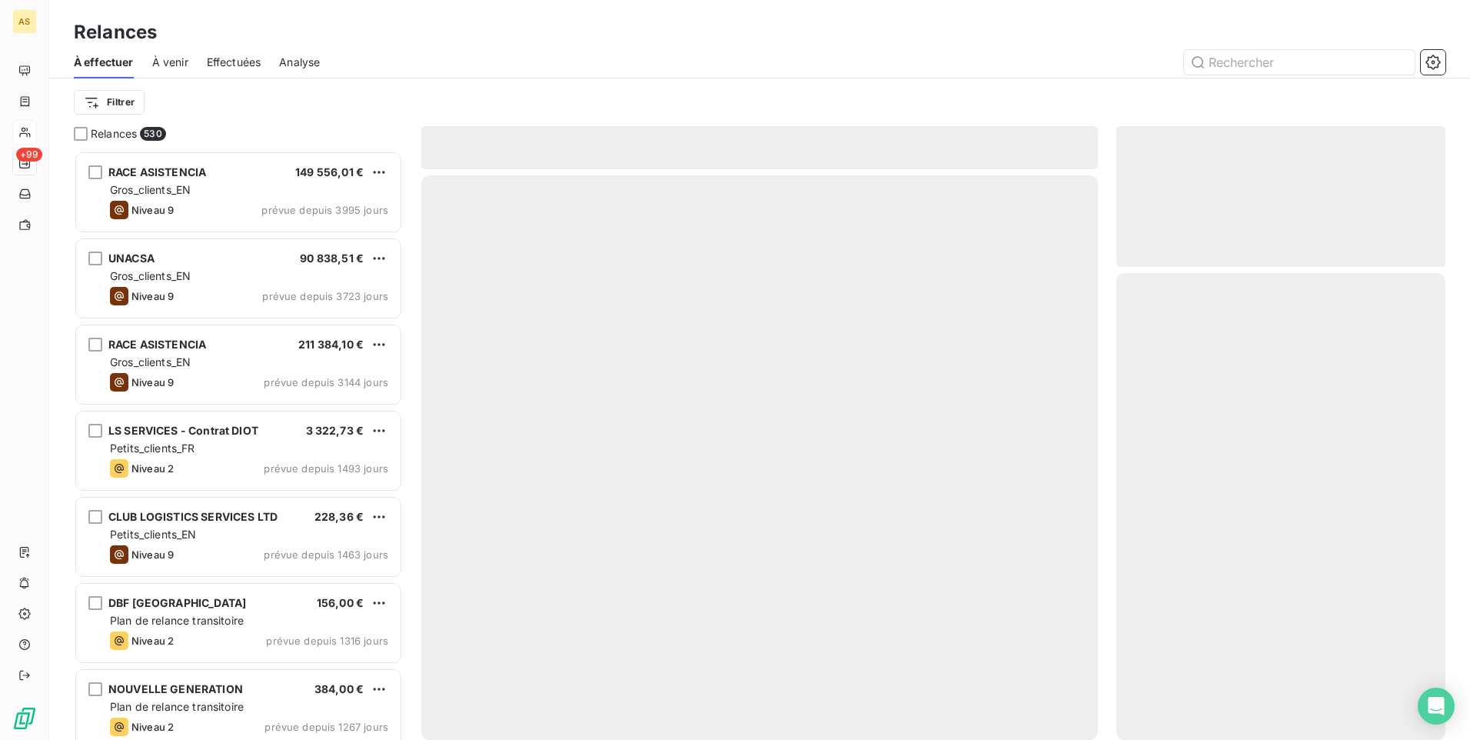
scroll to position [578, 318]
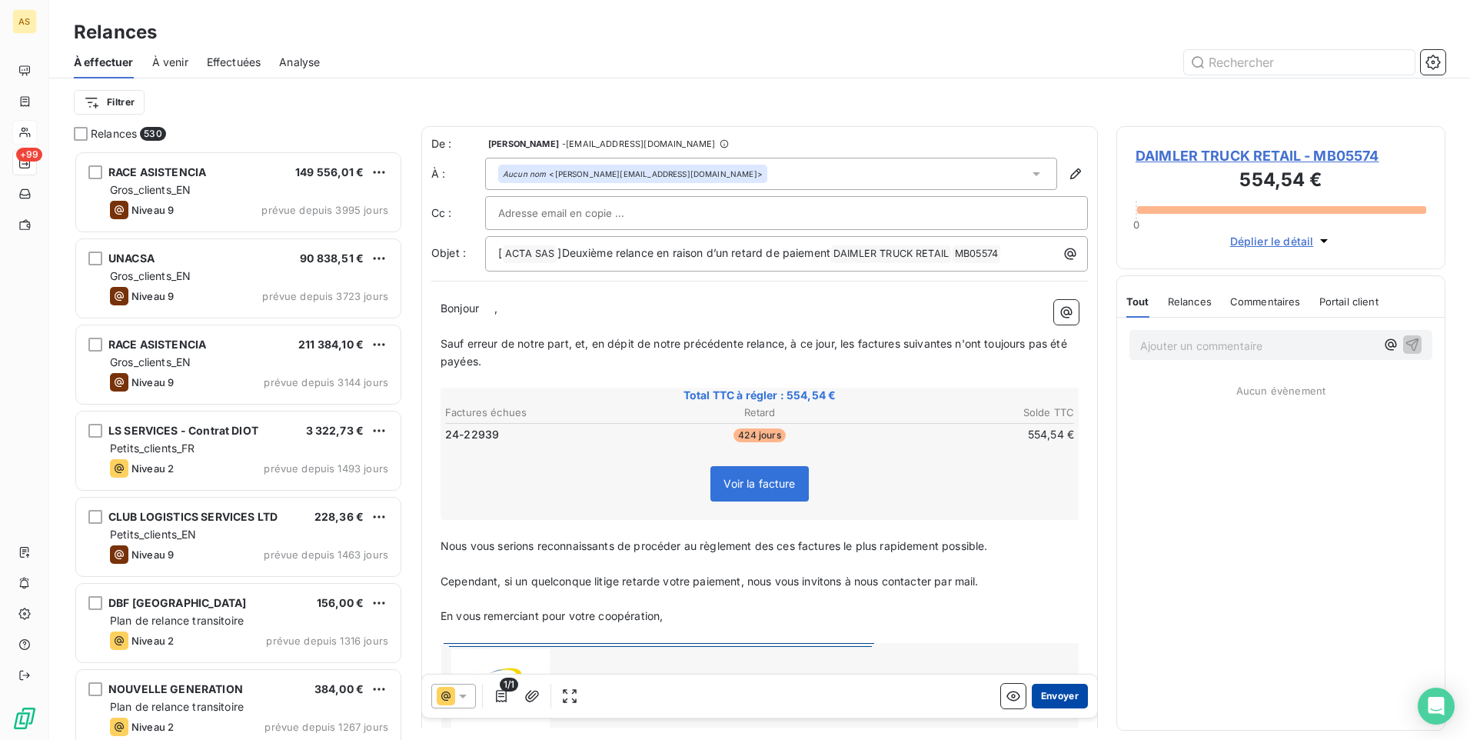
click at [1032, 691] on button "Envoyer" at bounding box center [1060, 696] width 56 height 25
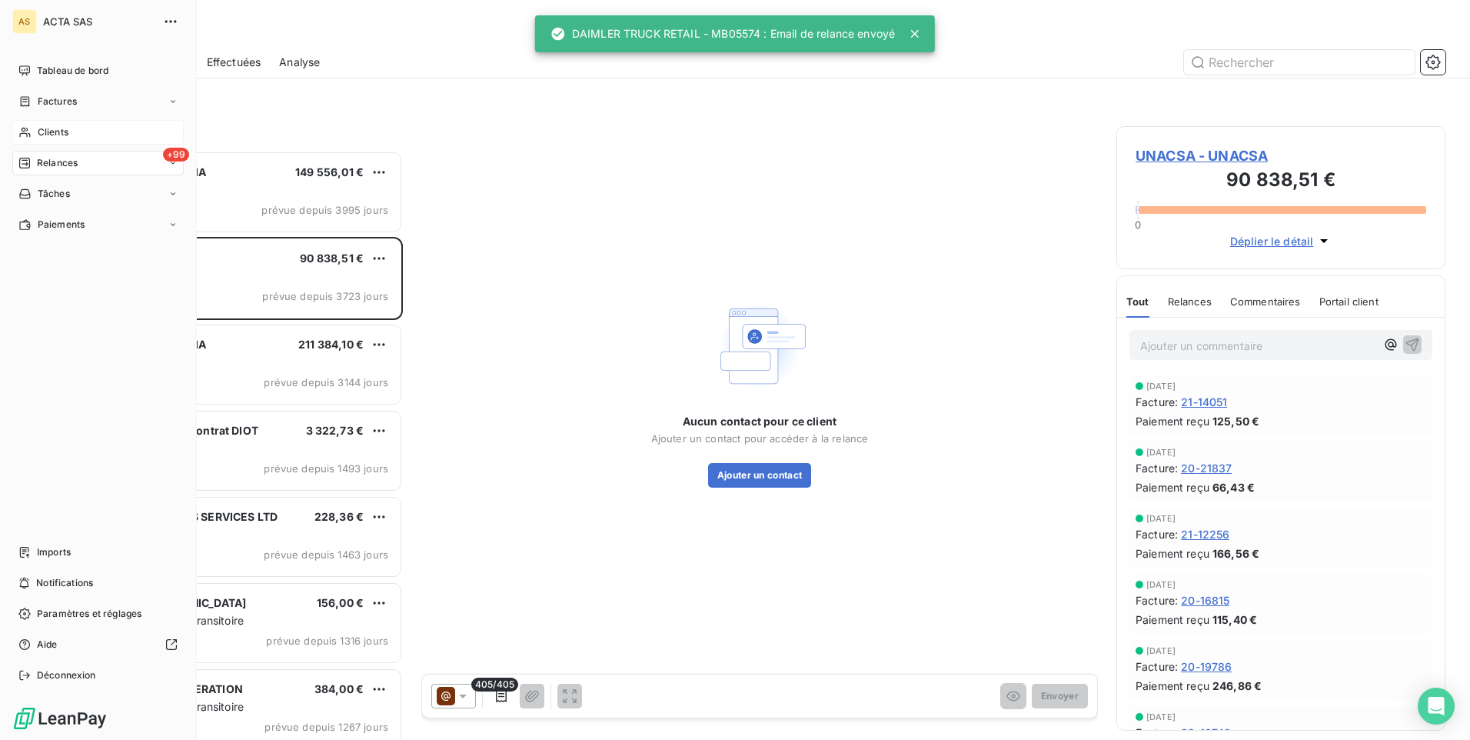
click at [33, 132] on div "Clients" at bounding box center [97, 132] width 171 height 25
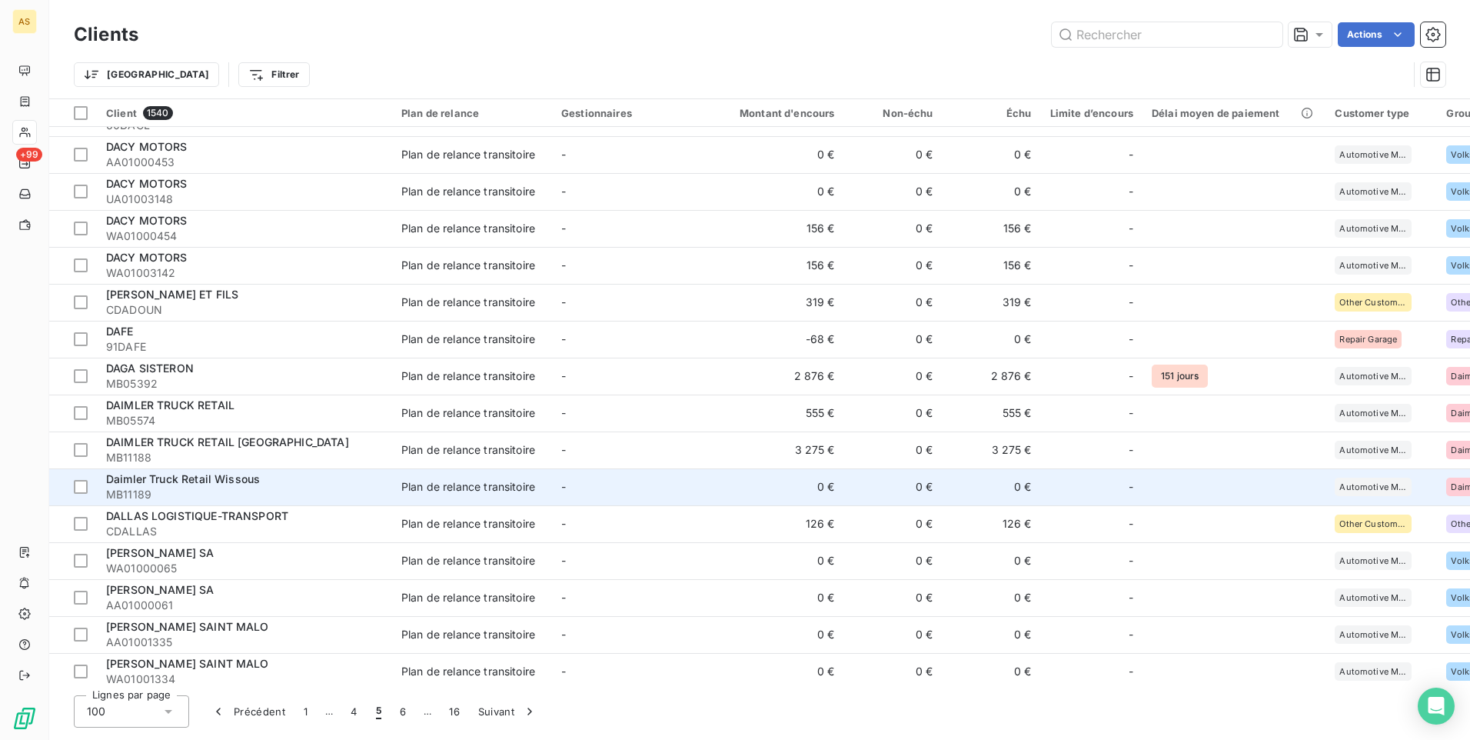
scroll to position [769, 0]
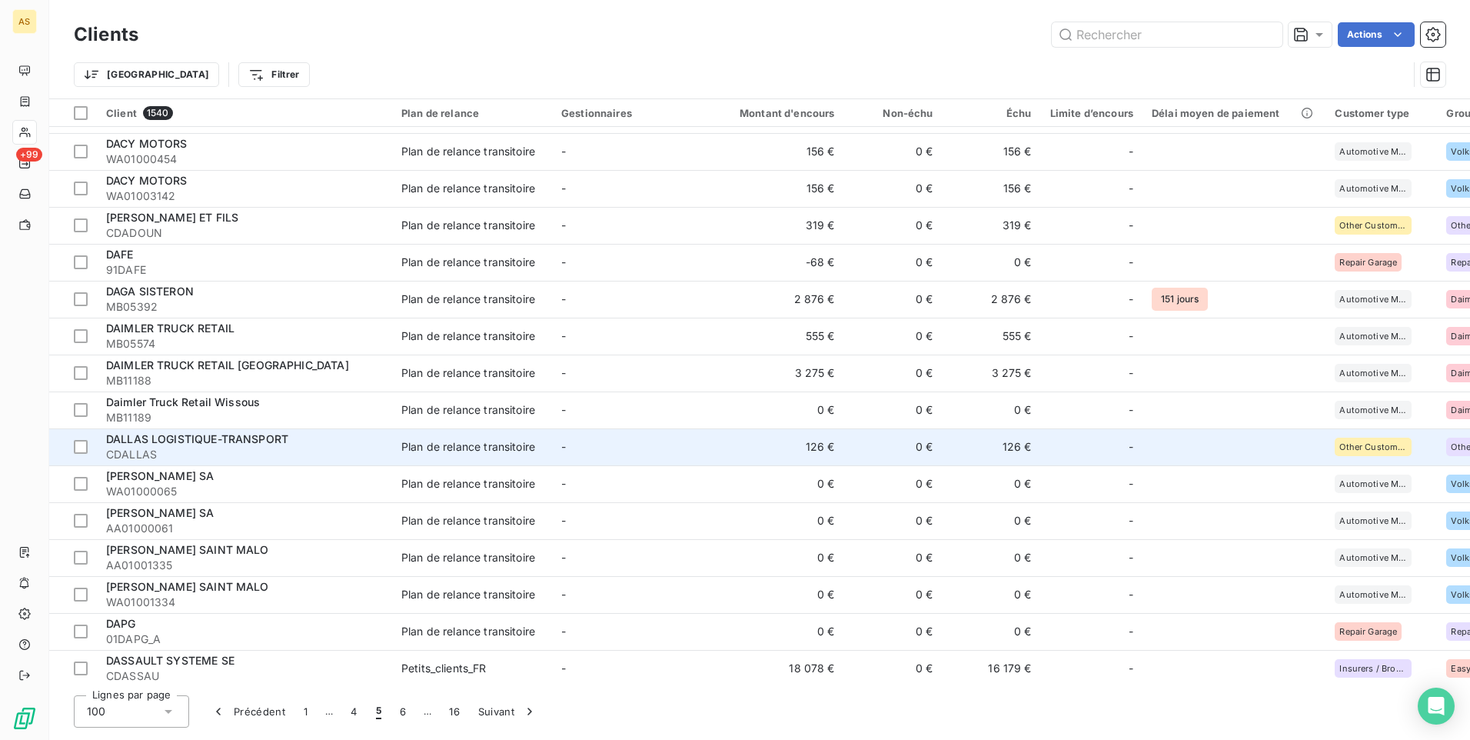
click at [304, 439] on div "DALLAS LOGISTIQUE-TRANSPORT" at bounding box center [244, 438] width 277 height 15
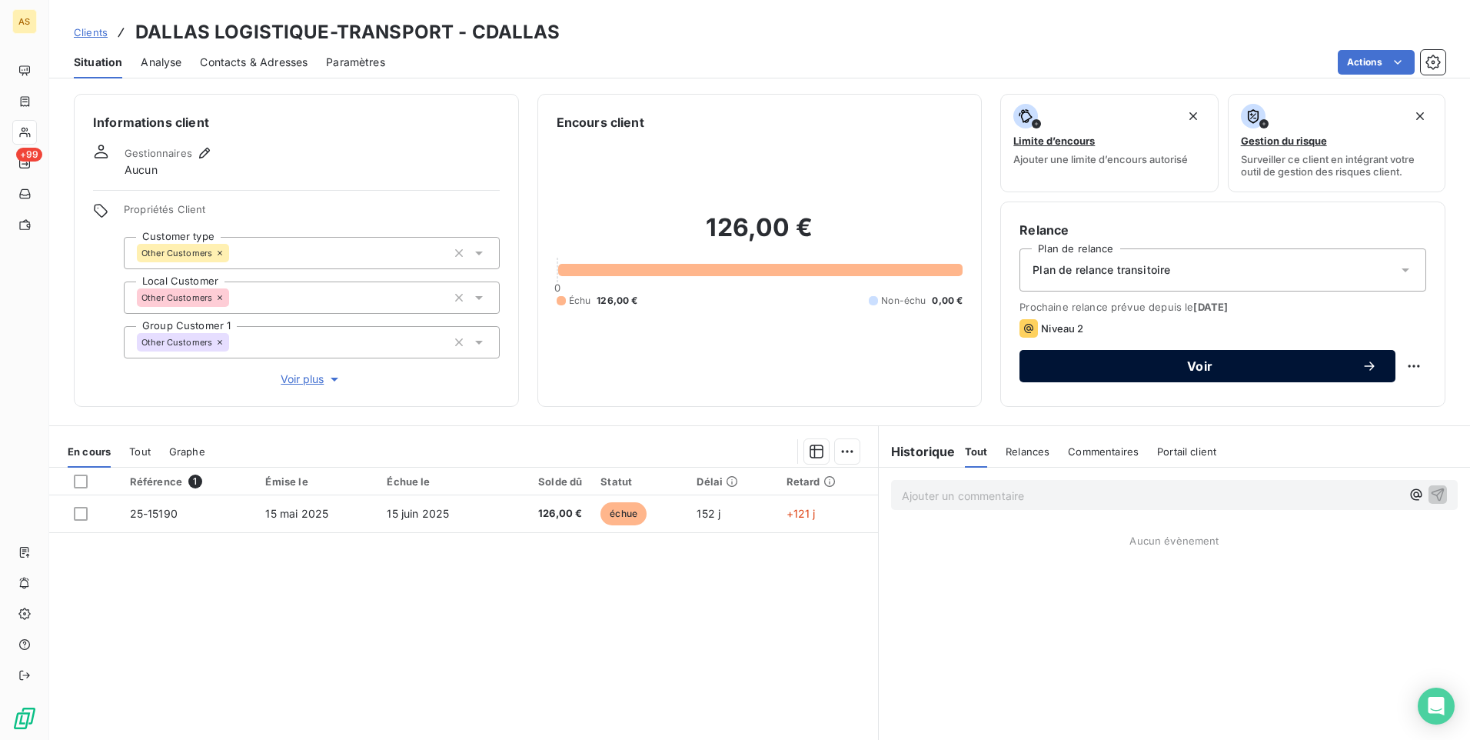
click at [1064, 371] on span "Voir" at bounding box center [1200, 366] width 324 height 12
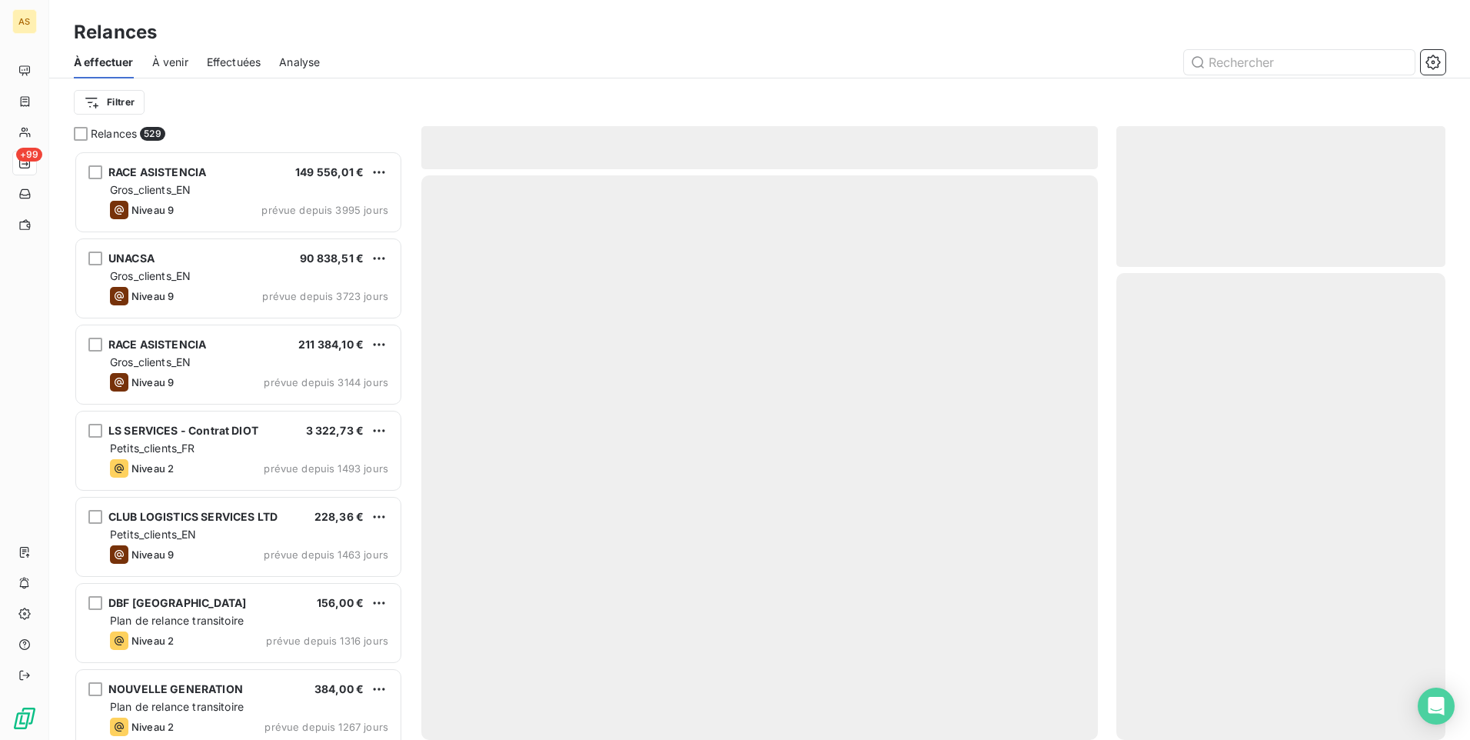
scroll to position [578, 318]
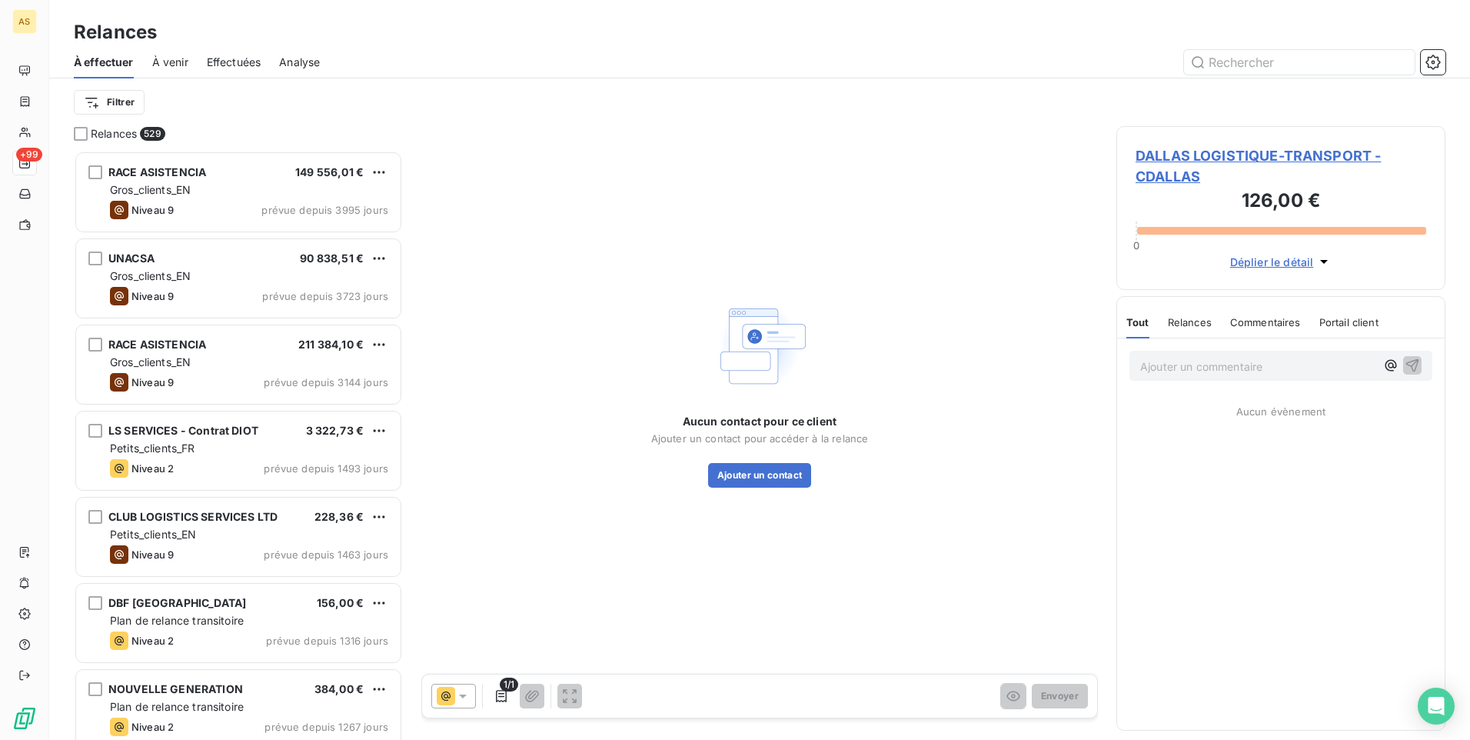
click at [469, 699] on icon at bounding box center [462, 695] width 15 height 15
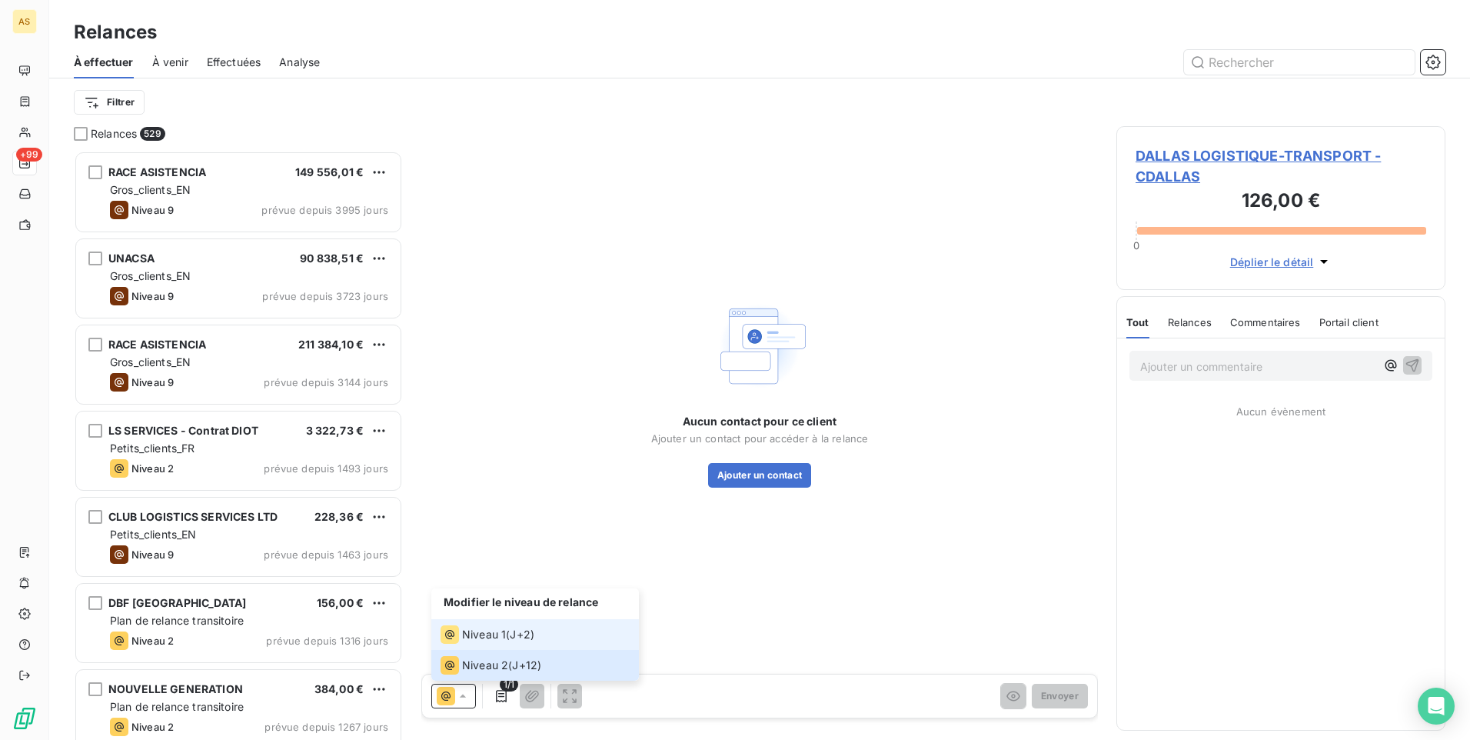
click at [481, 627] on span "Niveau 1" at bounding box center [484, 634] width 44 height 15
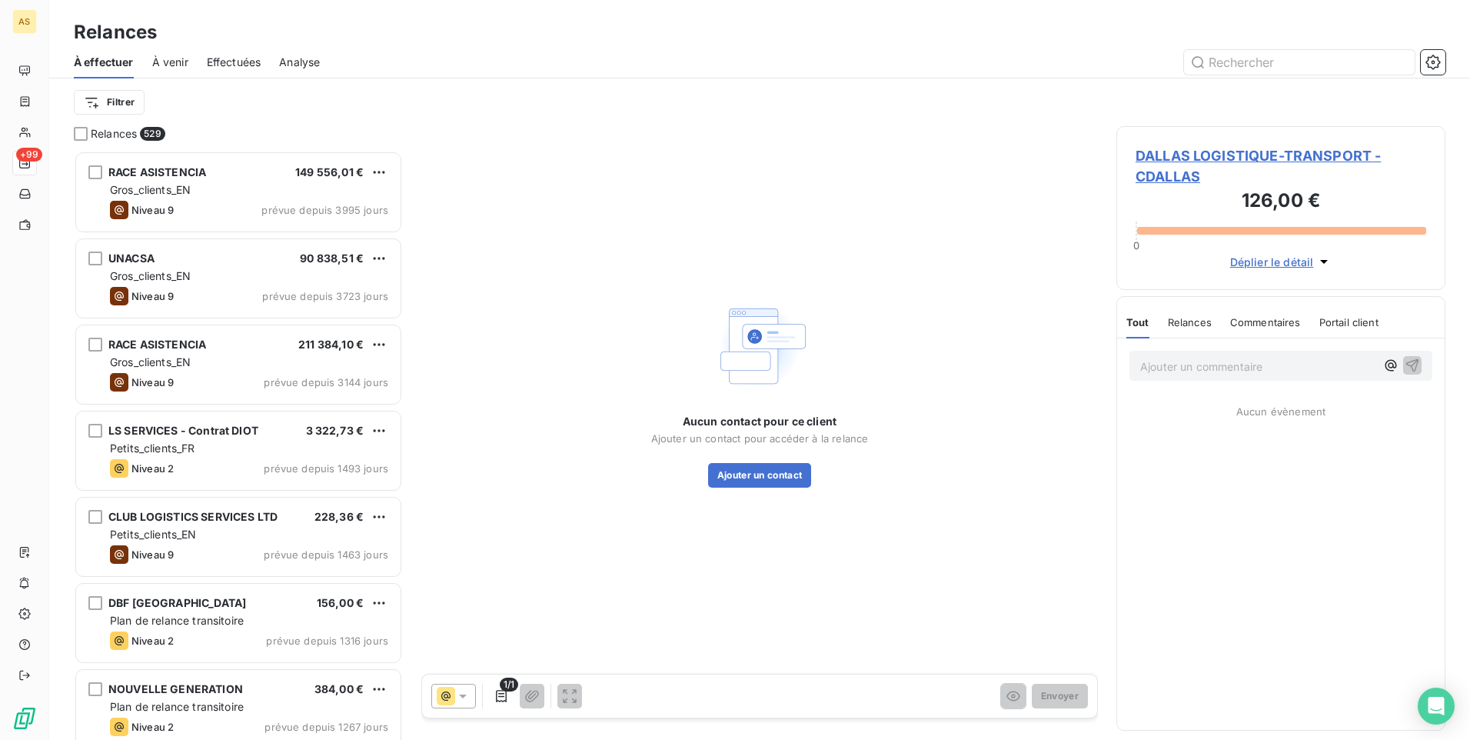
click at [1247, 146] on span "DALLAS LOGISTIQUE-TRANSPORT - CDALLAS" at bounding box center [1281, 166] width 291 height 42
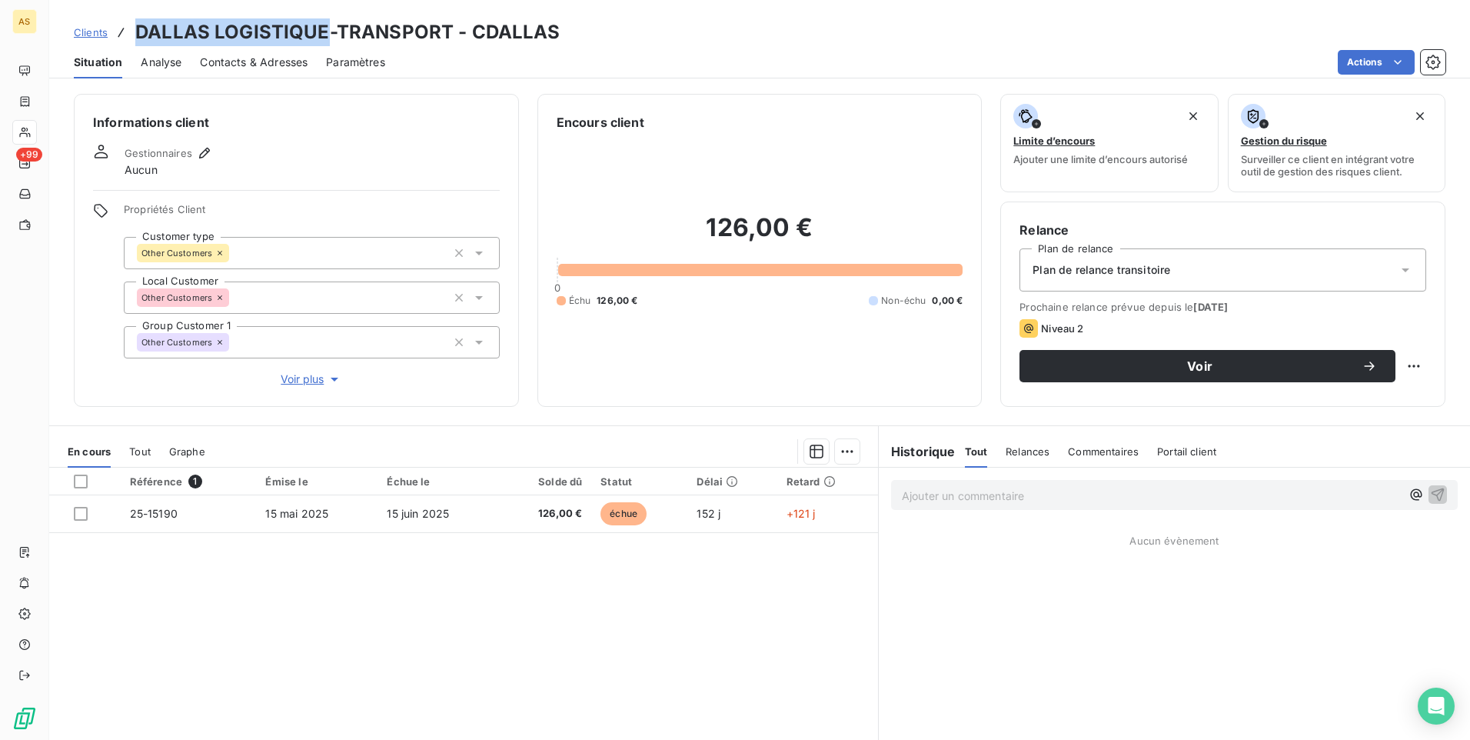
drag, startPoint x: 327, startPoint y: 32, endPoint x: 133, endPoint y: 25, distance: 193.9
click at [133, 25] on div "Clients DALLAS LOGISTIQUE-TRANSPORT - CDALLAS" at bounding box center [317, 32] width 487 height 28
copy h3 "DALLAS LOGISTIQUE"
click at [441, 52] on div "Actions" at bounding box center [925, 62] width 1042 height 25
drag, startPoint x: 559, startPoint y: 30, endPoint x: 467, endPoint y: 32, distance: 92.3
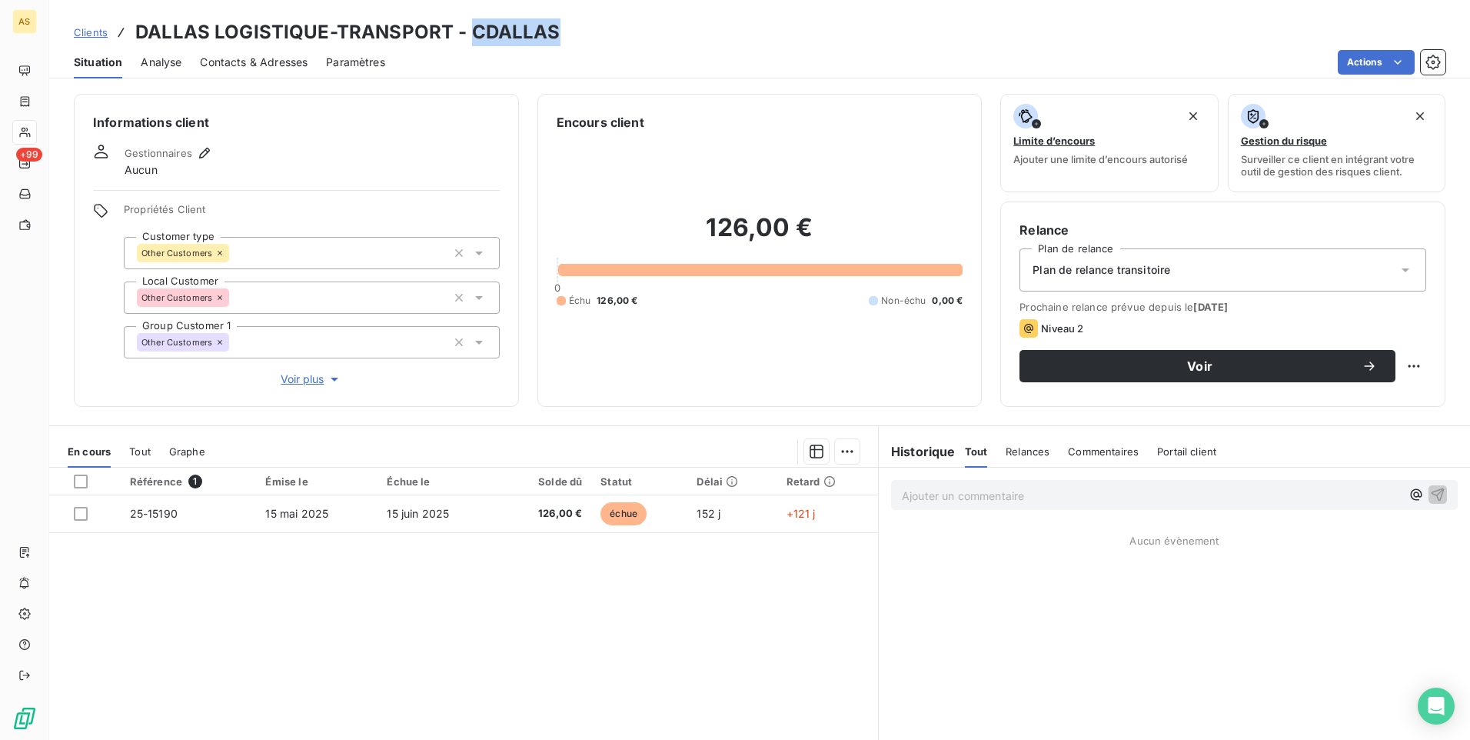
click at [467, 32] on div "Clients DALLAS LOGISTIQUE-TRANSPORT - CDALLAS" at bounding box center [759, 32] width 1421 height 28
copy h3 "CDALLAS"
drag, startPoint x: 447, startPoint y: 35, endPoint x: 128, endPoint y: 25, distance: 319.3
click at [128, 25] on div "Clients DALLAS LOGISTIQUE-TRANSPORT - CDALLAS" at bounding box center [317, 32] width 487 height 28
copy h3 "DALLAS LOGISTIQUE-TRANSPORT"
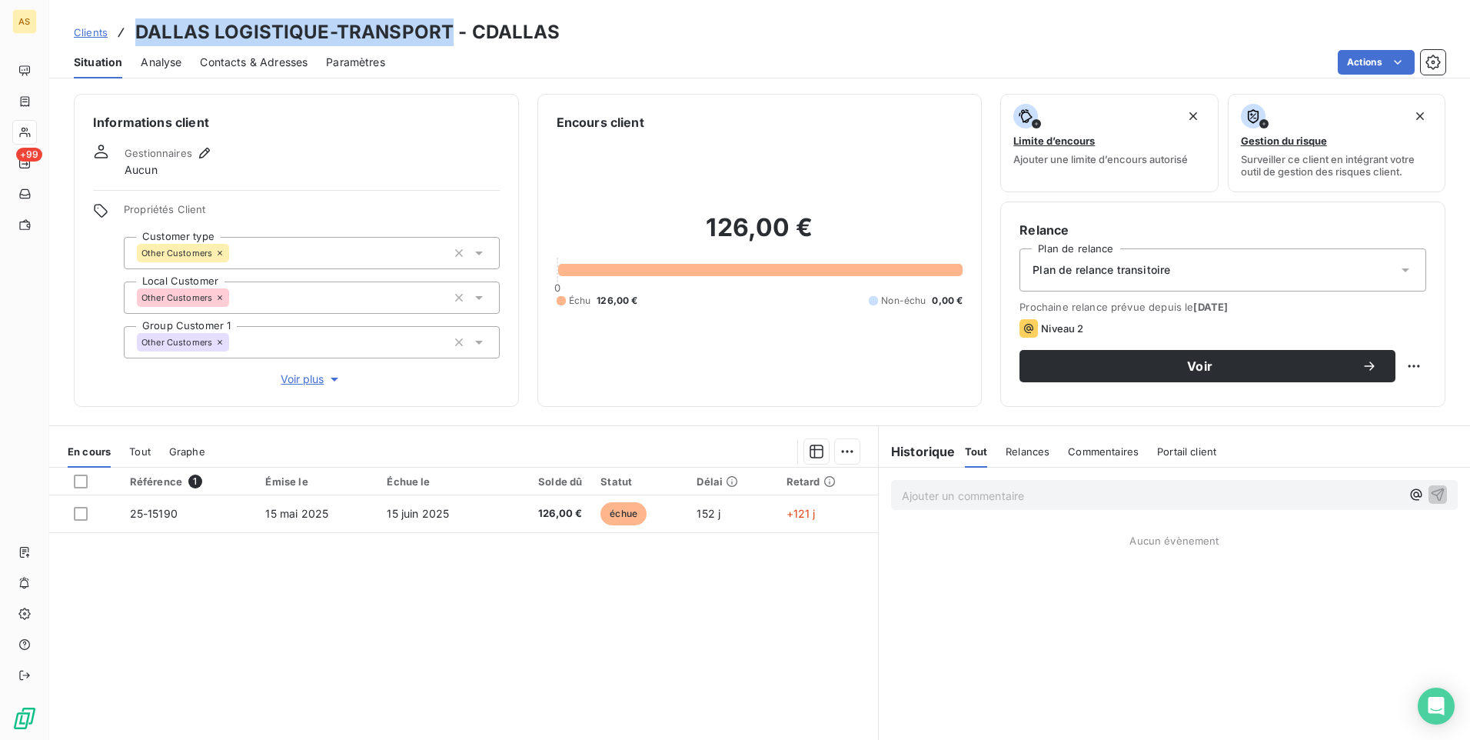
click at [89, 31] on span "Clients" at bounding box center [91, 32] width 34 height 12
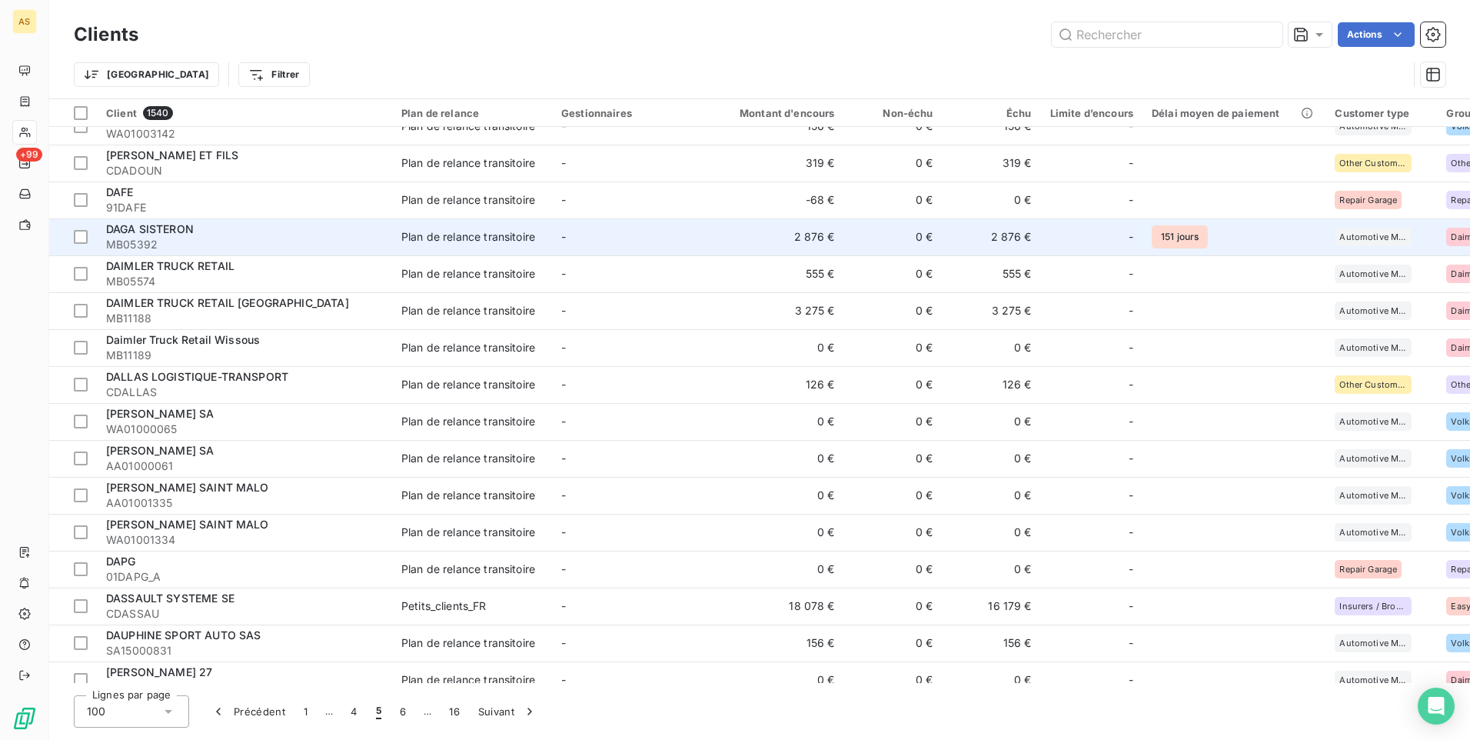
scroll to position [923, 0]
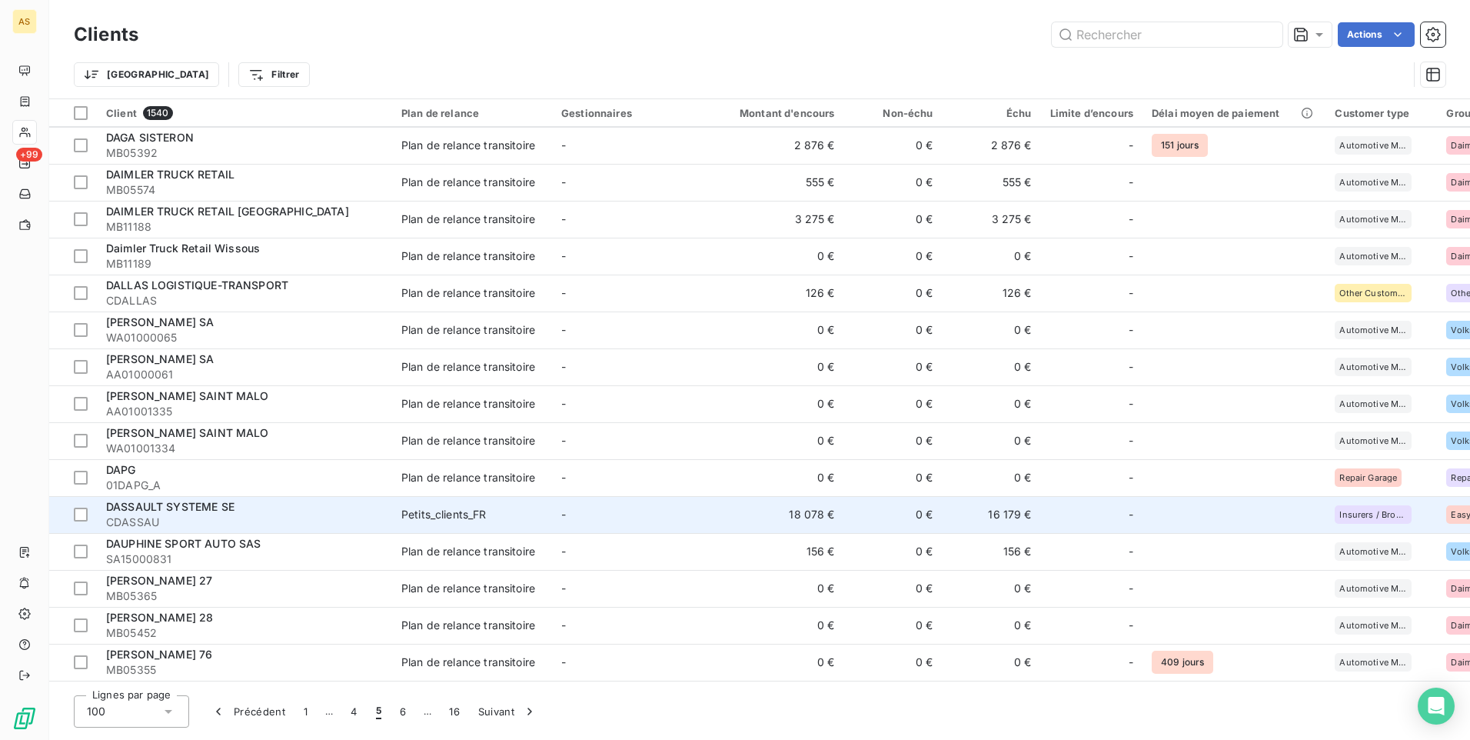
click at [307, 508] on div "DASSAULT SYSTEME SE" at bounding box center [244, 506] width 277 height 15
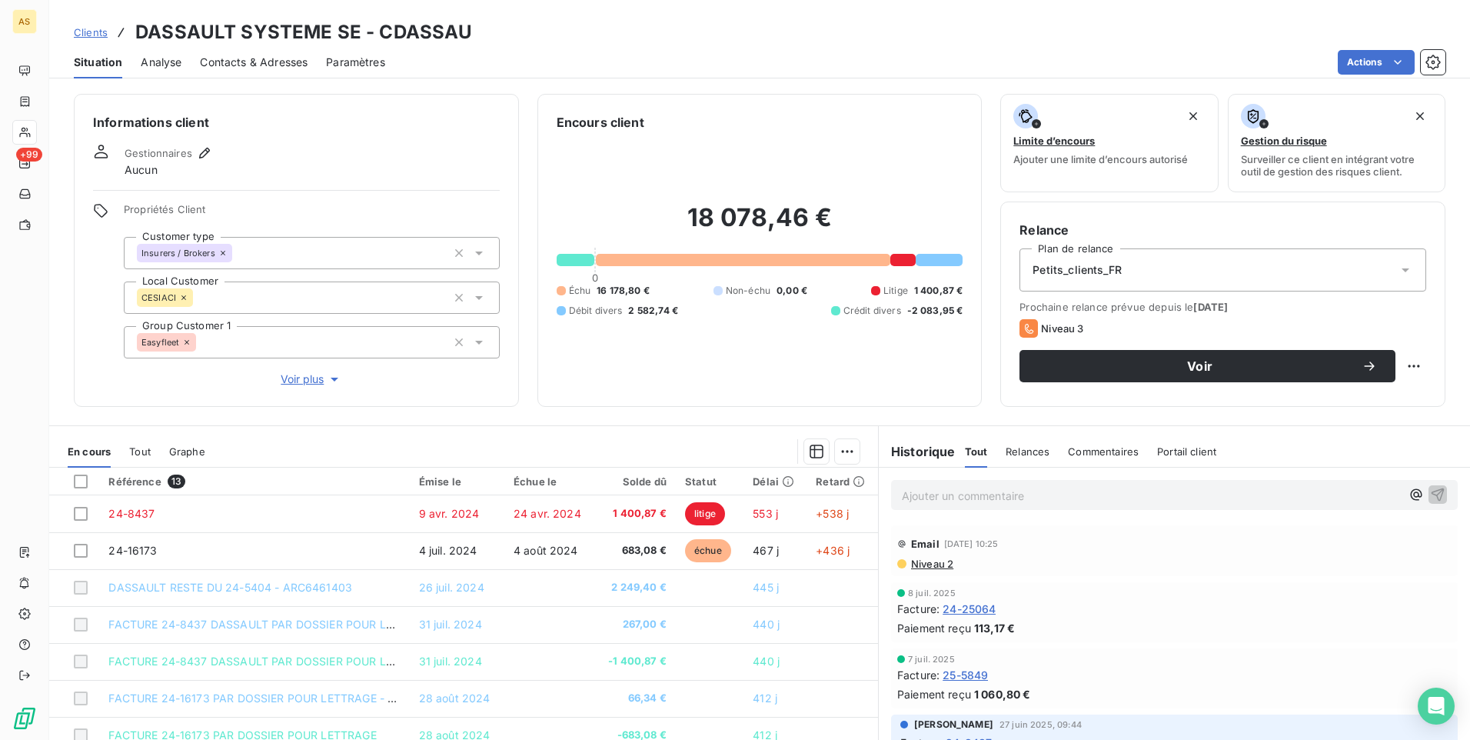
click at [919, 565] on span "Niveau 2" at bounding box center [932, 564] width 44 height 12
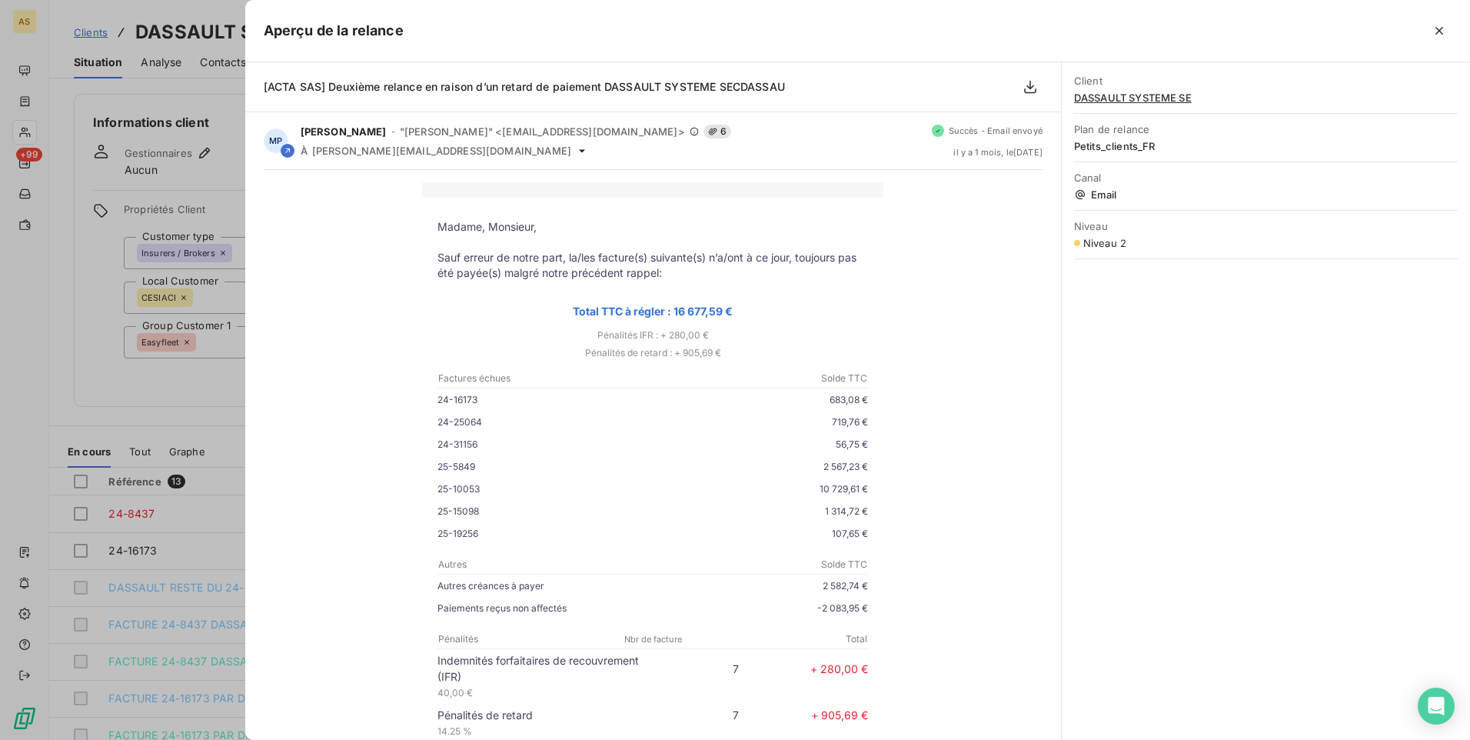
click at [87, 279] on div at bounding box center [735, 370] width 1470 height 740
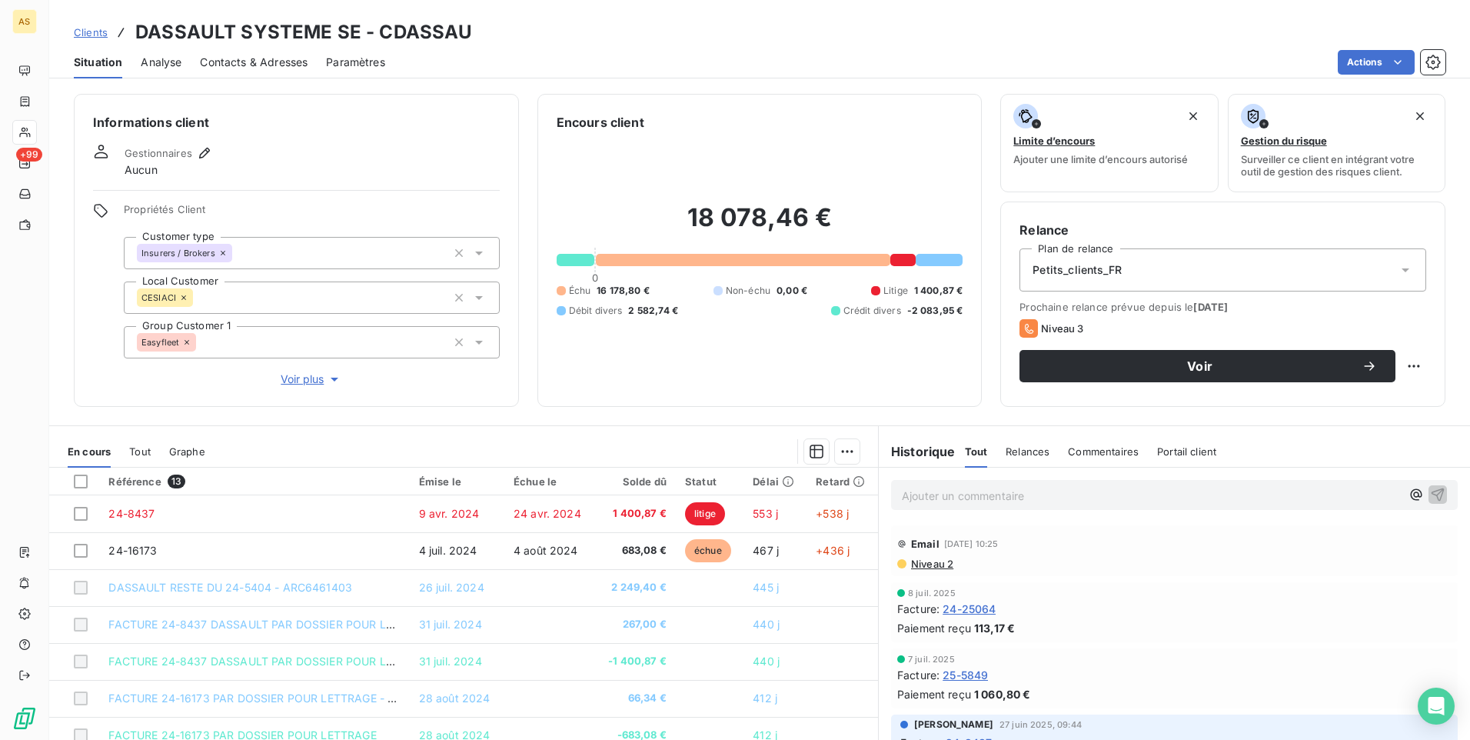
click at [76, 28] on span "Clients" at bounding box center [91, 32] width 34 height 12
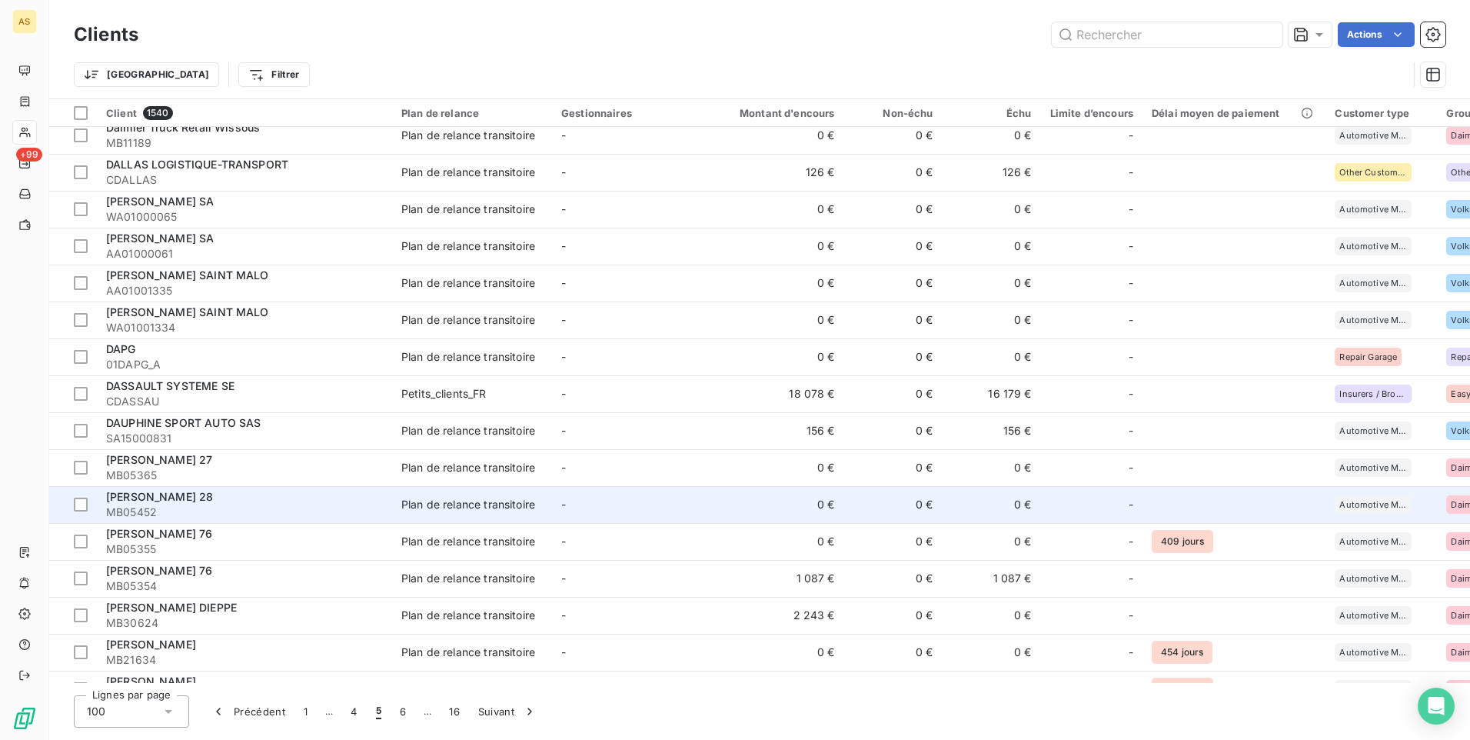
scroll to position [1066, 0]
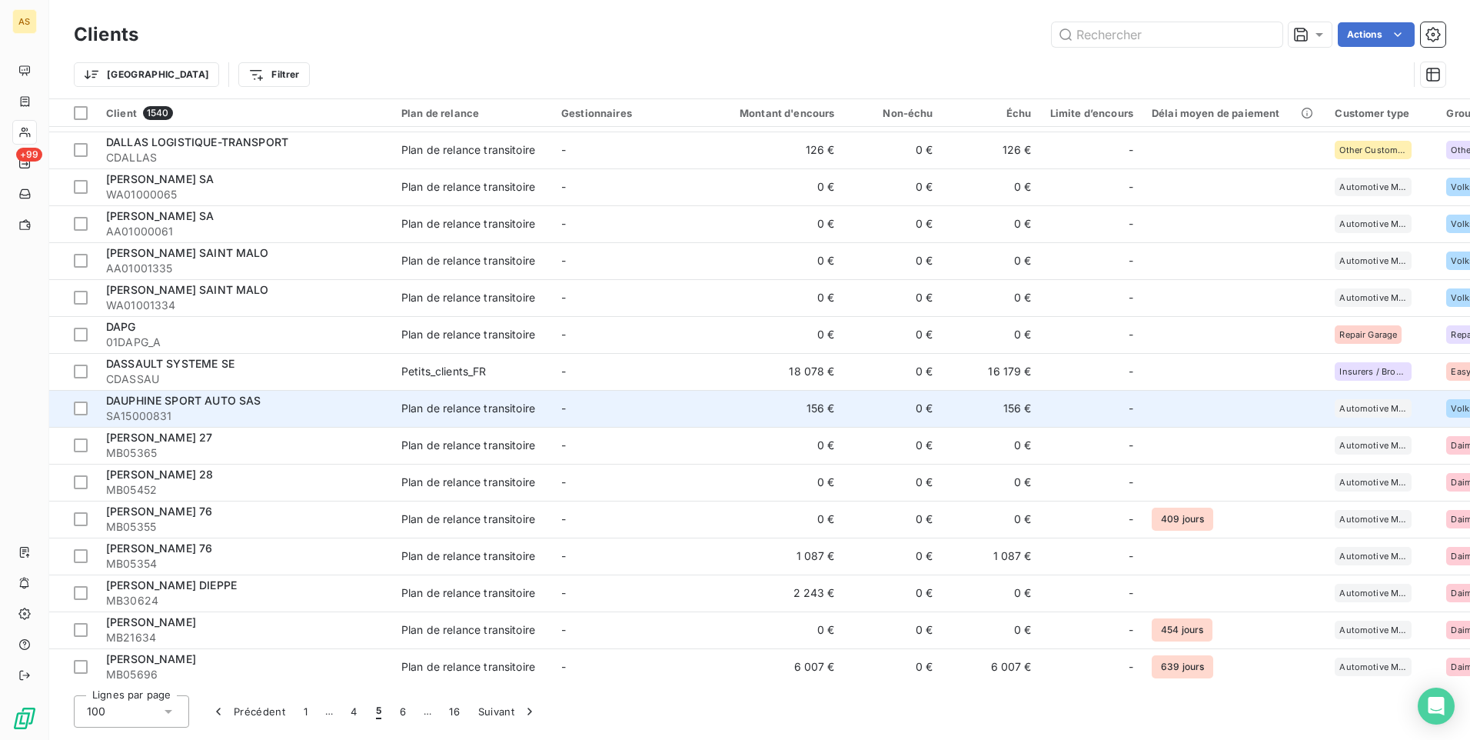
click at [306, 416] on span "SA15000831" at bounding box center [244, 415] width 277 height 15
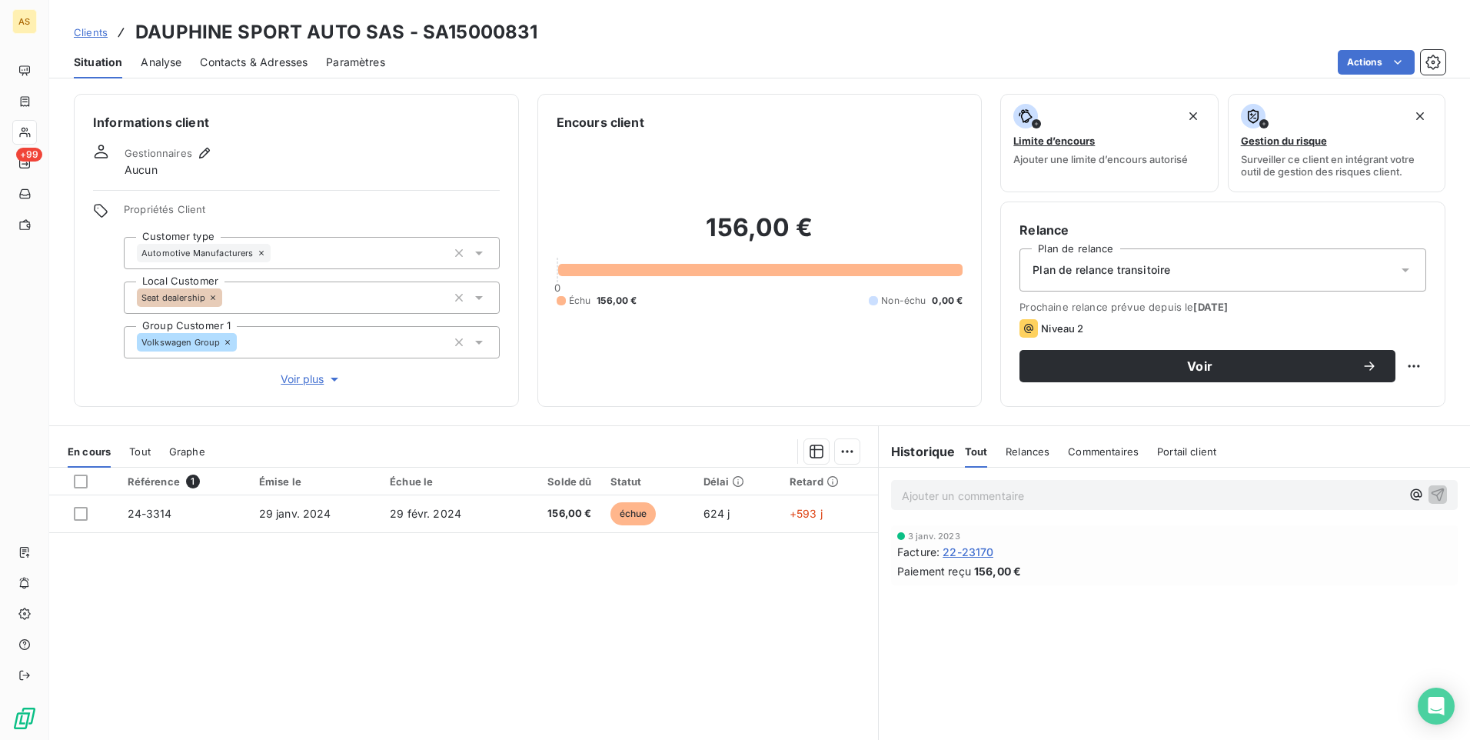
click at [88, 39] on link "Clients" at bounding box center [91, 32] width 34 height 15
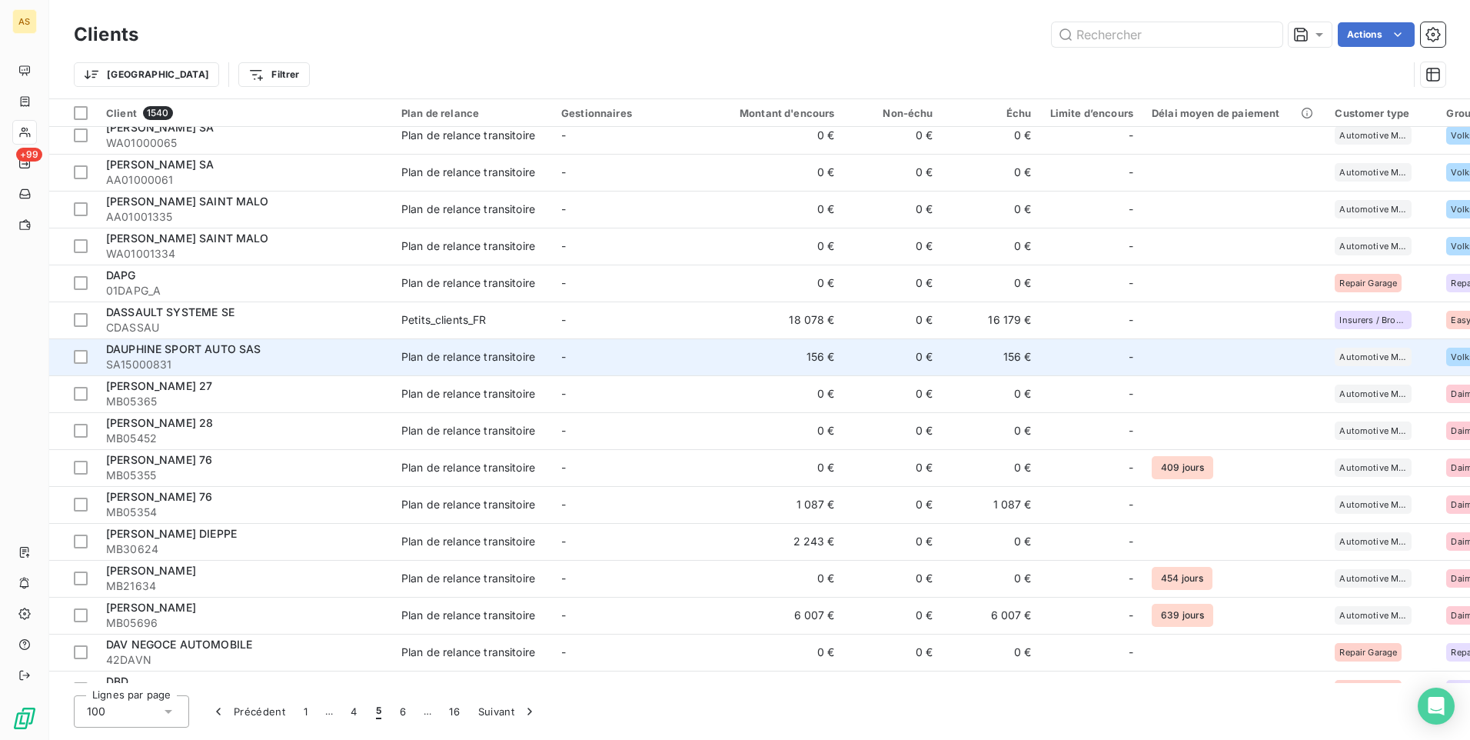
scroll to position [1154, 0]
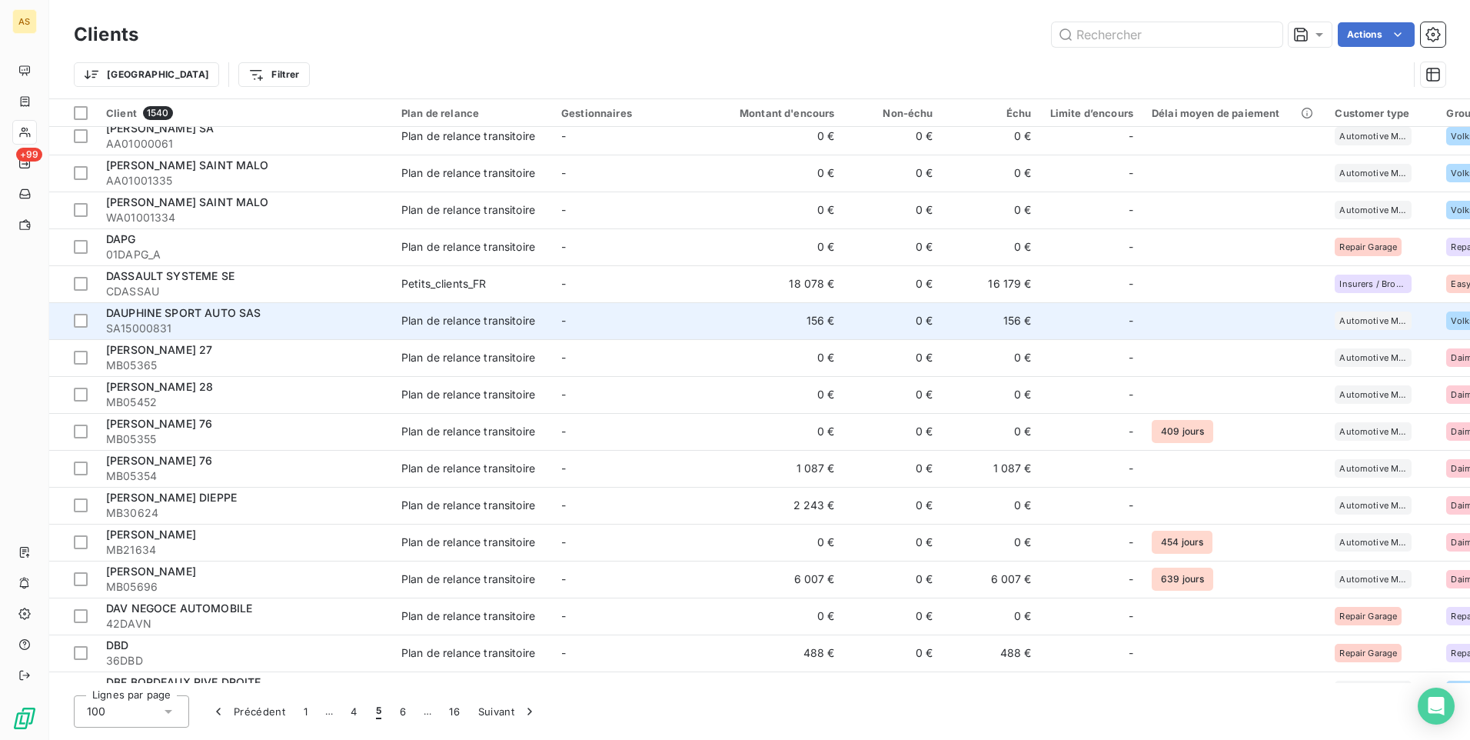
click at [279, 474] on span "MB05354" at bounding box center [244, 475] width 277 height 15
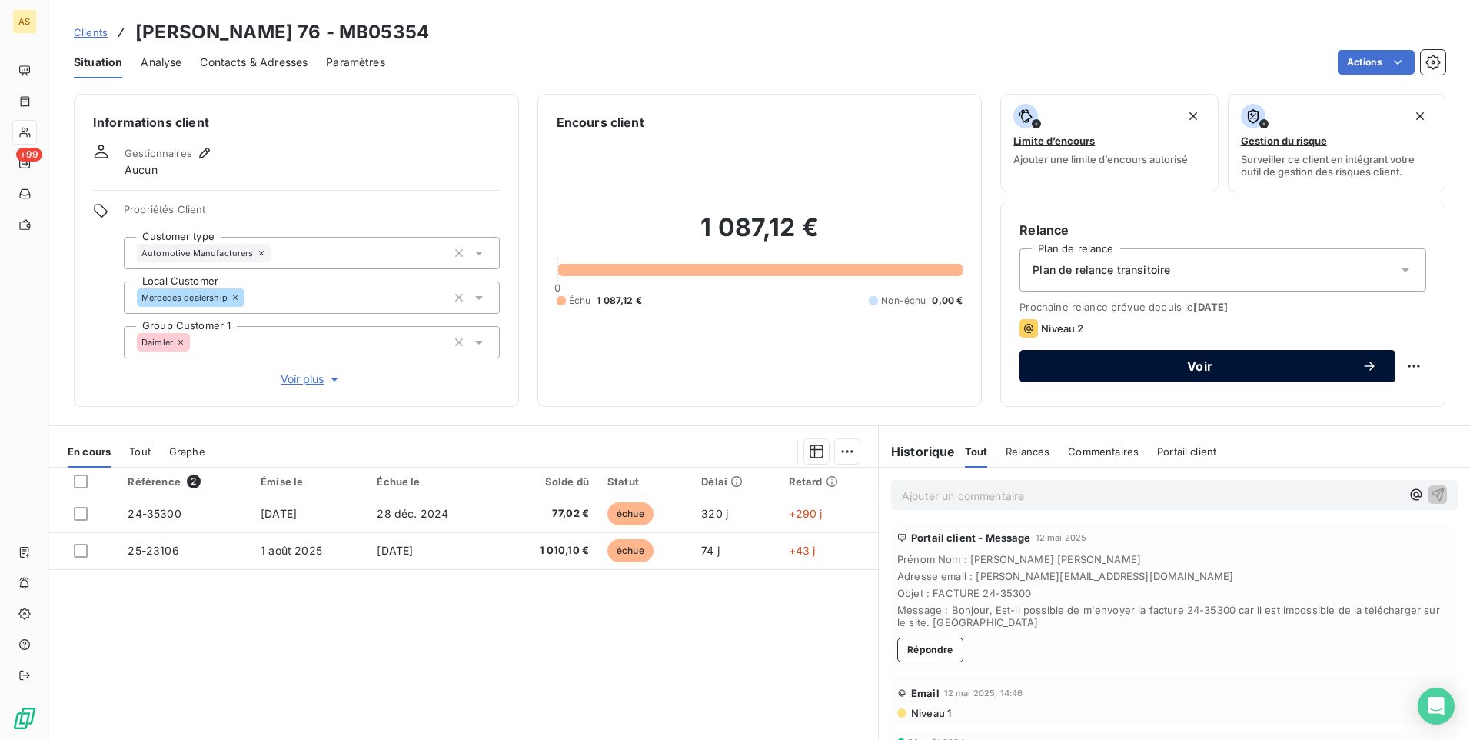
click at [1087, 356] on button "Voir" at bounding box center [1208, 366] width 376 height 32
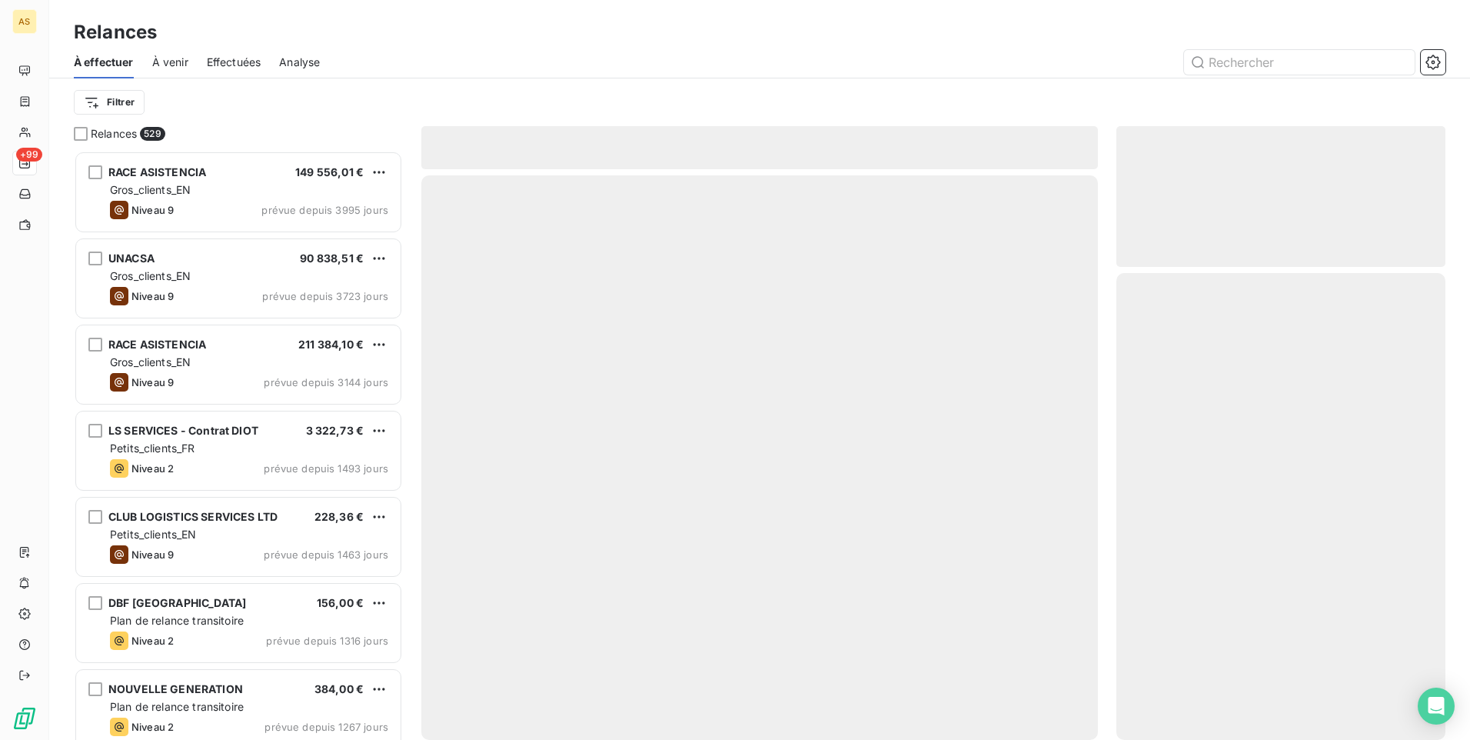
scroll to position [578, 318]
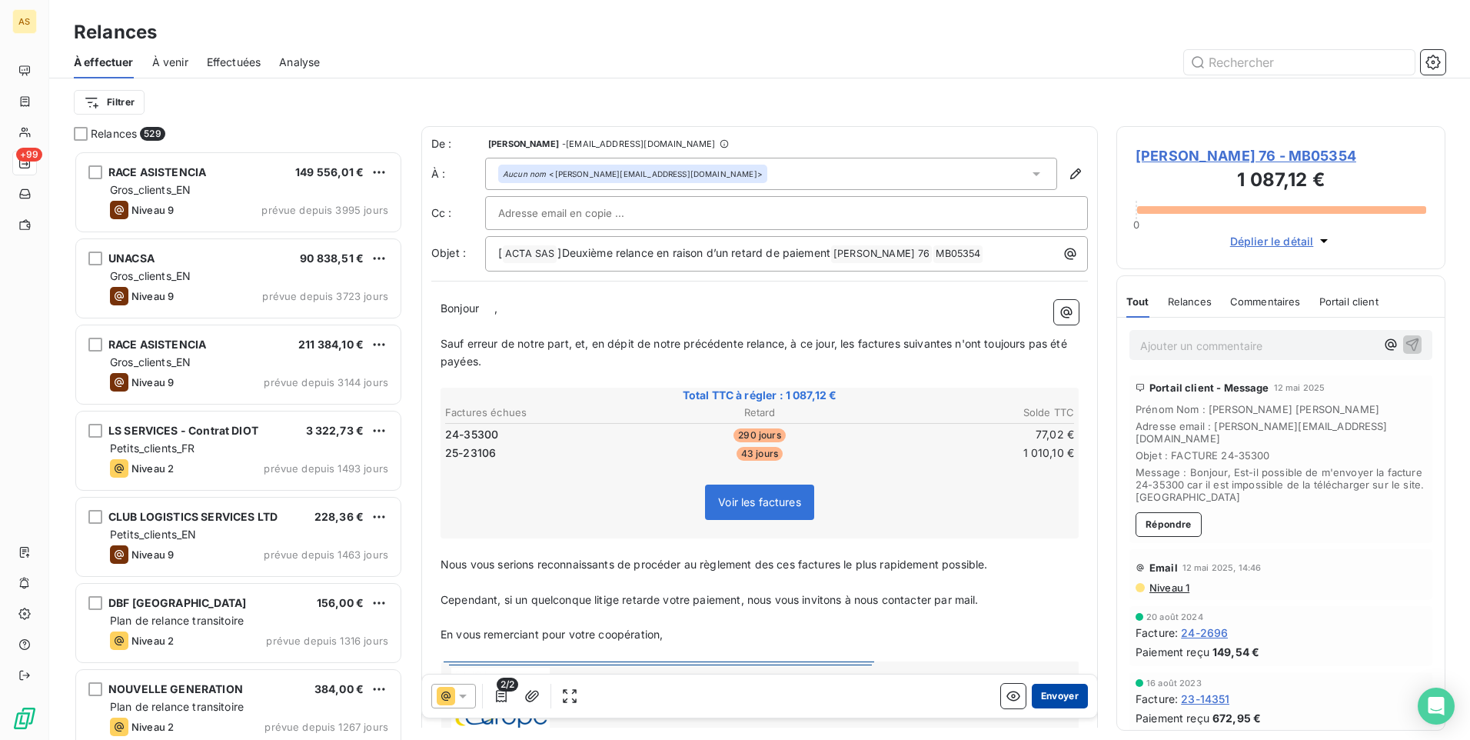
click at [1042, 697] on button "Envoyer" at bounding box center [1060, 696] width 56 height 25
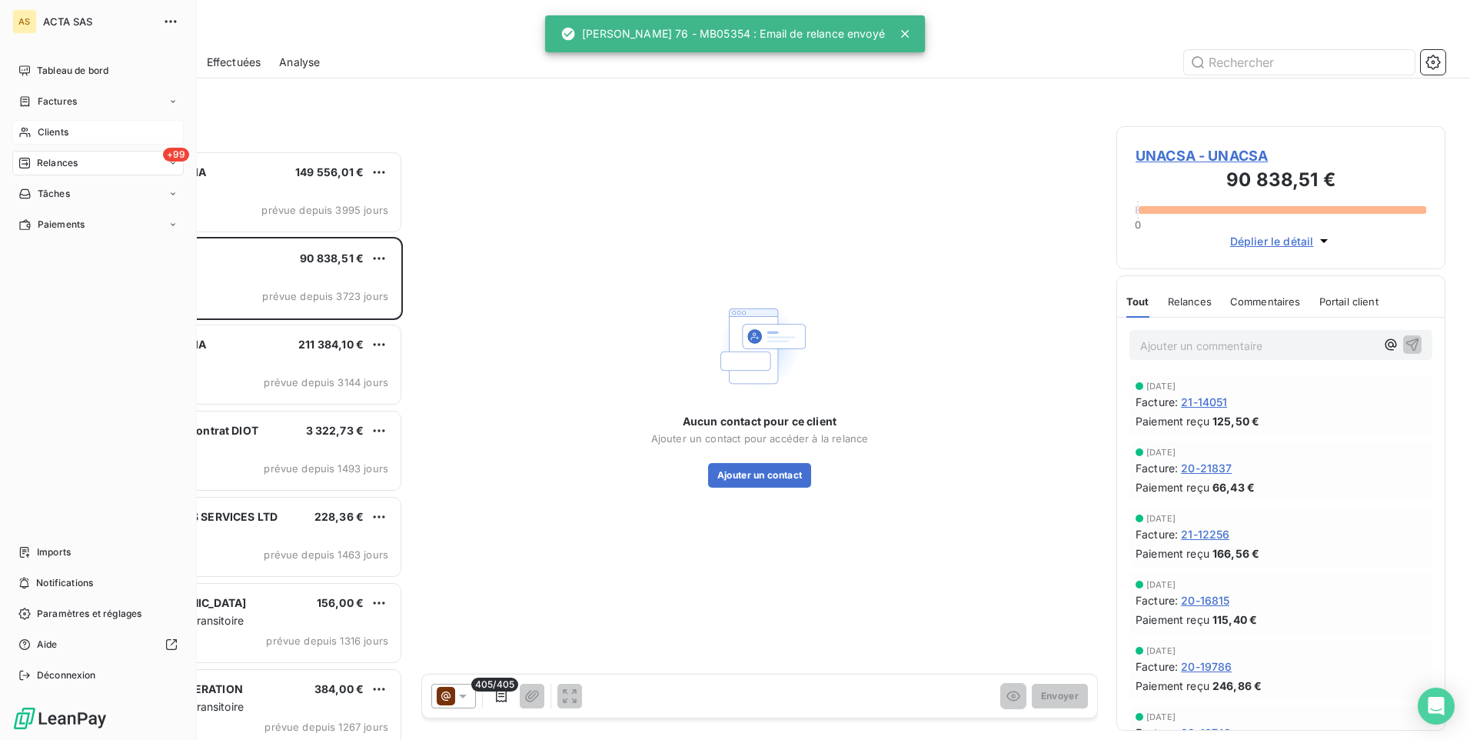
click at [29, 131] on icon at bounding box center [24, 132] width 13 height 12
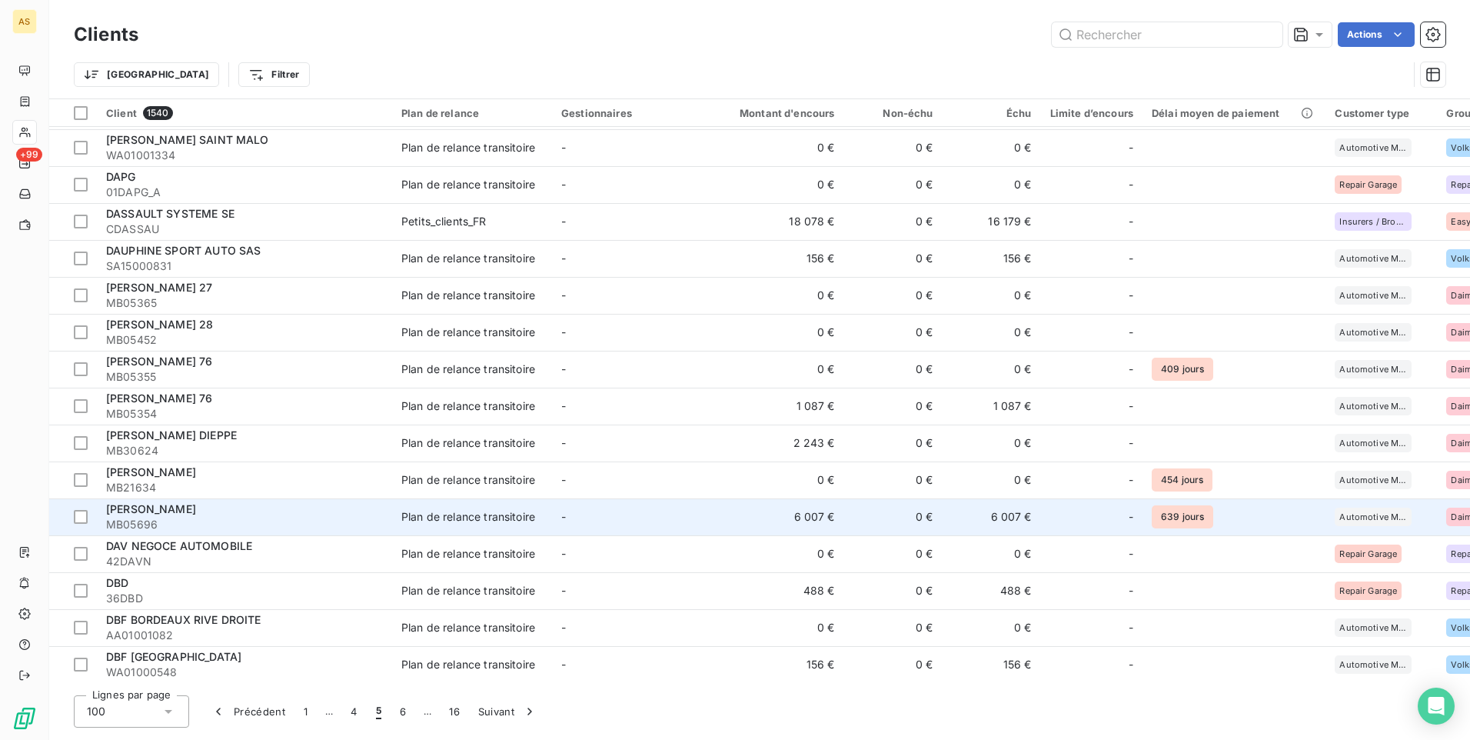
scroll to position [1307, 0]
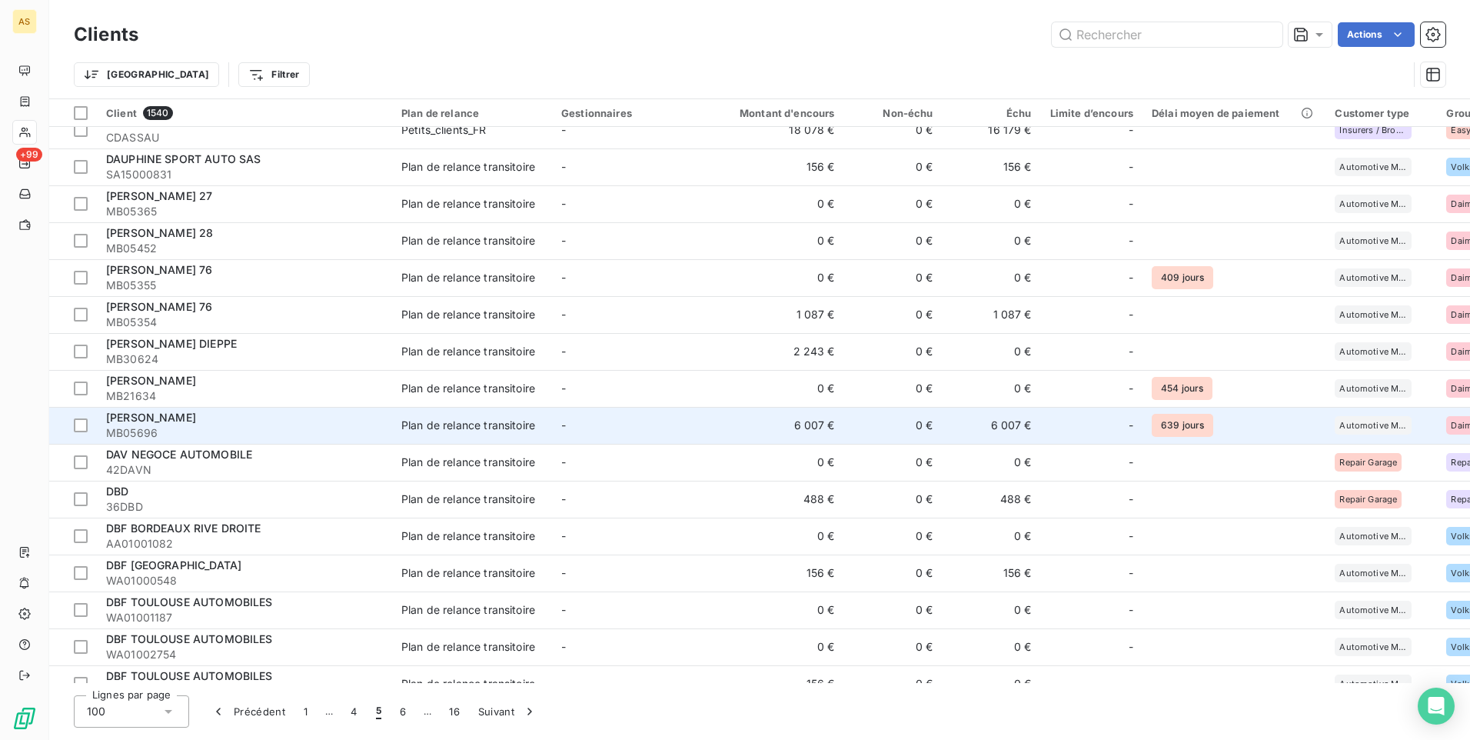
click at [345, 425] on span "MB05696" at bounding box center [244, 432] width 277 height 15
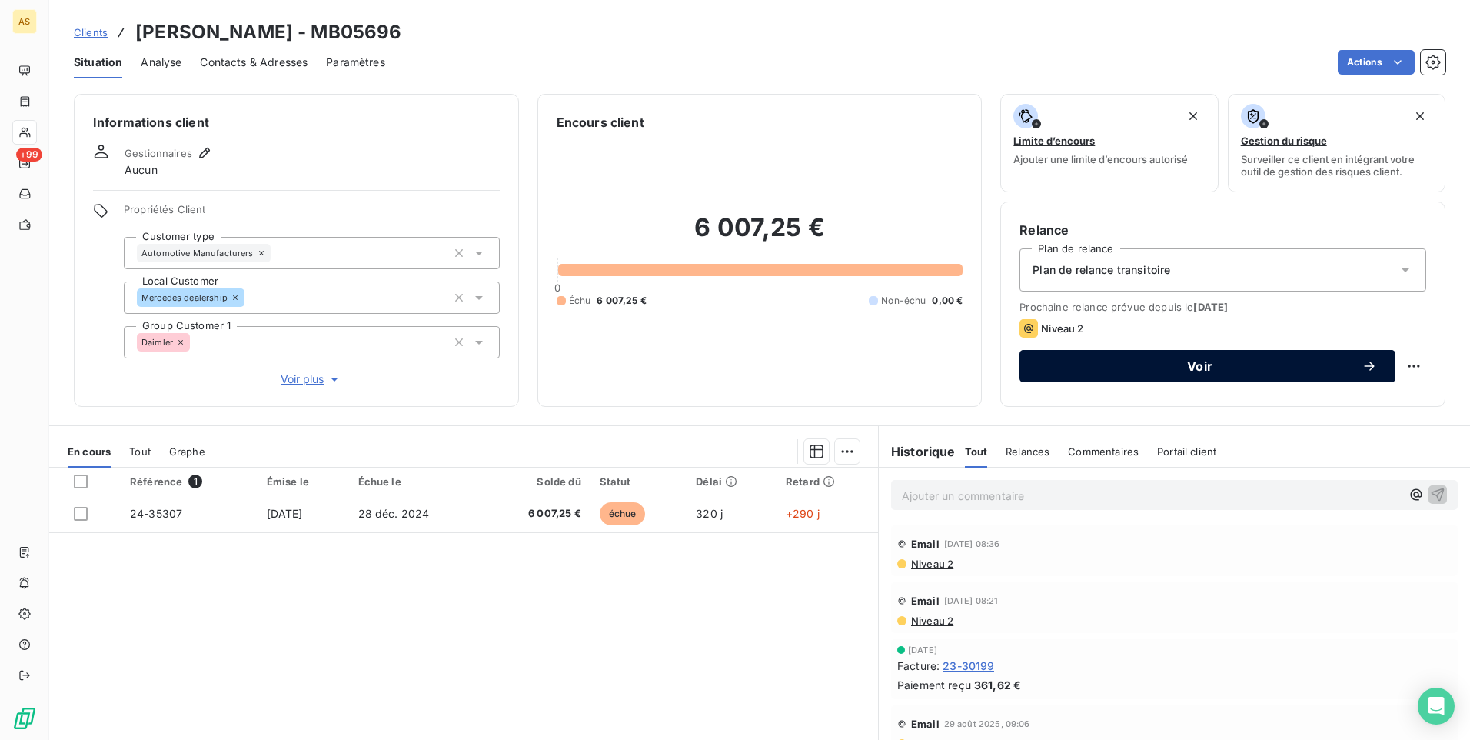
click at [1043, 371] on span "Voir" at bounding box center [1200, 366] width 324 height 12
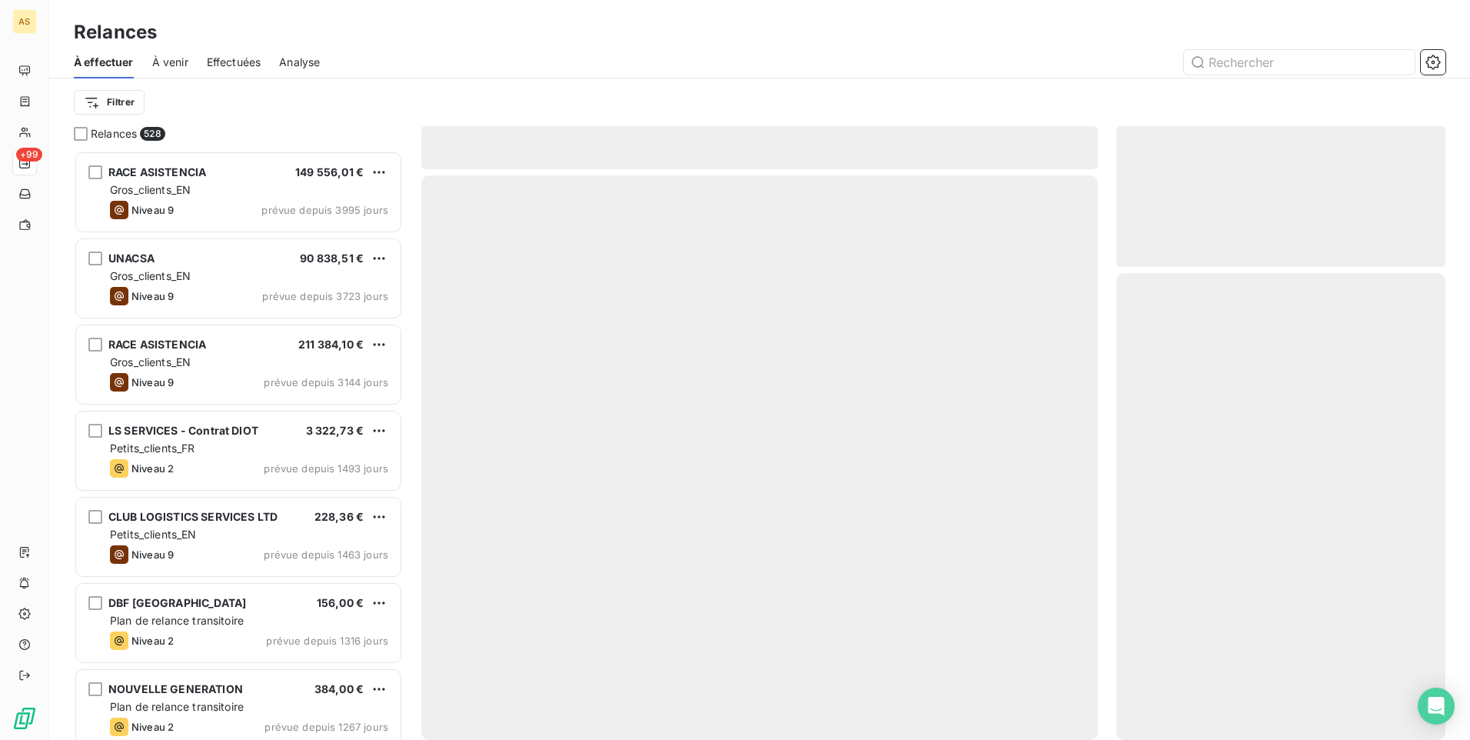
scroll to position [578, 318]
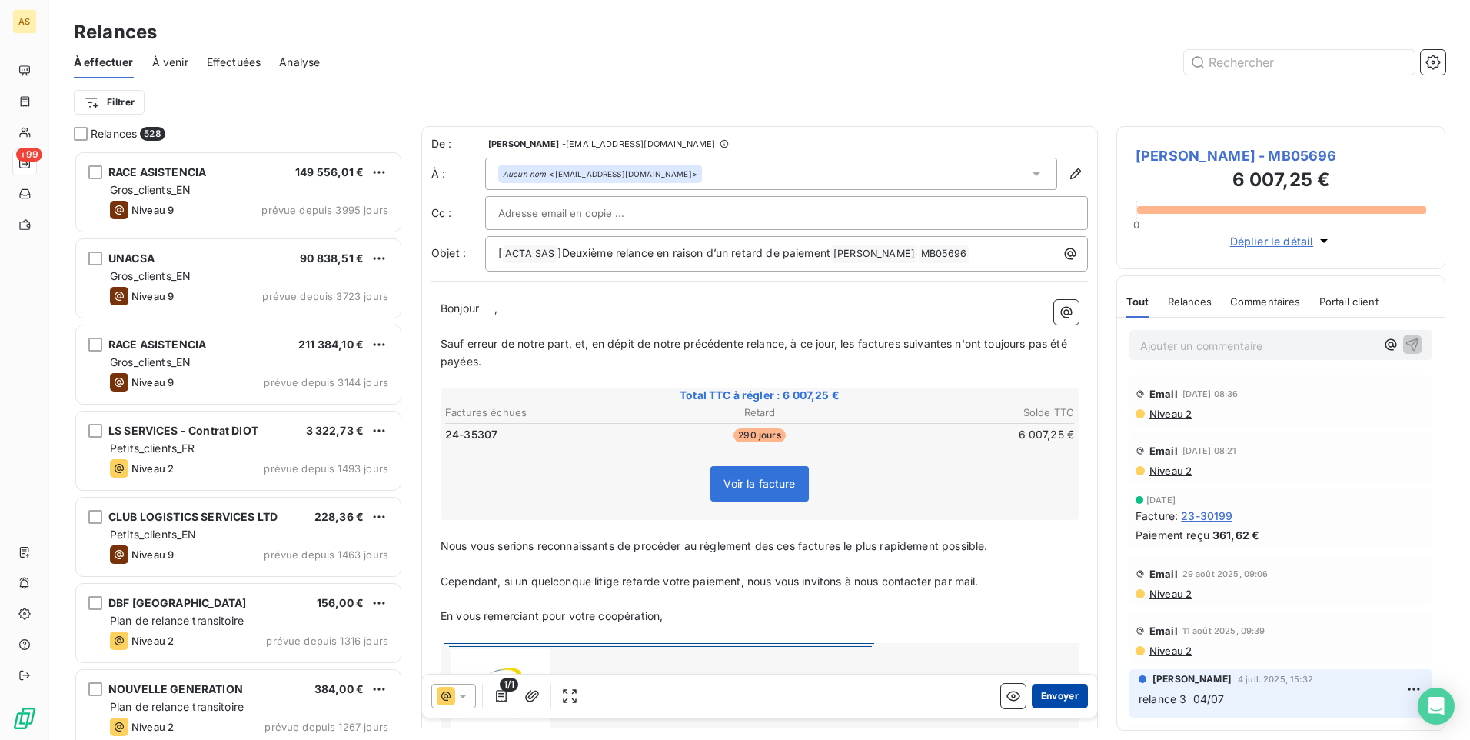
click at [1045, 694] on button "Envoyer" at bounding box center [1060, 696] width 56 height 25
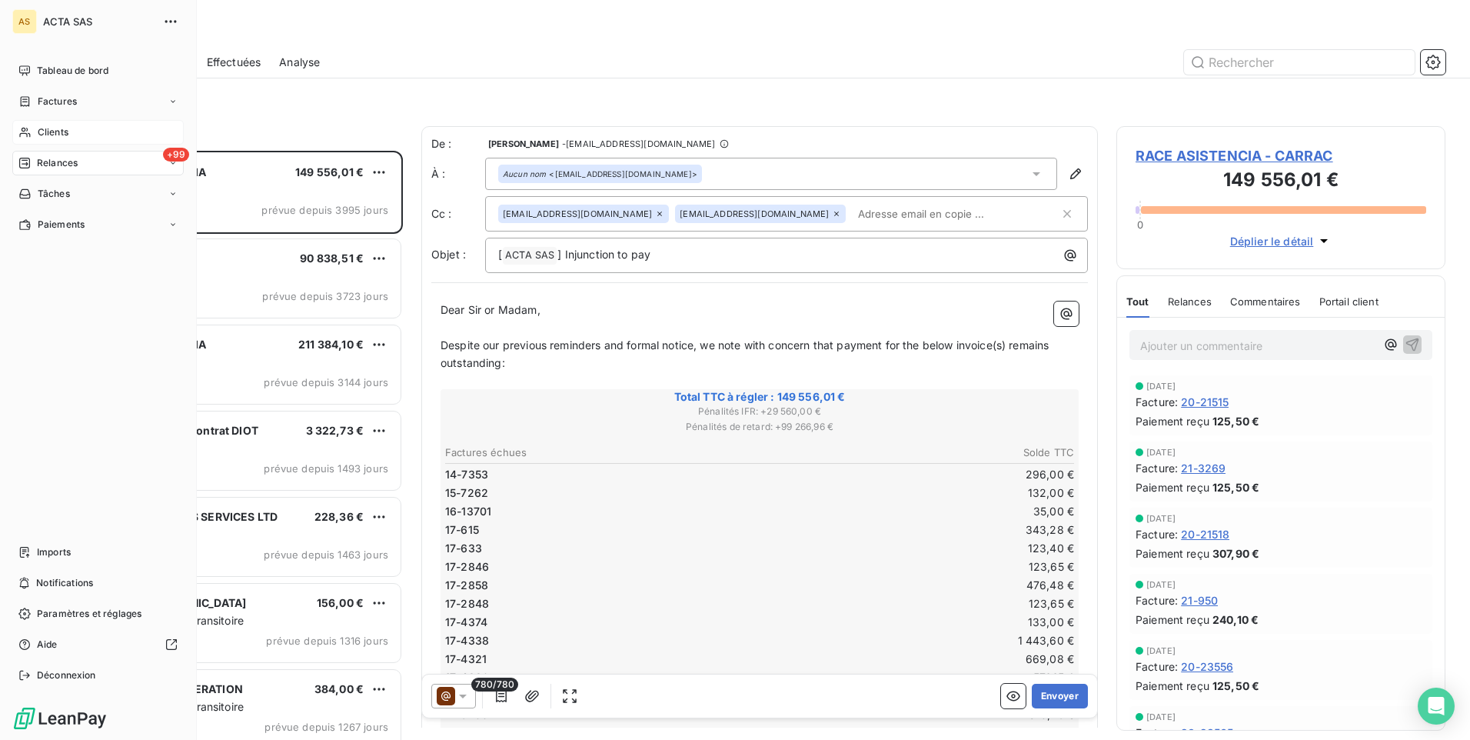
click at [48, 129] on span "Clients" at bounding box center [53, 132] width 31 height 14
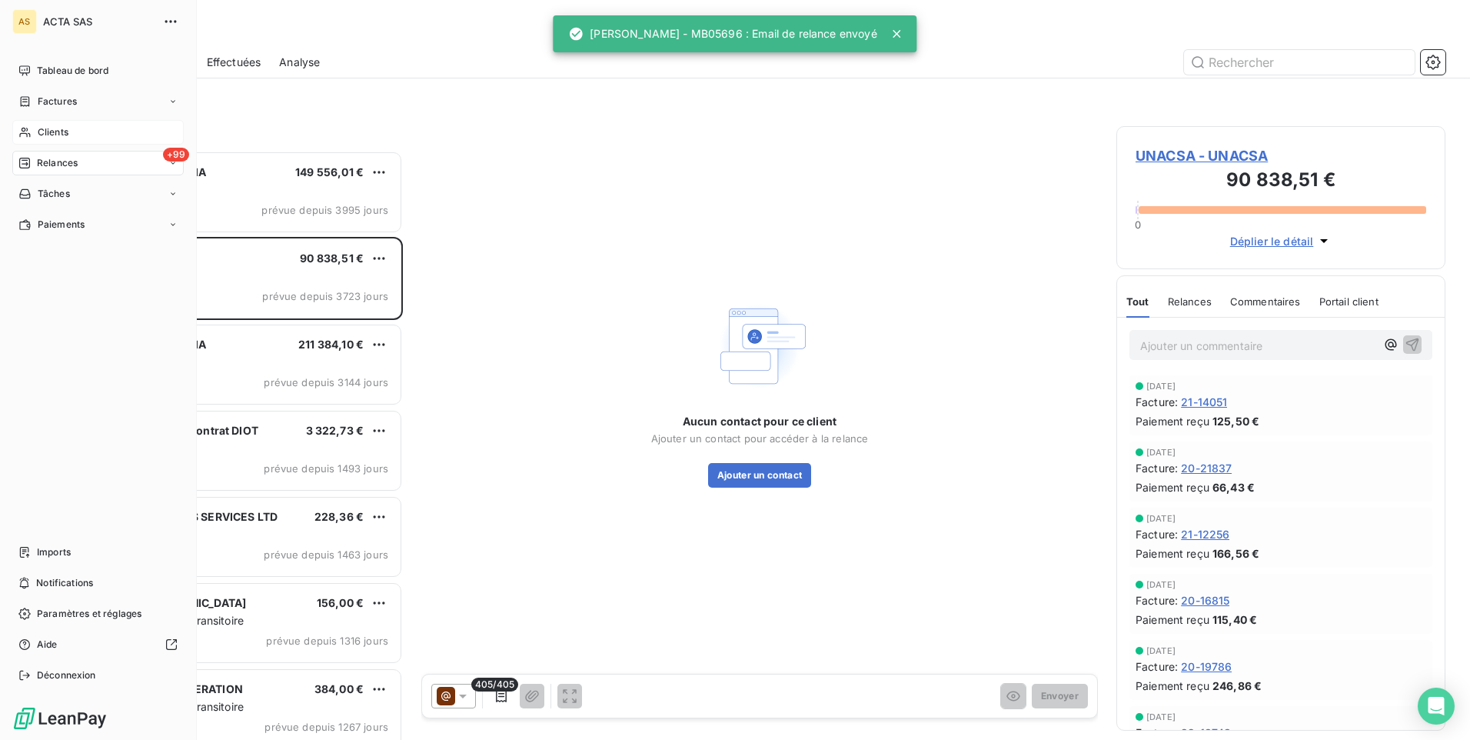
click at [72, 132] on div "Clients" at bounding box center [97, 132] width 171 height 25
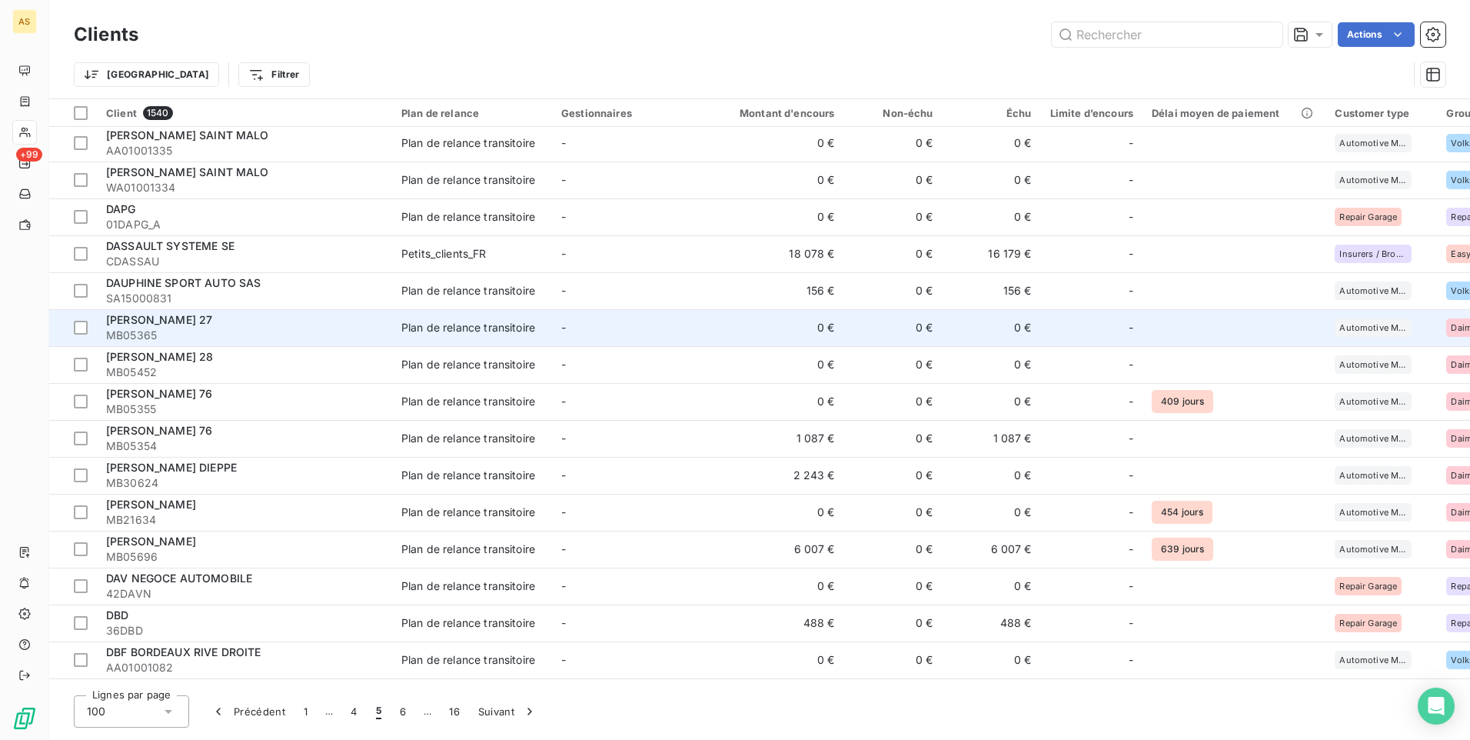
scroll to position [1266, 0]
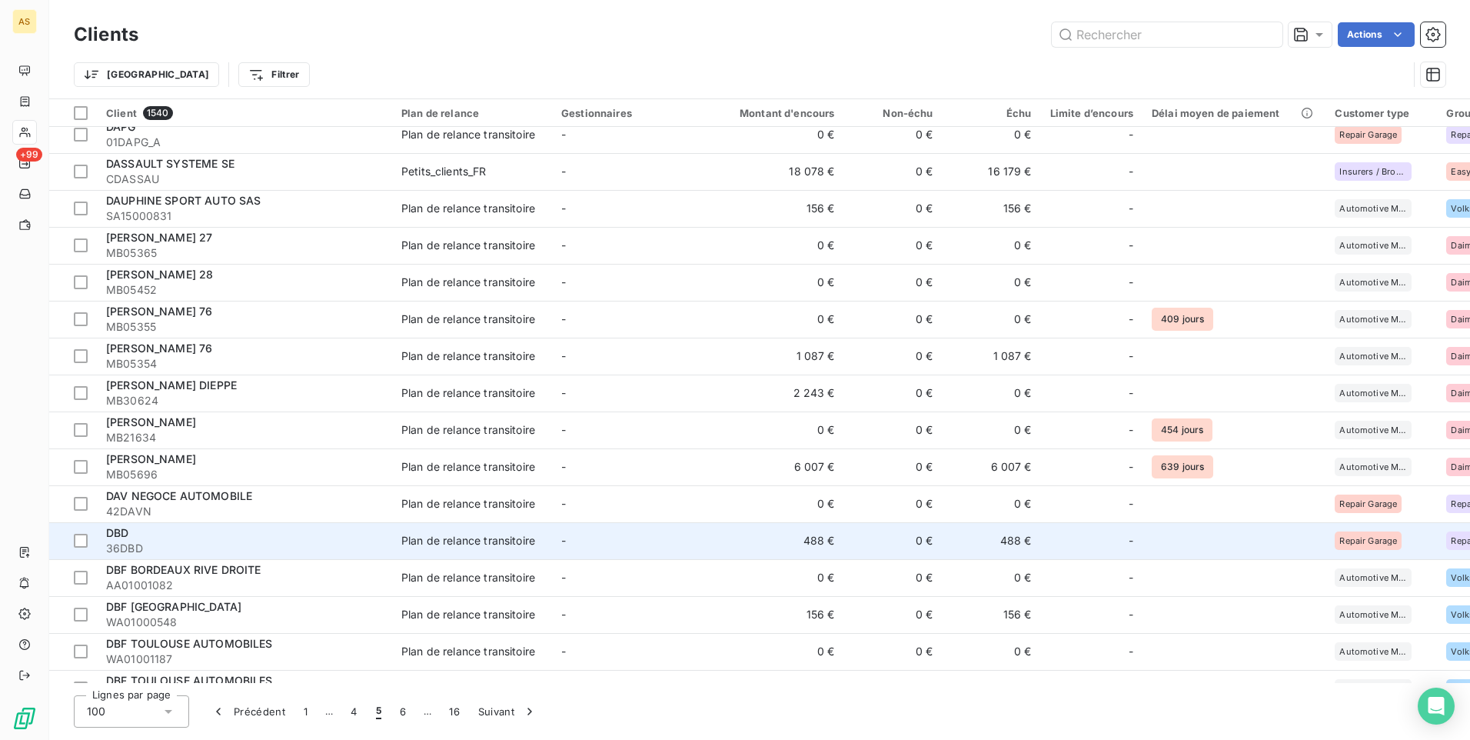
click at [462, 537] on div "Plan de relance transitoire" at bounding box center [468, 540] width 134 height 15
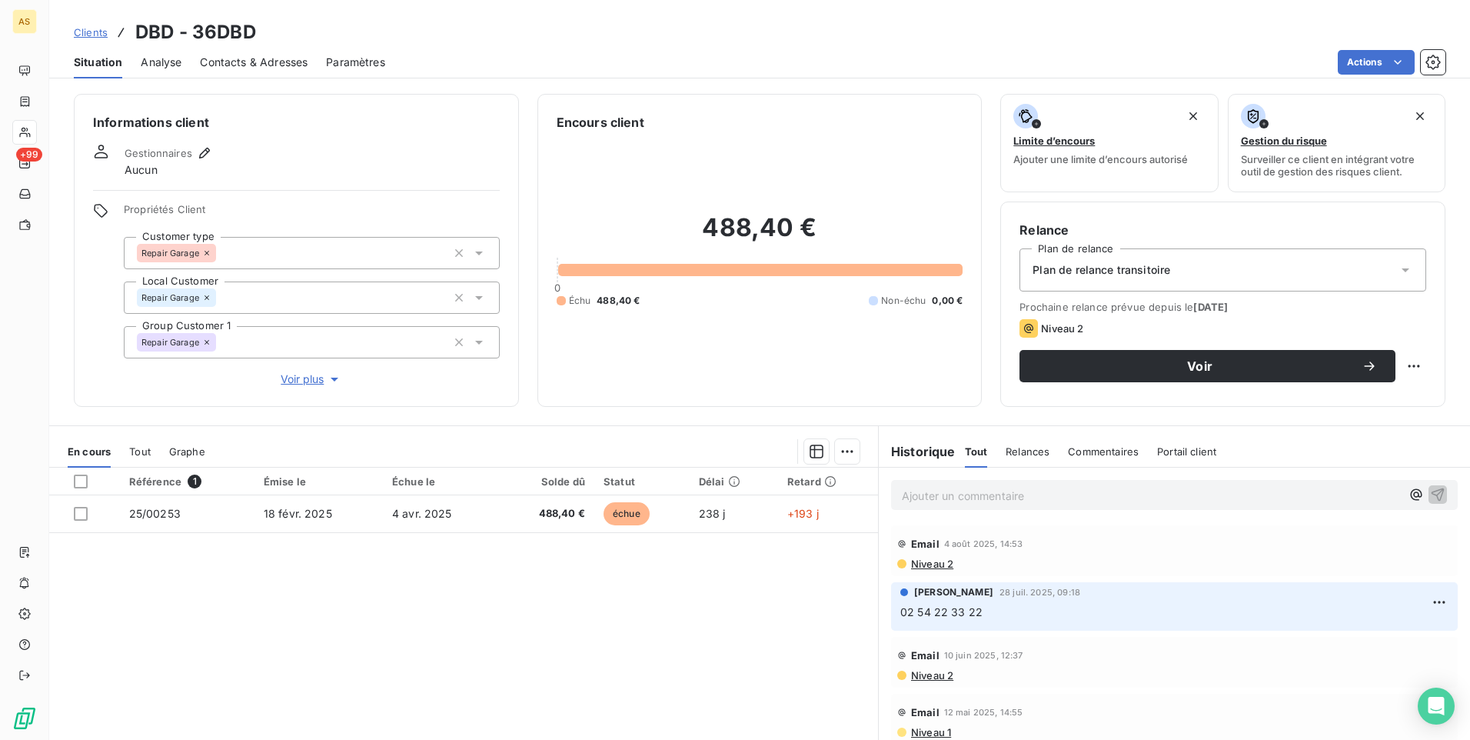
click at [84, 30] on span "Clients" at bounding box center [91, 32] width 34 height 12
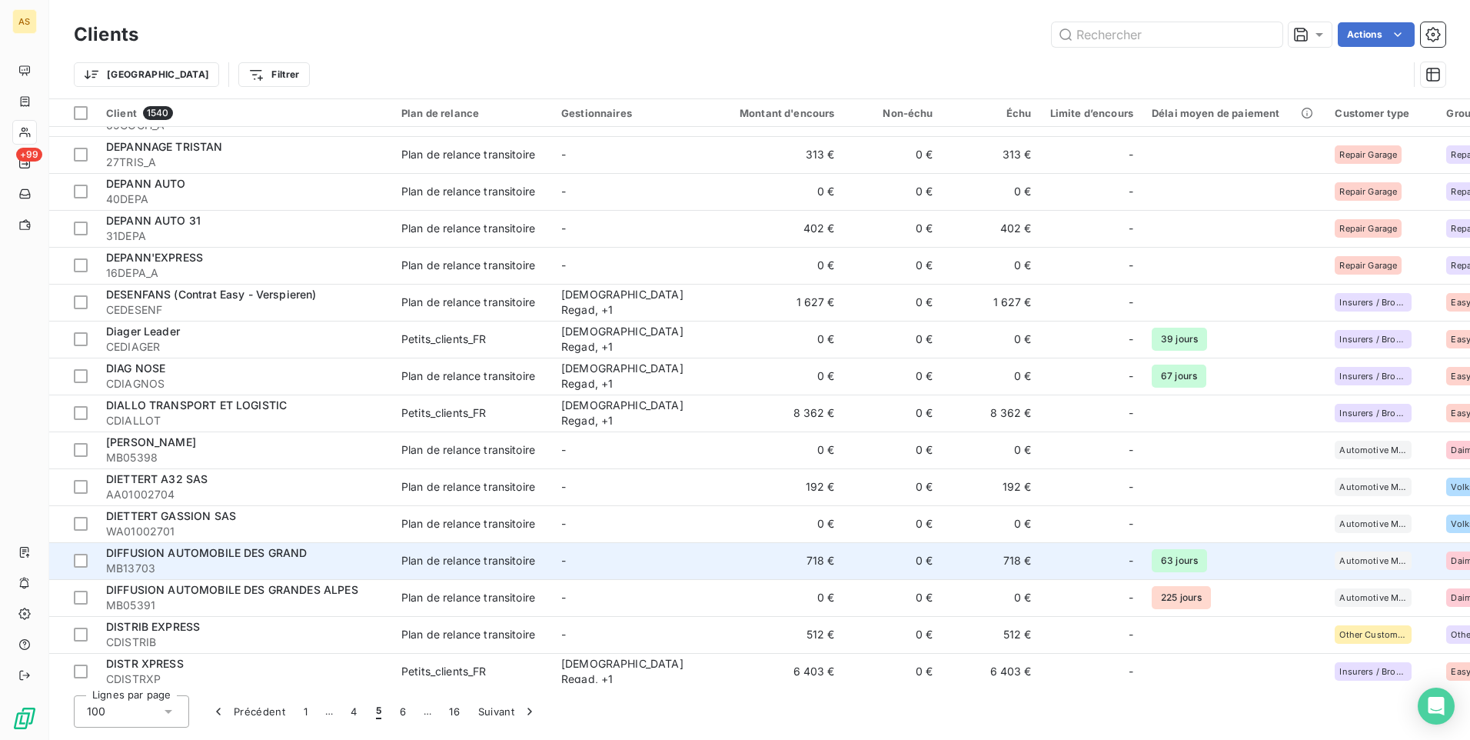
scroll to position [2615, 0]
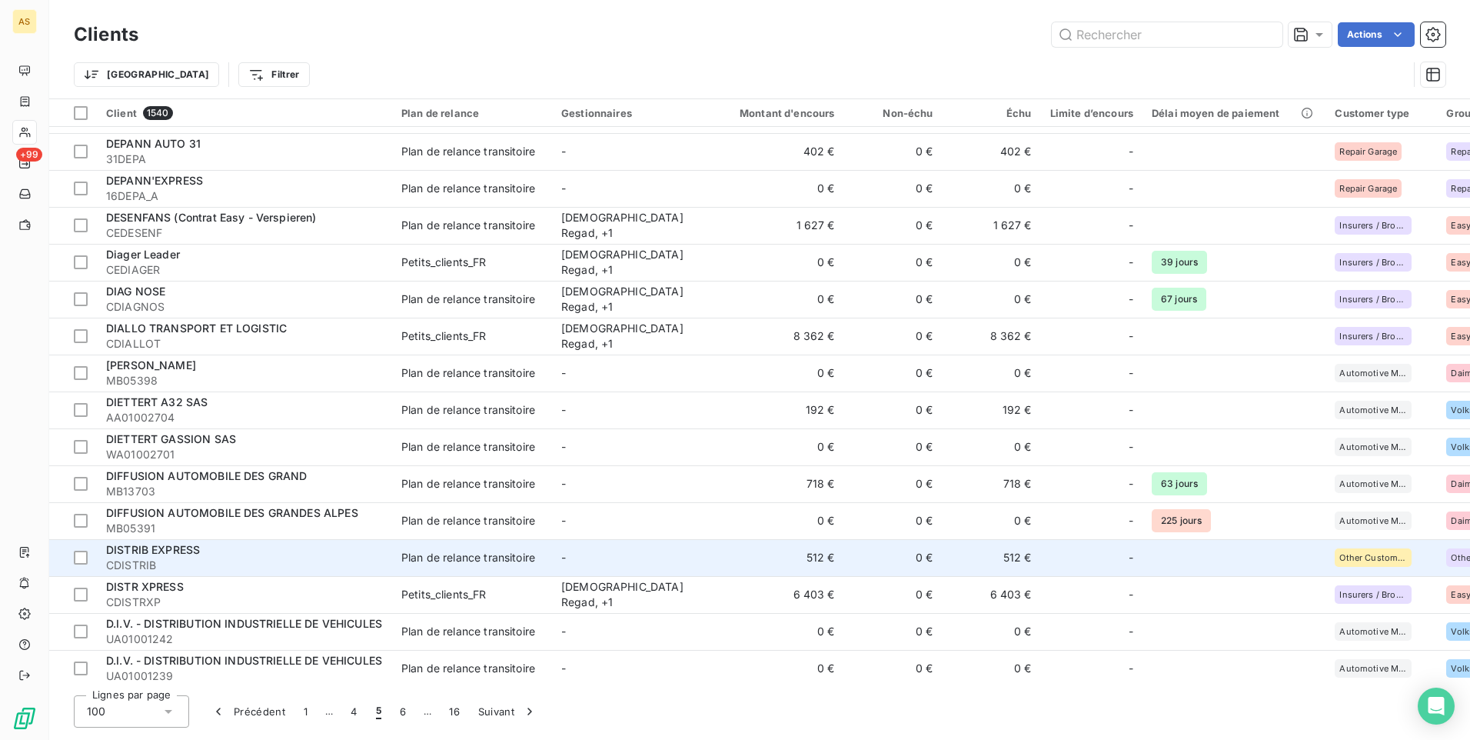
click at [224, 551] on div "DISTRIB EXPRESS" at bounding box center [244, 549] width 277 height 15
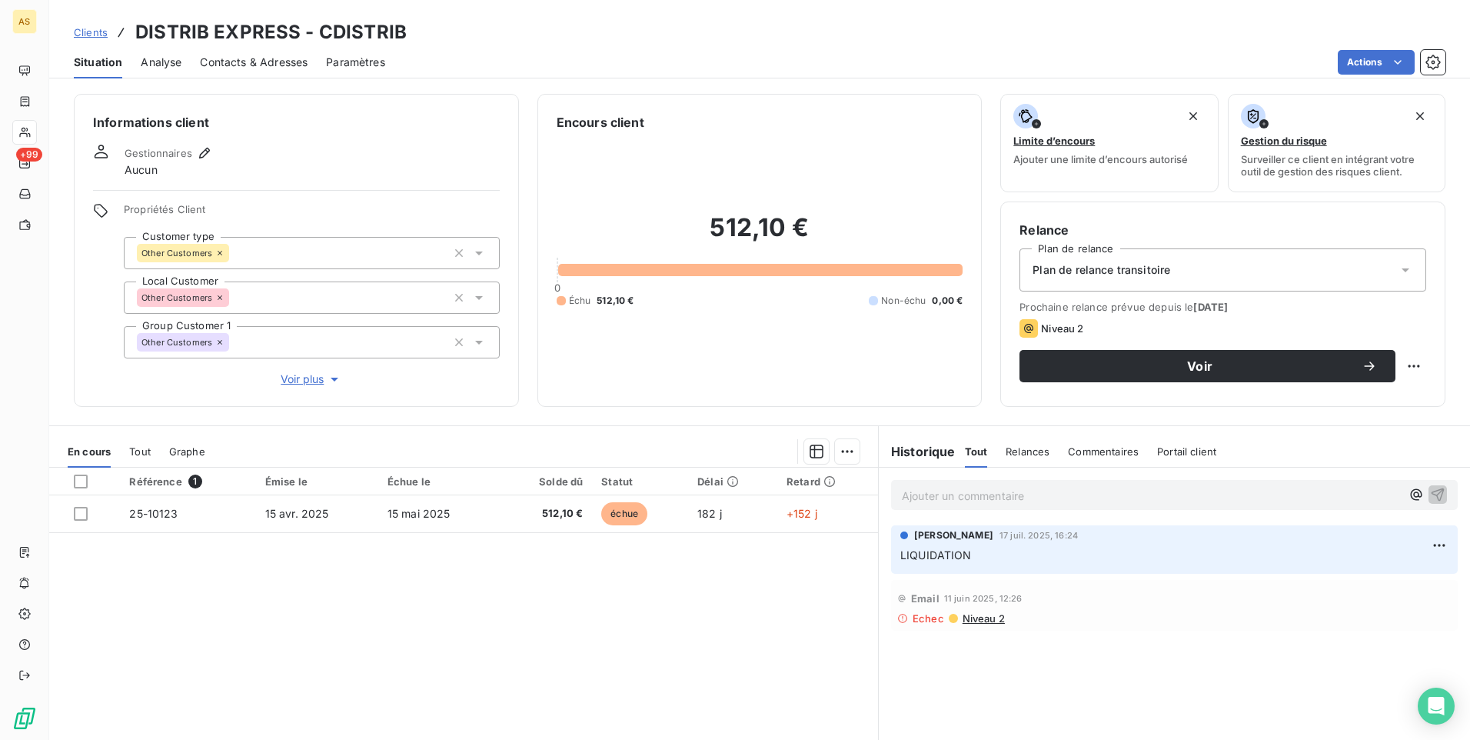
click at [88, 33] on span "Clients" at bounding box center [91, 32] width 34 height 12
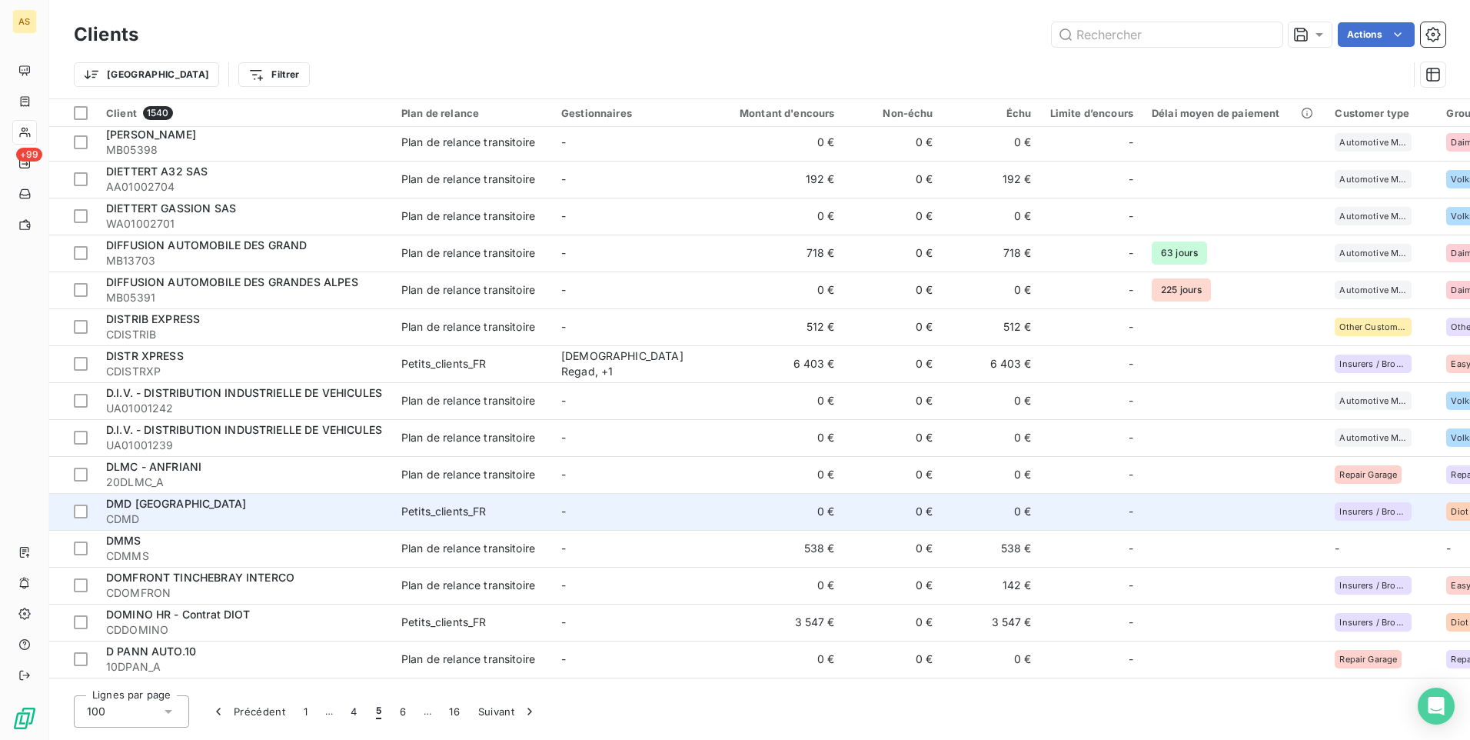
scroll to position [2922, 0]
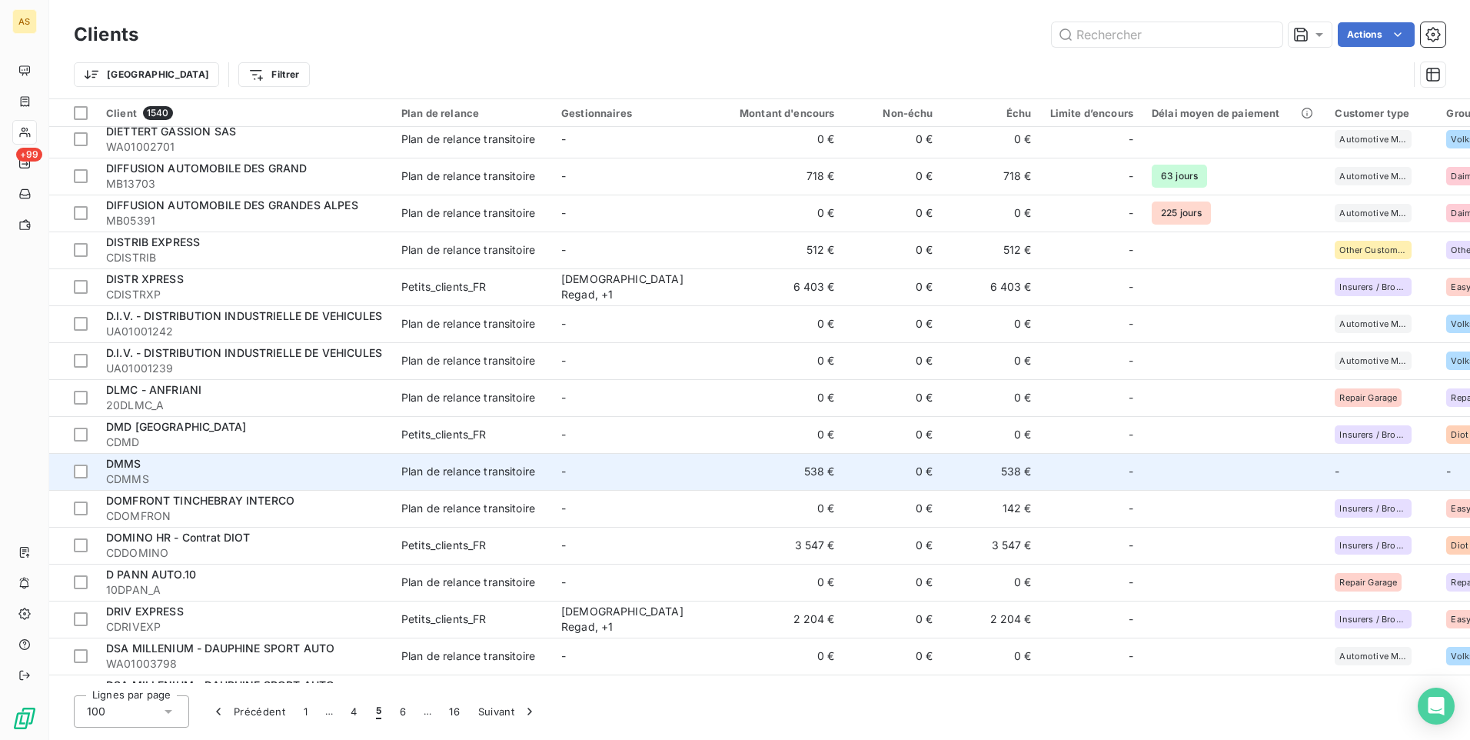
click at [1029, 468] on td "538 €" at bounding box center [992, 471] width 98 height 37
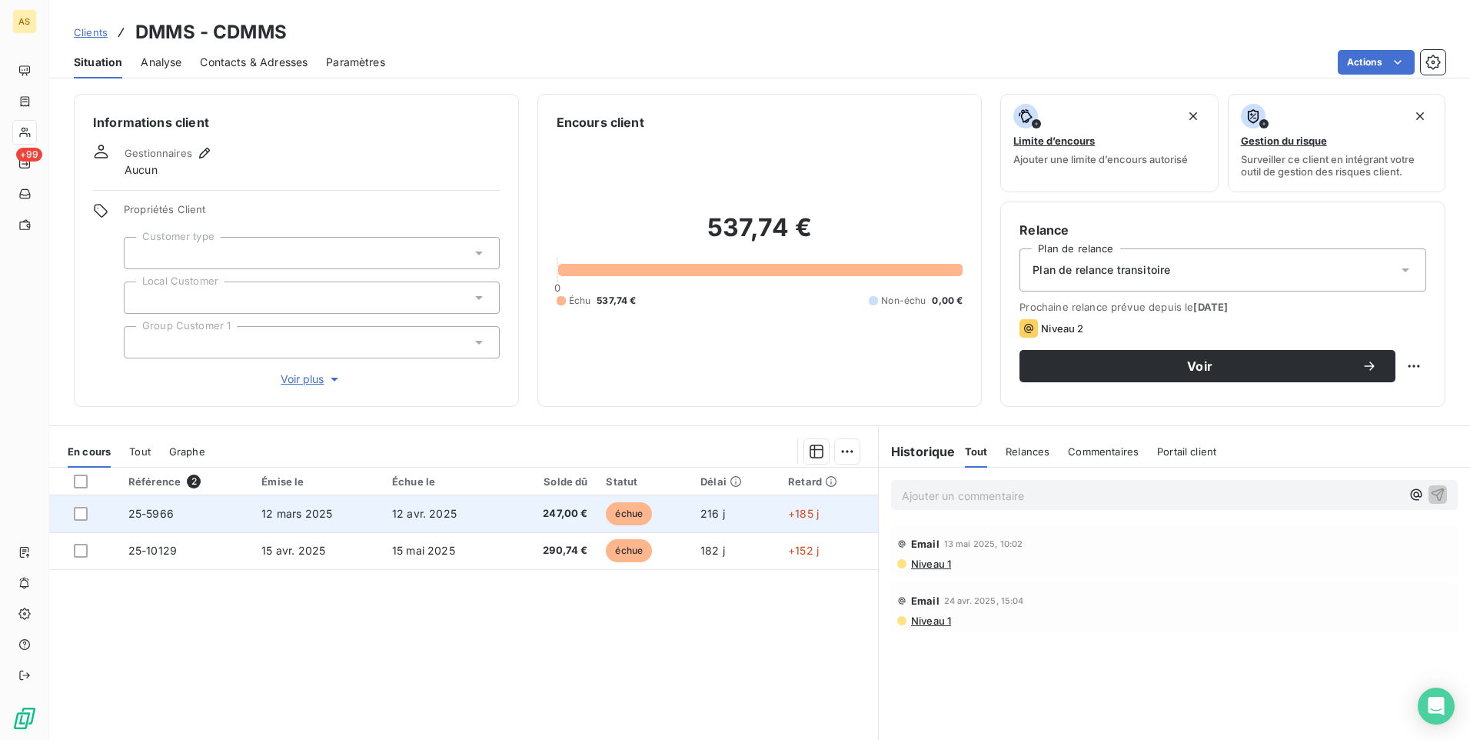
click at [138, 508] on span "25-5966" at bounding box center [150, 513] width 45 height 13
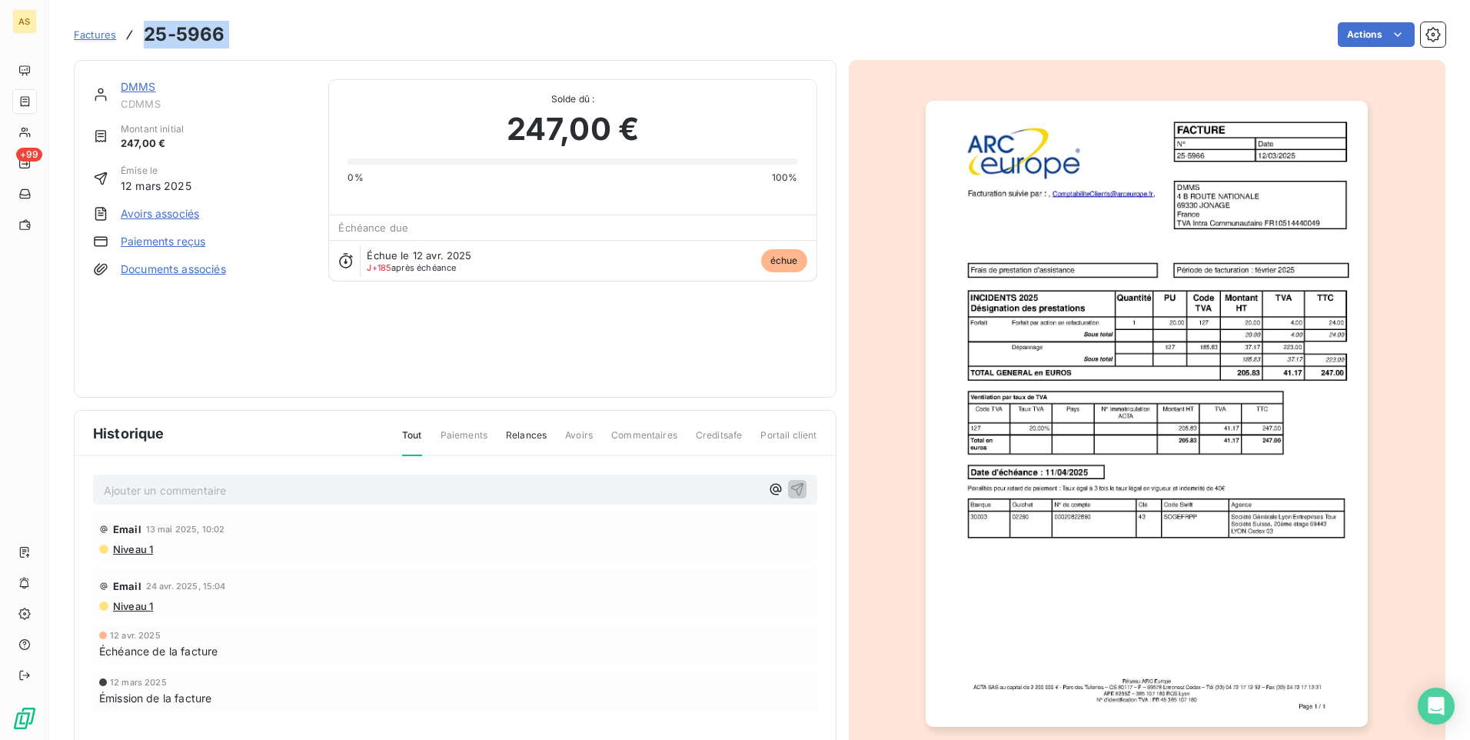
drag, startPoint x: 244, startPoint y: 30, endPoint x: 143, endPoint y: 36, distance: 100.9
click at [143, 36] on div "Factures 25-5966 Actions" at bounding box center [760, 34] width 1372 height 32
drag, startPoint x: 143, startPoint y: 36, endPoint x: 155, endPoint y: 37, distance: 11.6
copy section "25-5966 Actions"
click at [136, 87] on link "DMMS" at bounding box center [138, 86] width 35 height 13
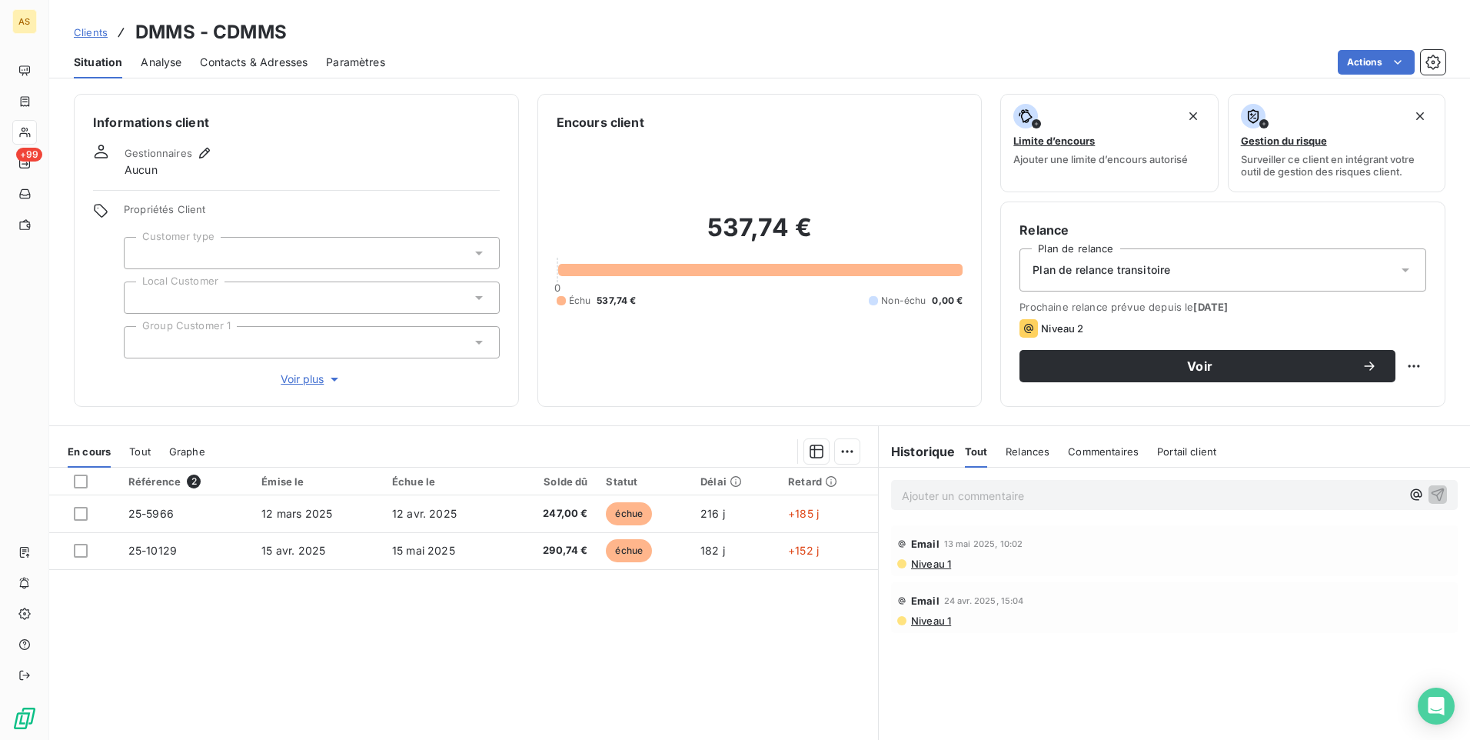
click at [245, 62] on span "Contacts & Adresses" at bounding box center [254, 62] width 108 height 15
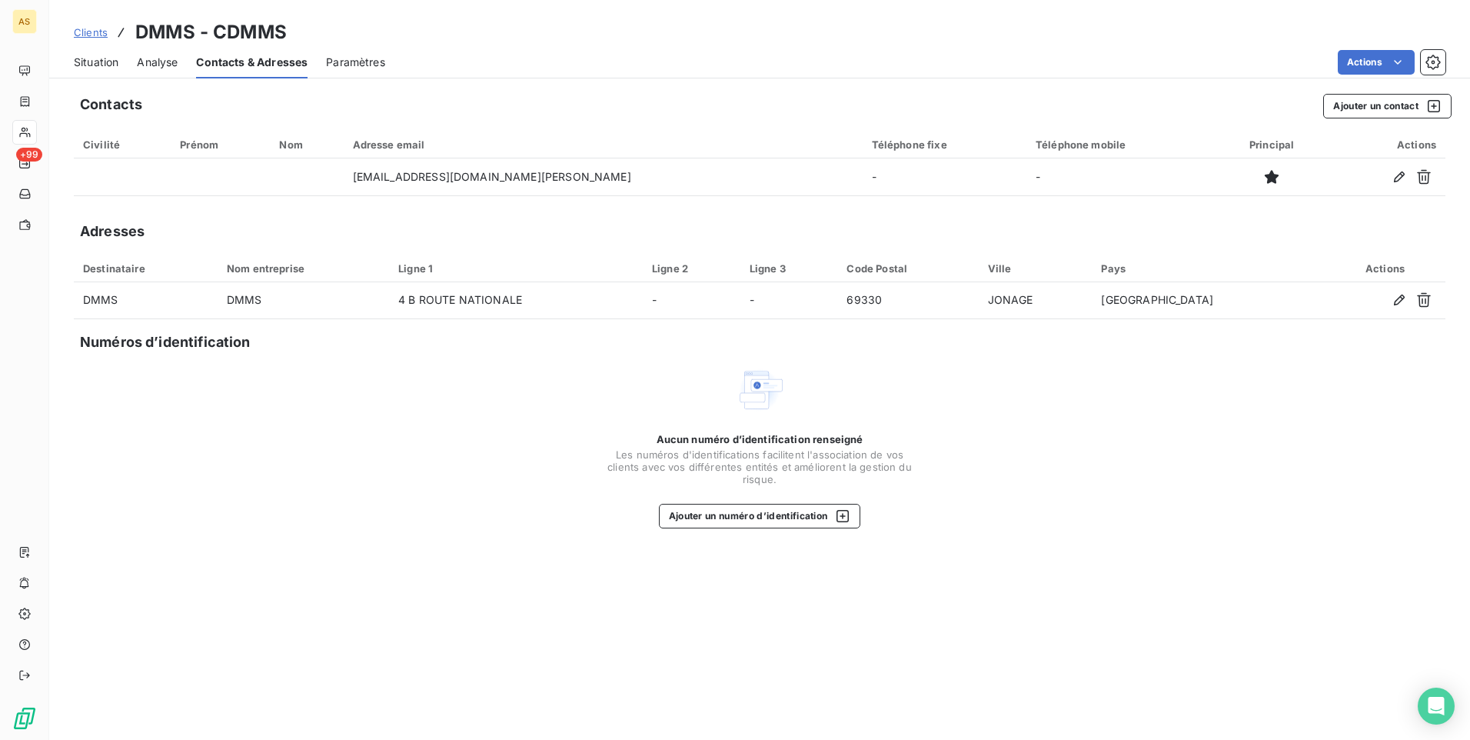
click at [95, 55] on span "Situation" at bounding box center [96, 62] width 45 height 15
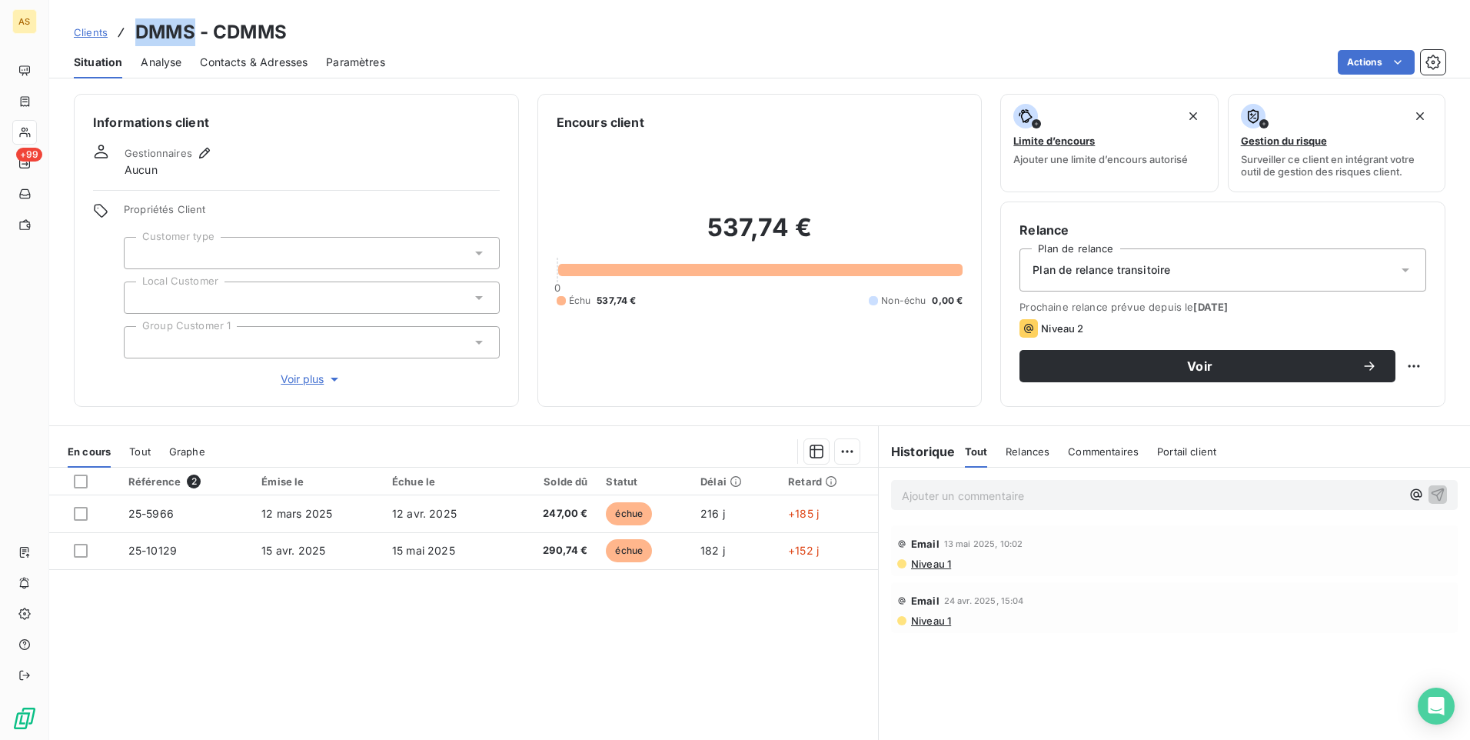
drag, startPoint x: 192, startPoint y: 30, endPoint x: 122, endPoint y: 30, distance: 70.8
click at [122, 30] on div "Clients DMMS - CDMMS" at bounding box center [180, 32] width 213 height 28
copy h3 "DMMS"
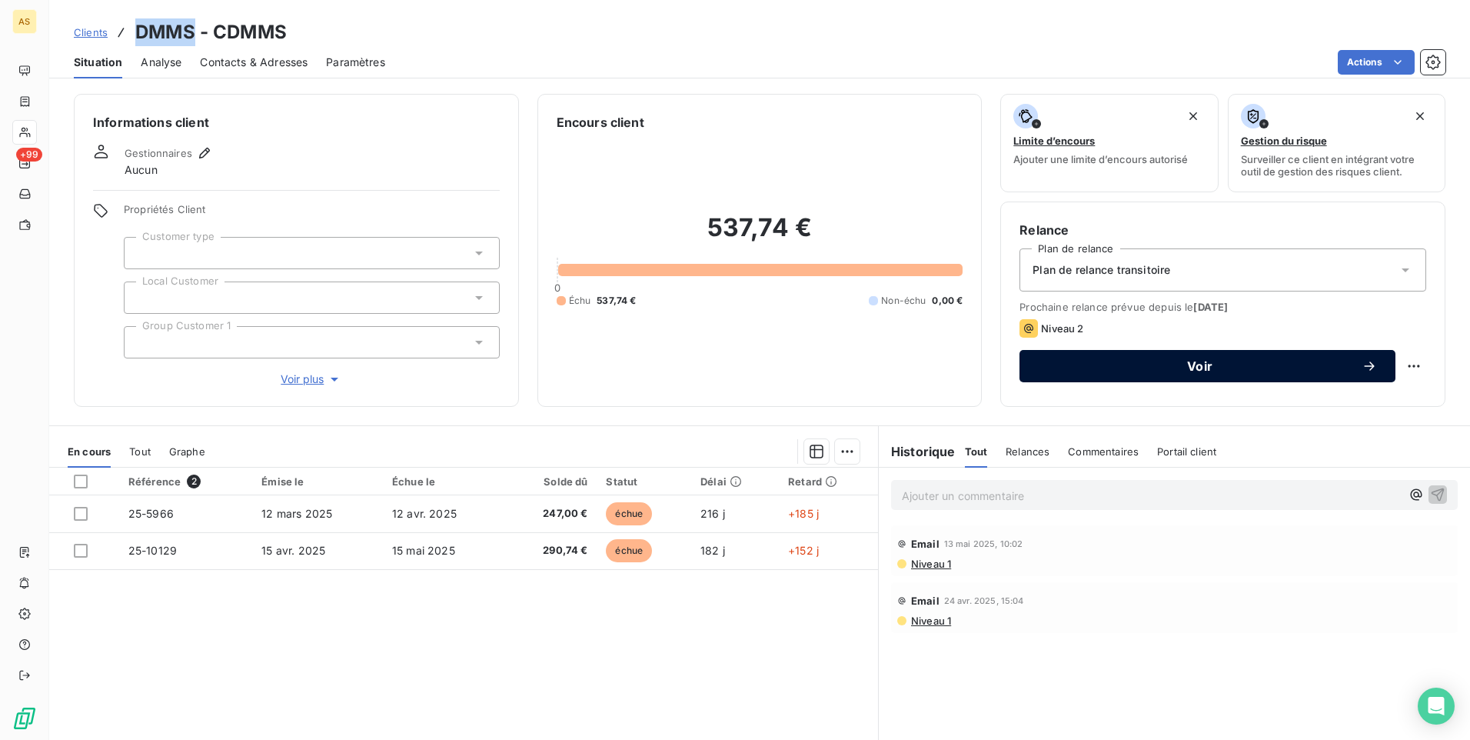
click at [1127, 365] on span "Voir" at bounding box center [1200, 366] width 324 height 12
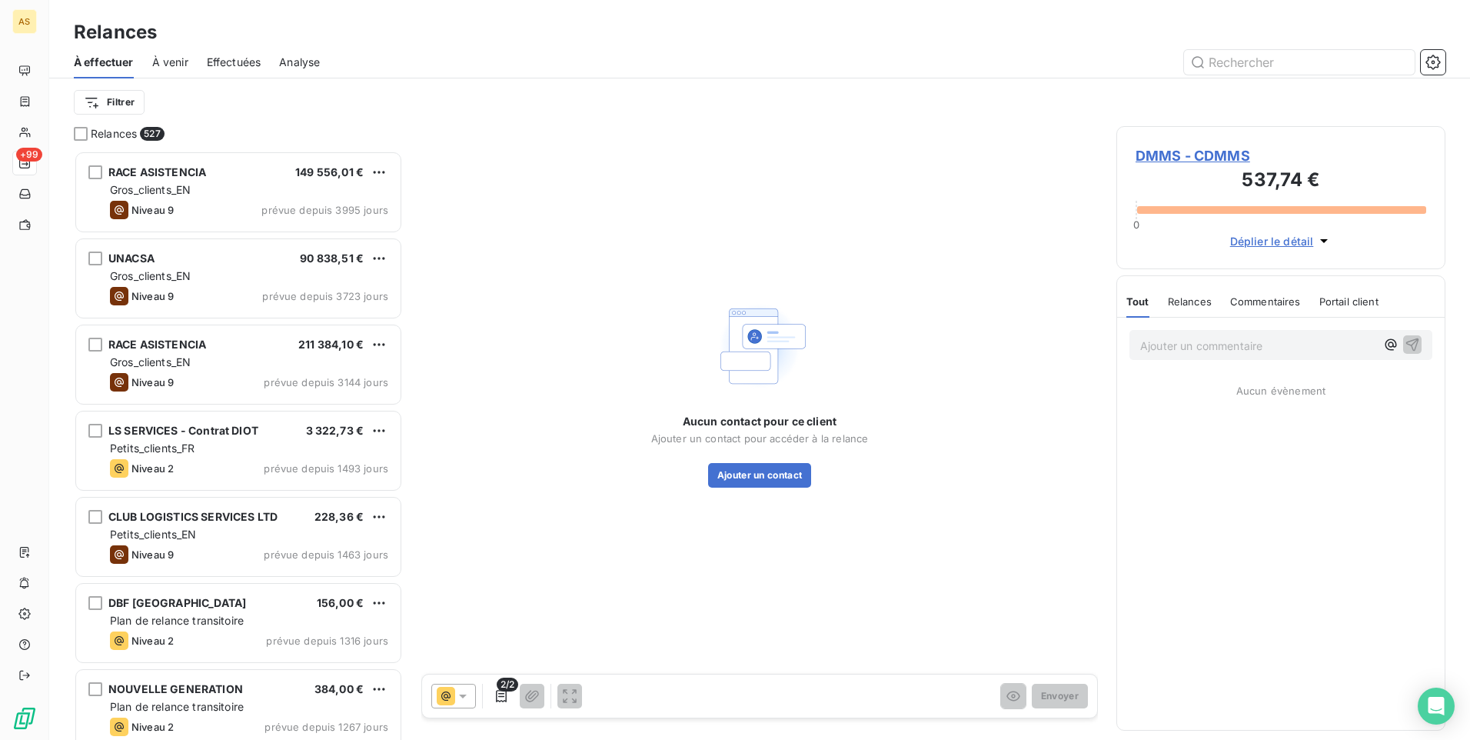
scroll to position [578, 318]
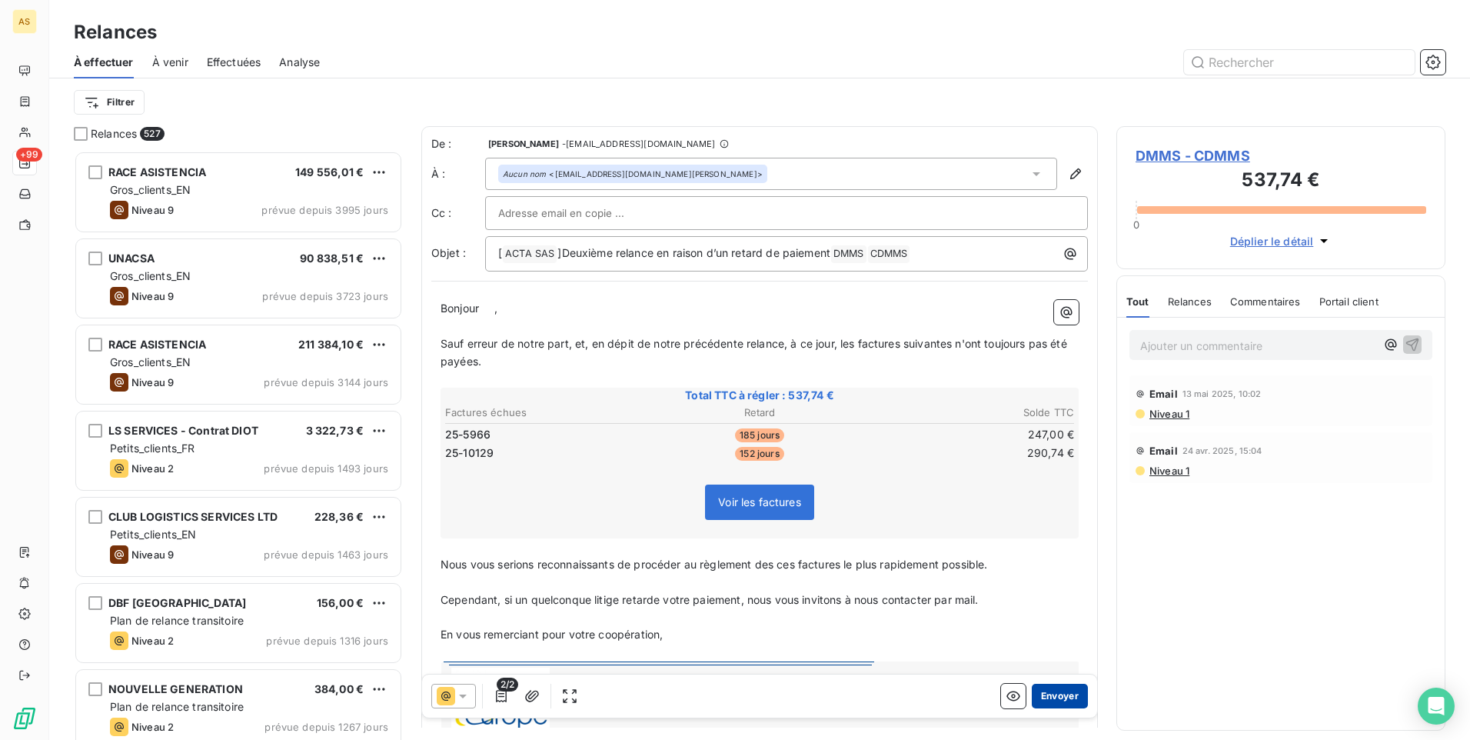
click at [1069, 704] on button "Envoyer" at bounding box center [1060, 696] width 56 height 25
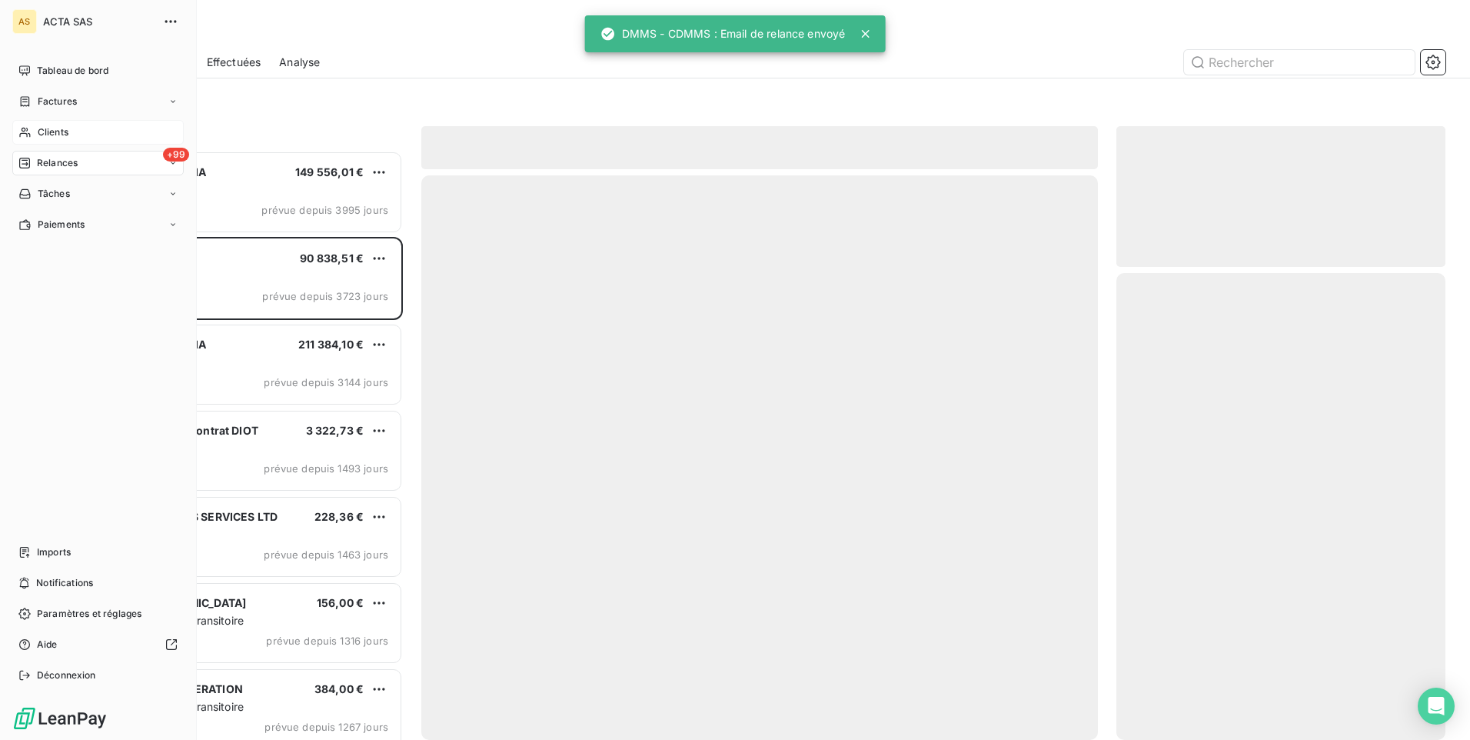
click at [43, 135] on span "Clients" at bounding box center [53, 132] width 31 height 14
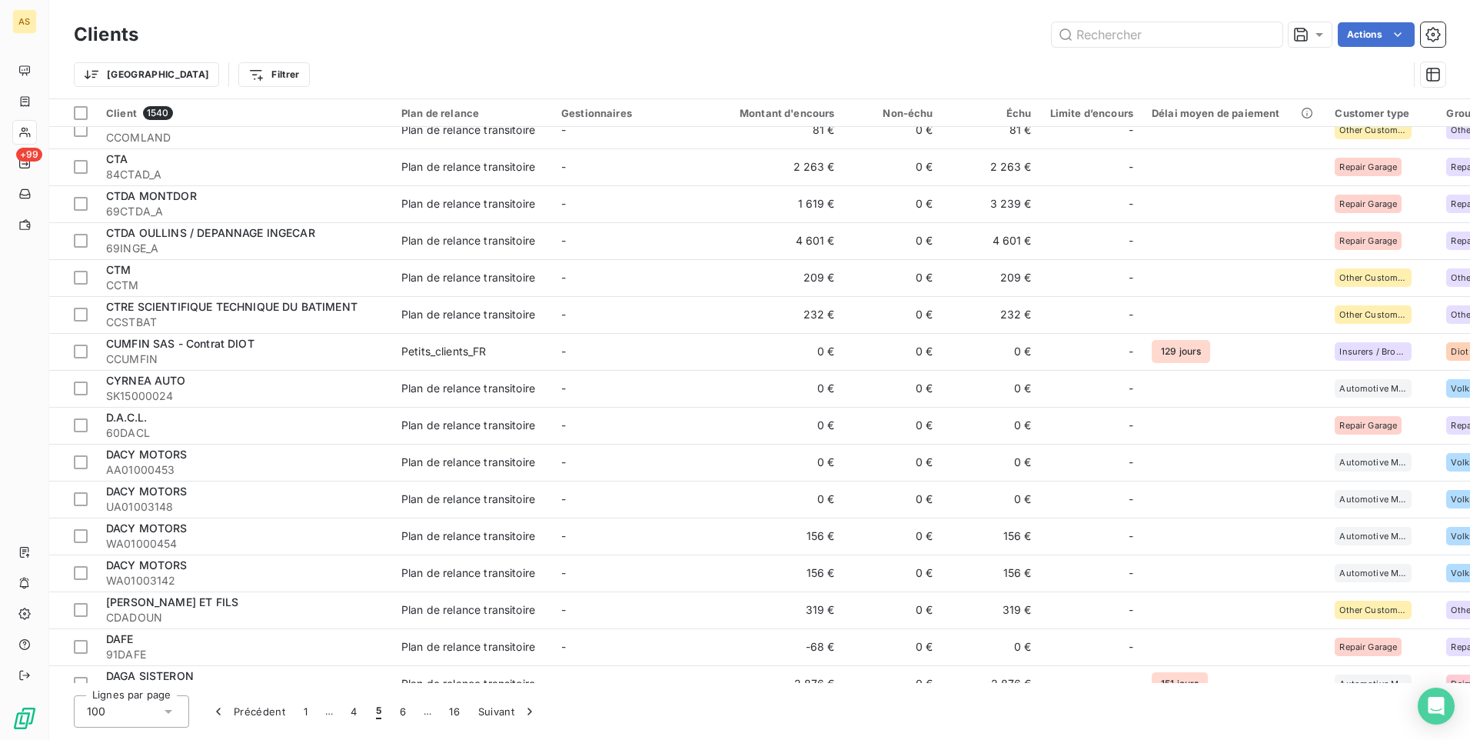
scroll to position [923, 0]
